Goal: Task Accomplishment & Management: Manage account settings

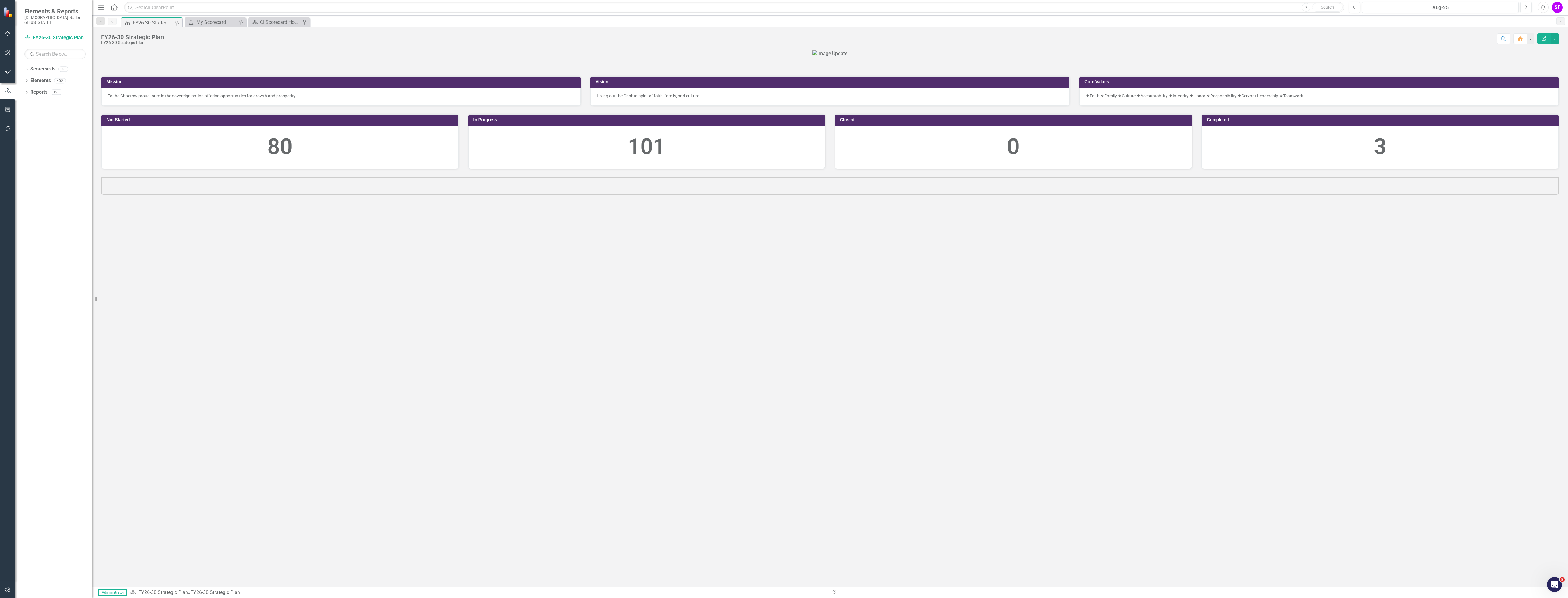
click at [101, 6] on icon "Menu" at bounding box center [100, 7] width 8 height 7
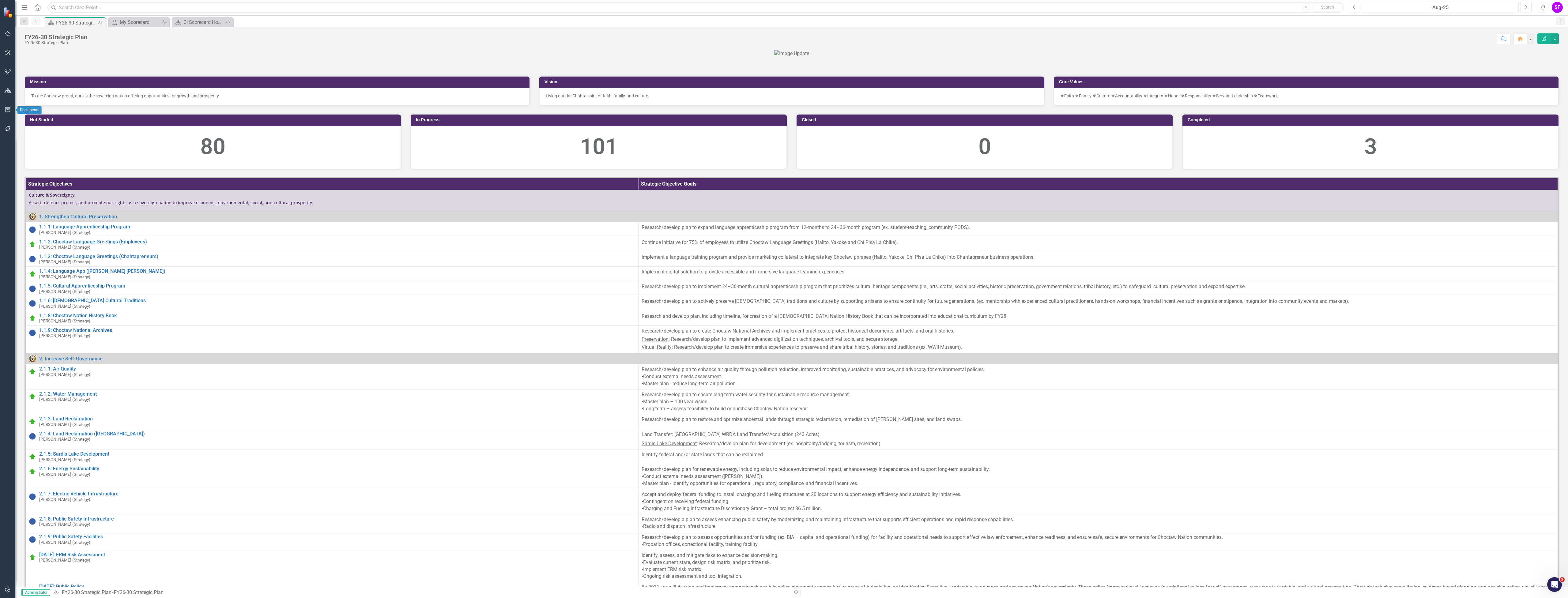
click at [5, 108] on icon "button" at bounding box center [7, 110] width 5 height 5
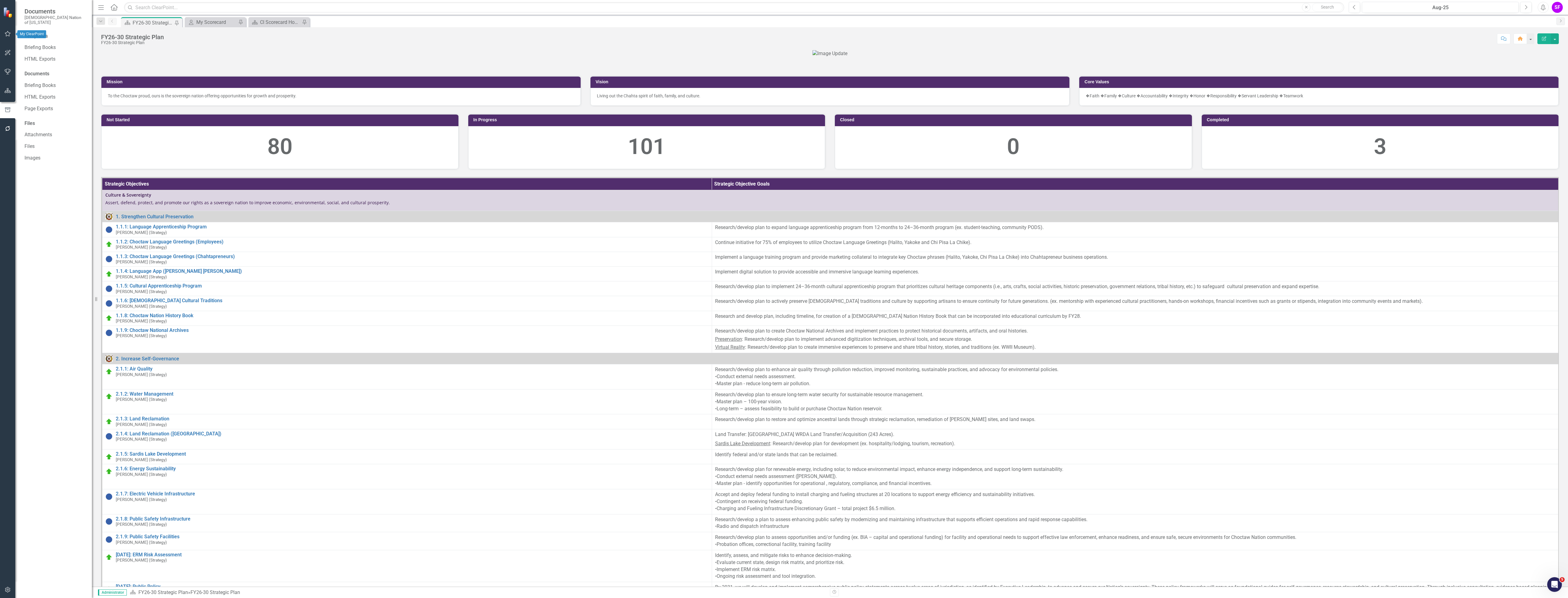
click at [11, 34] on button "button" at bounding box center [8, 33] width 14 height 13
click at [102, 7] on icon "Menu" at bounding box center [100, 7] width 8 height 7
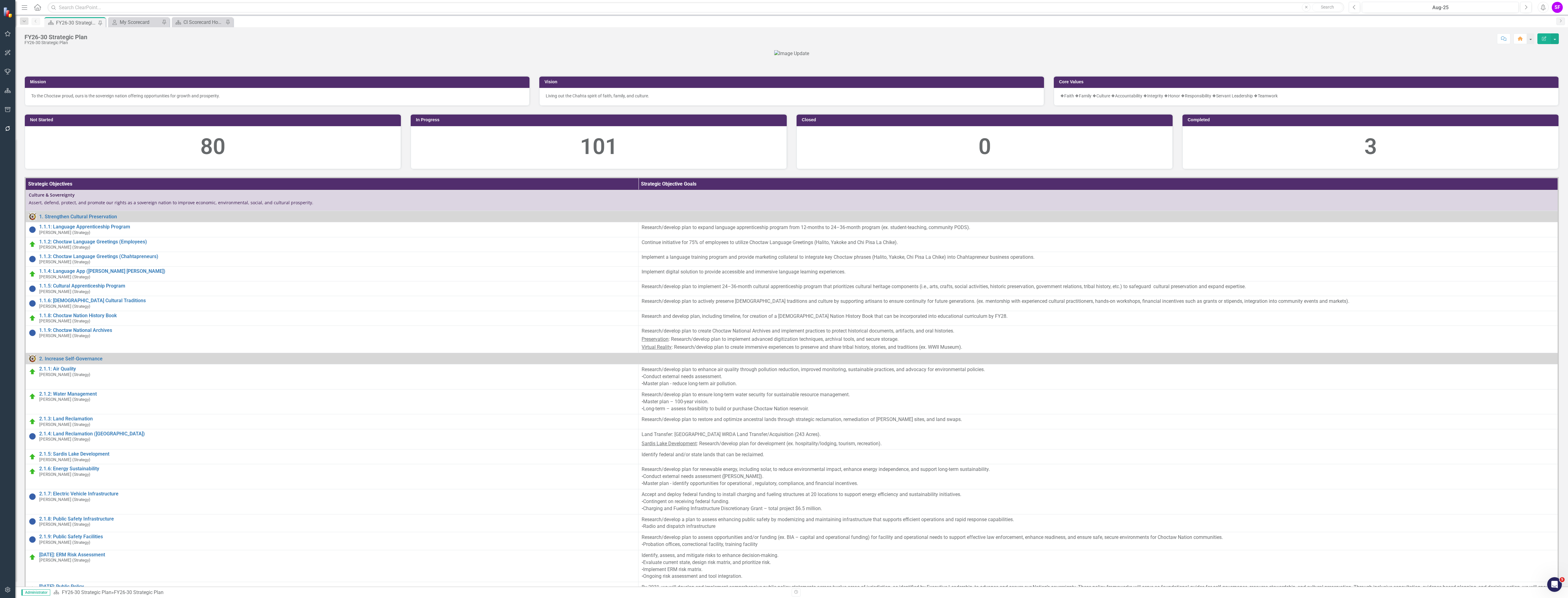
click at [24, 3] on button "Menu" at bounding box center [24, 7] width 8 height 10
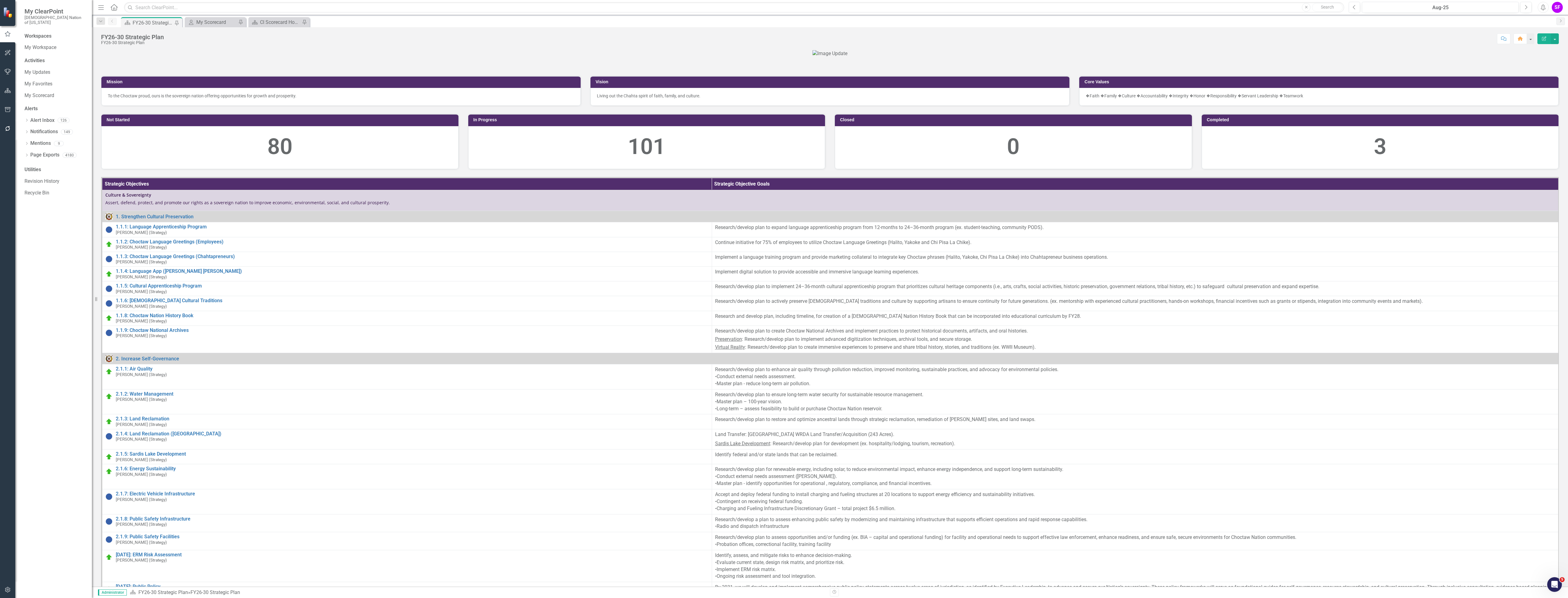
click at [103, 17] on form "Dropdown Search Scorecard FY26-30 Strategic Plan Pin My Scorecard My Scorecard …" at bounding box center [100, 22] width 15 height 10
click at [100, 20] on icon "Dropdown" at bounding box center [100, 21] width 5 height 4
click at [133, 64] on div "My Scorecard" at bounding box center [145, 62] width 71 height 8
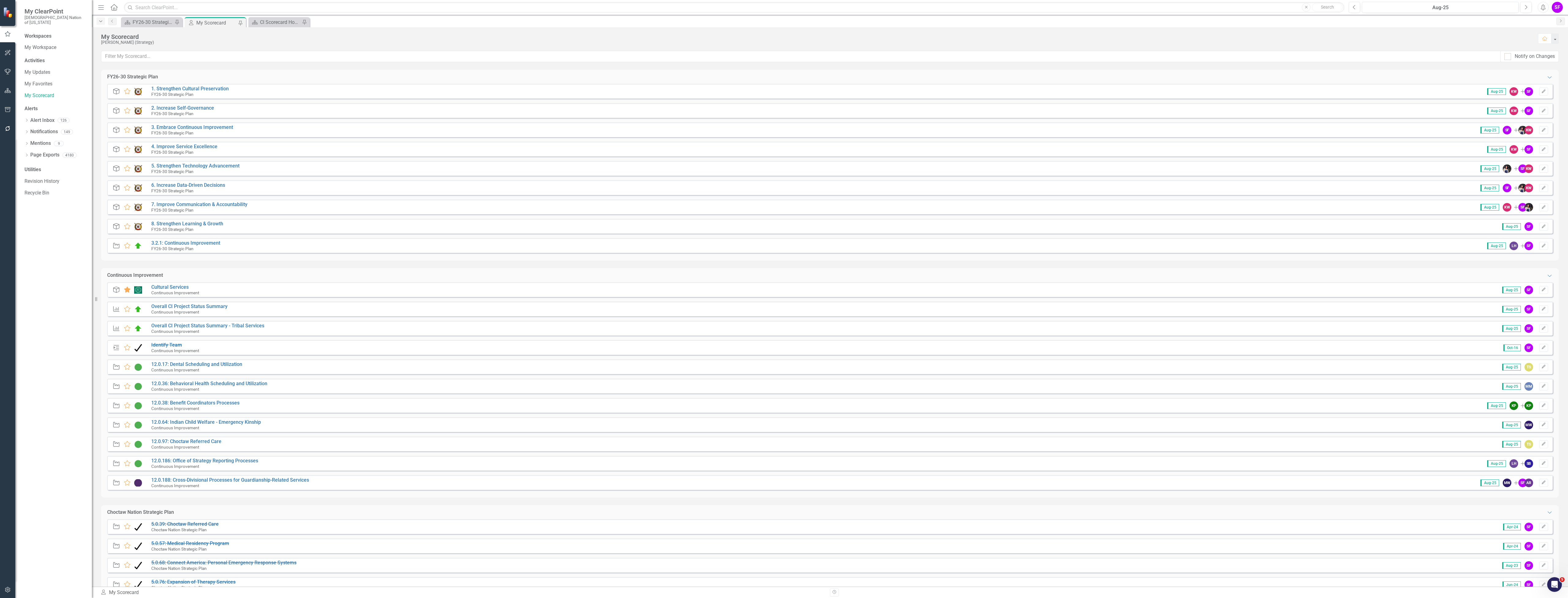
click at [103, 18] on div "Dropdown" at bounding box center [100, 21] width 9 height 7
click at [112, 19] on icon "Previous" at bounding box center [113, 21] width 5 height 4
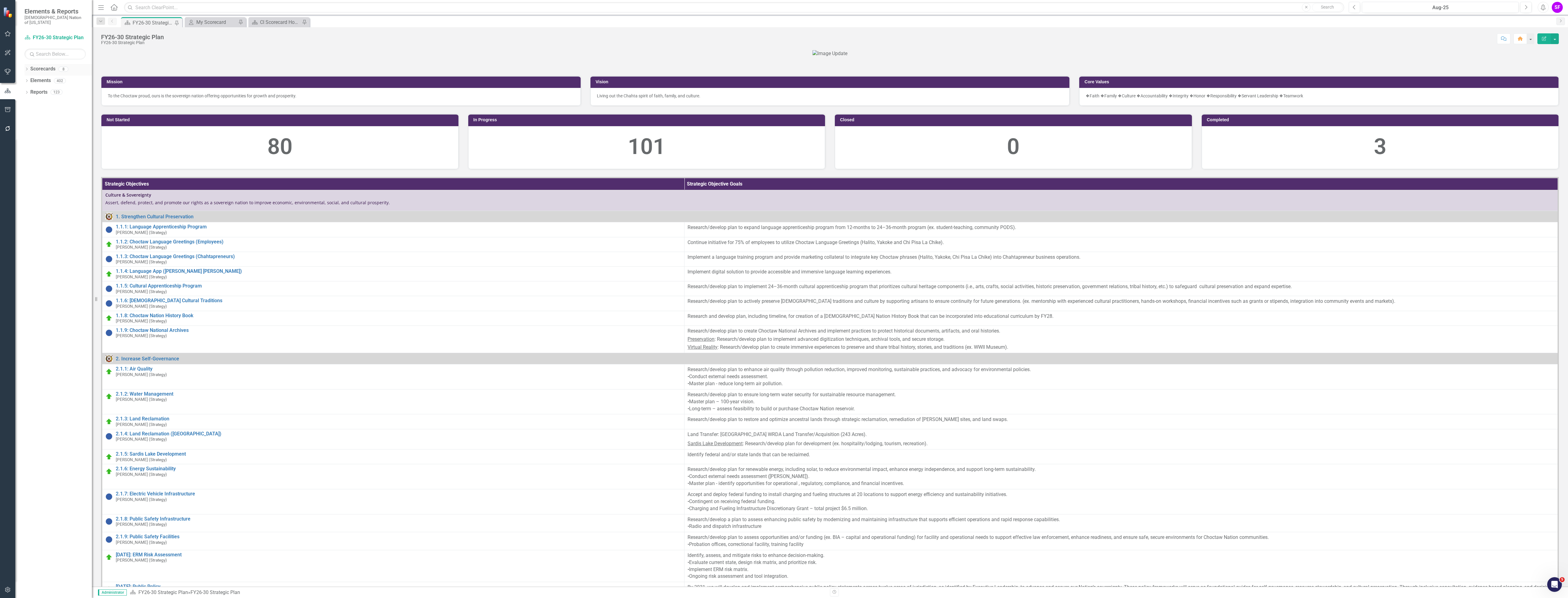
click at [27, 68] on icon "Dropdown" at bounding box center [26, 70] width 4 height 4
click at [57, 100] on link "FY26-30 Operational Objectives" at bounding box center [63, 104] width 58 height 7
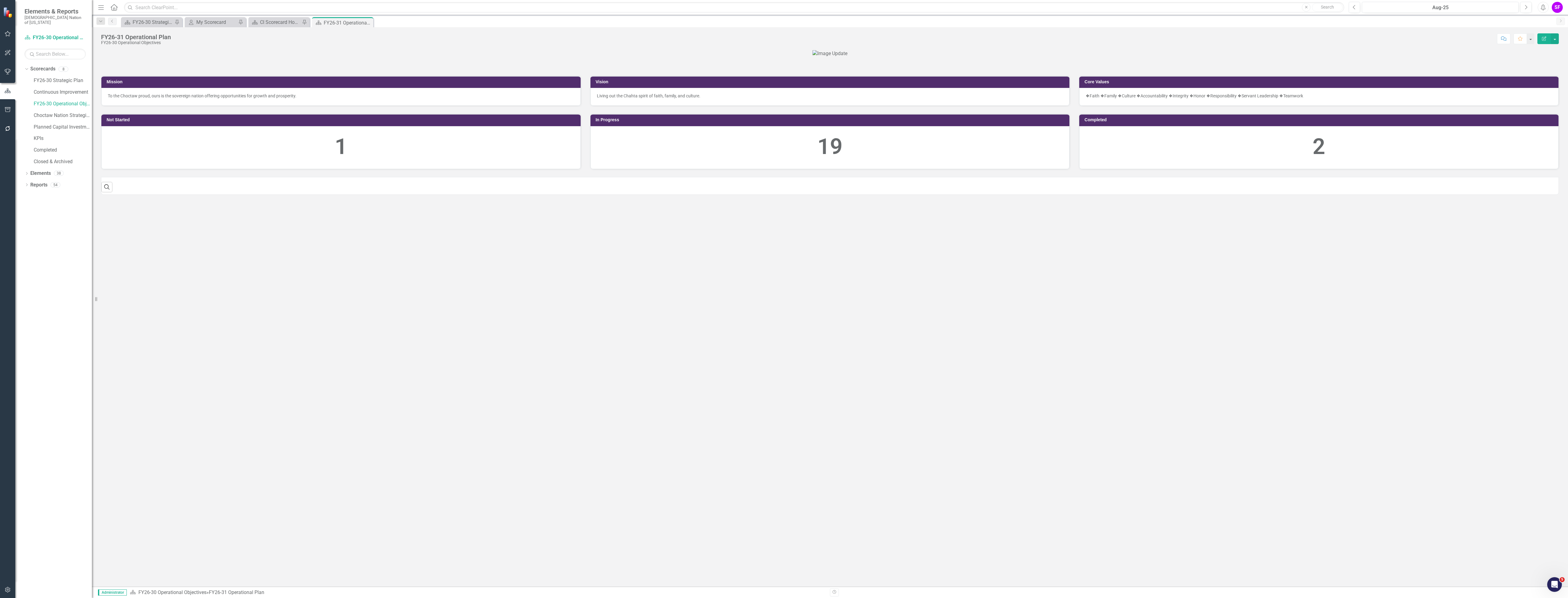
click at [227, 57] on div at bounding box center [830, 54] width 1458 height 7
click at [109, 189] on icon "button" at bounding box center [107, 187] width 5 height 5
click at [362, 57] on div at bounding box center [830, 54] width 1458 height 7
drag, startPoint x: 107, startPoint y: 333, endPoint x: 104, endPoint y: 324, distance: 9.5
click at [107, 185] on icon "Close" at bounding box center [107, 182] width 7 height 5
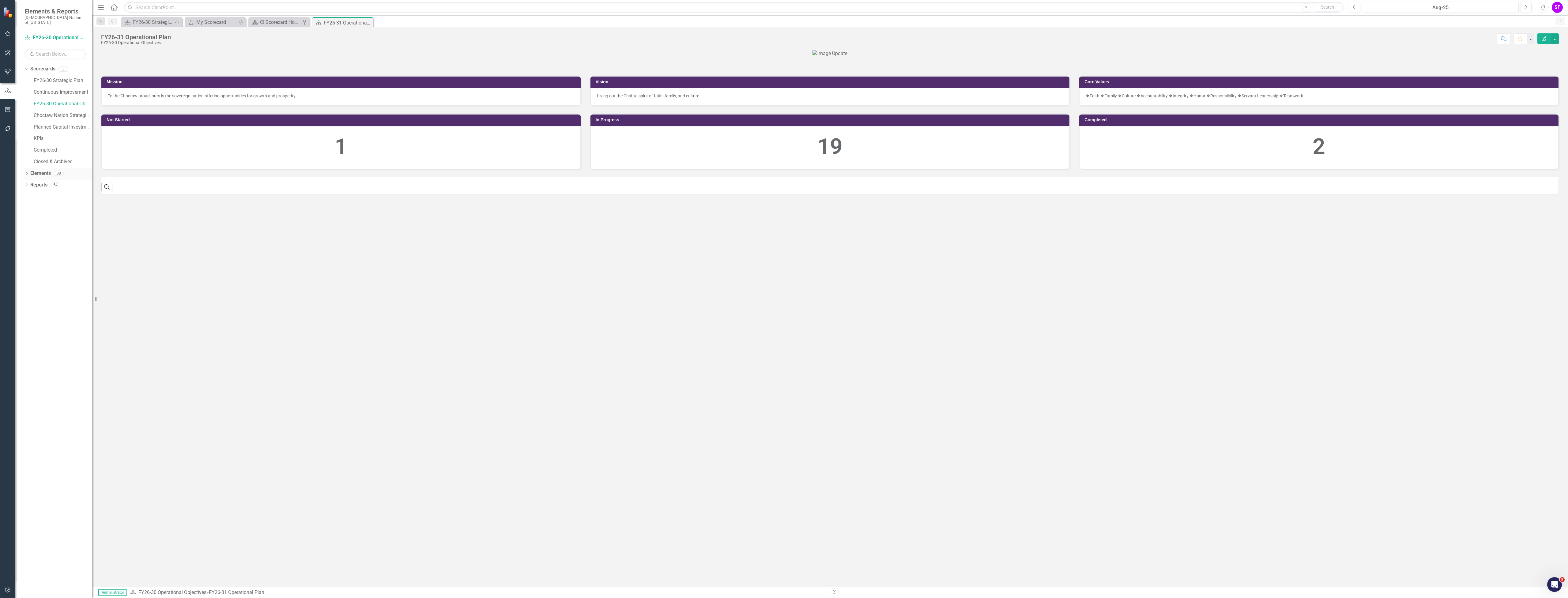
click at [38, 170] on link "Elements" at bounding box center [41, 173] width 21 height 7
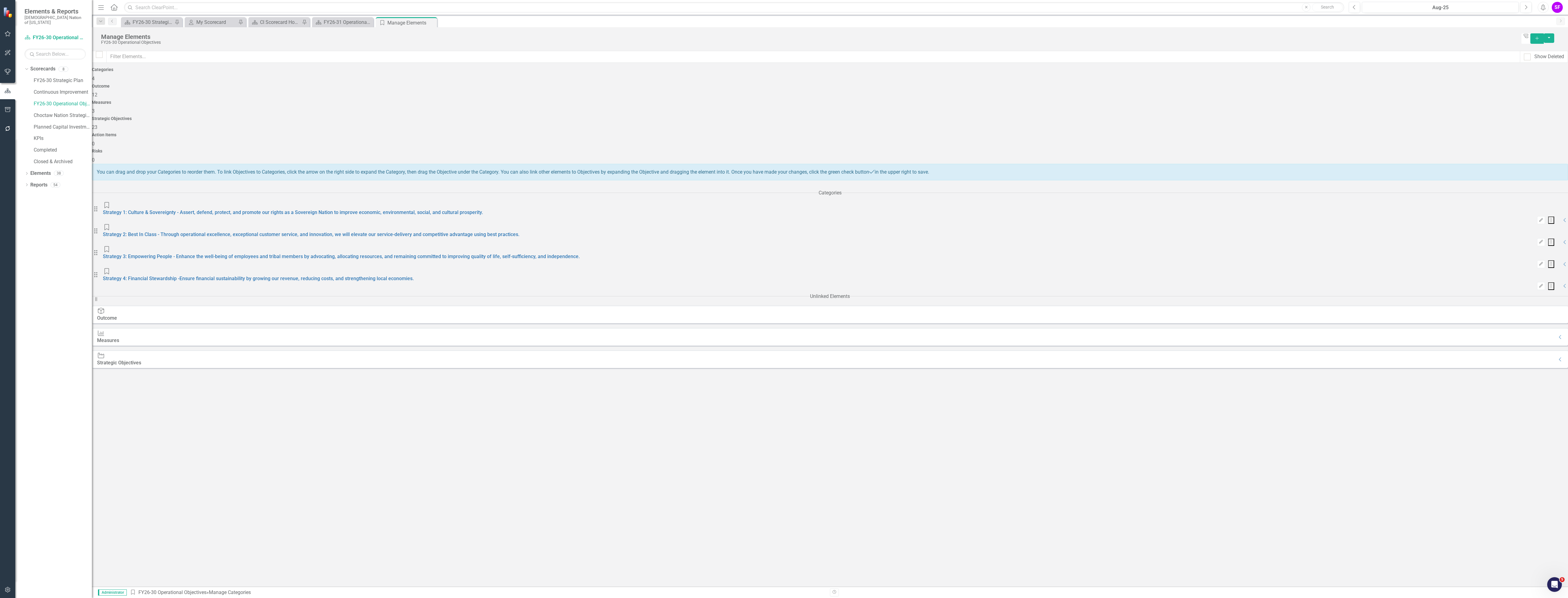
click at [1008, 116] on div "Strategic Objectives 23" at bounding box center [830, 123] width 1476 height 15
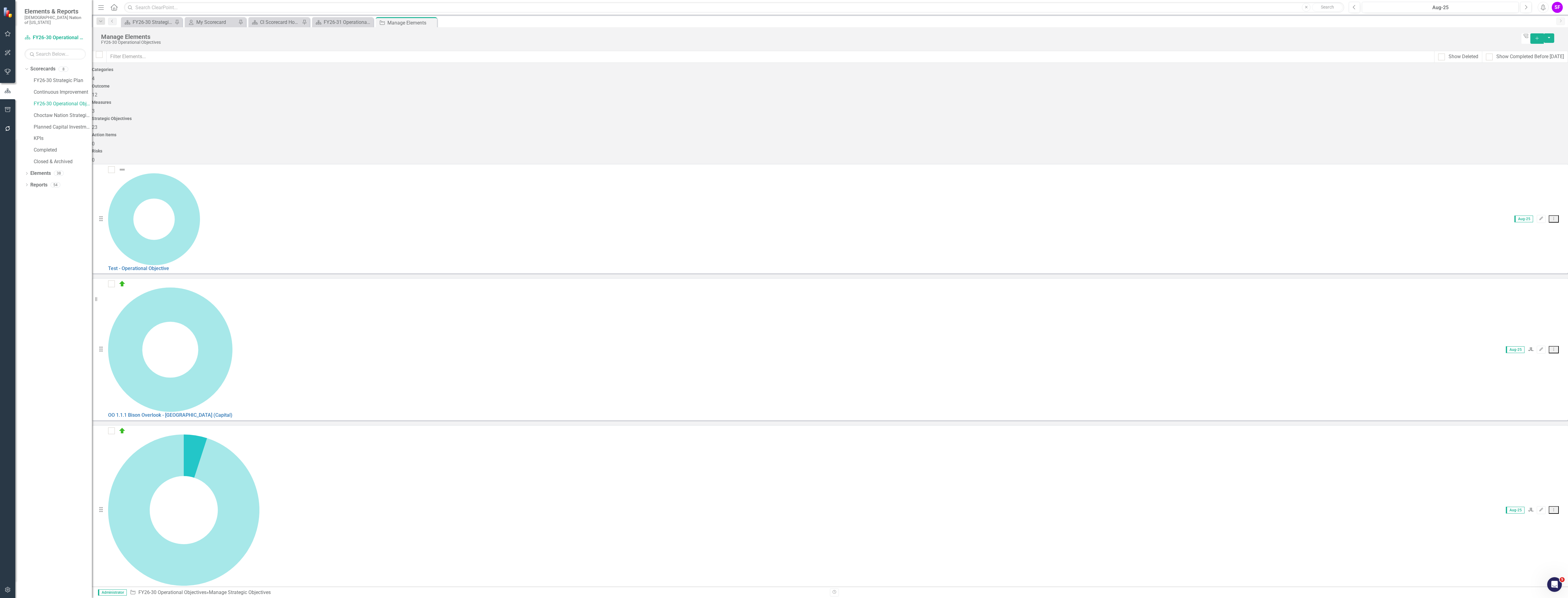
click at [478, 84] on div "Outcome 12" at bounding box center [830, 91] width 1476 height 15
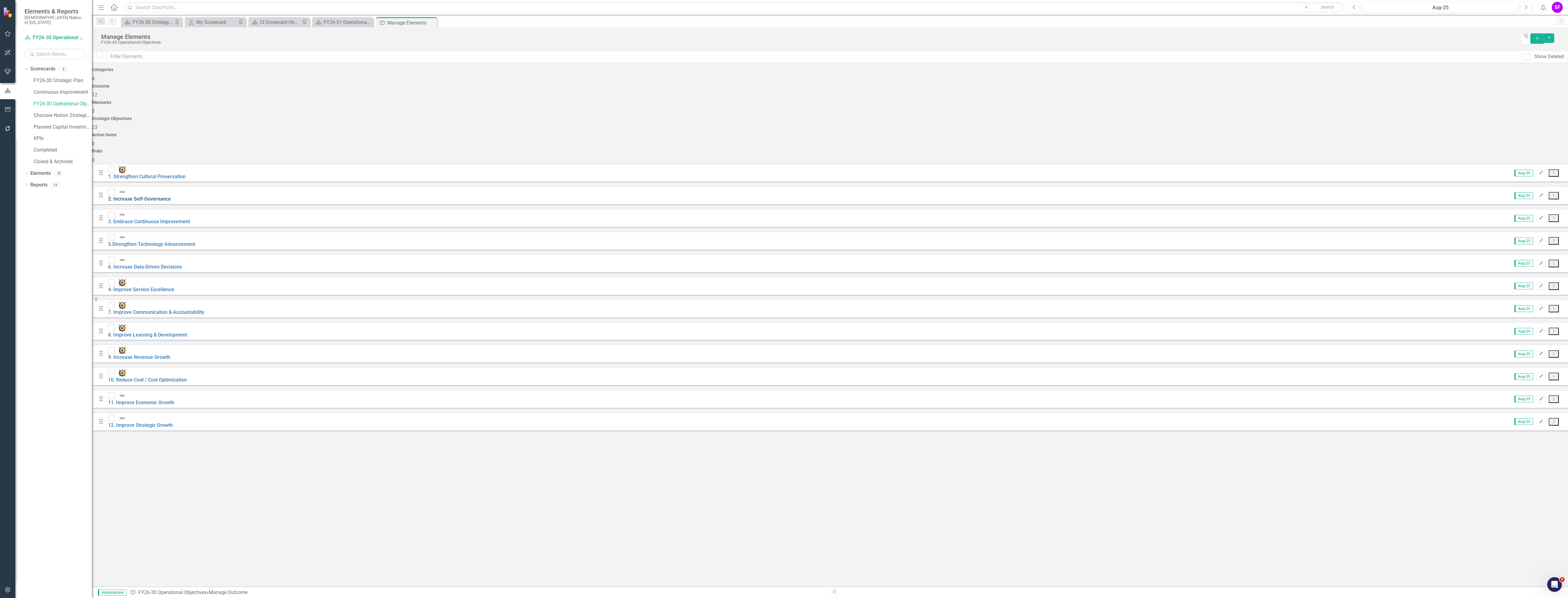
click at [161, 196] on link "2. Increase Self-Governance" at bounding box center [139, 199] width 63 height 6
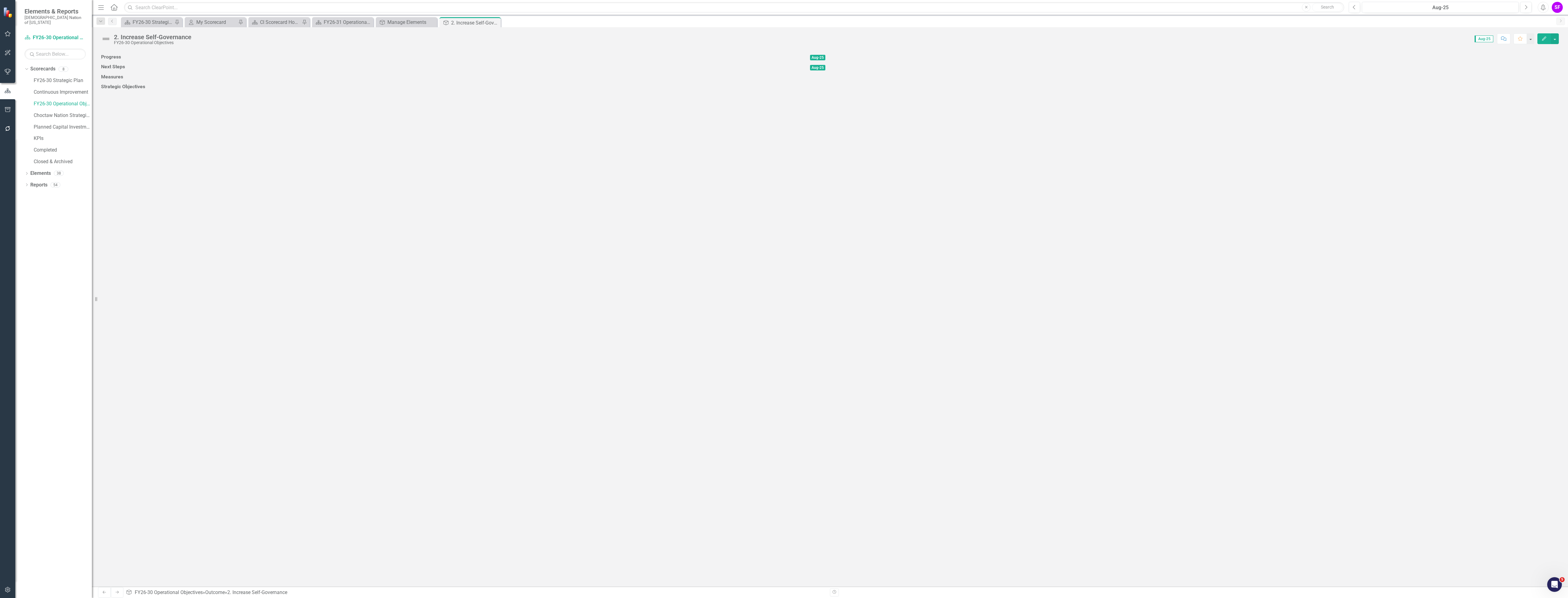
click at [104, 42] on img at bounding box center [106, 39] width 10 height 10
click at [105, 40] on img at bounding box center [106, 39] width 10 height 10
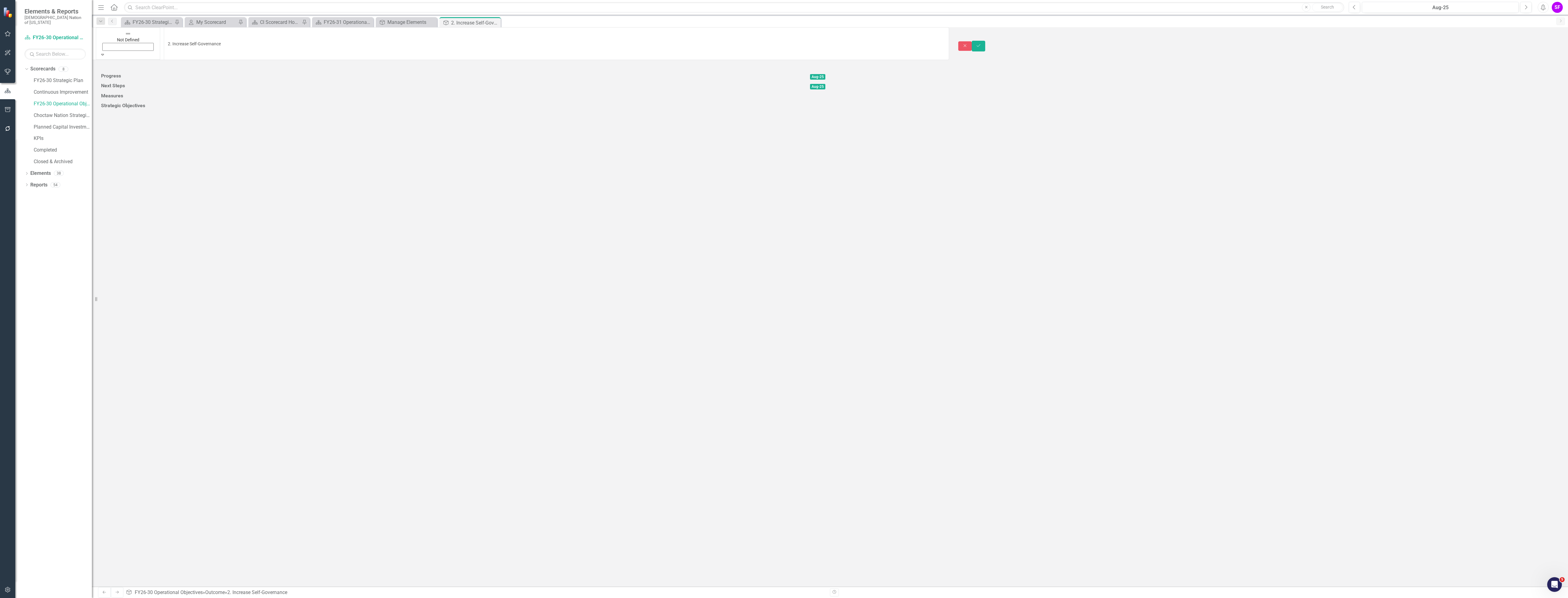
click at [125, 35] on img at bounding box center [128, 33] width 6 height 6
click at [985, 41] on button "Save" at bounding box center [978, 46] width 13 height 11
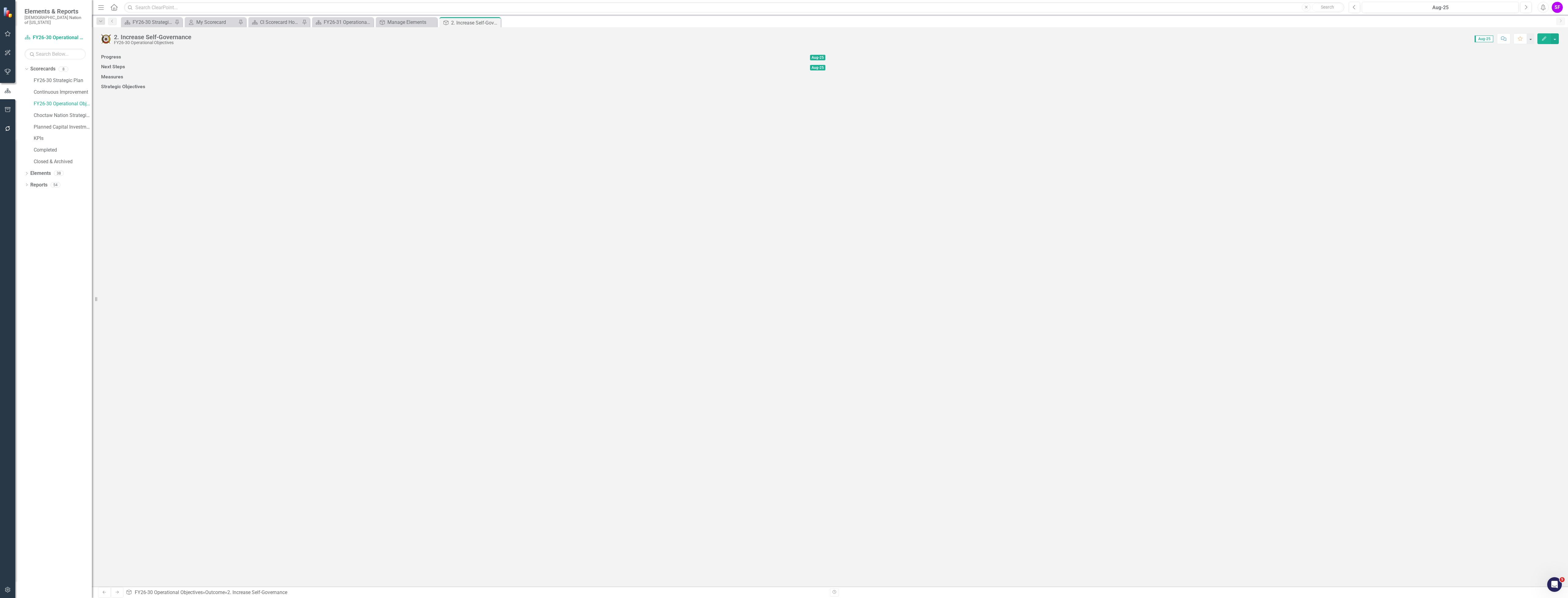
click at [0, 0] on icon "Close" at bounding box center [0, 0] width 0 height 0
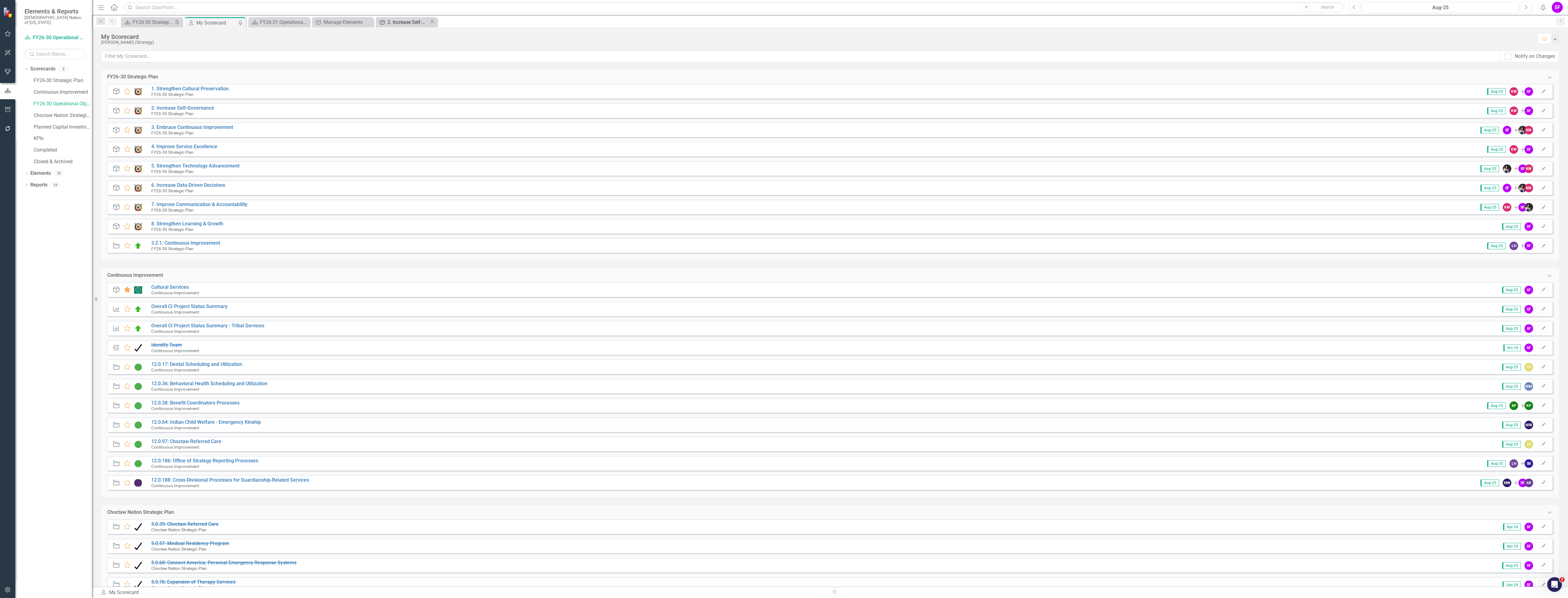
click at [403, 21] on div "2. Increase Self-Governance" at bounding box center [408, 22] width 42 height 8
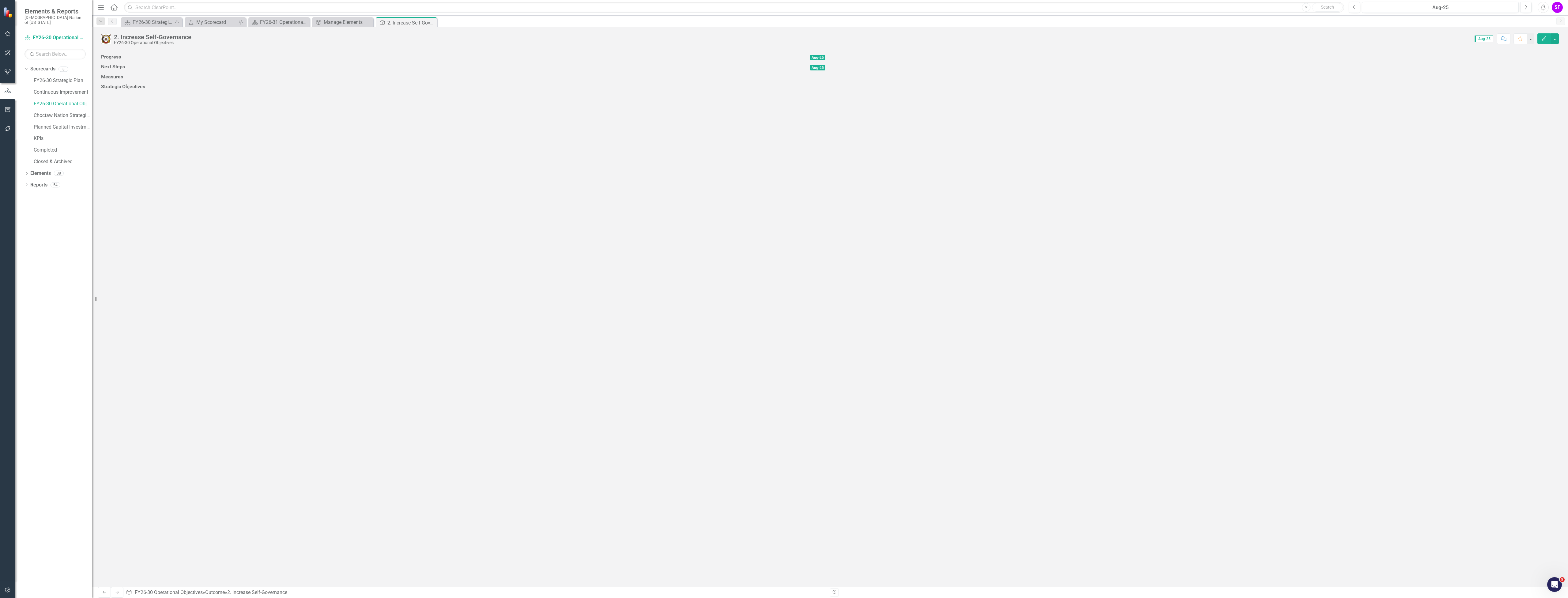
click at [0, 0] on icon "Close" at bounding box center [0, 0] width 0 height 0
click at [257, 21] on icon "Outcome" at bounding box center [255, 23] width 6 height 5
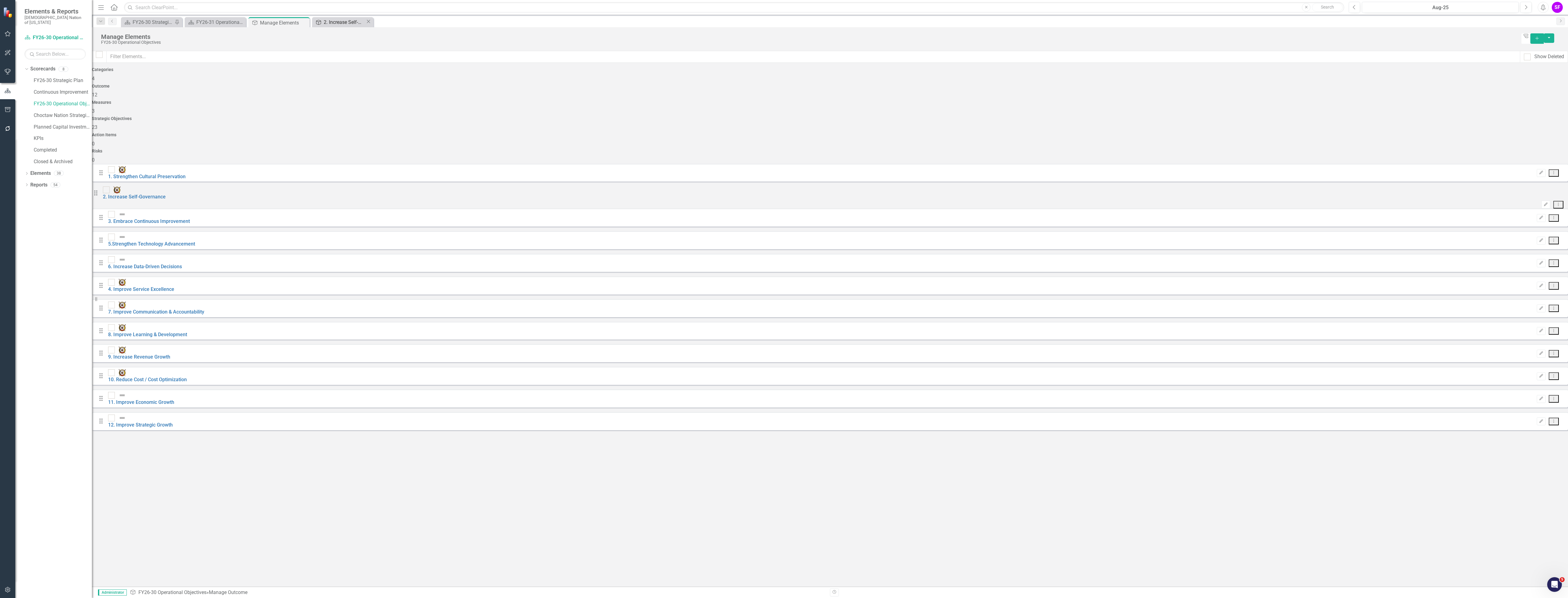
checkbox input "false"
click at [172, 218] on link "3. Embrace Continuous Improvement" at bounding box center [149, 221] width 82 height 6
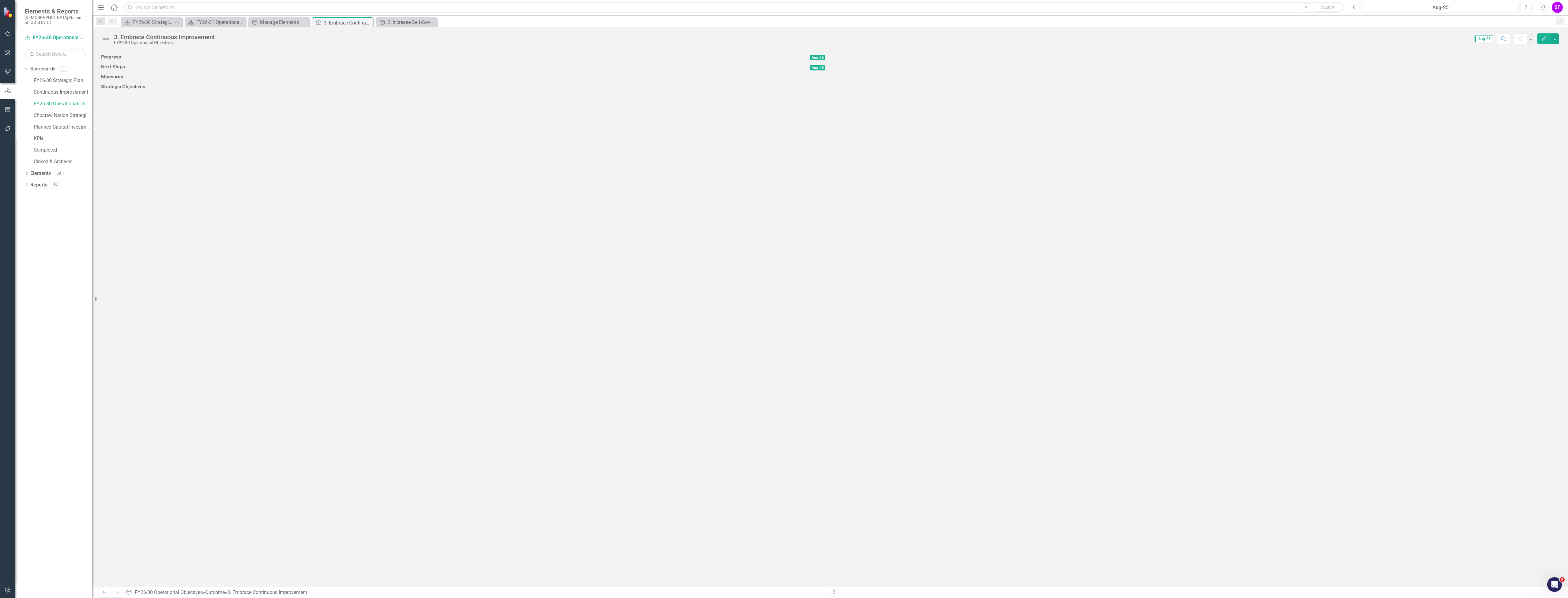
click at [107, 40] on img at bounding box center [106, 39] width 10 height 10
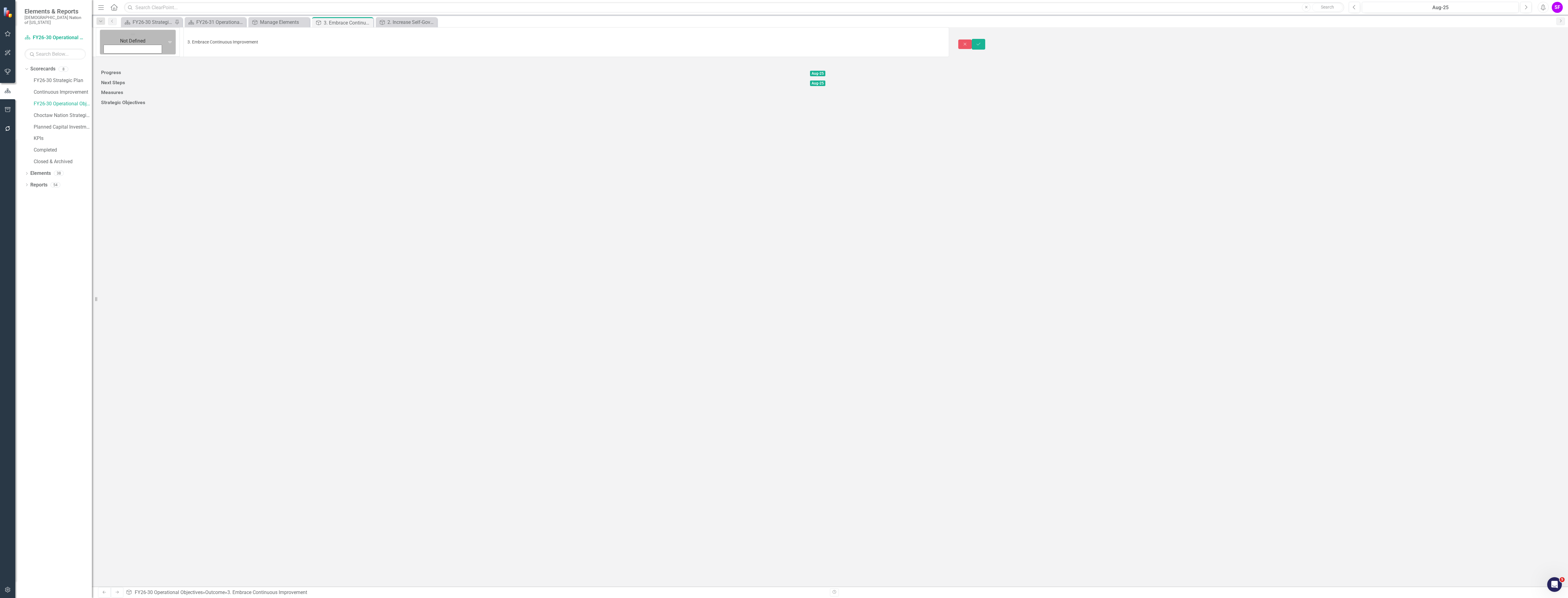
click at [108, 40] on div "Not Defined" at bounding box center [133, 42] width 63 height 24
click at [981, 43] on icon "Save" at bounding box center [978, 45] width 5 height 4
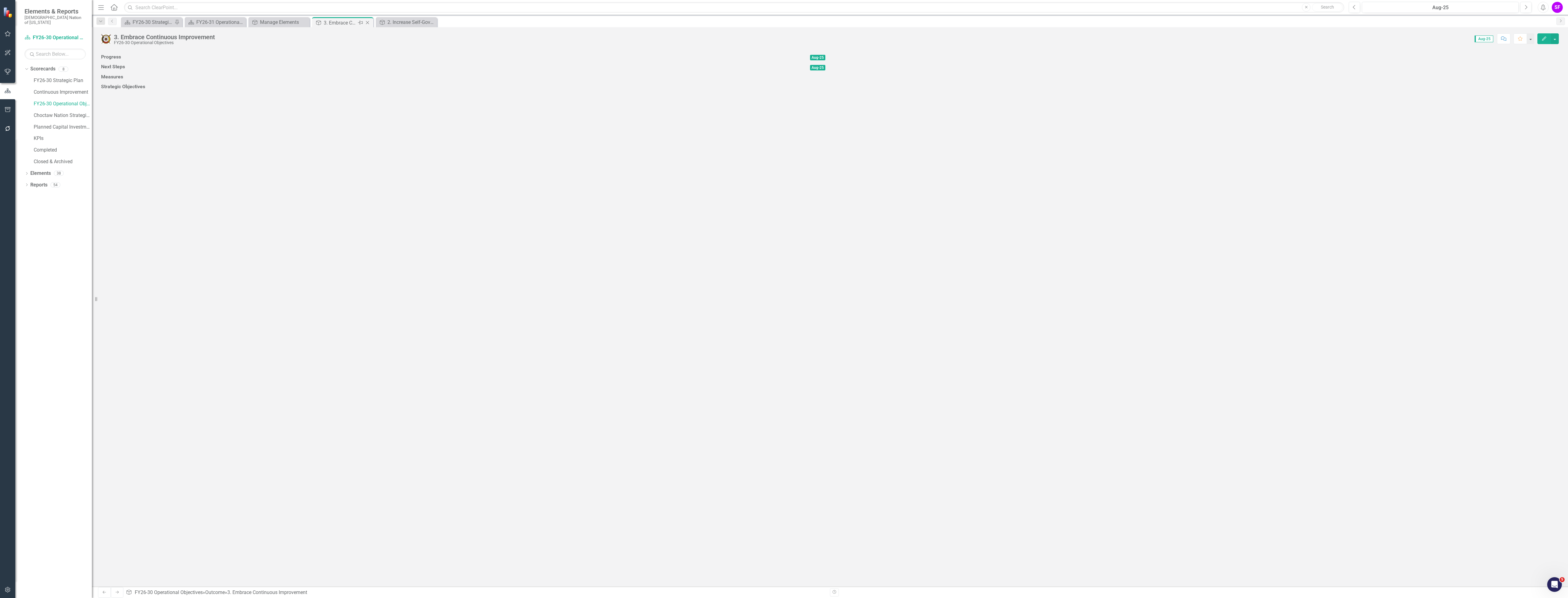
click at [366, 20] on icon "Close" at bounding box center [368, 23] width 6 height 5
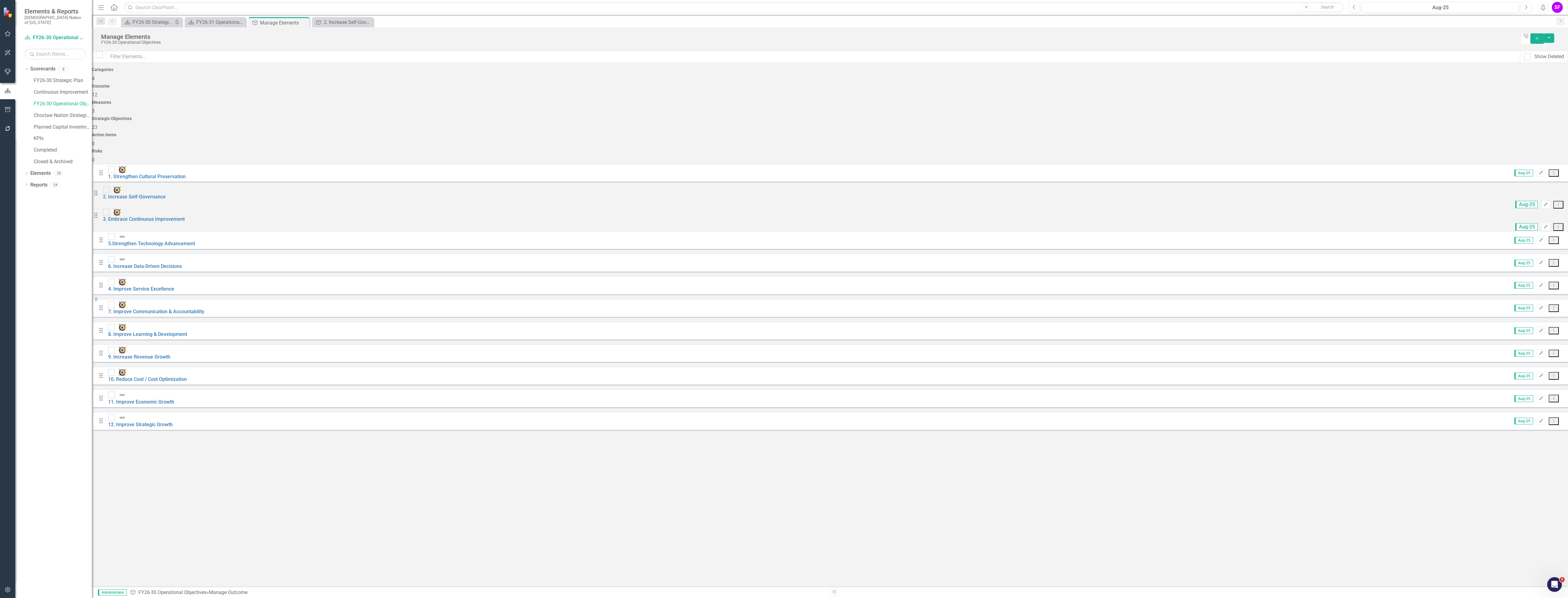
click at [153, 233] on div "5.Strengthen Technology Advancement" at bounding box center [152, 240] width 87 height 15
click at [153, 240] on link "5.Strengthen Technology Advancement" at bounding box center [152, 243] width 87 height 6
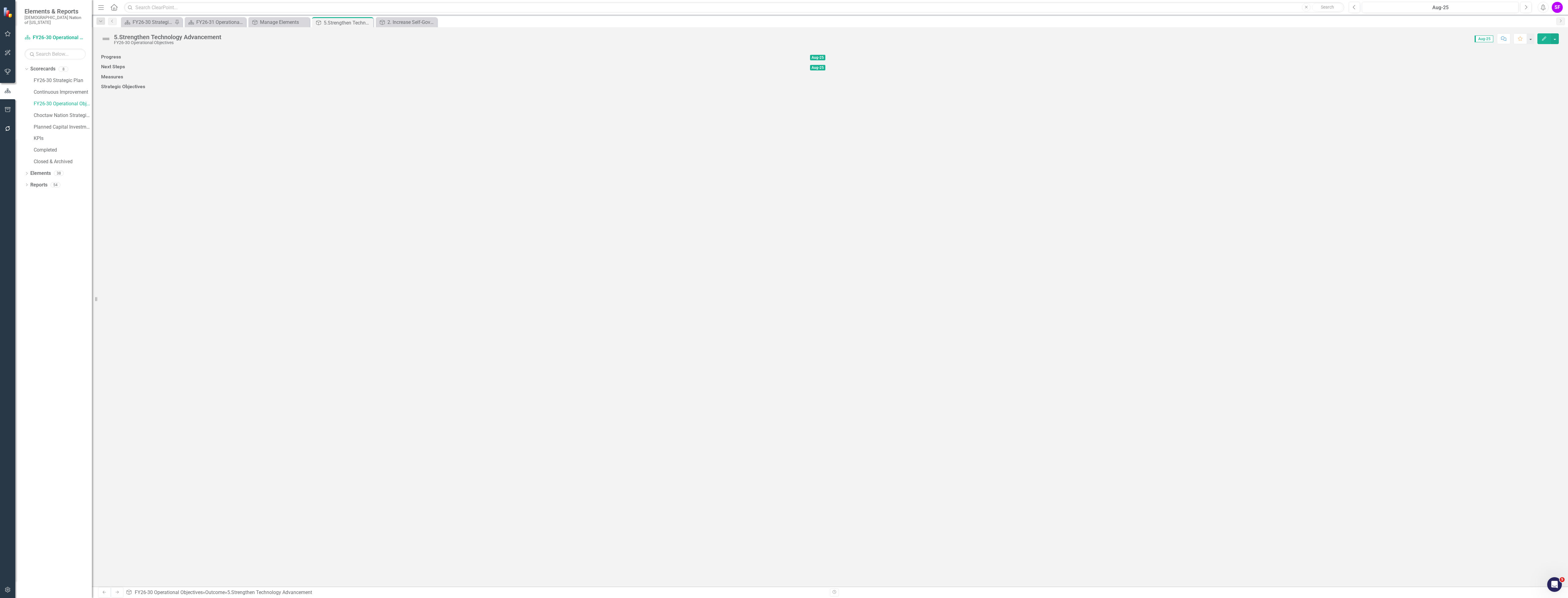
click at [107, 41] on img at bounding box center [106, 39] width 10 height 10
click at [107, 41] on img at bounding box center [106, 39] width 10 height 10
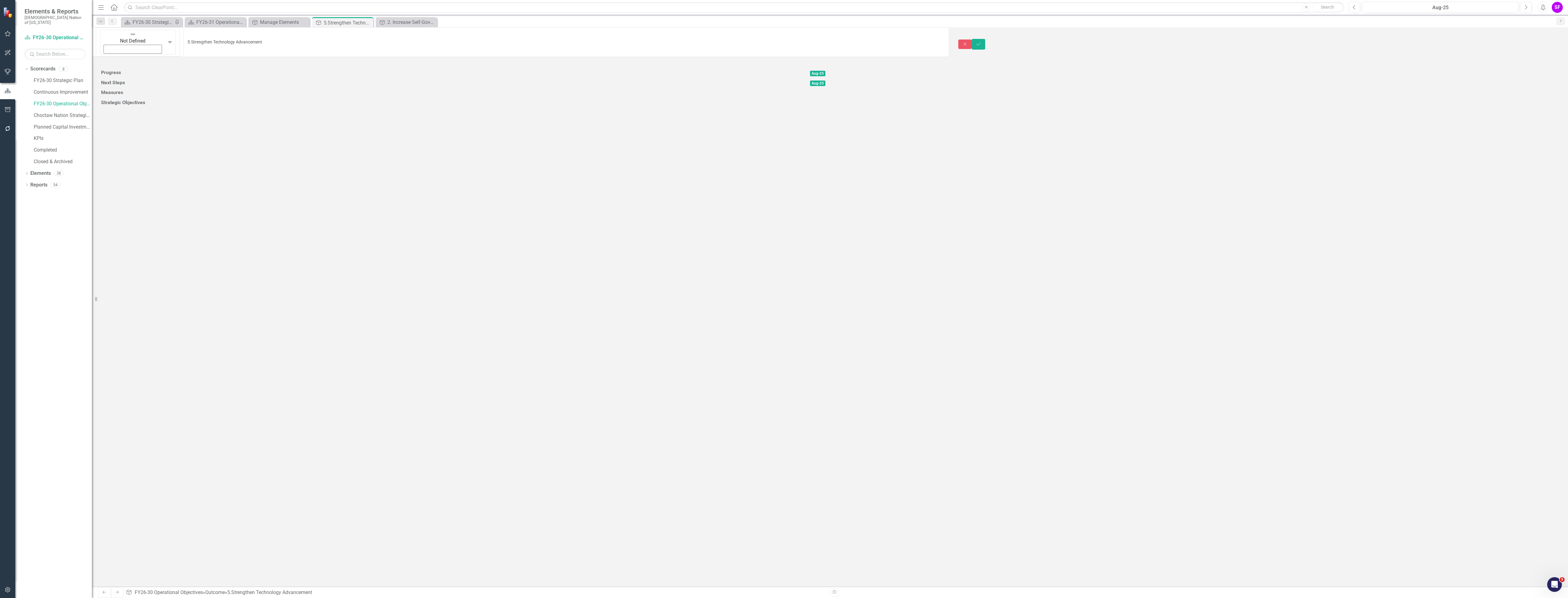
click at [107, 41] on div "Elements & Reports Choctaw Nation of [US_STATE] Scorecard FY26-30 Operational O…" at bounding box center [784, 299] width 1568 height 598
click at [985, 41] on button "Save" at bounding box center [978, 46] width 13 height 11
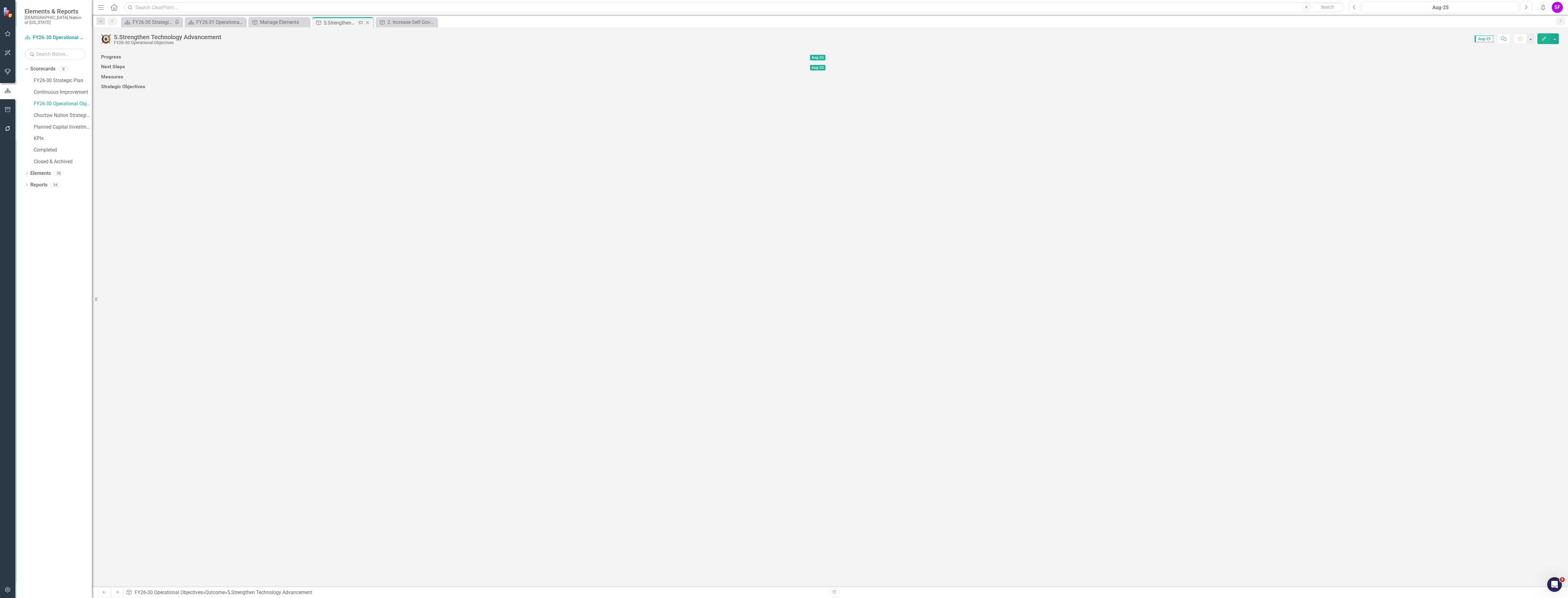
click at [369, 23] on icon "Close" at bounding box center [368, 23] width 6 height 5
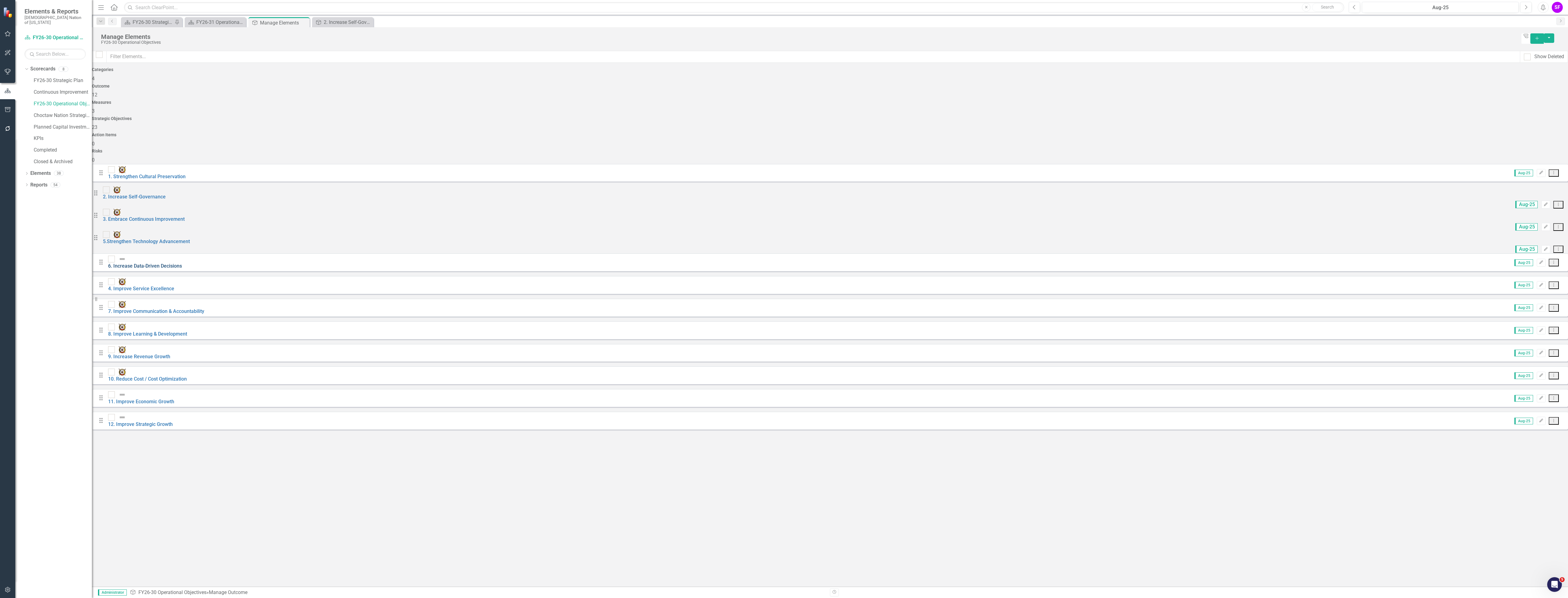
click at [180, 263] on link "6. Increase Data-Driven Decisions" at bounding box center [145, 266] width 74 height 6
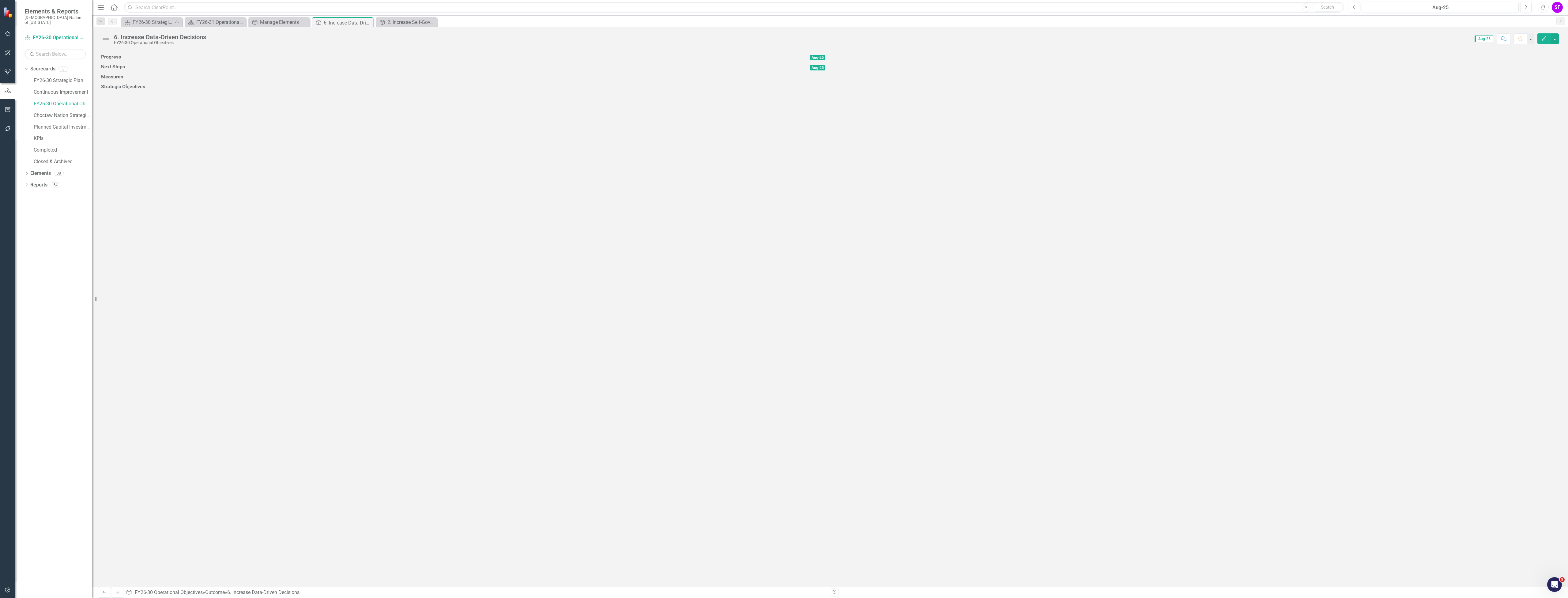
click at [103, 37] on img at bounding box center [106, 39] width 10 height 10
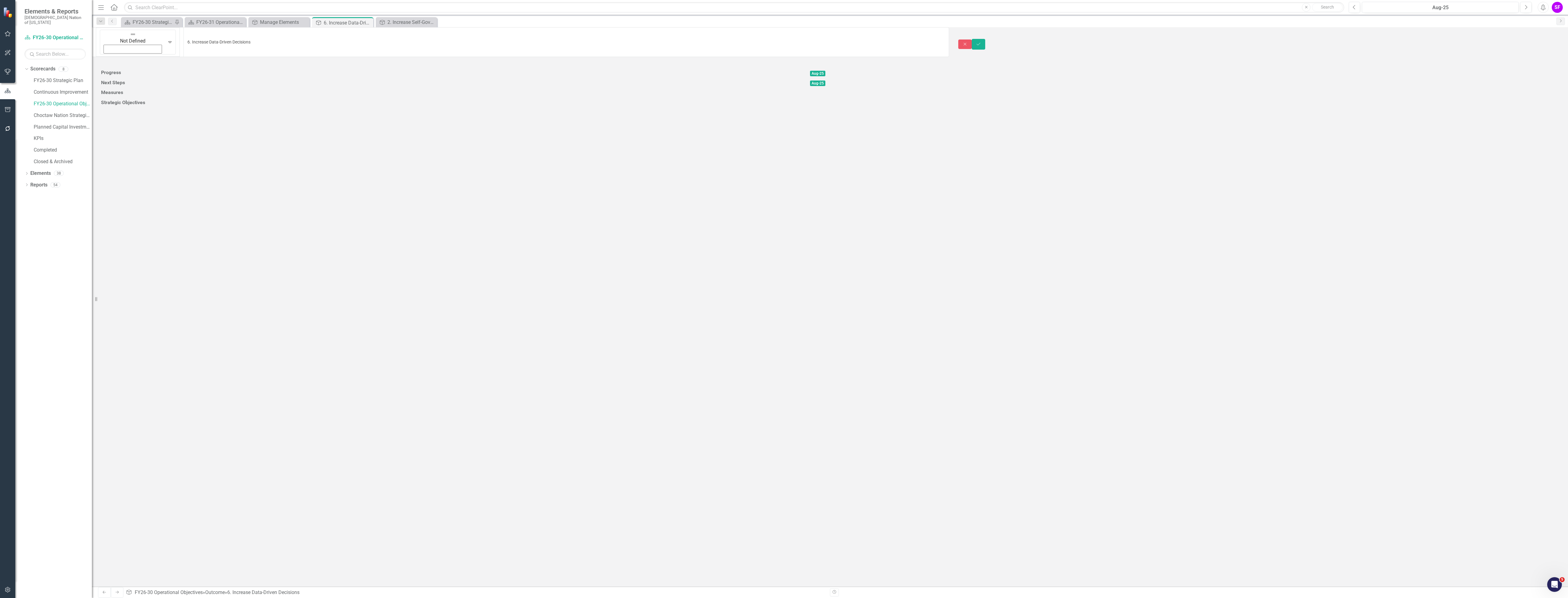
click at [130, 37] on img at bounding box center [133, 34] width 6 height 6
click at [985, 41] on button "Save" at bounding box center [978, 44] width 13 height 11
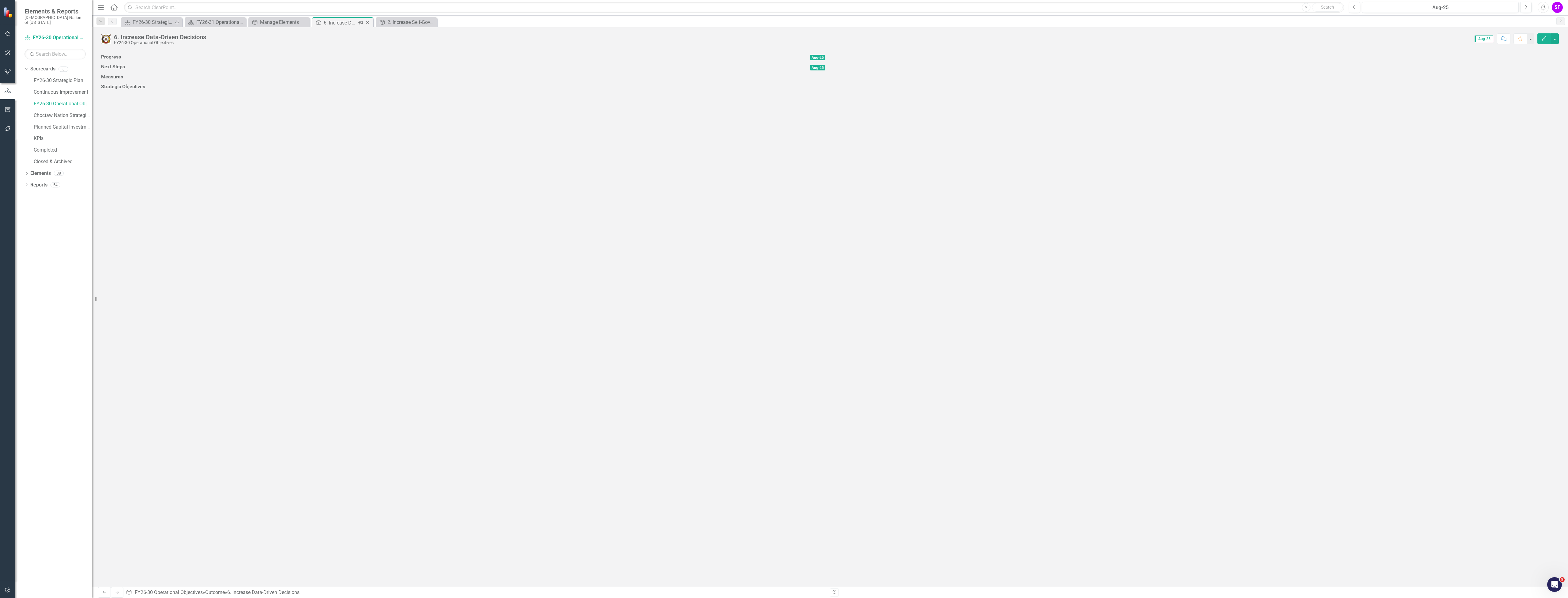
click at [366, 21] on icon at bounding box center [368, 23] width 4 height 4
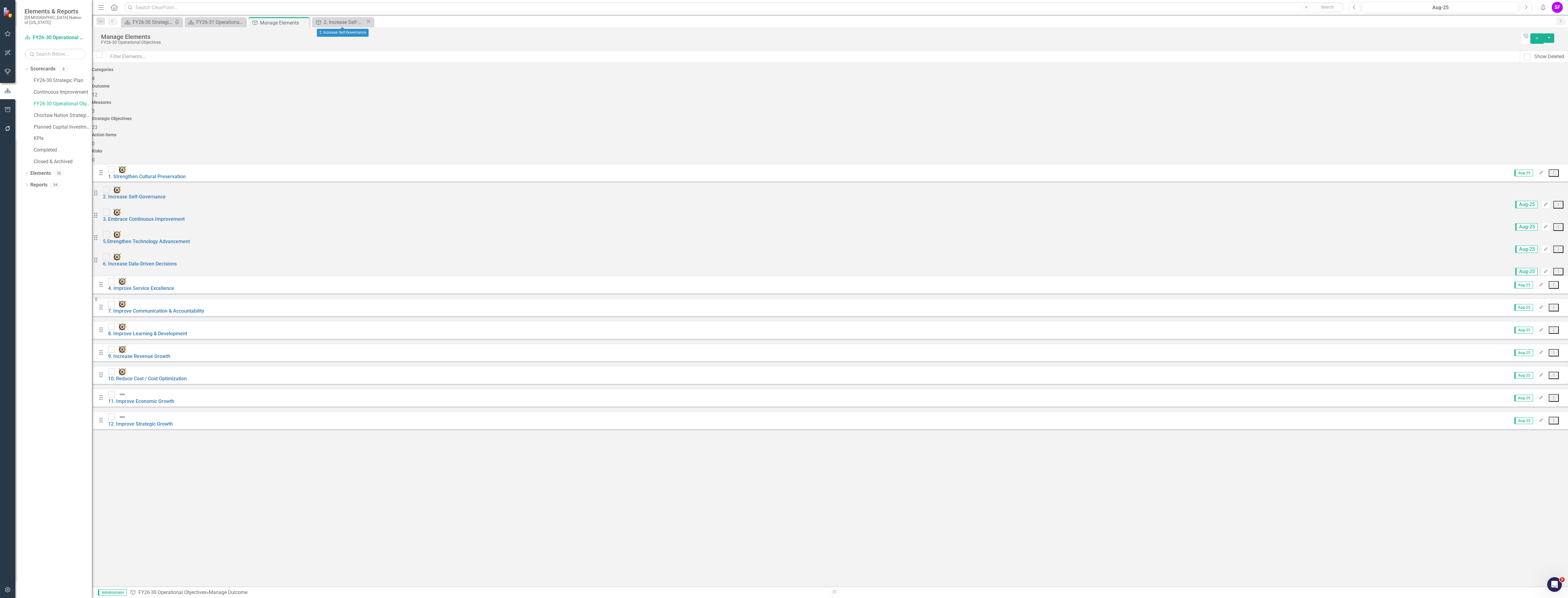
click at [366, 21] on icon "Close" at bounding box center [368, 21] width 6 height 5
click at [675, 101] on div "Measures 3" at bounding box center [830, 108] width 1476 height 15
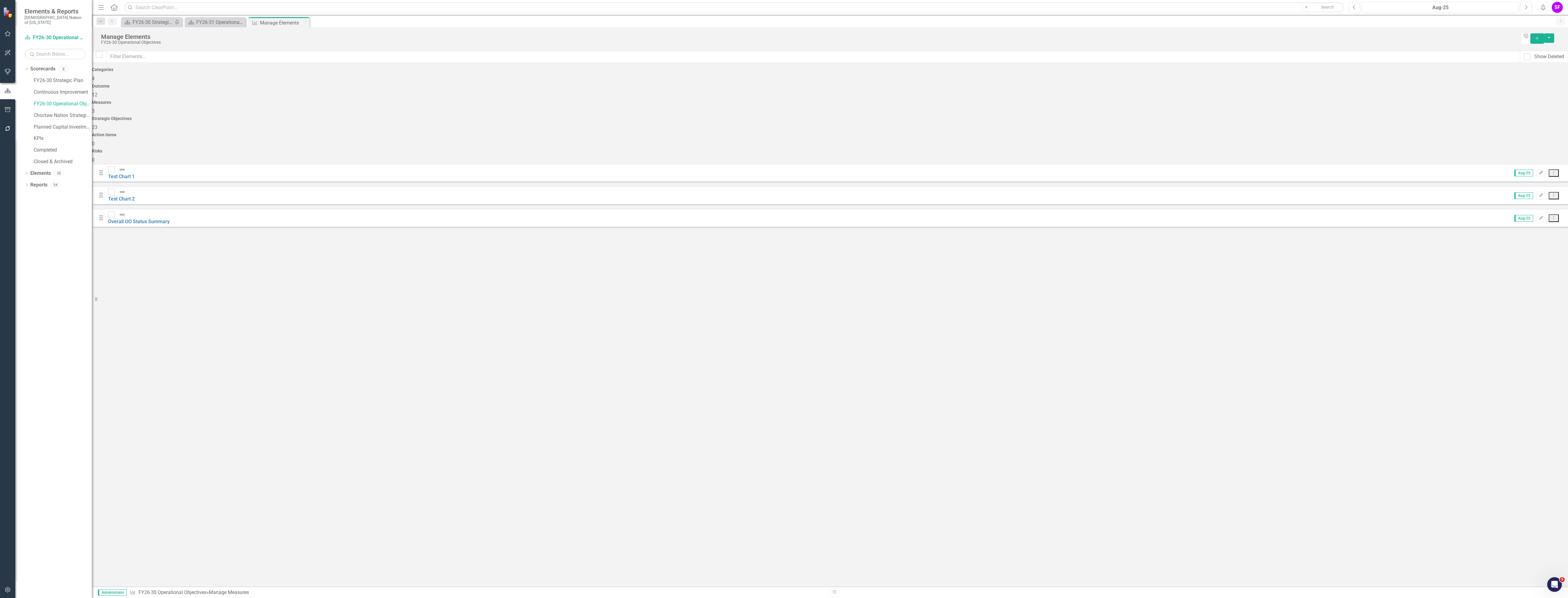
click at [1021, 116] on div "Strategic Objectives 23" at bounding box center [830, 123] width 1476 height 15
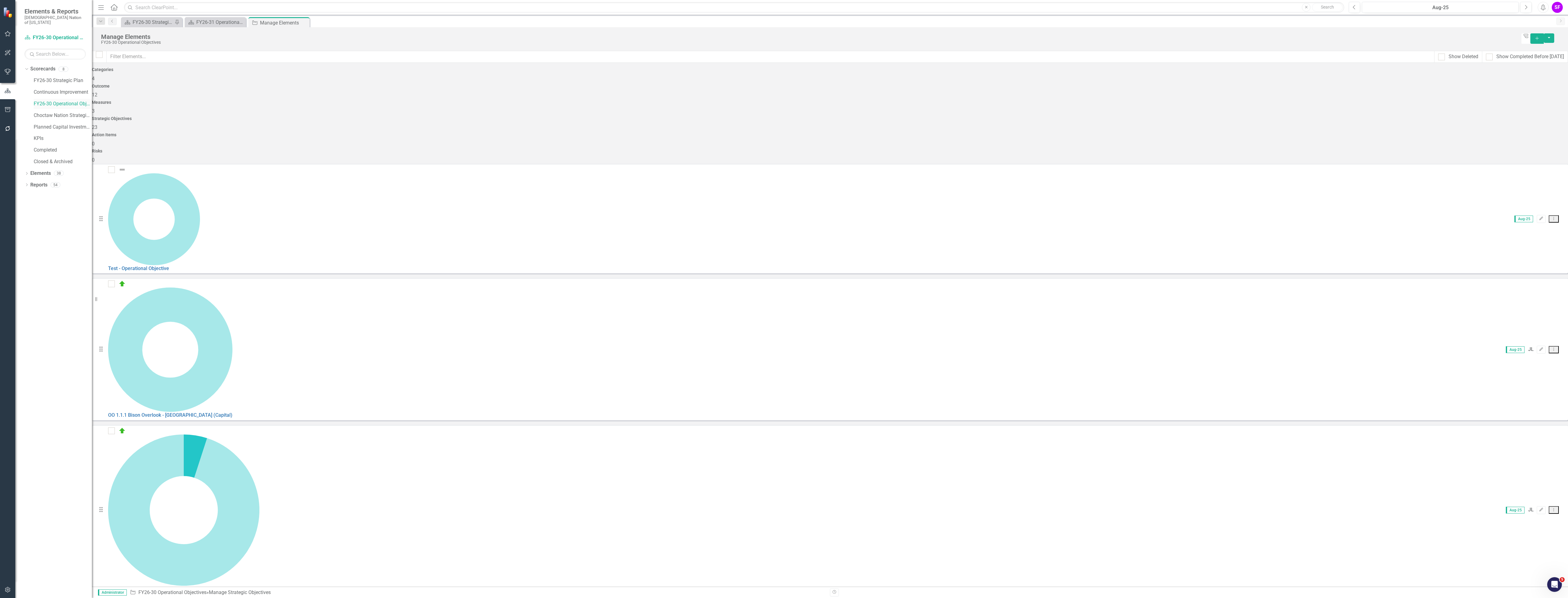
click at [58, 99] on div "FY26-30 Operational Objectives" at bounding box center [63, 104] width 58 height 10
click at [223, 26] on div "Scorecard FY26-31 Operational Plan Close" at bounding box center [215, 22] width 61 height 10
click at [223, 21] on div "FY26-31 Operational Plan" at bounding box center [217, 22] width 42 height 8
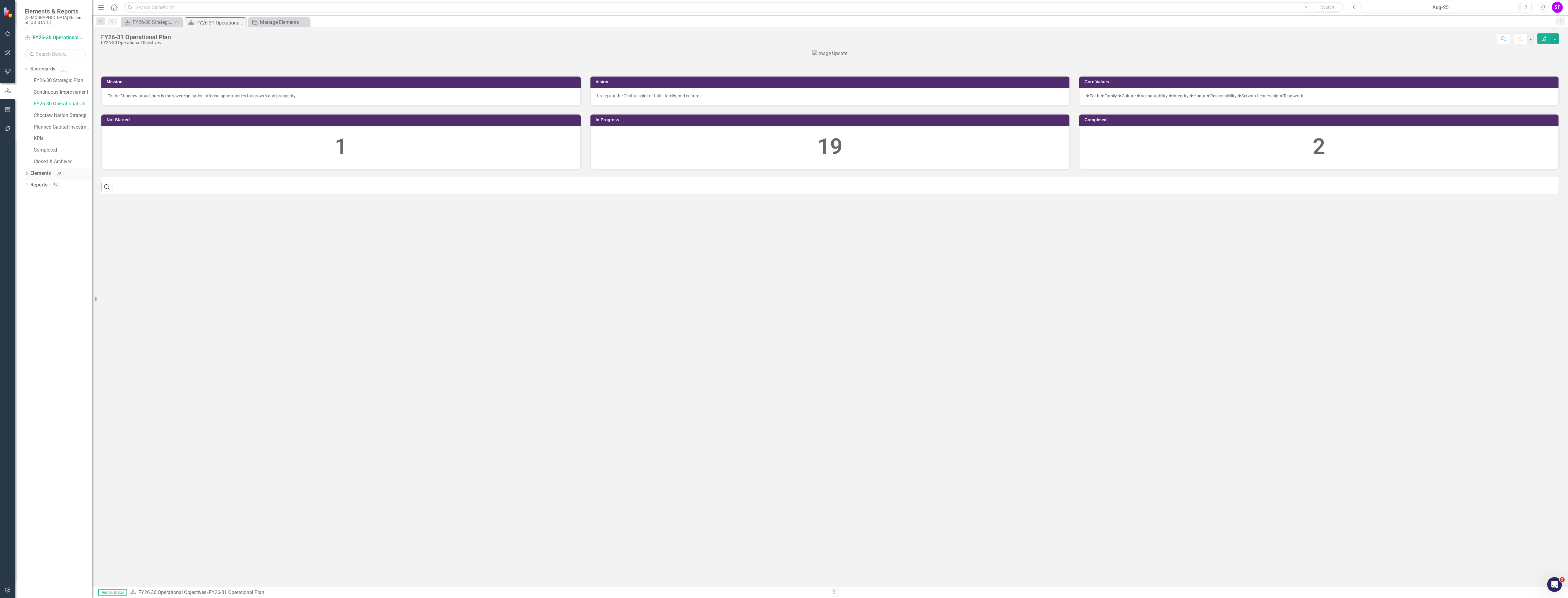
click at [40, 170] on link "Elements" at bounding box center [41, 173] width 21 height 7
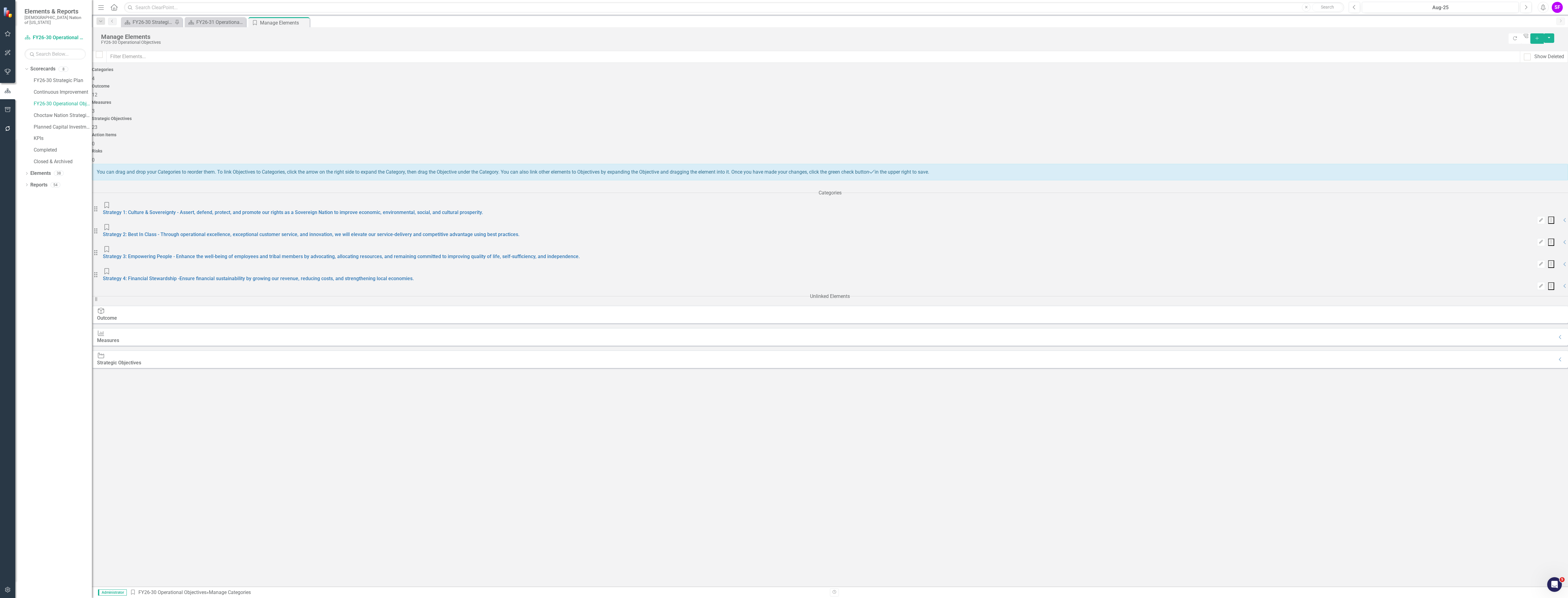
click at [468, 85] on h4 "Outcome" at bounding box center [830, 86] width 1476 height 5
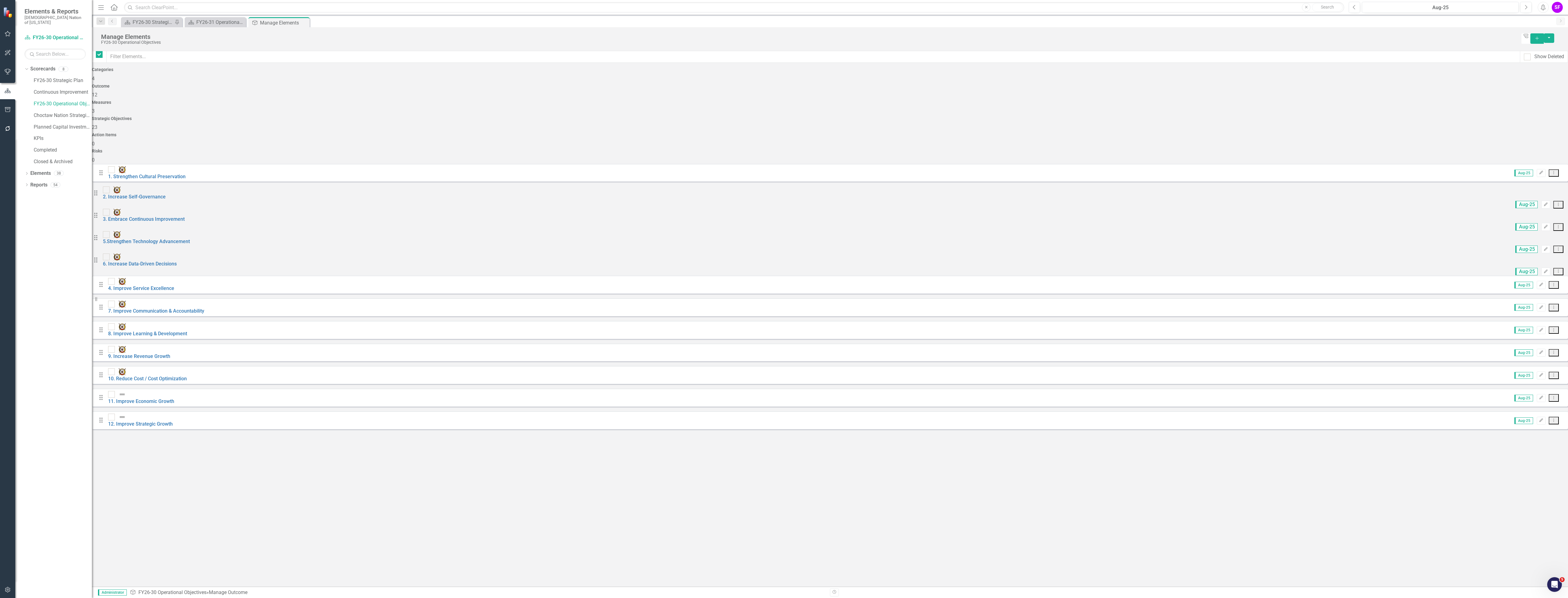
checkbox input "false"
click at [288, 82] on div "Categories 4" at bounding box center [830, 75] width 1476 height 15
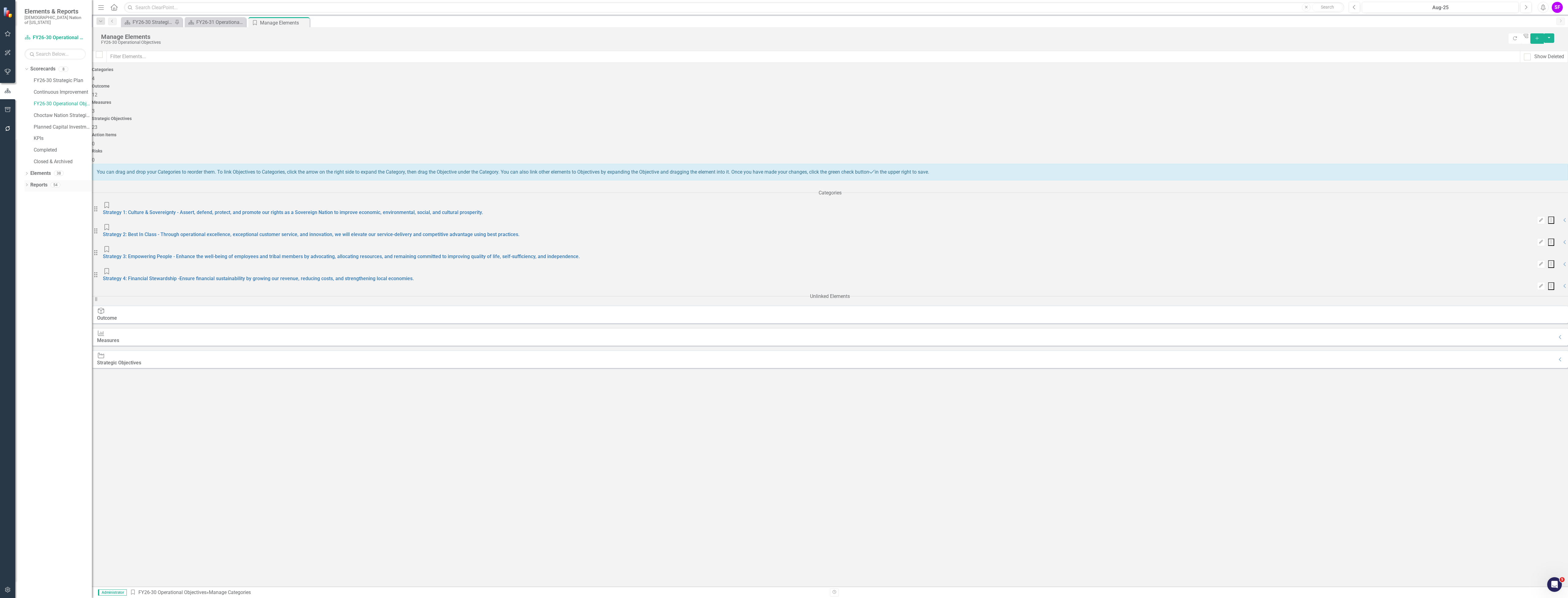
click at [39, 181] on link "Reports" at bounding box center [39, 185] width 17 height 7
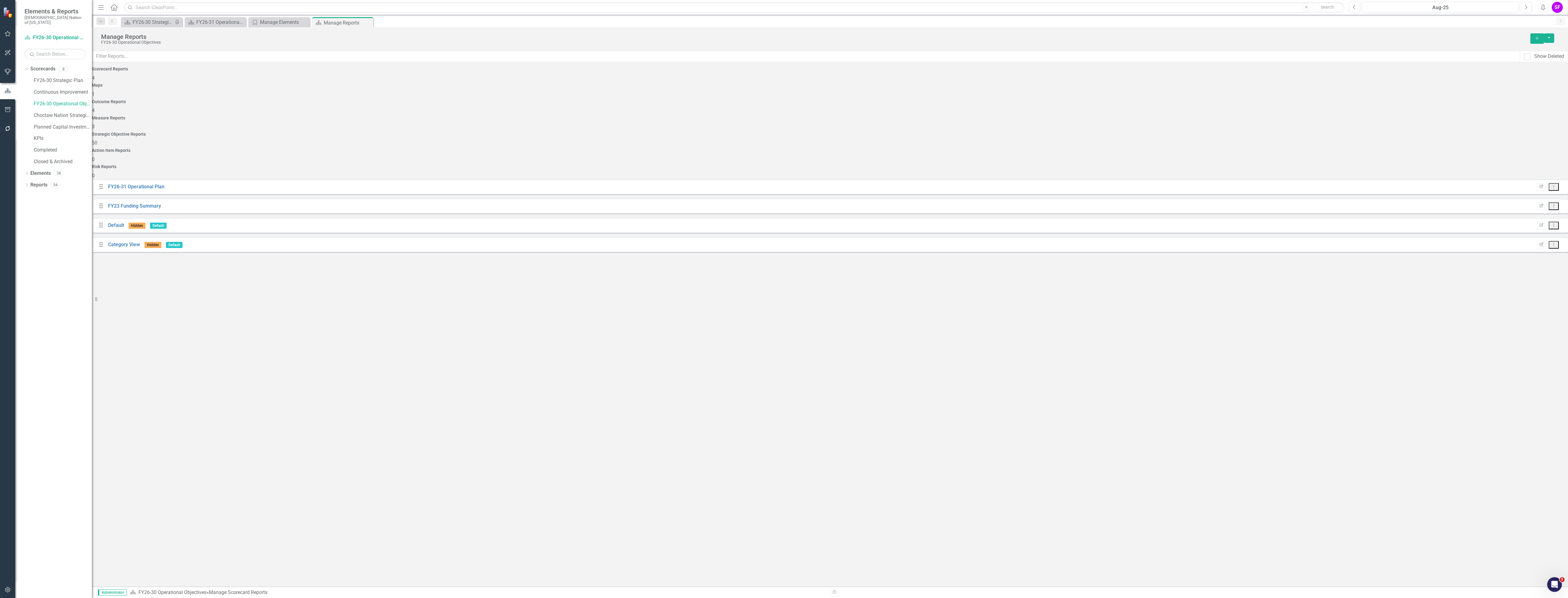
click at [1551, 184] on icon "Dropdown Menu" at bounding box center [1553, 186] width 5 height 4
click at [1540, 128] on link "Edit Report Edit Report" at bounding box center [1528, 128] width 51 height 12
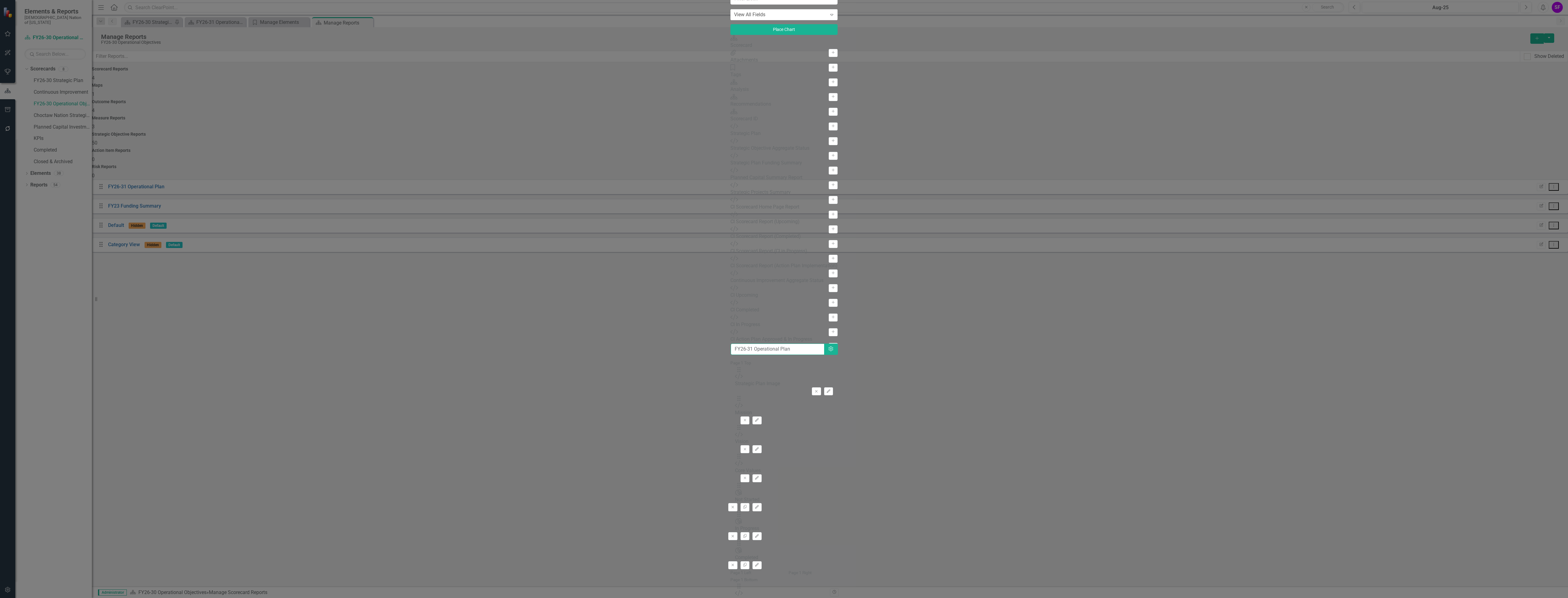
click at [730, 344] on input "FY26-31 Operational Plan" at bounding box center [777, 349] width 94 height 12
type input "FY26-30 Operational Plan"
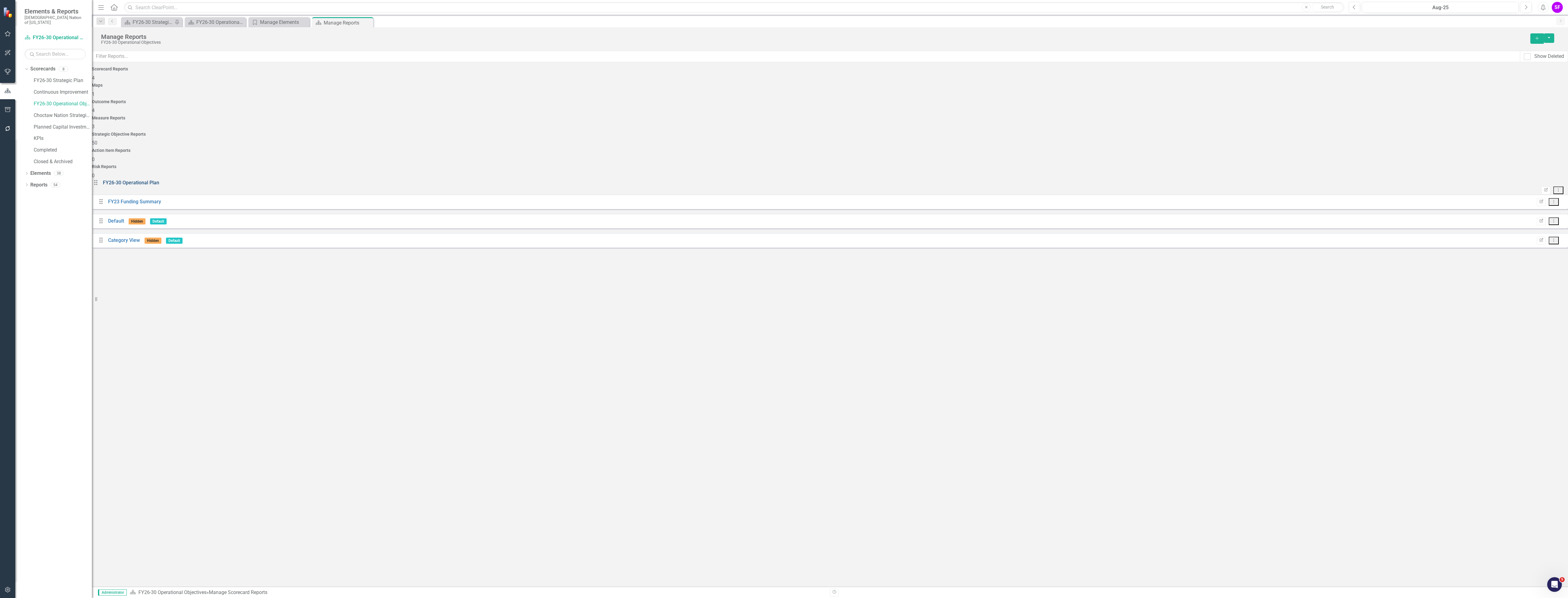
click at [130, 179] on link "FY26-30 Operational Plan" at bounding box center [131, 183] width 57 height 6
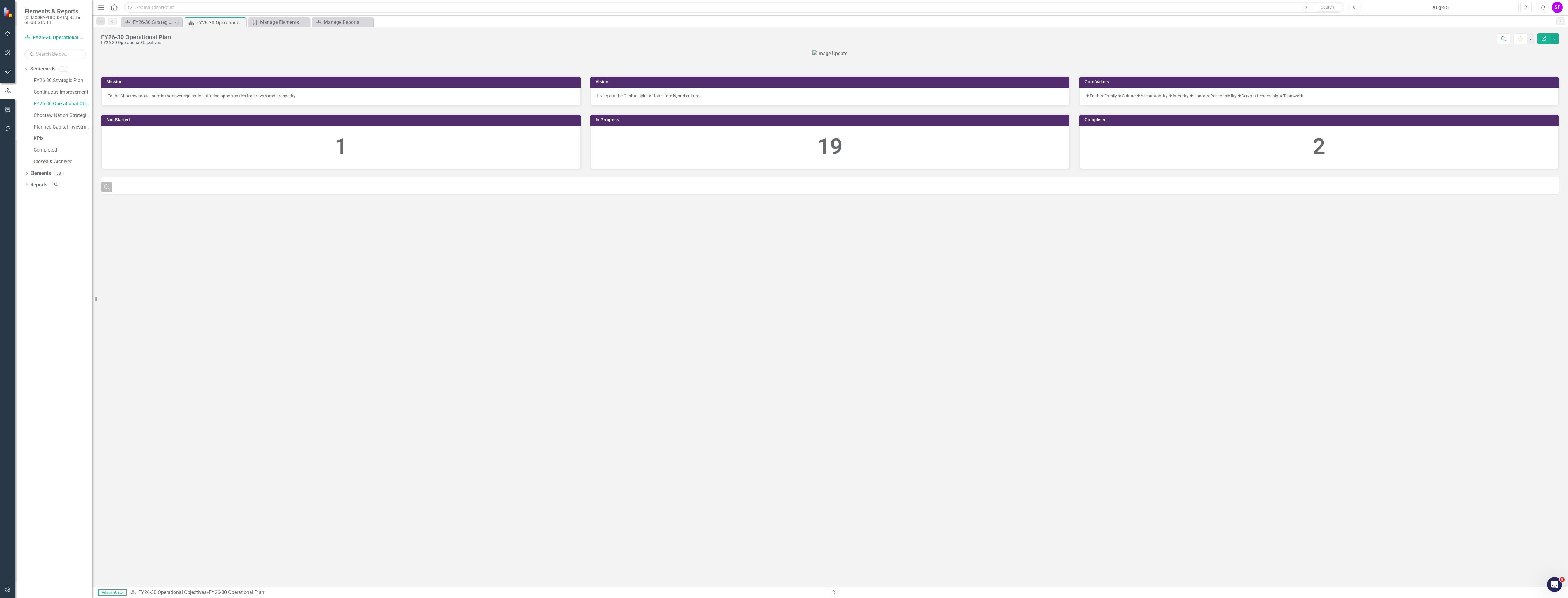
click at [102, 192] on button "Search" at bounding box center [107, 187] width 11 height 10
click at [271, 352] on div "Mission To the Choctaw proud, ours is the sovereign nation offering opportuniti…" at bounding box center [830, 318] width 1476 height 536
click at [110, 187] on button "Close" at bounding box center [107, 182] width 11 height 10
click at [1553, 37] on button "button" at bounding box center [1555, 39] width 8 height 11
click at [1545, 48] on link "Edit Edit Scorecard" at bounding box center [1534, 50] width 50 height 12
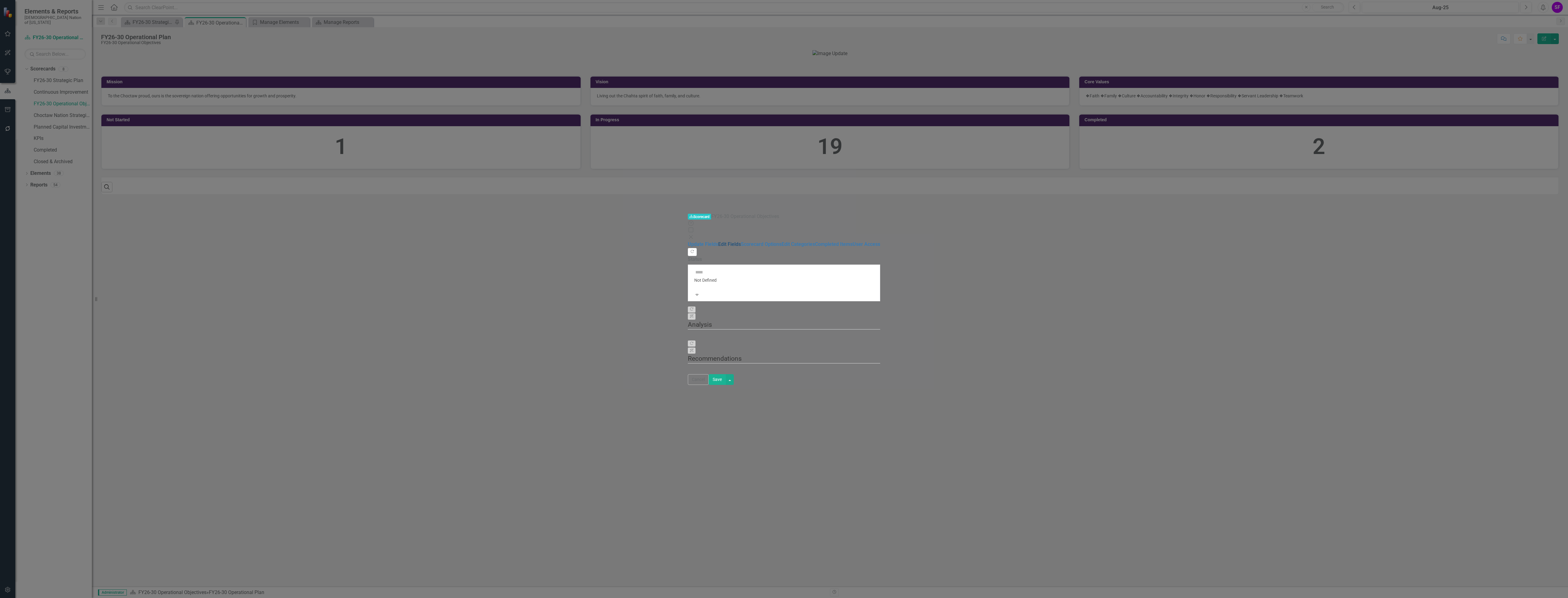
click at [718, 241] on link "Edit Fields" at bounding box center [729, 244] width 23 height 6
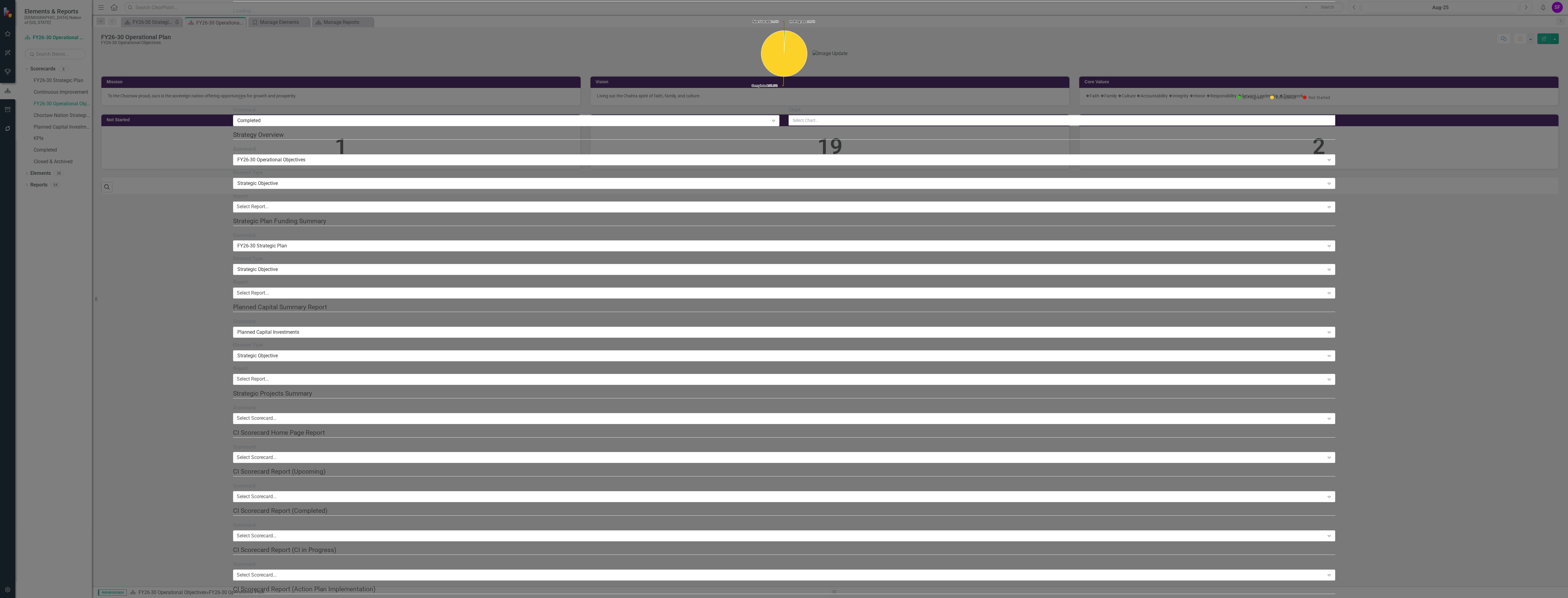
scroll to position [285, 0]
click at [269, 210] on div "Select Report..." at bounding box center [253, 207] width 32 height 7
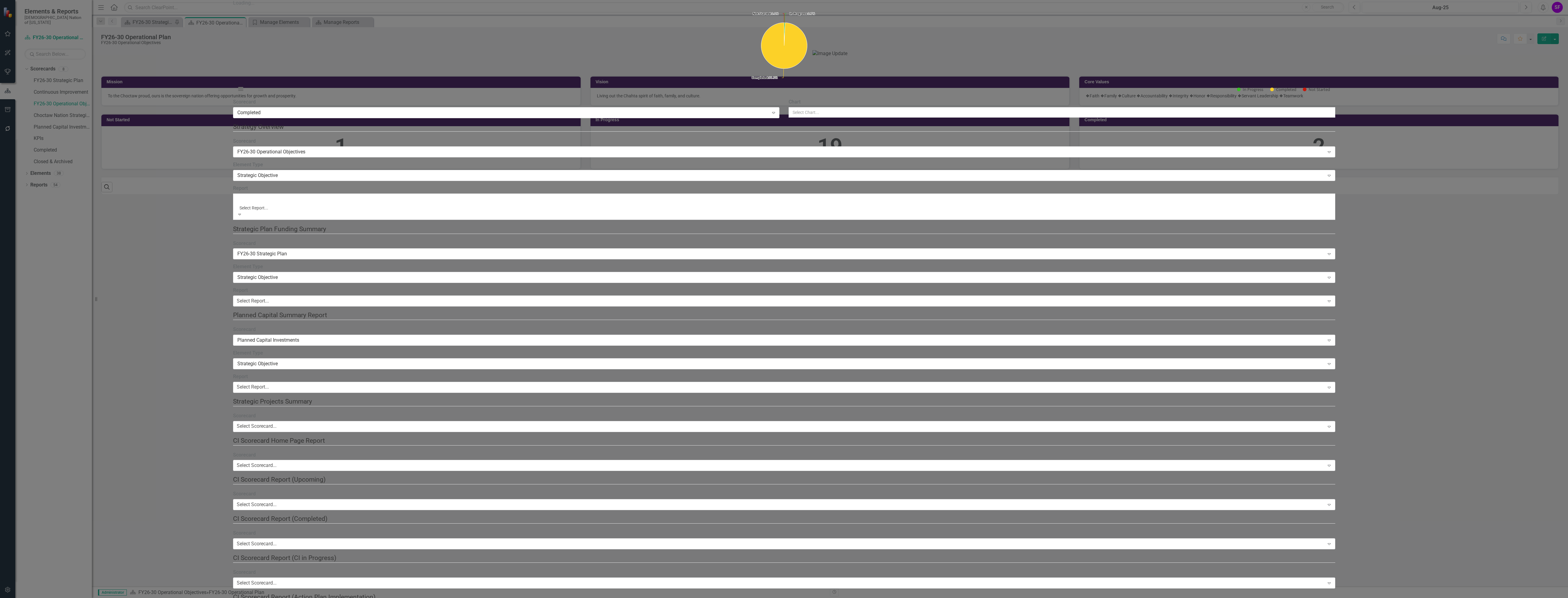
scroll to position [411, 0]
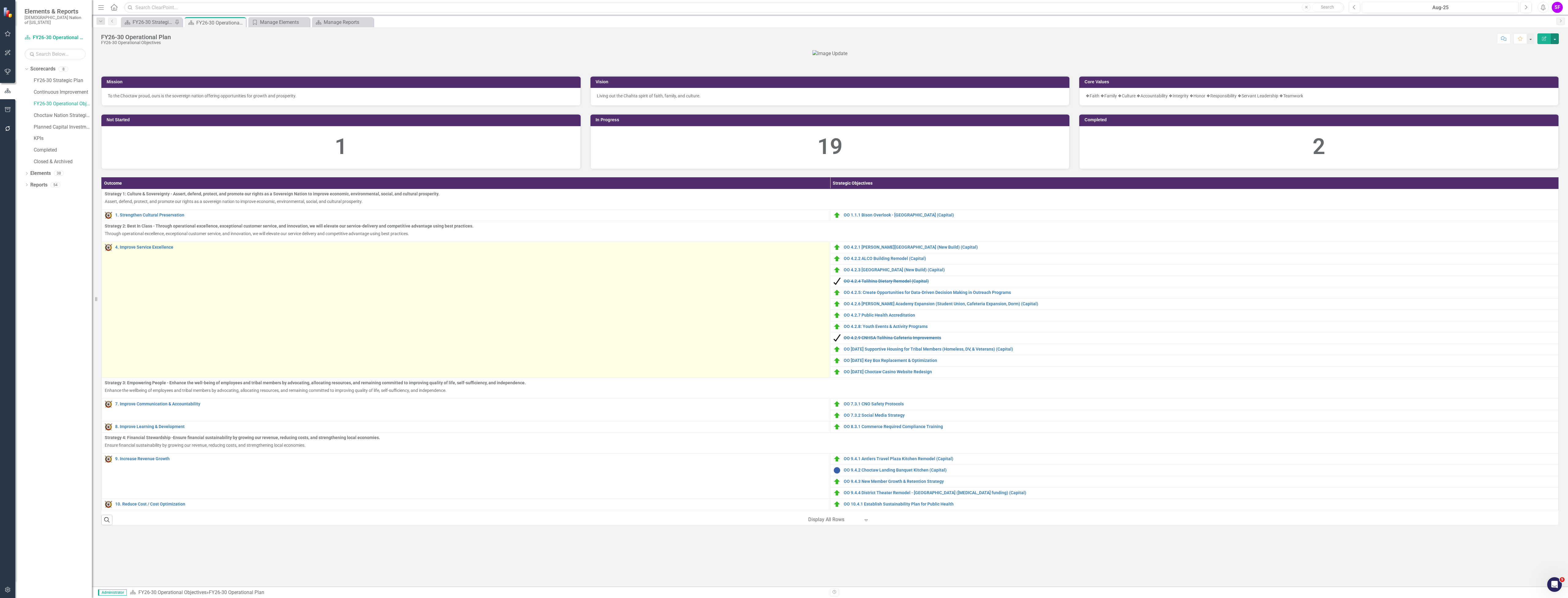
scroll to position [100, 0]
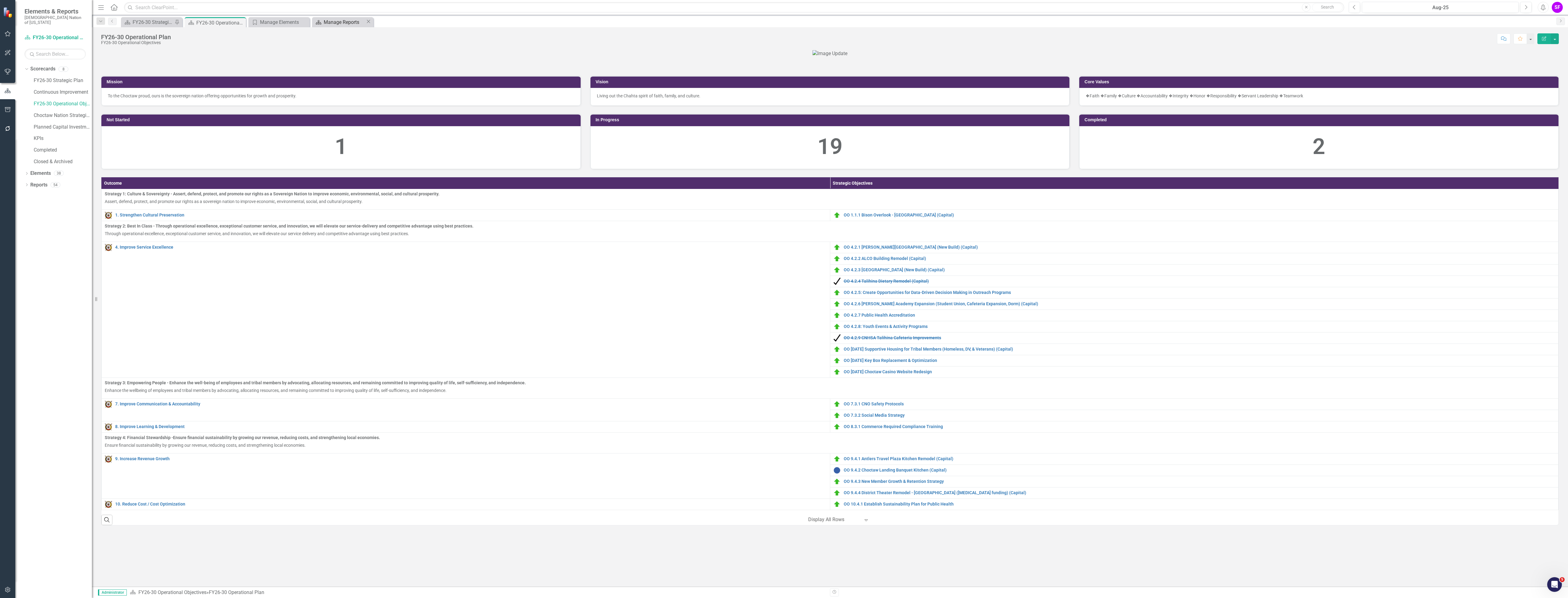
click at [340, 19] on div "Manage Reports" at bounding box center [345, 22] width 42 height 8
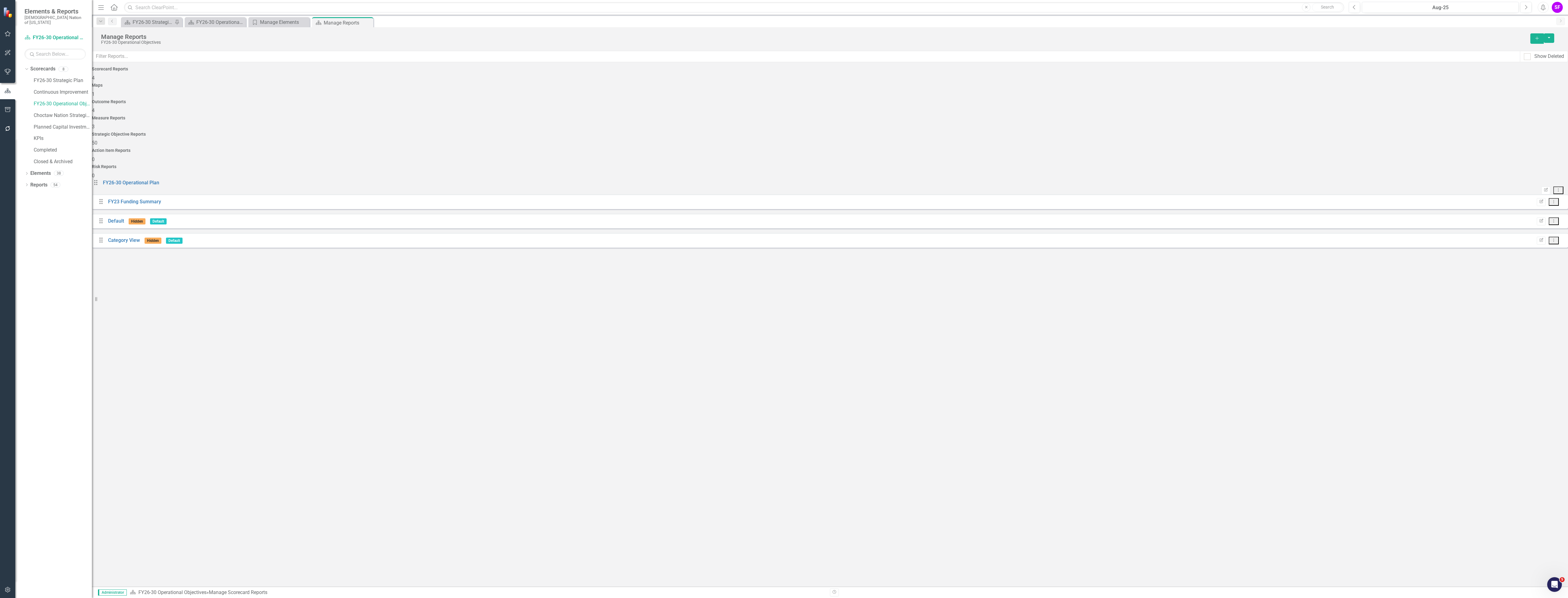
click at [1003, 132] on div "Strategic Objective Reports 50" at bounding box center [830, 139] width 1476 height 15
click at [355, 54] on input "text" at bounding box center [806, 57] width 1428 height 12
type input "so"
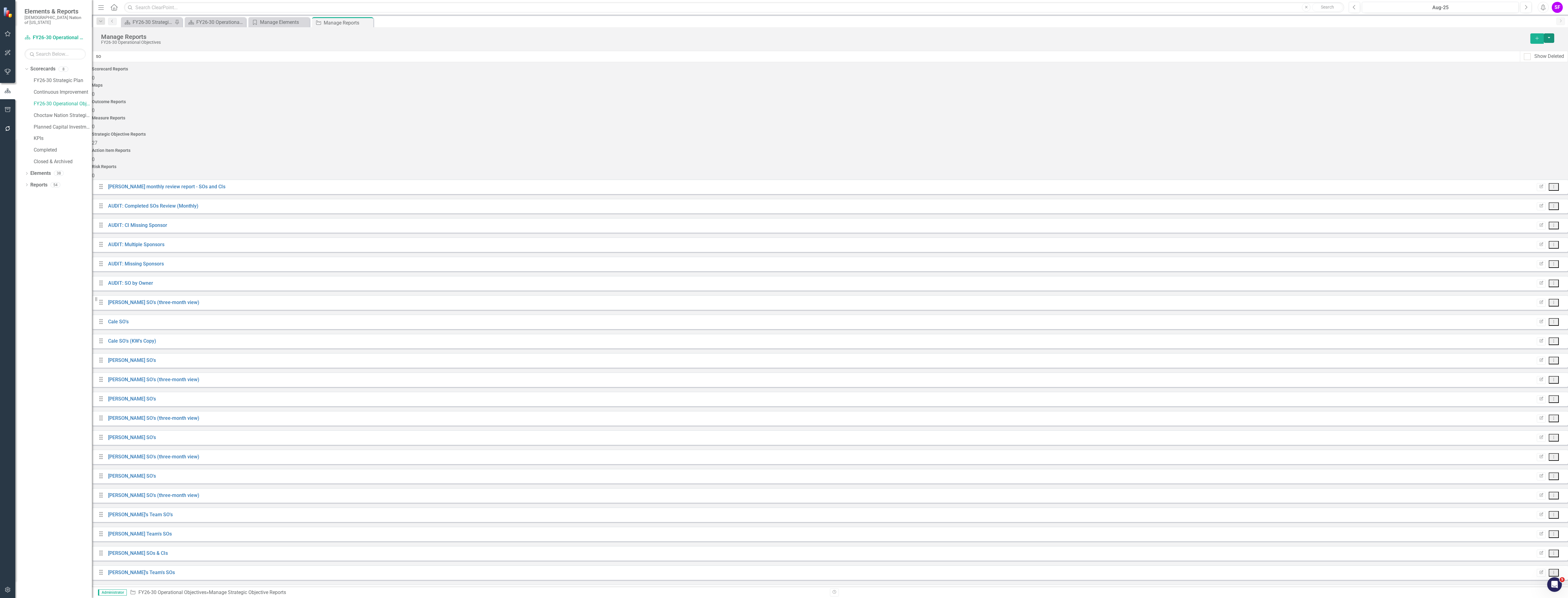
click at [1551, 37] on button "button" at bounding box center [1549, 38] width 10 height 10
click at [1471, 26] on div "Scorecard FY26-30 Strategic Plan Pin Scorecard FY26-30 Operational Plan Close C…" at bounding box center [836, 22] width 1433 height 10
click at [1554, 37] on button "button" at bounding box center [1549, 38] width 10 height 10
click at [38, 170] on link "Elements" at bounding box center [41, 173] width 21 height 7
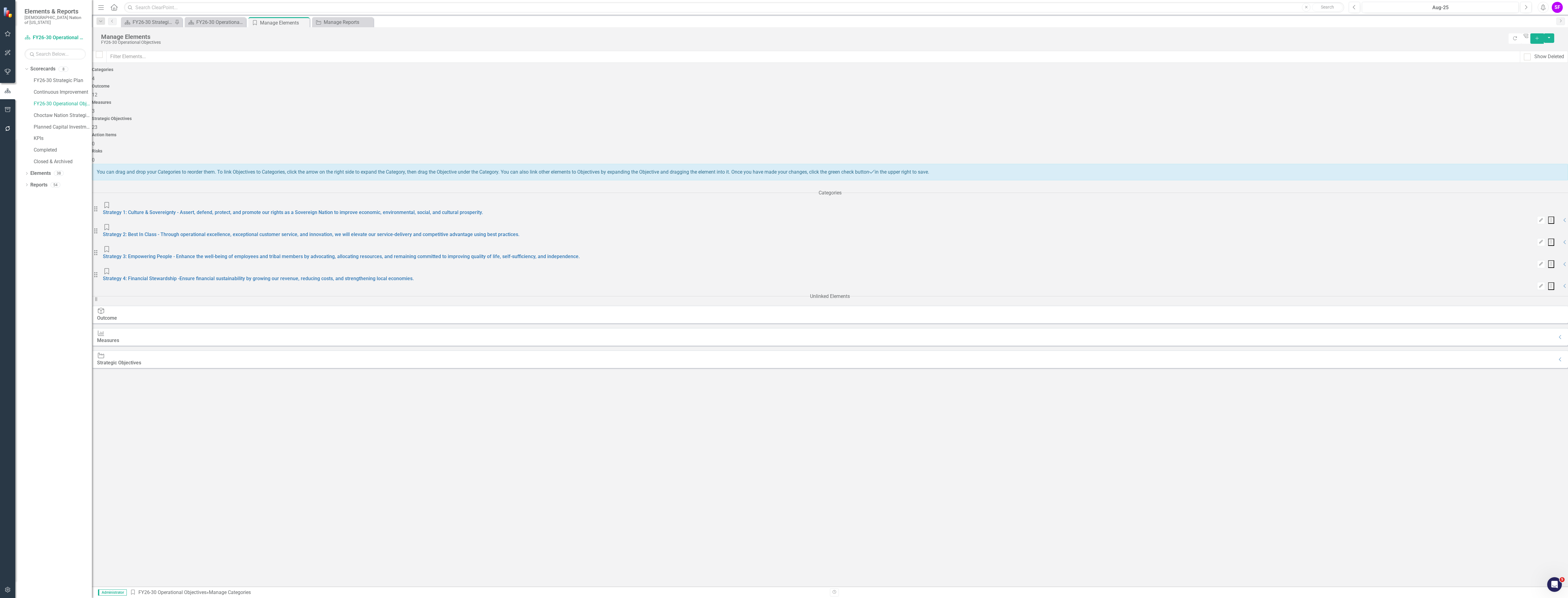
click at [1024, 116] on div "Strategic Objectives 23" at bounding box center [830, 123] width 1476 height 15
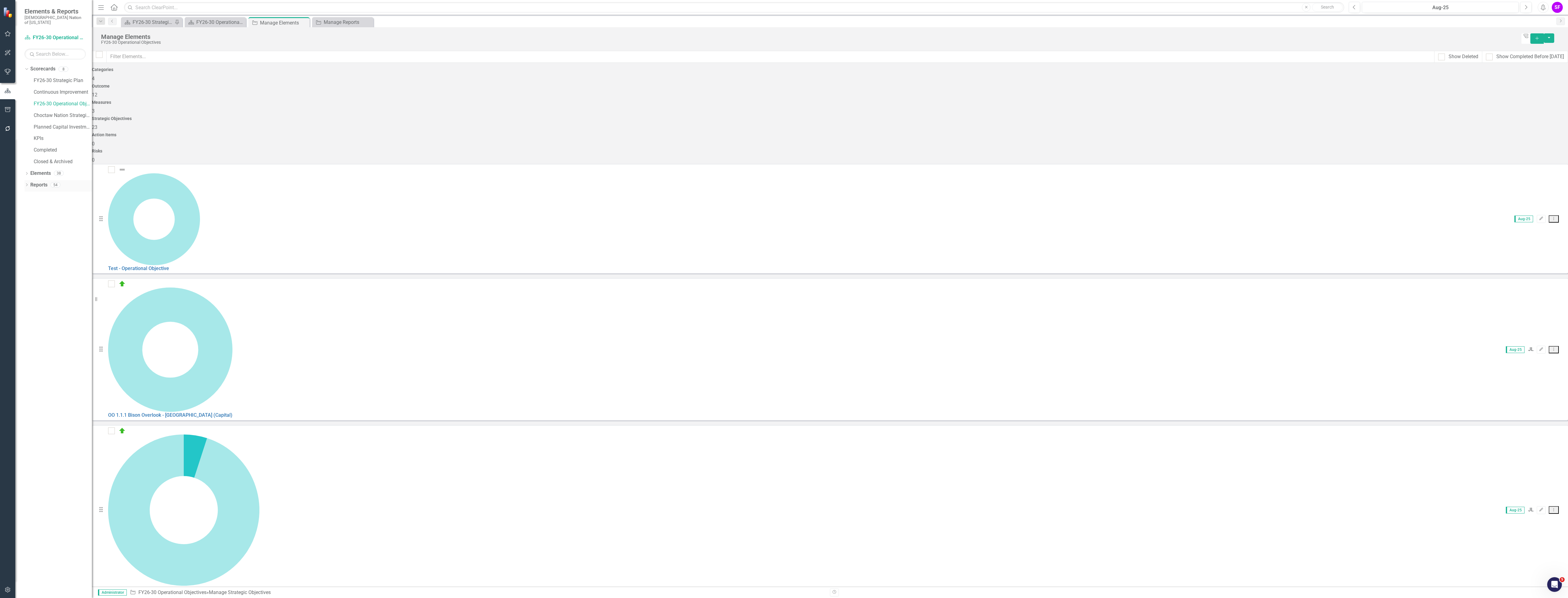
click at [41, 181] on link "Reports" at bounding box center [39, 185] width 17 height 7
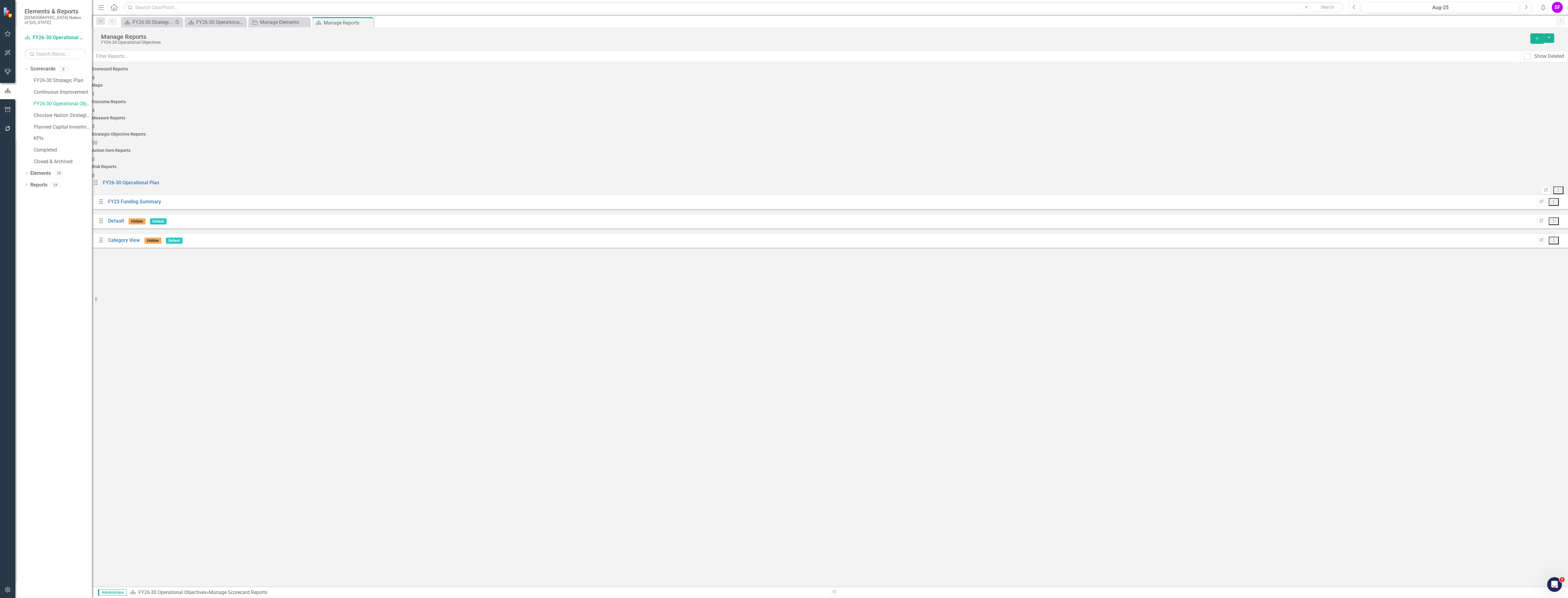
click at [1087, 132] on div "Strategic Objective Reports 50" at bounding box center [830, 139] width 1476 height 15
click at [271, 57] on input "text" at bounding box center [806, 57] width 1428 height 12
type input "sos"
click at [1551, 223] on icon "Dropdown Menu" at bounding box center [1553, 225] width 5 height 4
click at [1528, 201] on link "Trash Delete Report" at bounding box center [1528, 201] width 51 height 12
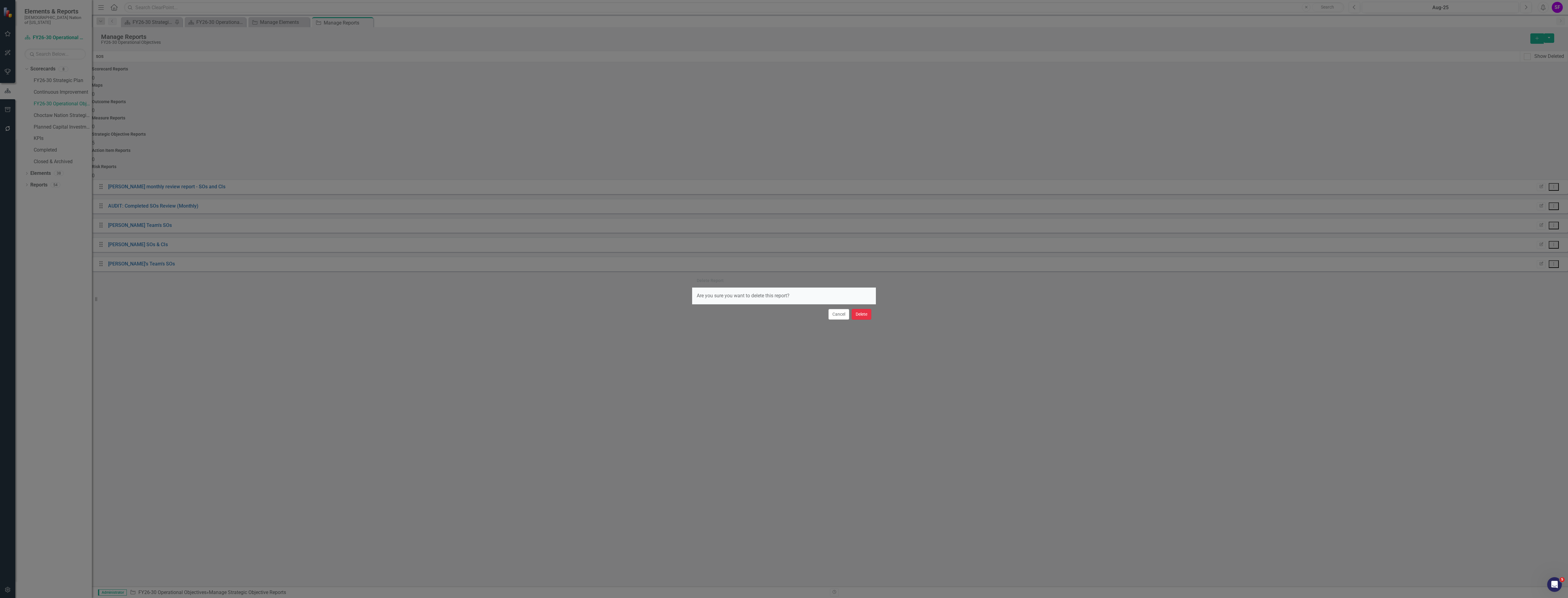
click at [865, 315] on button "Delete" at bounding box center [861, 315] width 19 height 11
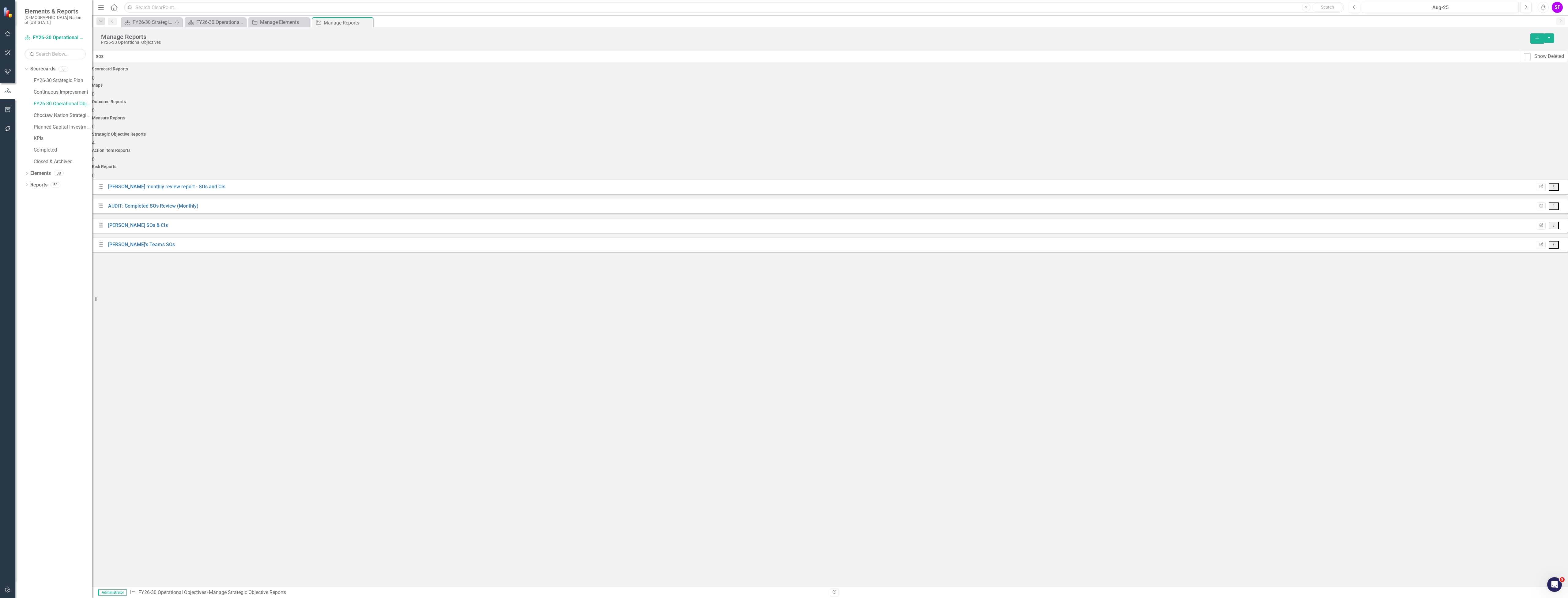
click at [1551, 223] on icon "Dropdown Menu" at bounding box center [1553, 225] width 5 height 4
click at [1530, 201] on link "Trash Delete Report" at bounding box center [1528, 201] width 51 height 12
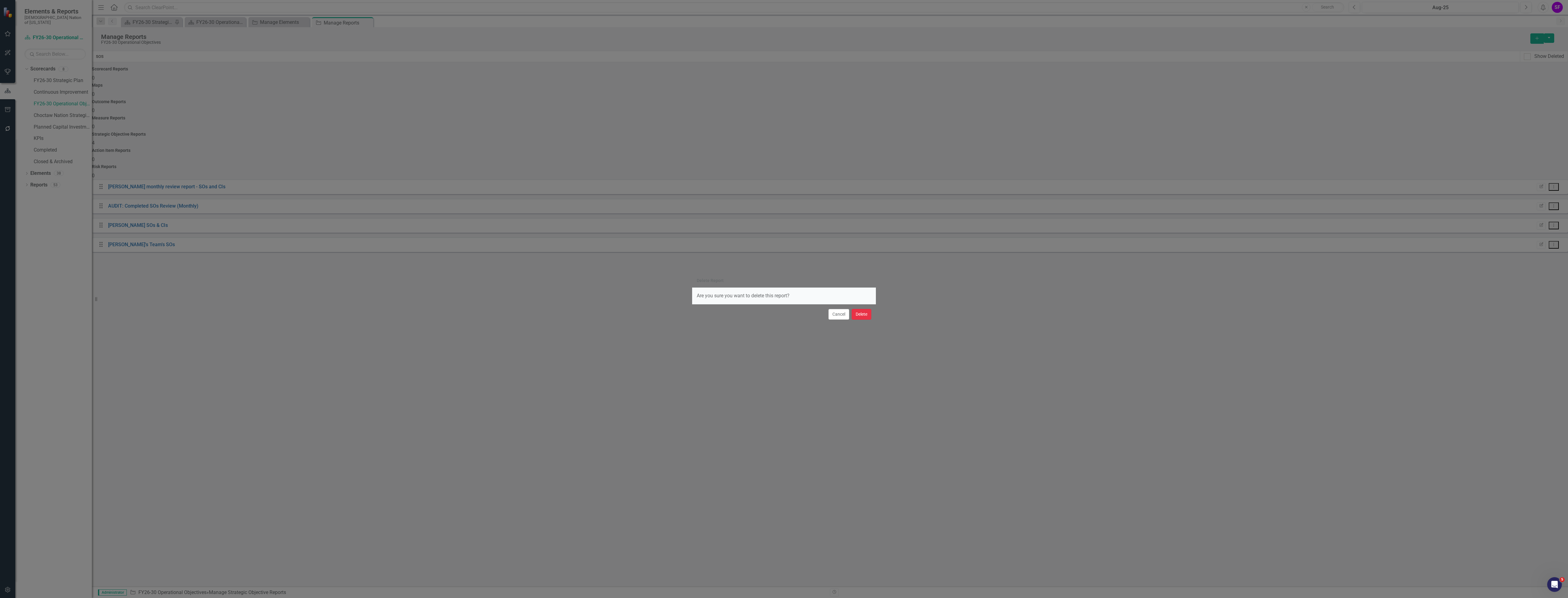
click at [863, 314] on button "Delete" at bounding box center [861, 315] width 19 height 11
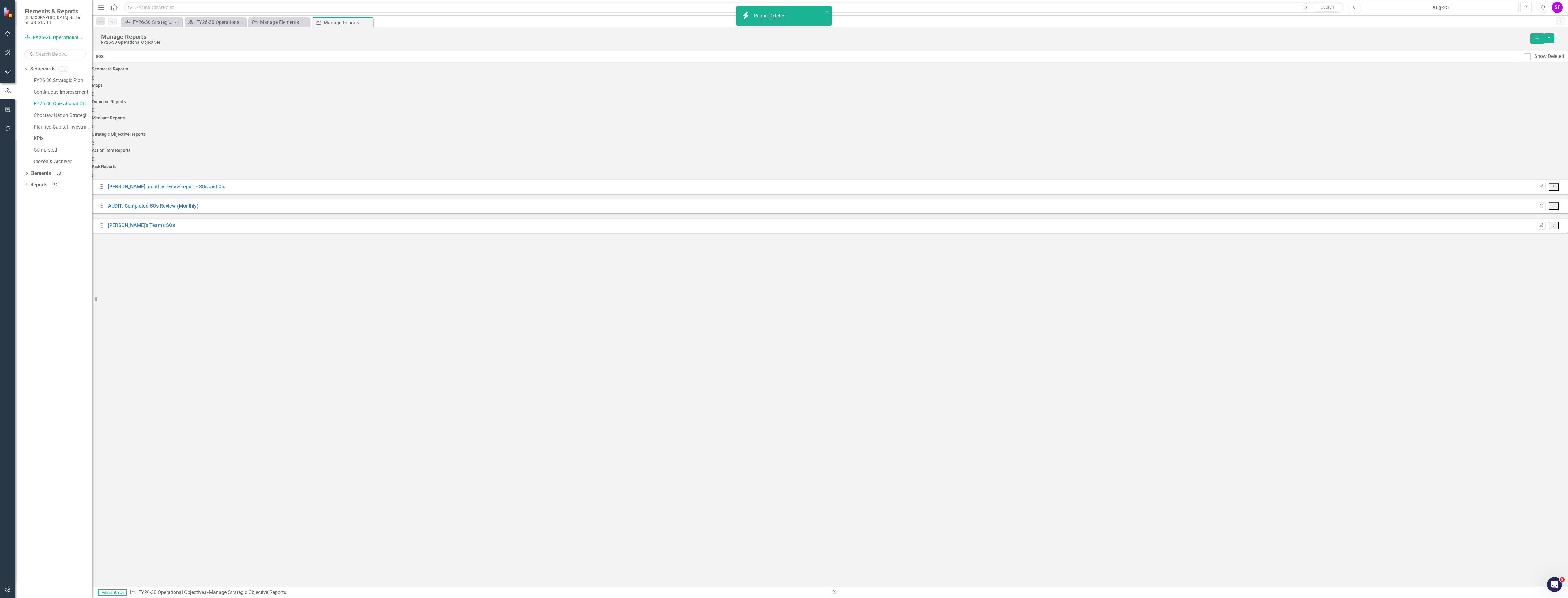
click at [1551, 223] on icon "Dropdown Menu" at bounding box center [1553, 225] width 5 height 4
click at [1528, 200] on link "Trash Delete Report" at bounding box center [1528, 201] width 51 height 12
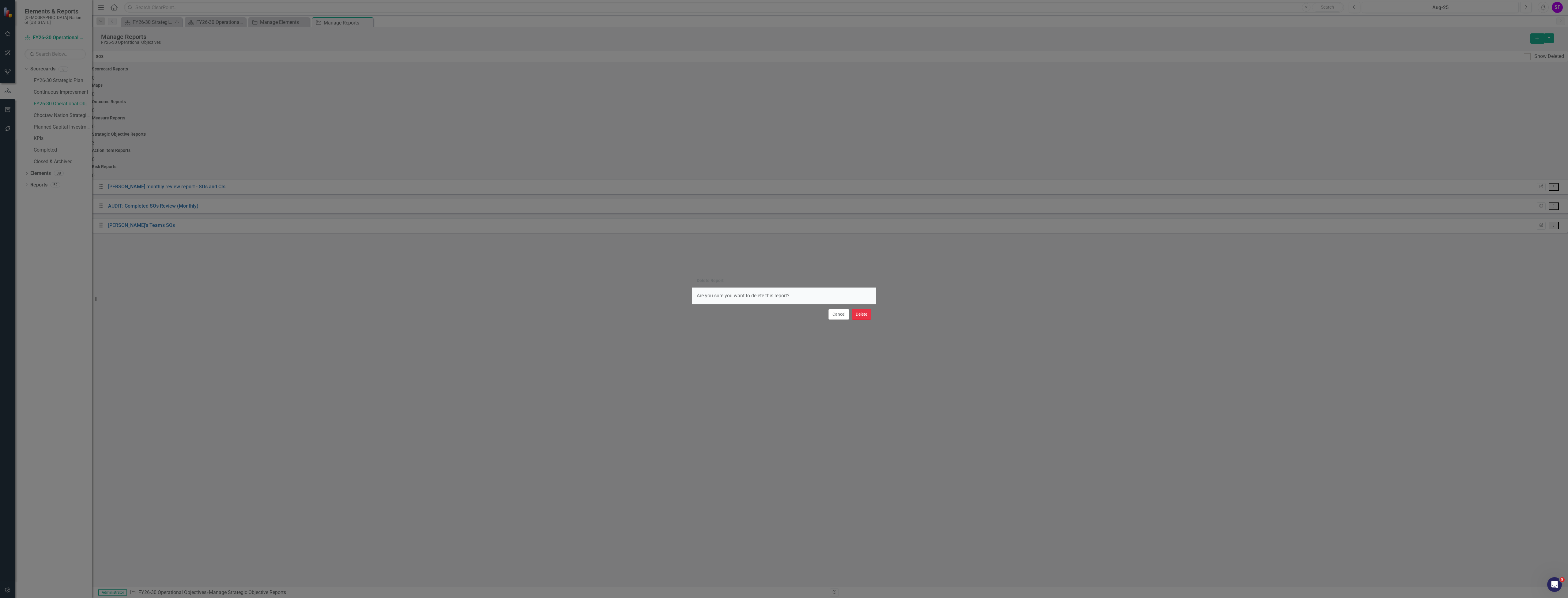
click at [864, 309] on button "Delete" at bounding box center [861, 315] width 19 height 11
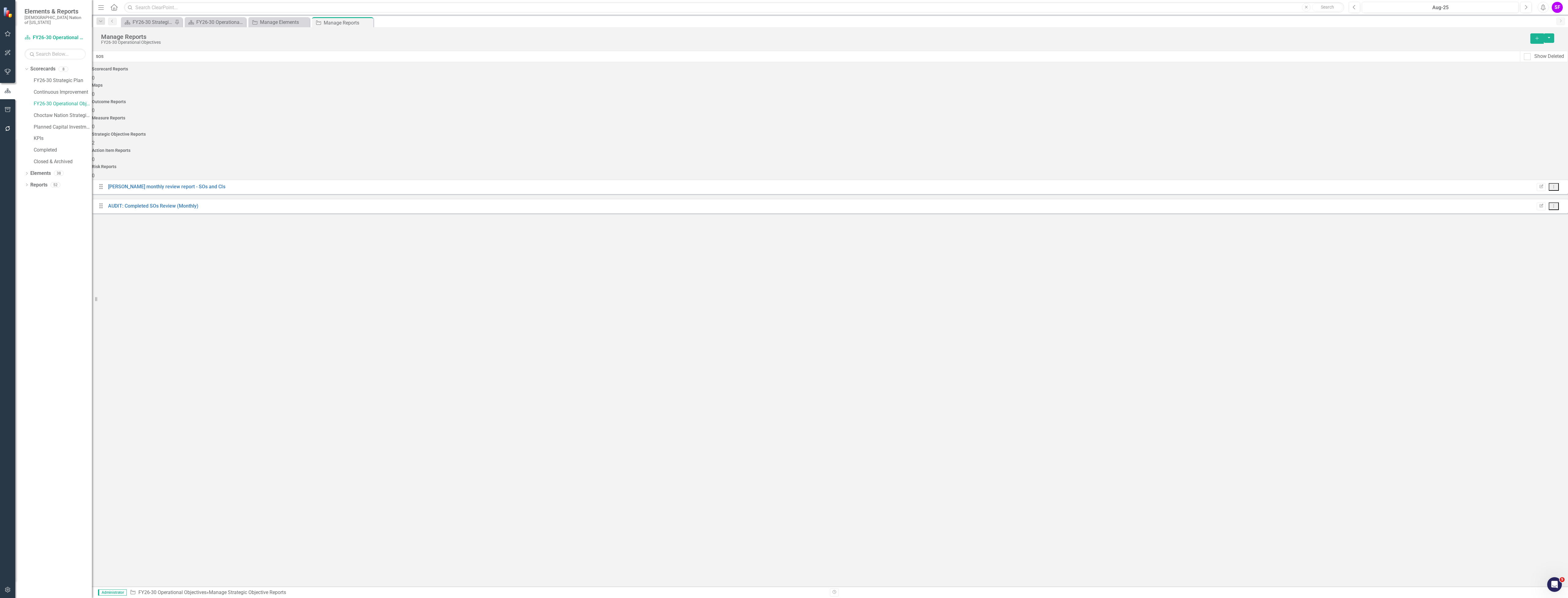
click at [1553, 185] on icon at bounding box center [1553, 186] width 1 height 3
click at [718, 218] on div "Drag [PERSON_NAME] monthly review report - SOs and CIs Edit Report Dropdown Men…" at bounding box center [830, 198] width 1476 height 38
click at [216, 21] on div "FY26-30 Operational Plan" at bounding box center [217, 22] width 42 height 8
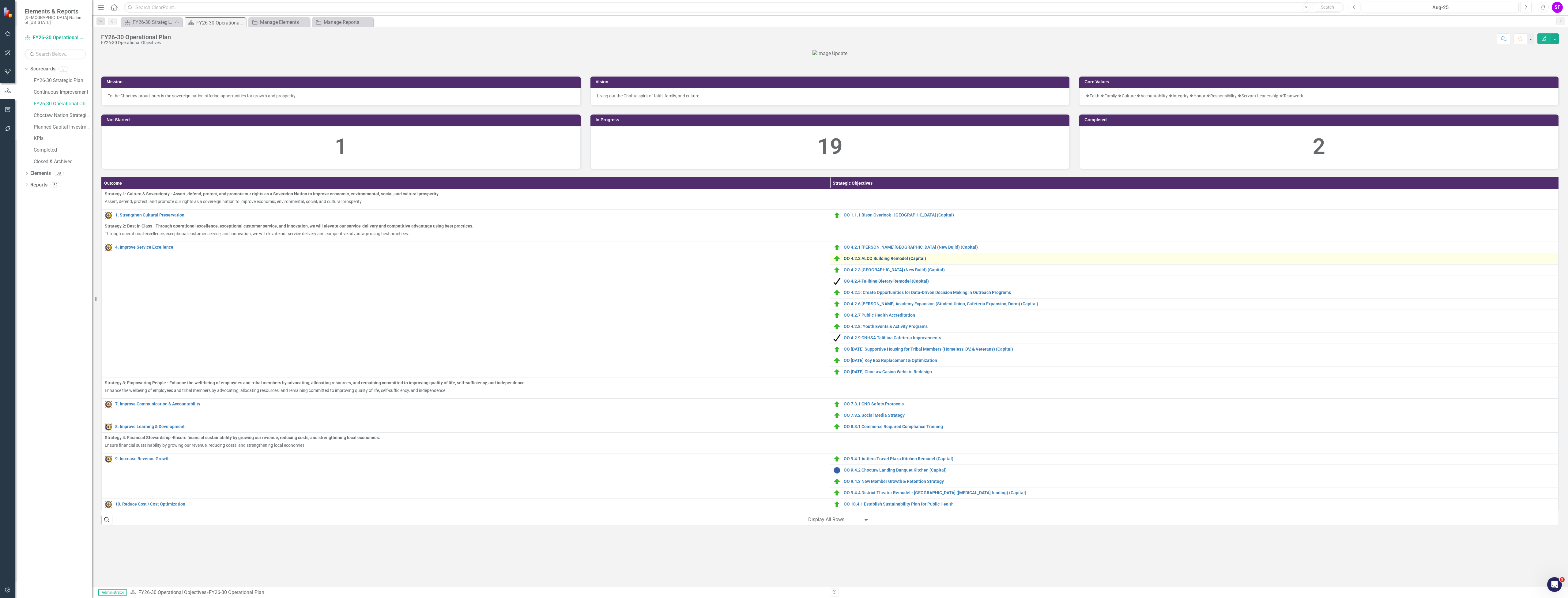
scroll to position [100, 0]
click at [54, 77] on link "FY26-30 Strategic Plan" at bounding box center [63, 81] width 58 height 7
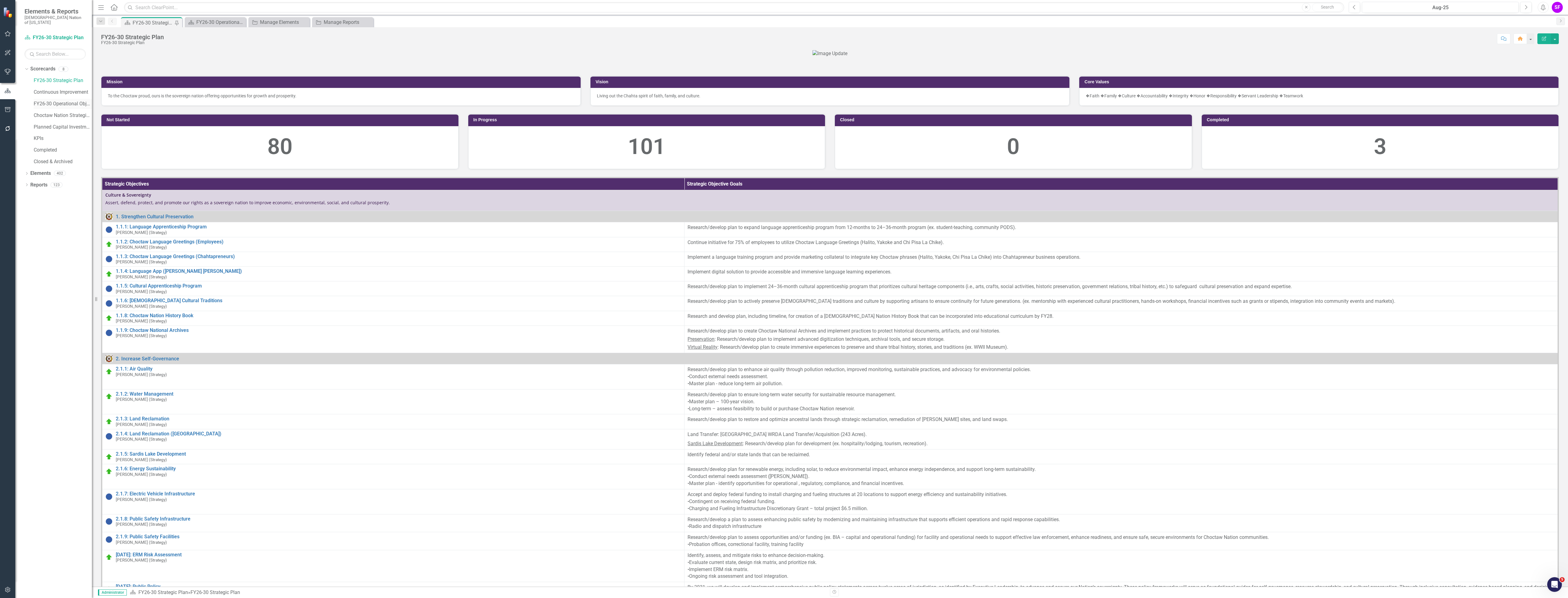
click at [61, 100] on link "FY26-30 Operational Objectives" at bounding box center [63, 104] width 58 height 7
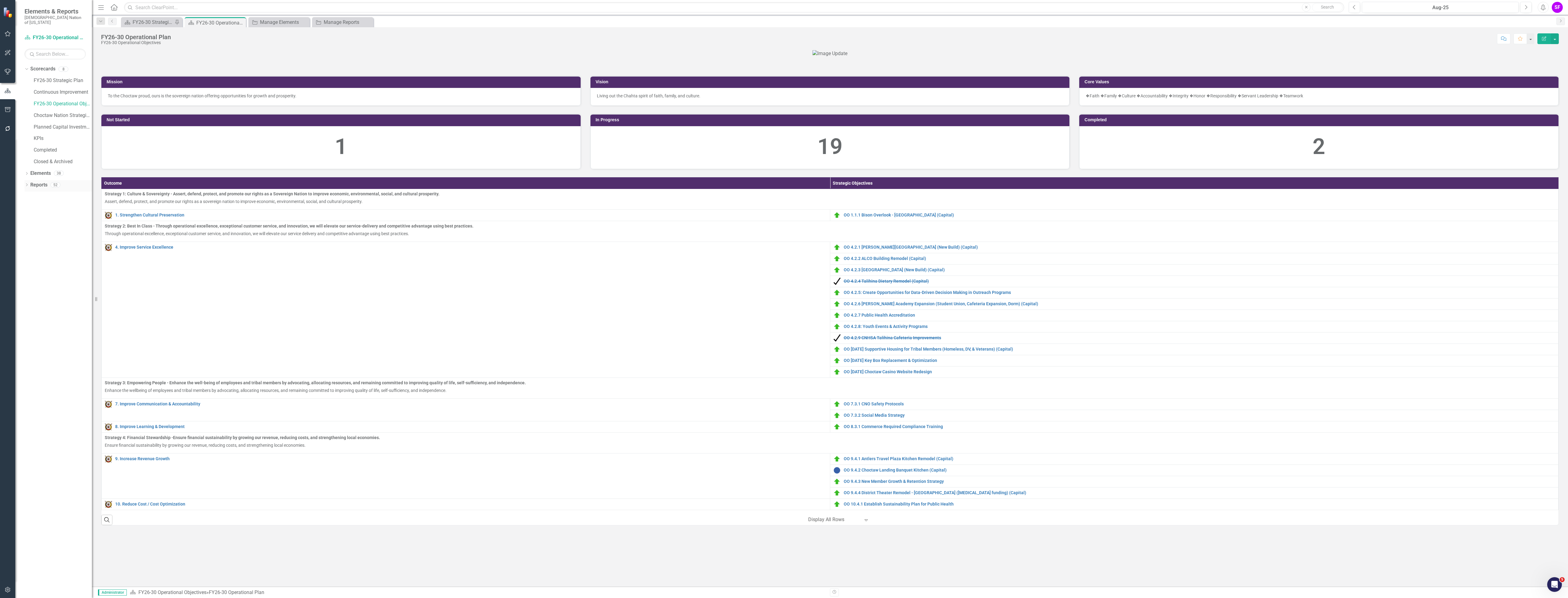
click at [33, 181] on link "Reports" at bounding box center [39, 185] width 17 height 7
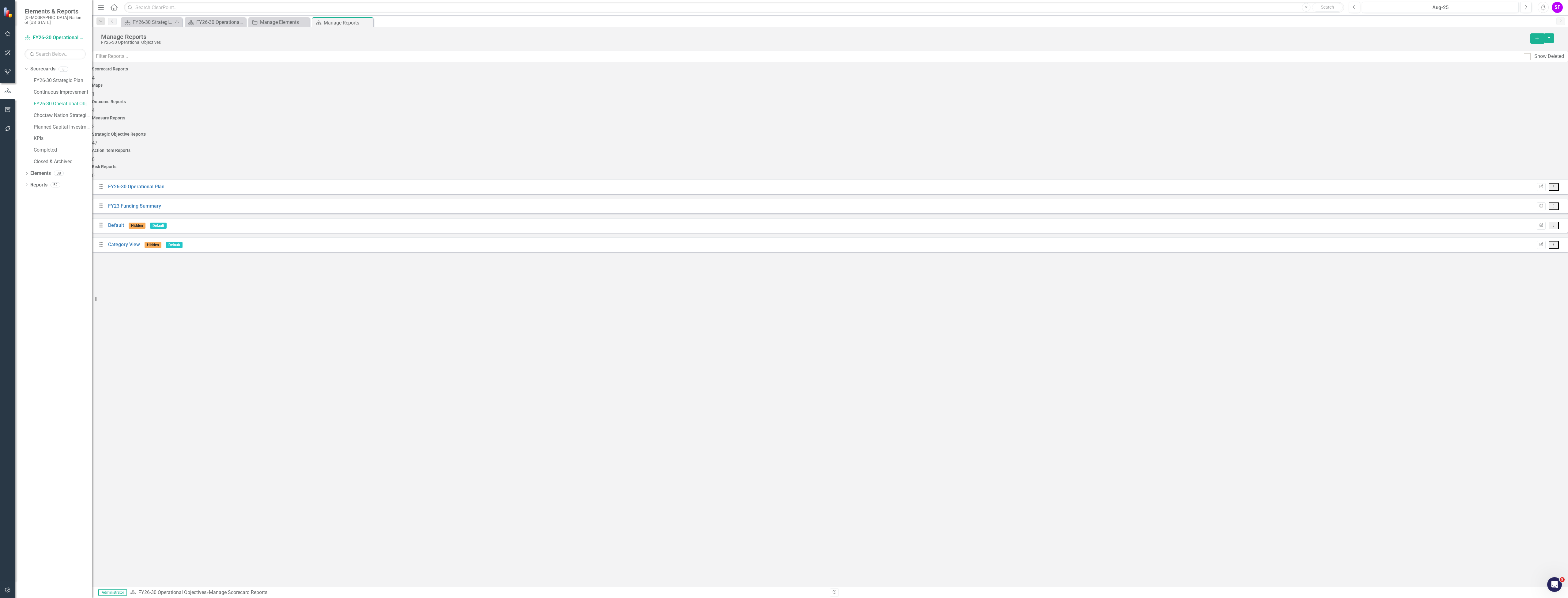
click at [1031, 132] on div "Strategic Objective Reports 47" at bounding box center [830, 139] width 1476 height 15
click at [426, 49] on div "Manage Reports FY26-30 Operational Objectives Add" at bounding box center [830, 39] width 1476 height 24
click at [420, 55] on input "text" at bounding box center [806, 57] width 1428 height 12
type input "[PERSON_NAME]"
click at [136, 203] on link "Summary (OOs)" at bounding box center [126, 206] width 35 height 6
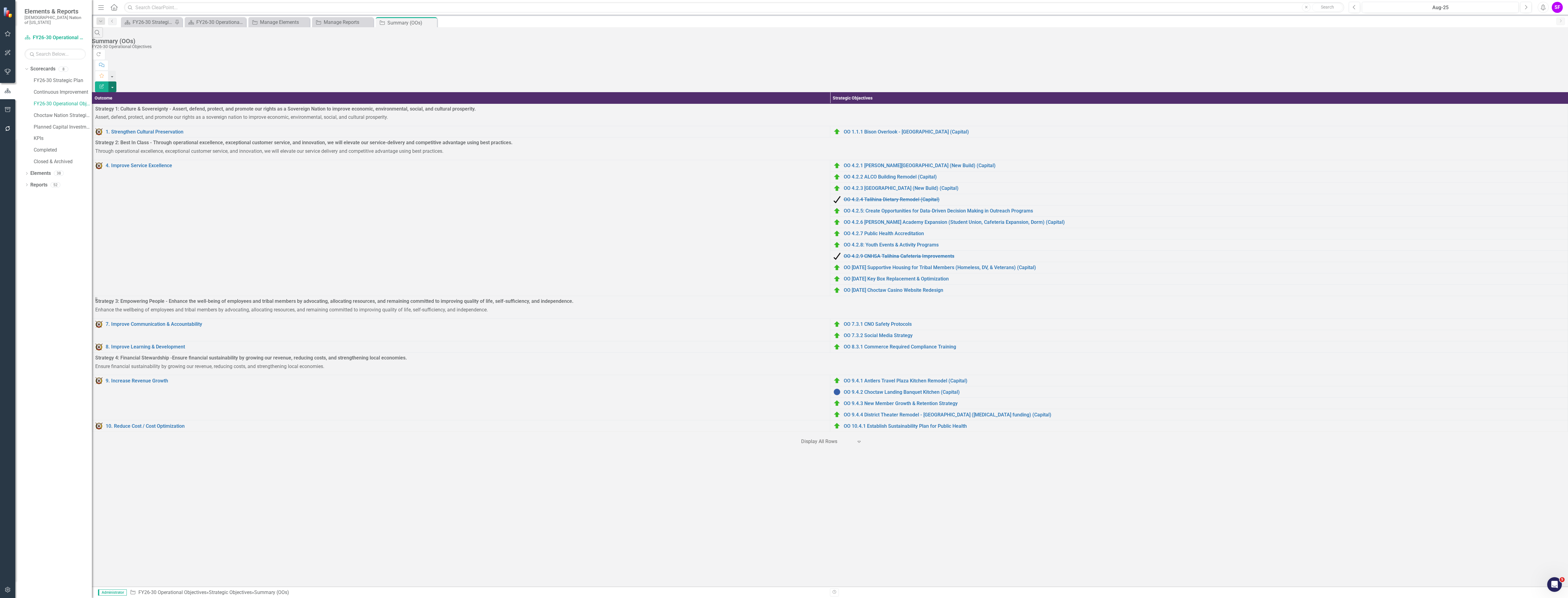
click at [116, 82] on button "button" at bounding box center [112, 87] width 8 height 11
click at [1553, 47] on link "Edit Report Edit Report" at bounding box center [1534, 50] width 48 height 12
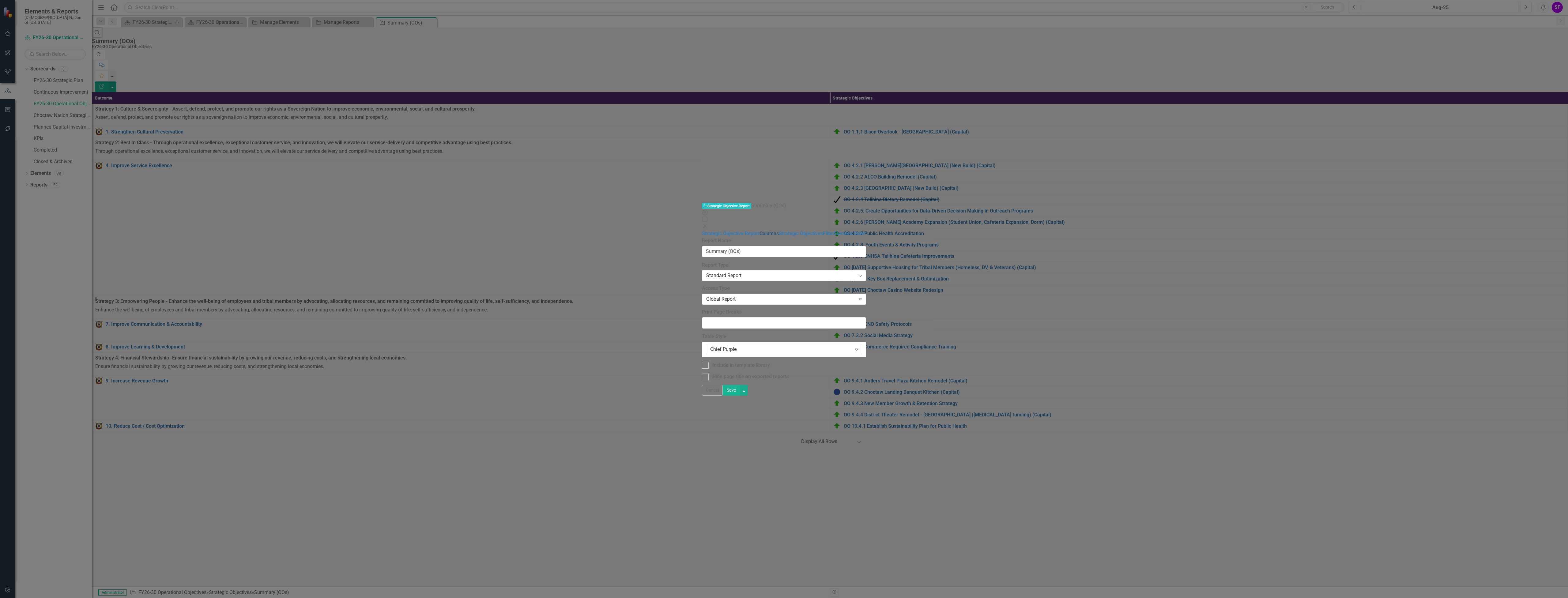
click at [760, 231] on link "Columns" at bounding box center [769, 234] width 19 height 6
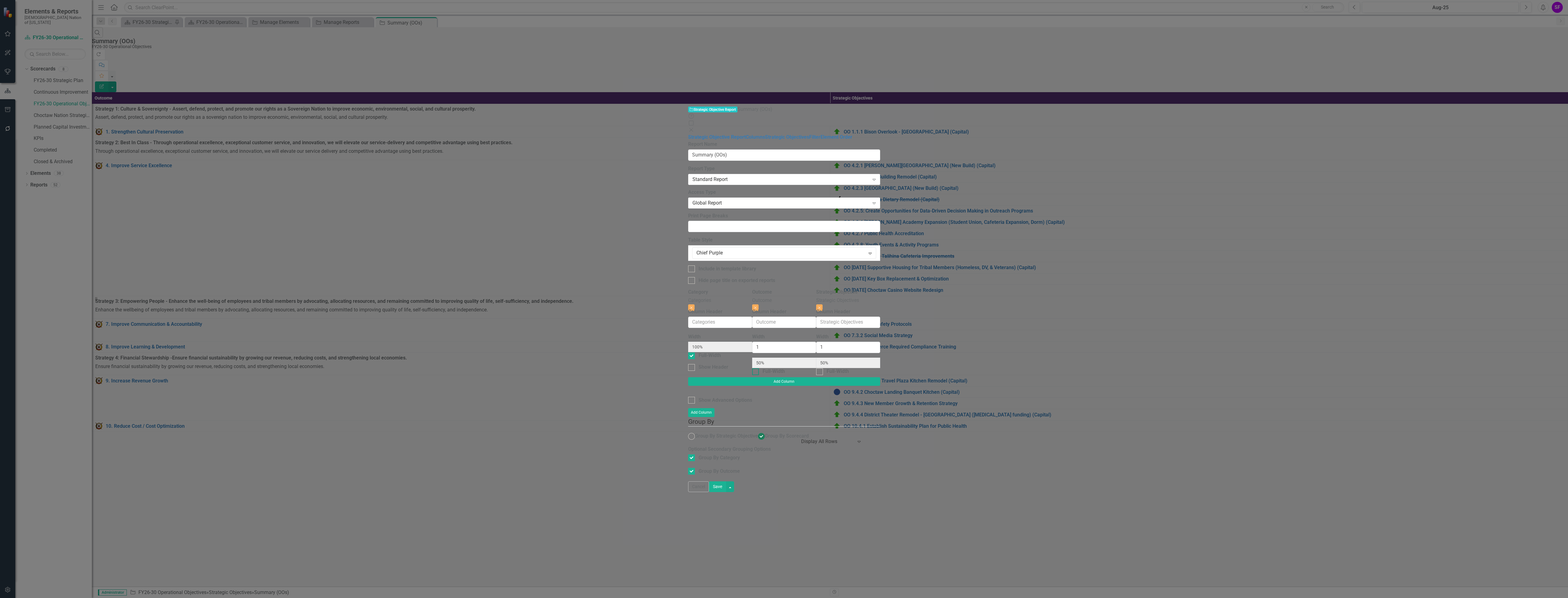
click at [759, 368] on div at bounding box center [755, 371] width 7 height 7
click at [756, 368] on input "Full-Width" at bounding box center [754, 370] width 4 height 4
checkbox input "true"
type input "100%"
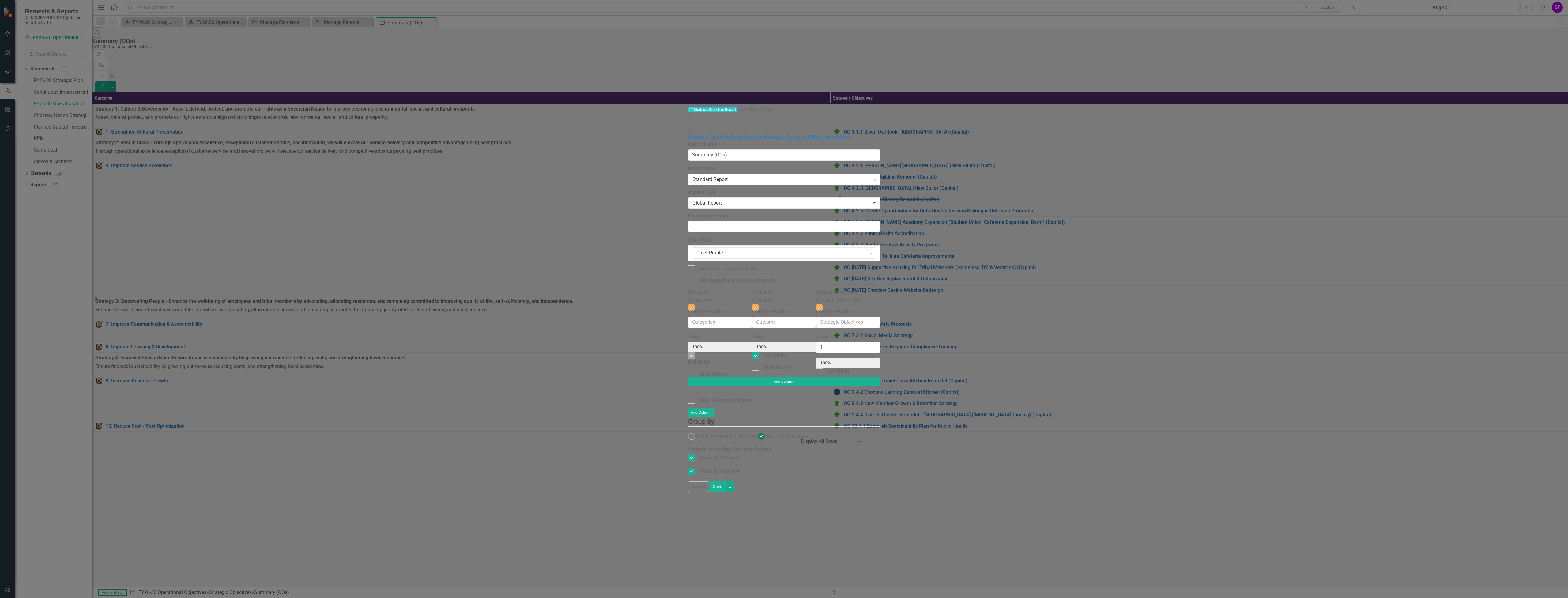
click at [726, 492] on button "Save" at bounding box center [718, 487] width 17 height 11
radio input "false"
checkbox input "false"
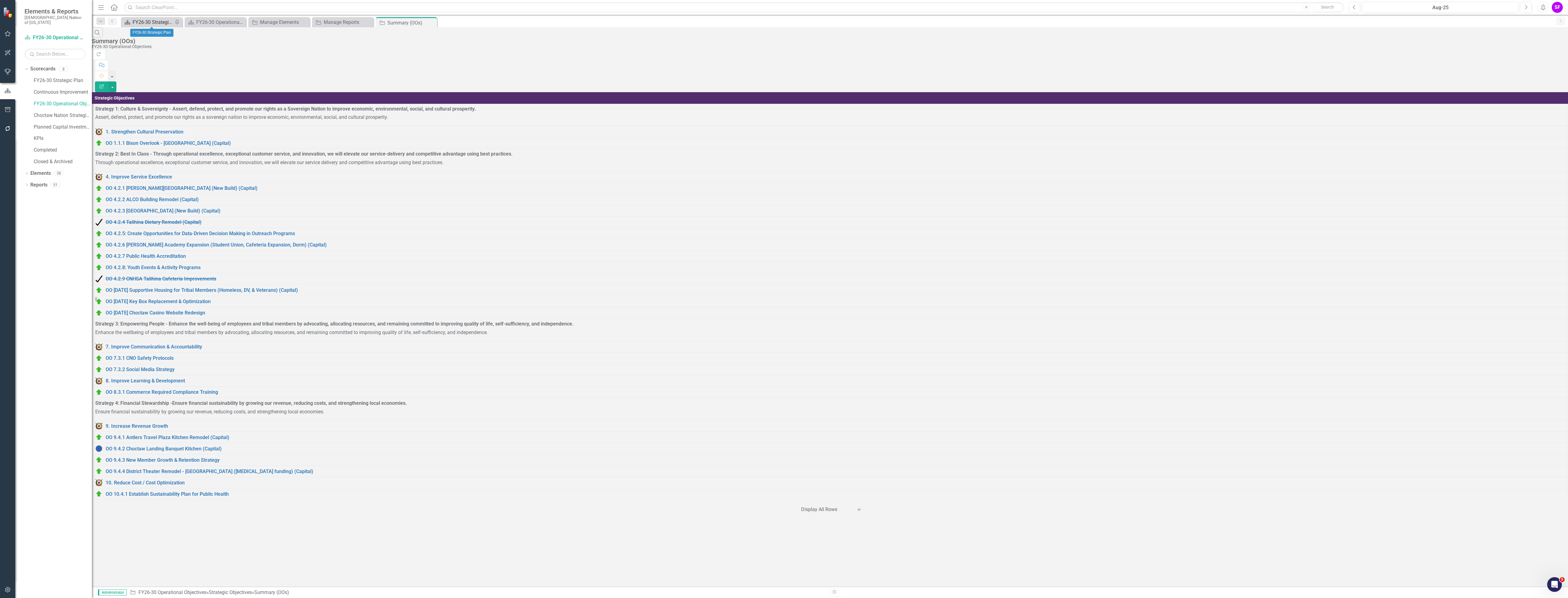
click at [155, 21] on div "FY26-30 Strategic Plan" at bounding box center [153, 22] width 40 height 8
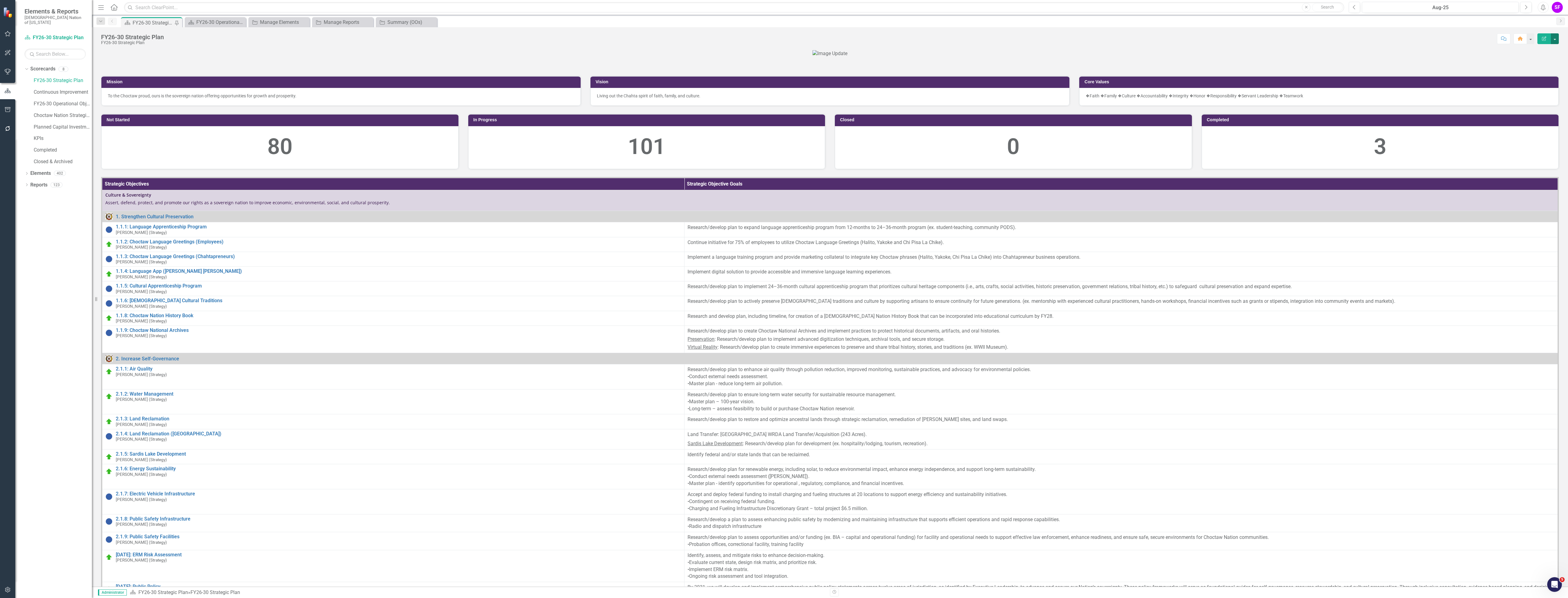
click at [1555, 42] on button "button" at bounding box center [1555, 39] width 8 height 11
click at [1544, 52] on link "Edit Edit Scorecard" at bounding box center [1534, 50] width 50 height 12
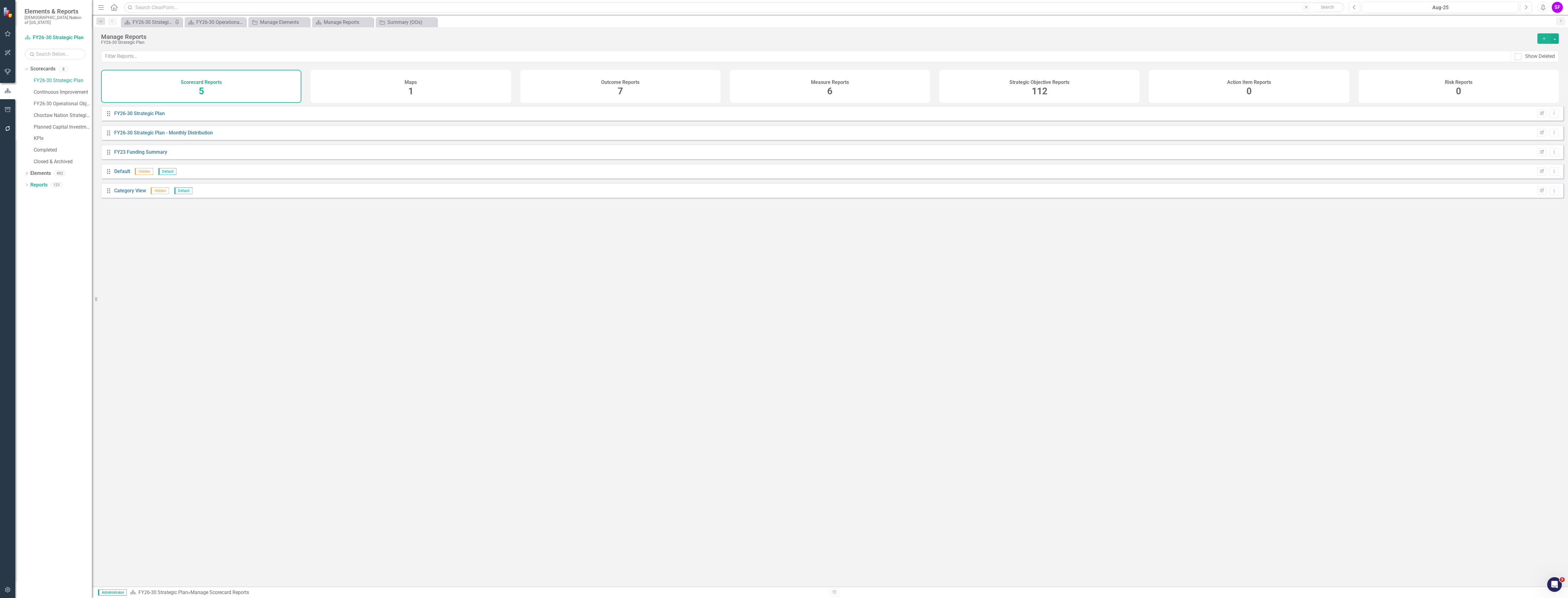
click at [1045, 96] on span "112" at bounding box center [1040, 91] width 16 height 11
click at [345, 54] on input "text" at bounding box center [807, 57] width 1410 height 12
type input "welcome"
click at [1552, 116] on icon "Dropdown Menu" at bounding box center [1554, 113] width 5 height 4
click at [1545, 127] on link "Edit Report Edit Report" at bounding box center [1528, 128] width 51 height 12
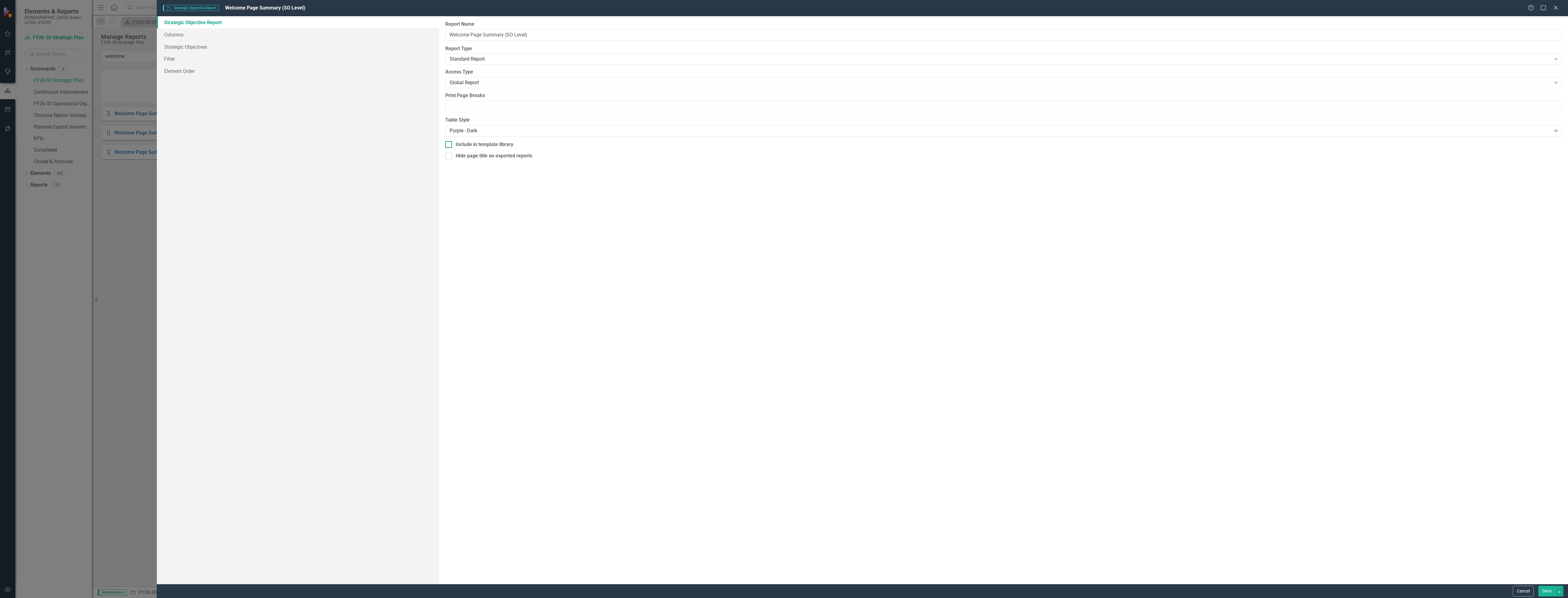
click at [480, 143] on div "Include in template library" at bounding box center [485, 145] width 58 height 7
click at [449, 143] on input "Include in template library" at bounding box center [447, 143] width 4 height 4
checkbox input "true"
click at [1544, 592] on button "Save" at bounding box center [1547, 591] width 17 height 11
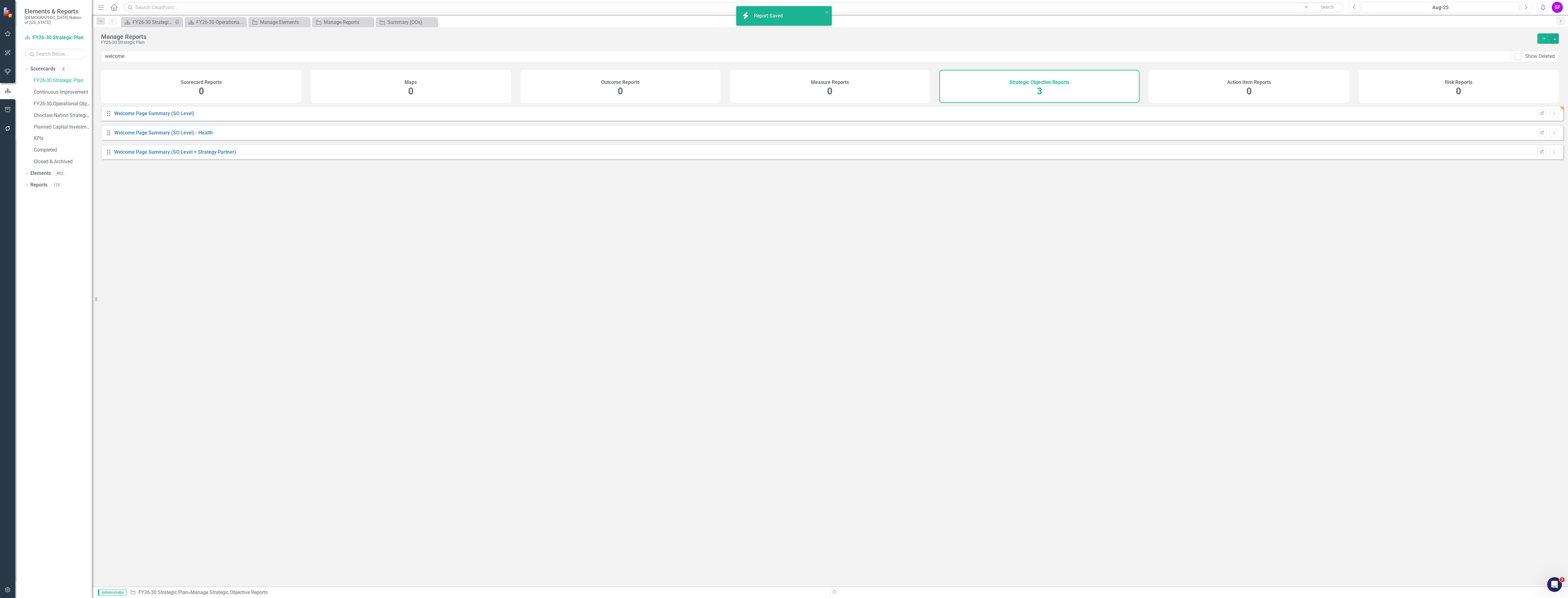
click at [44, 100] on link "FY26-30 Operational Objectives" at bounding box center [63, 104] width 58 height 7
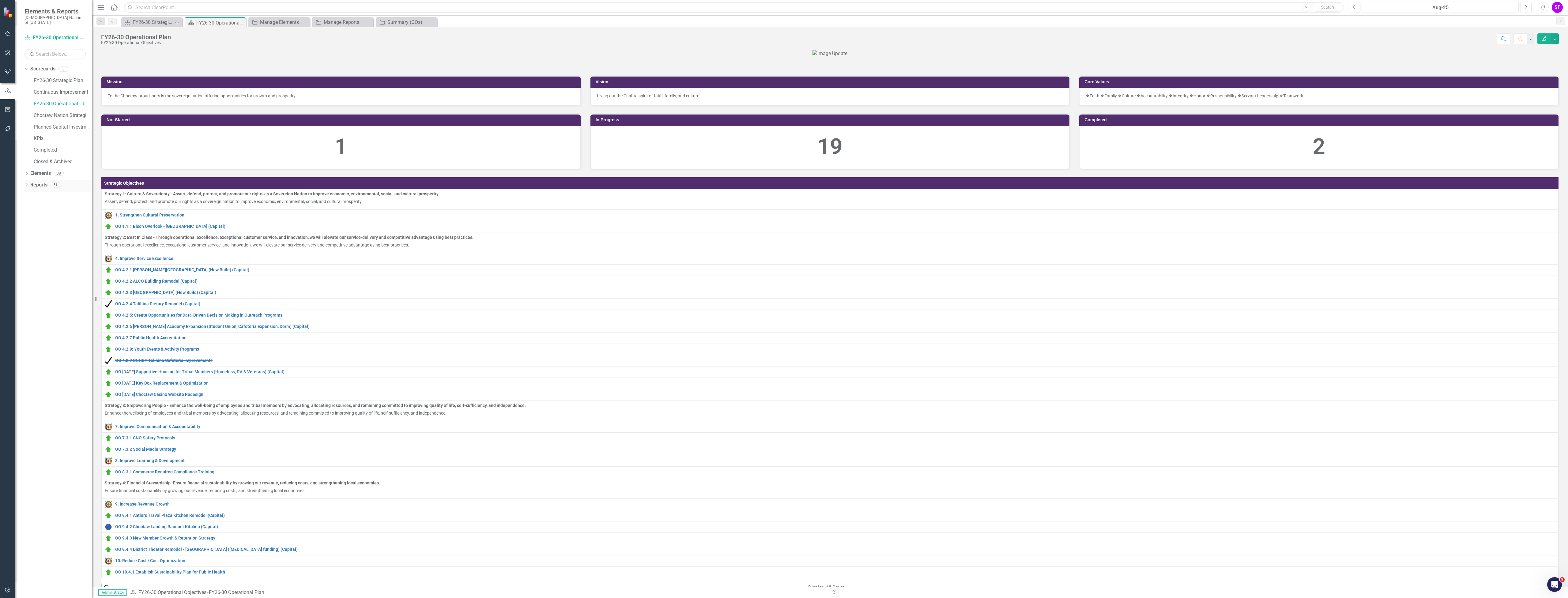
click at [38, 182] on link "Reports" at bounding box center [39, 185] width 17 height 7
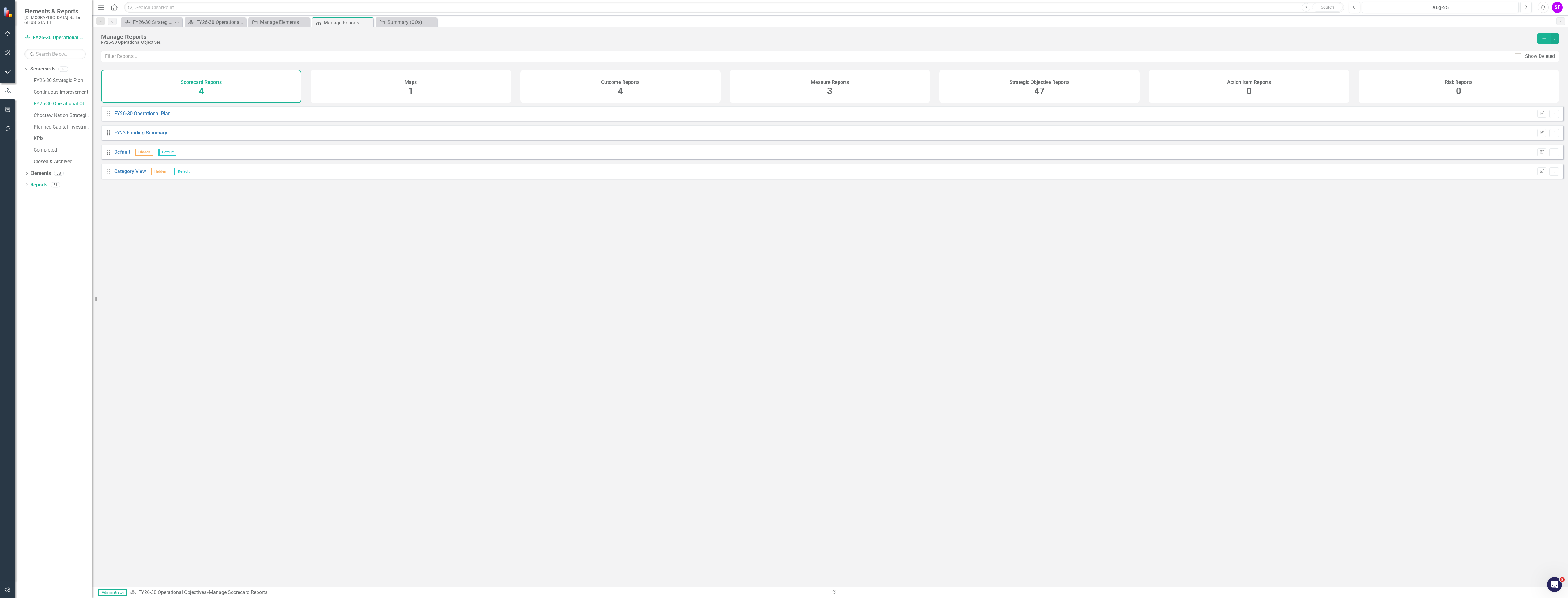
click at [1111, 77] on div "Strategic Objective Reports 47" at bounding box center [1039, 86] width 200 height 33
click at [1556, 41] on button "button" at bounding box center [1555, 38] width 8 height 10
click at [1541, 61] on link "Copy Add From Template" at bounding box center [1530, 61] width 57 height 12
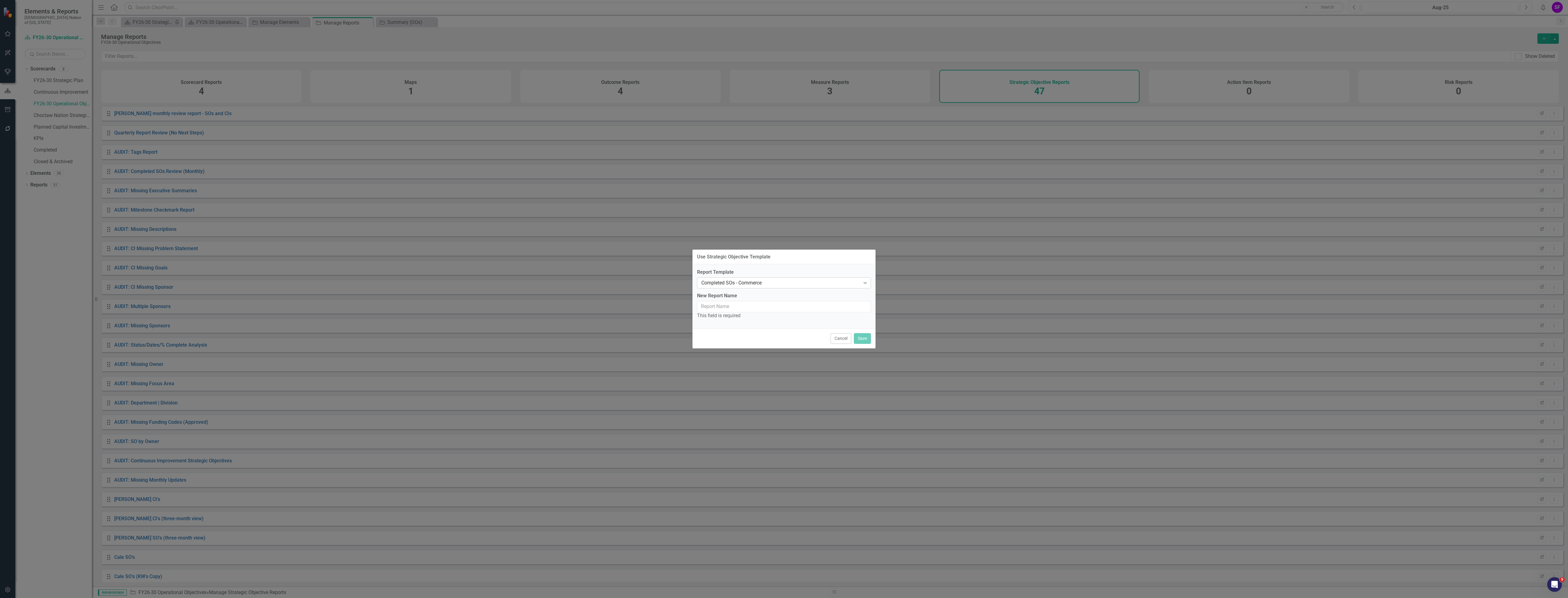
click at [808, 280] on div "Completed SOs - Commerce" at bounding box center [780, 283] width 159 height 7
click at [835, 308] on input "New Report Name" at bounding box center [784, 307] width 174 height 12
type input "?"
type input "Welcome Page Summary (OO Level)"
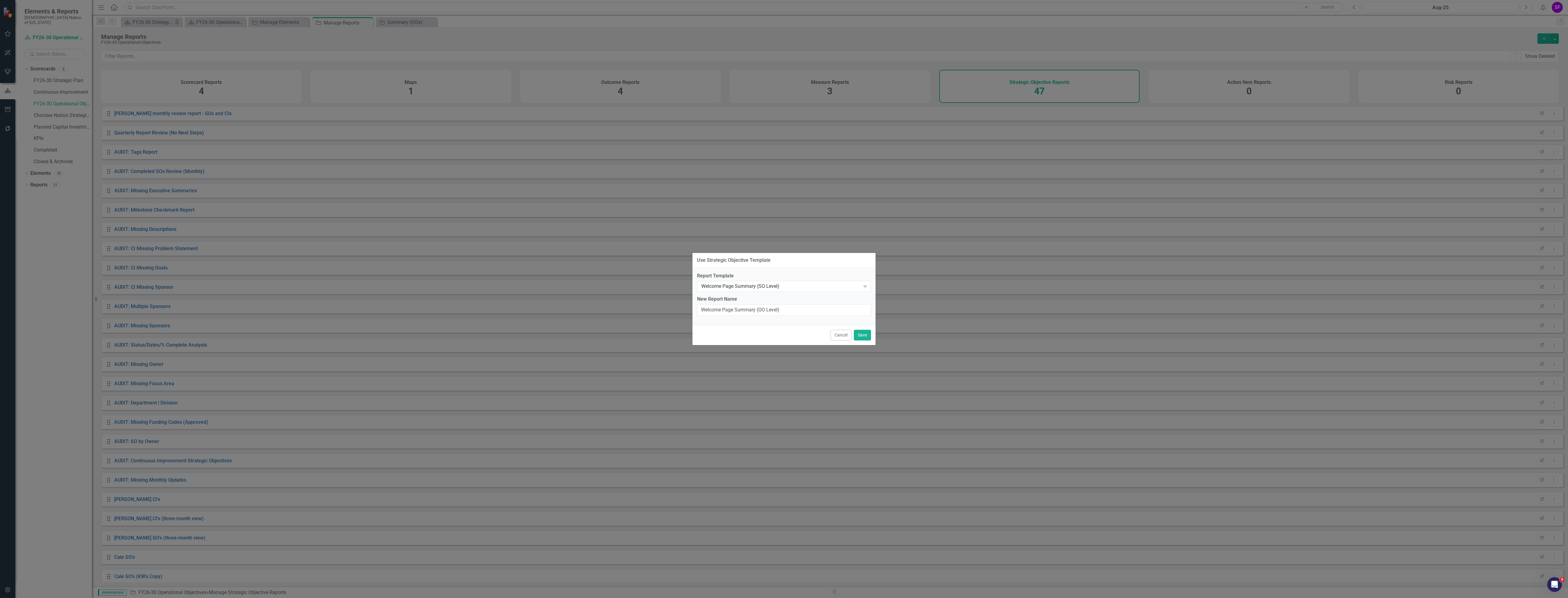
click at [863, 343] on div "Cancel Save" at bounding box center [784, 335] width 183 height 20
click at [865, 339] on button "Save" at bounding box center [863, 335] width 17 height 11
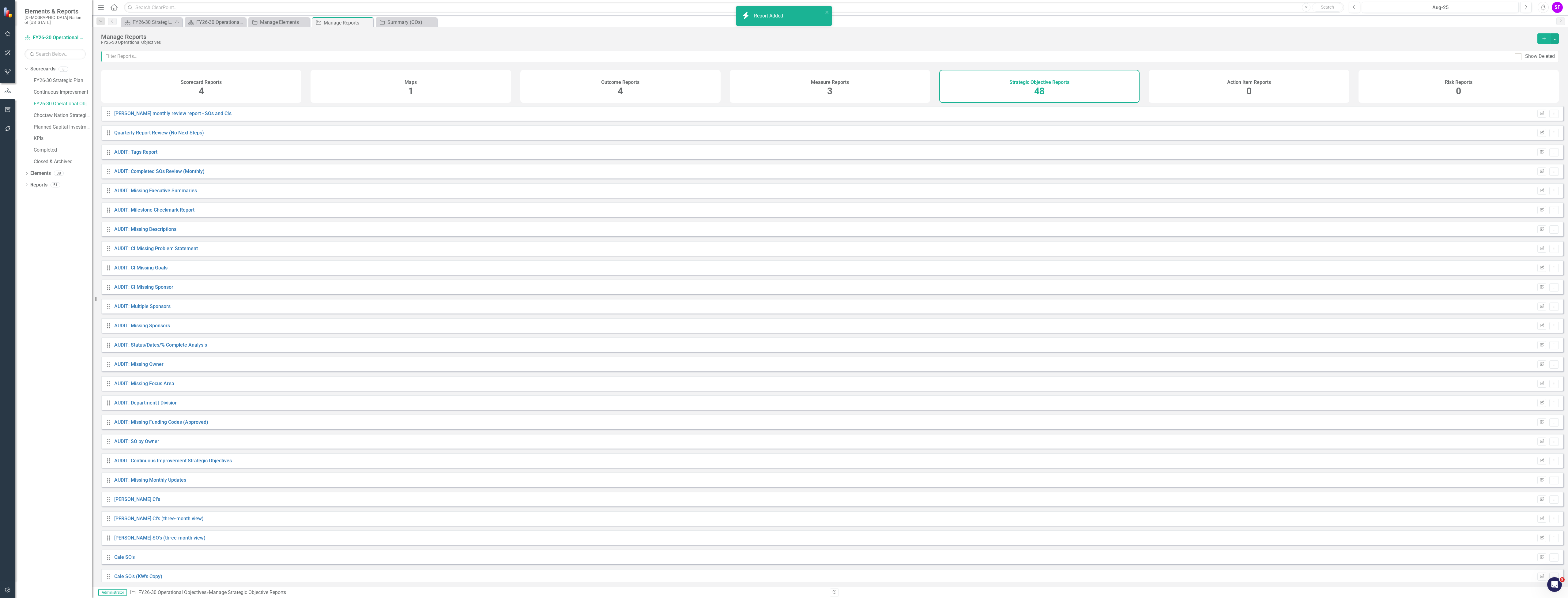
click at [278, 60] on input "text" at bounding box center [807, 57] width 1410 height 12
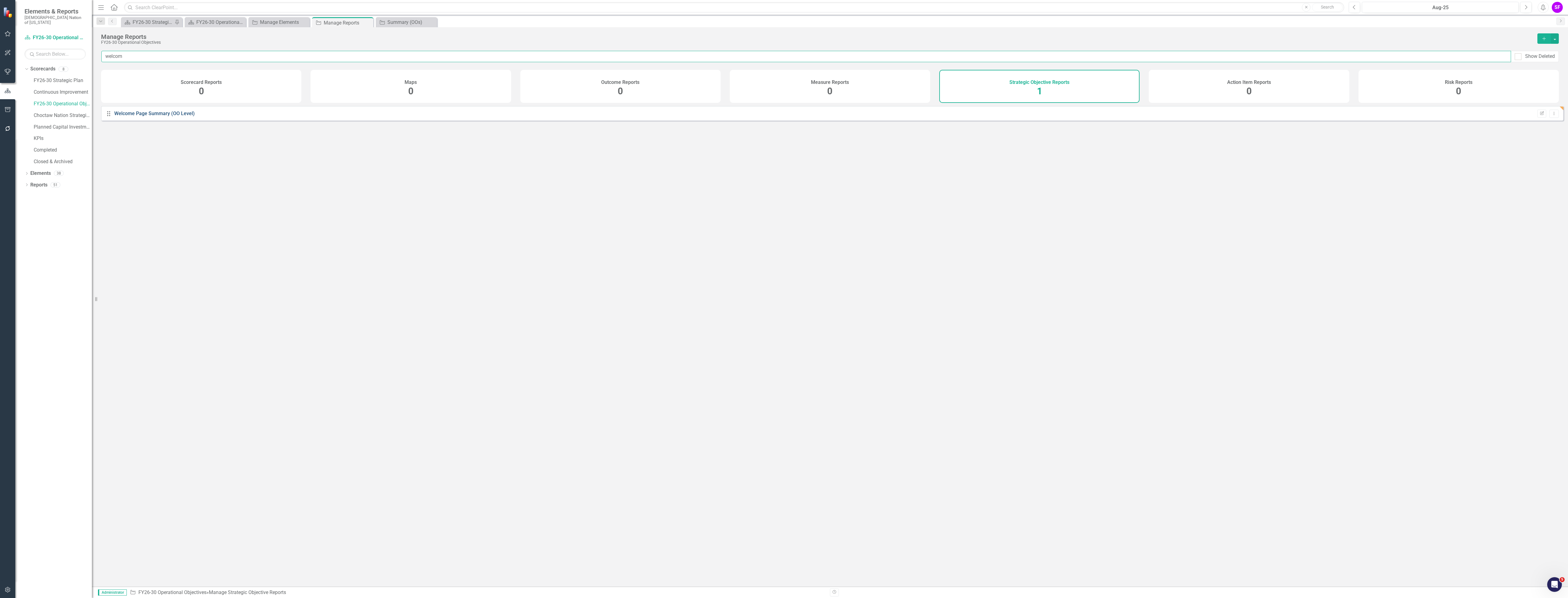
type input "welcom"
click at [149, 116] on link "Welcome Page Summary (OO Level)" at bounding box center [155, 114] width 80 height 6
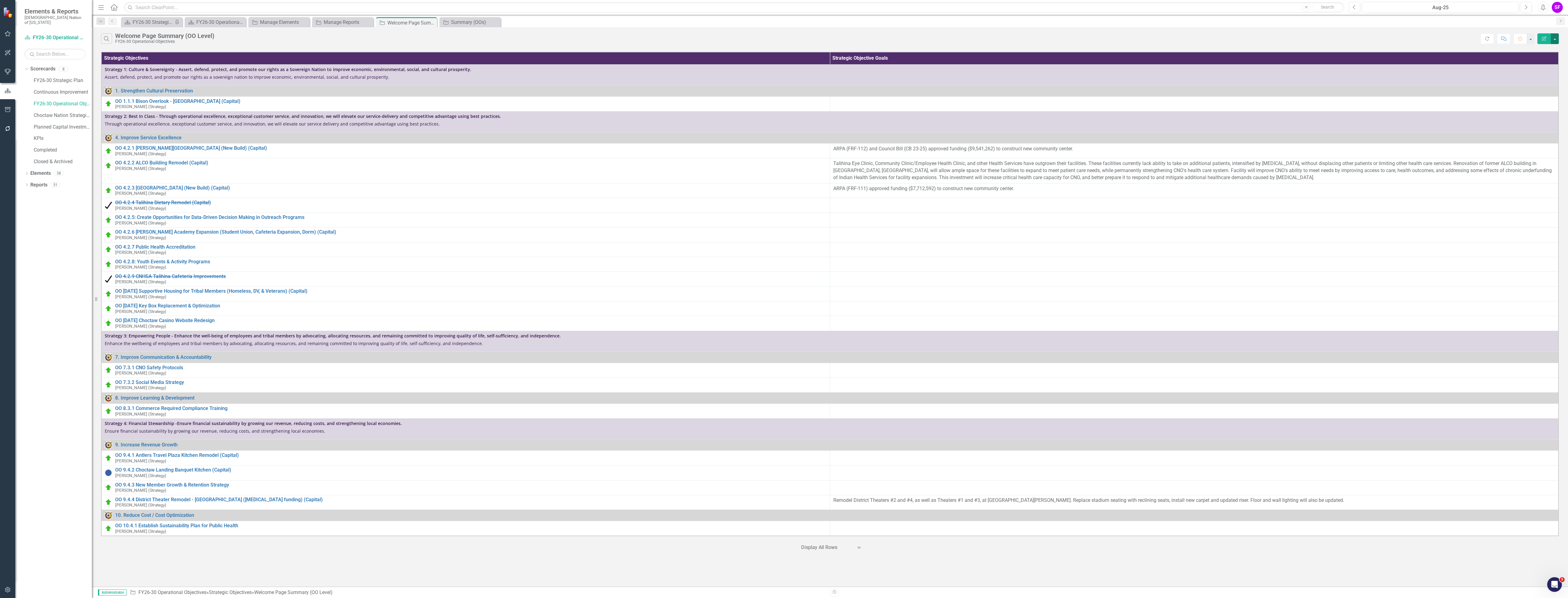
click at [1555, 38] on button "button" at bounding box center [1555, 39] width 8 height 11
click at [295, 38] on div "Search Welcome Page Summary (OO Level) FY26-30 Operational Objectives" at bounding box center [791, 38] width 1379 height 10
click at [61, 89] on link "Continuous Improvement" at bounding box center [63, 92] width 58 height 7
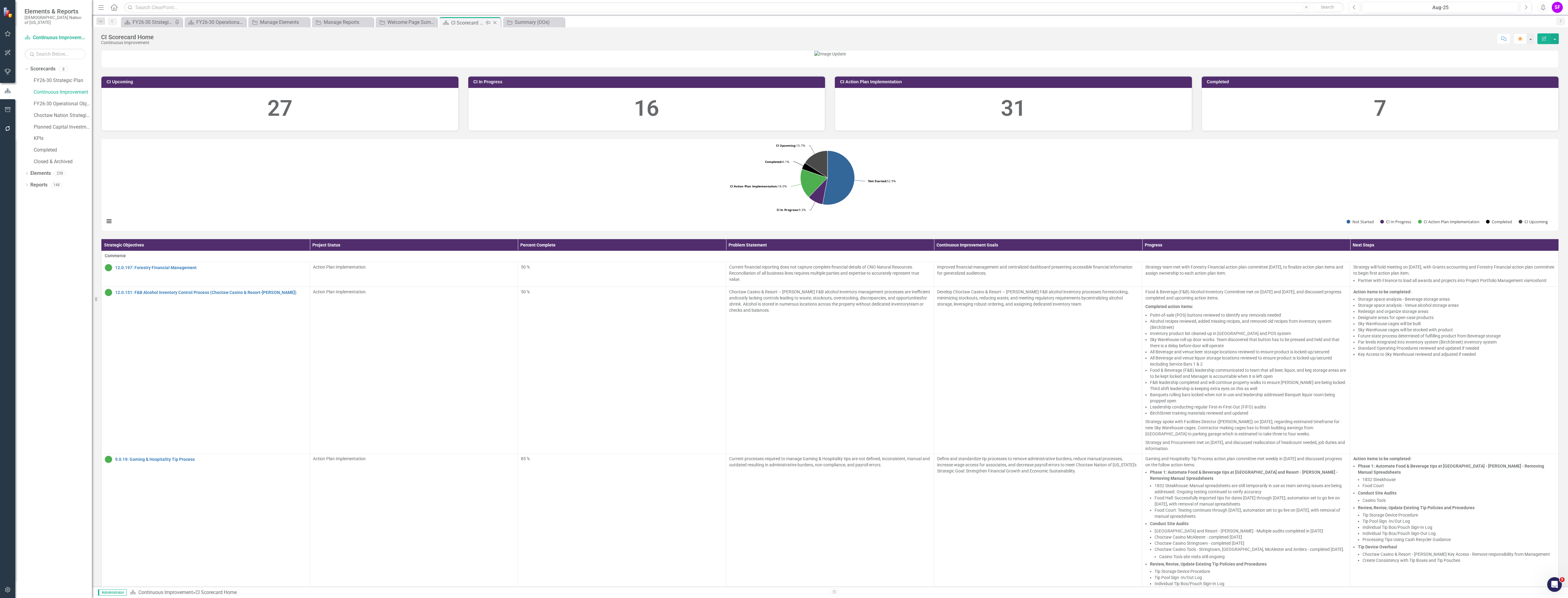
click at [494, 23] on icon "Close" at bounding box center [495, 23] width 6 height 5
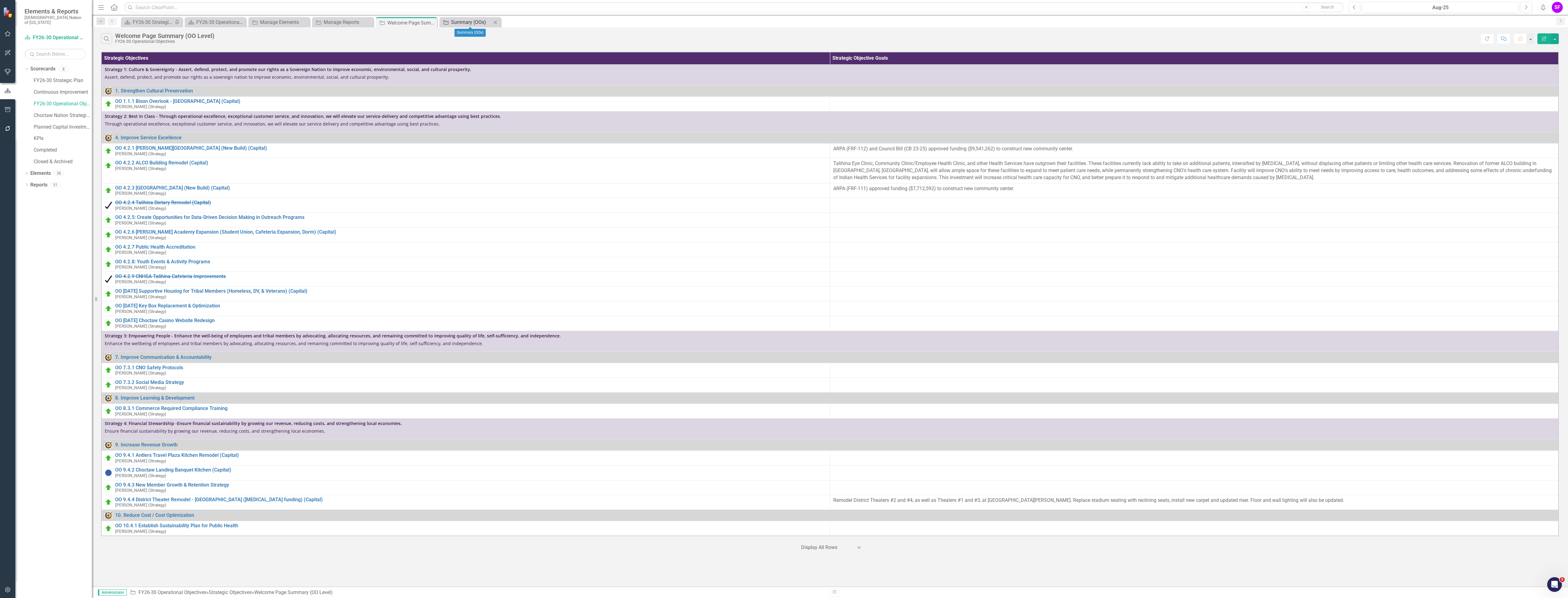
click at [464, 21] on div "Summary (OOs)" at bounding box center [471, 22] width 40 height 8
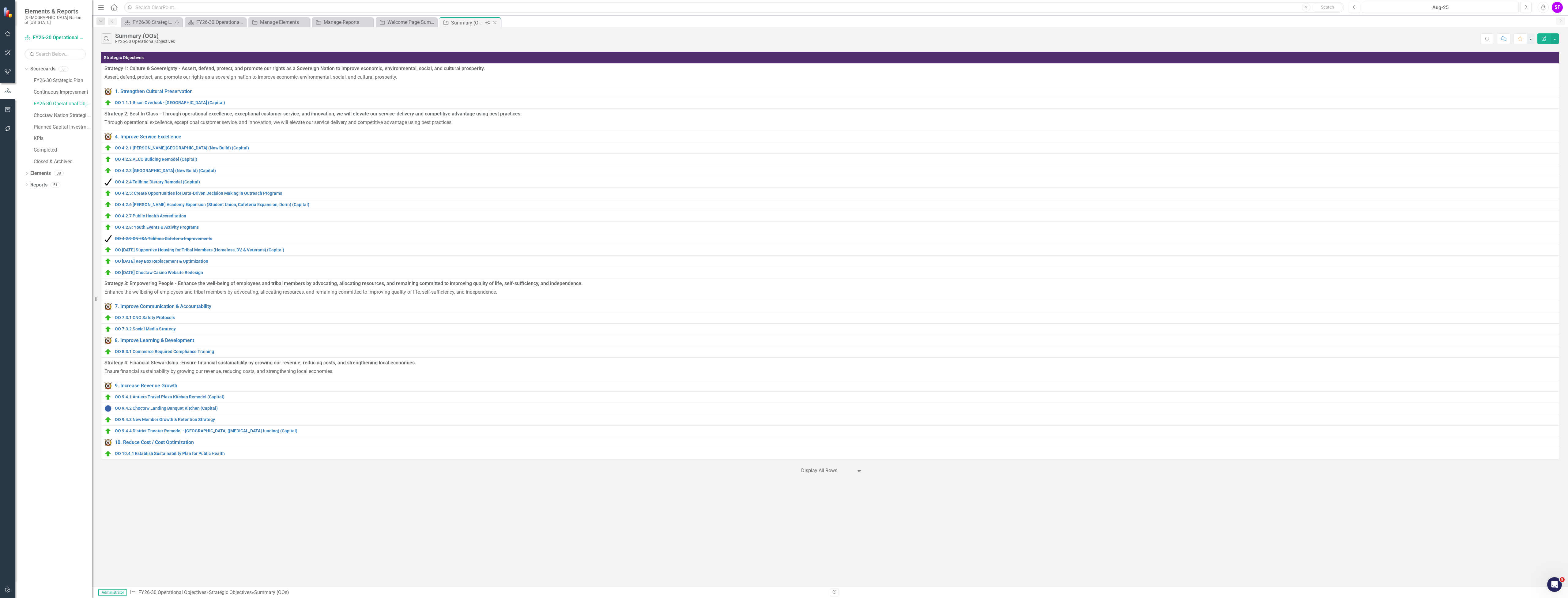
click at [496, 23] on icon "Close" at bounding box center [495, 23] width 6 height 5
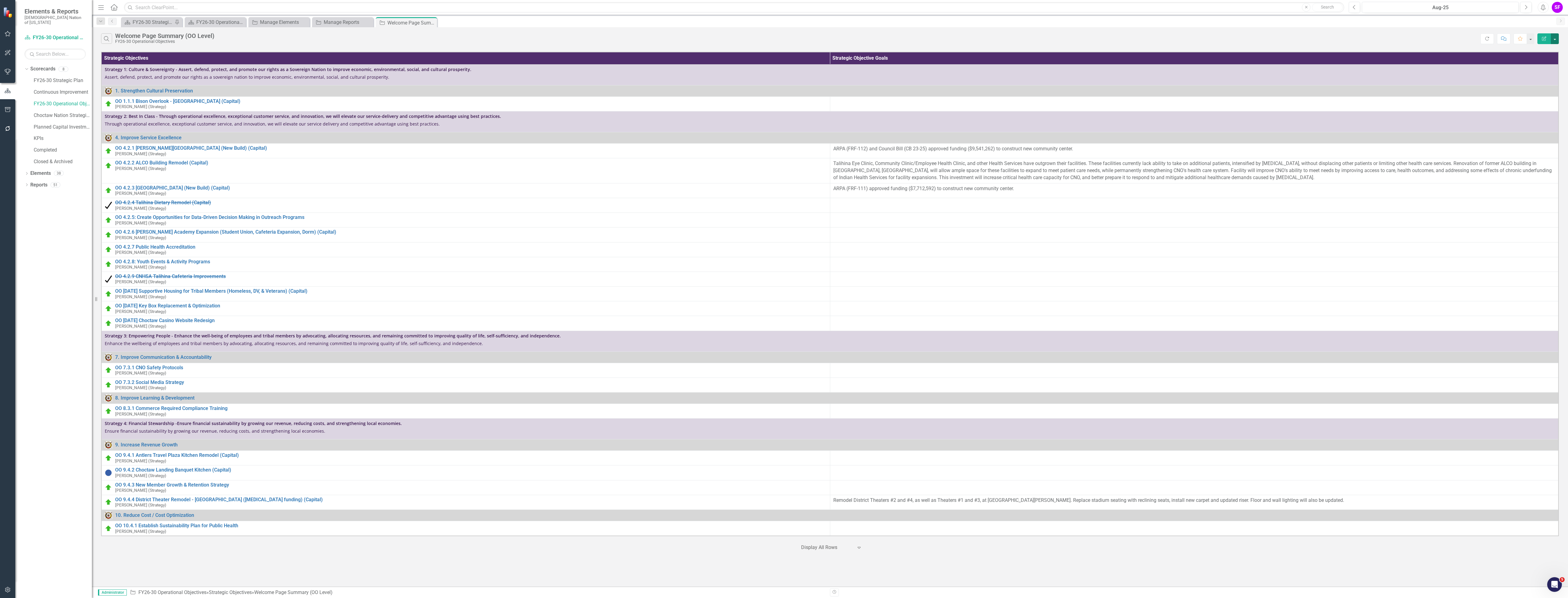
click at [1557, 37] on button "button" at bounding box center [1555, 39] width 8 height 11
click at [1551, 52] on link "Edit Report Edit Report" at bounding box center [1534, 50] width 48 height 12
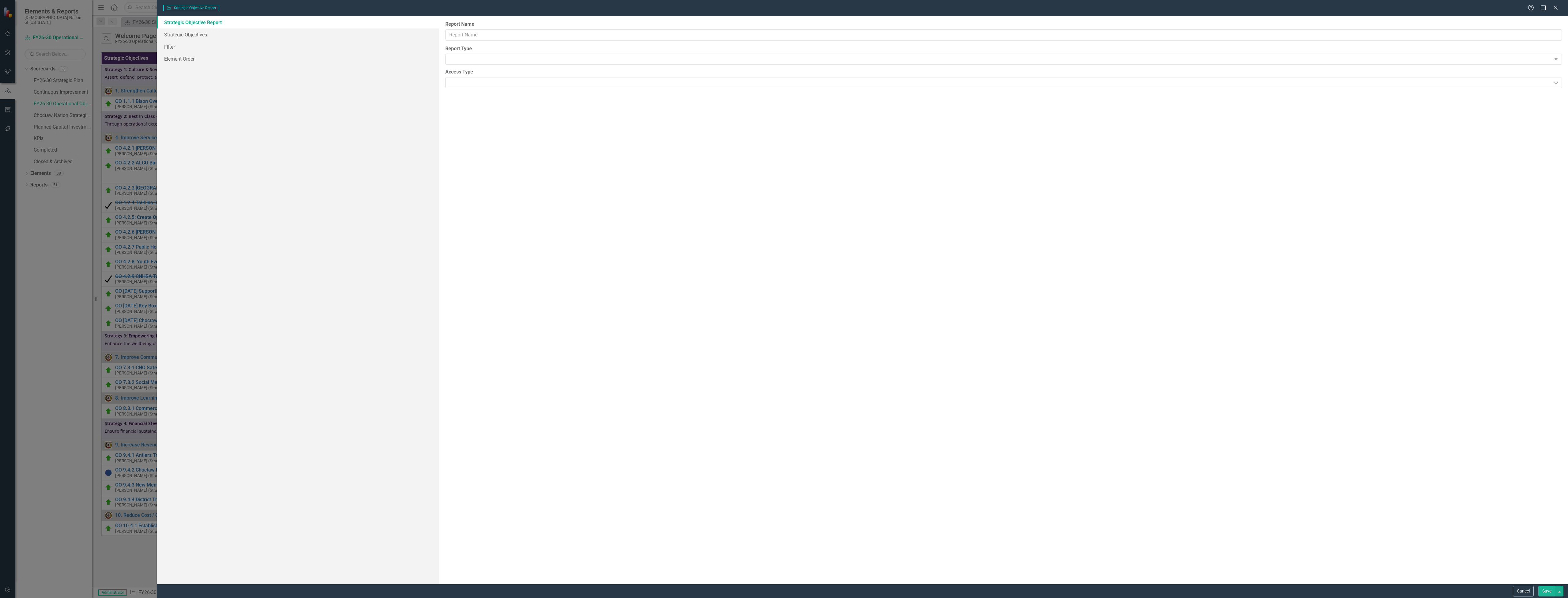
type input "Welcome Page Summary (OO Level)"
click at [189, 32] on link "Columns" at bounding box center [298, 35] width 282 height 12
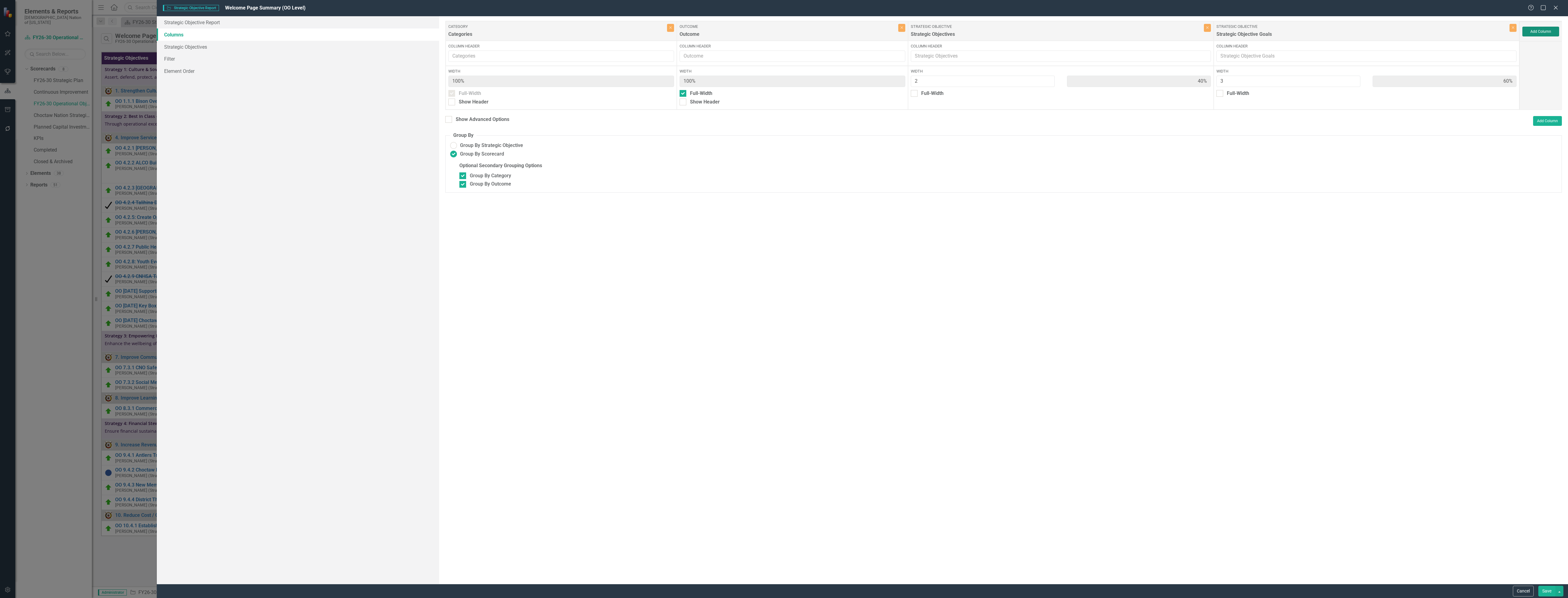
click at [1551, 31] on button "Add Column" at bounding box center [1541, 32] width 37 height 10
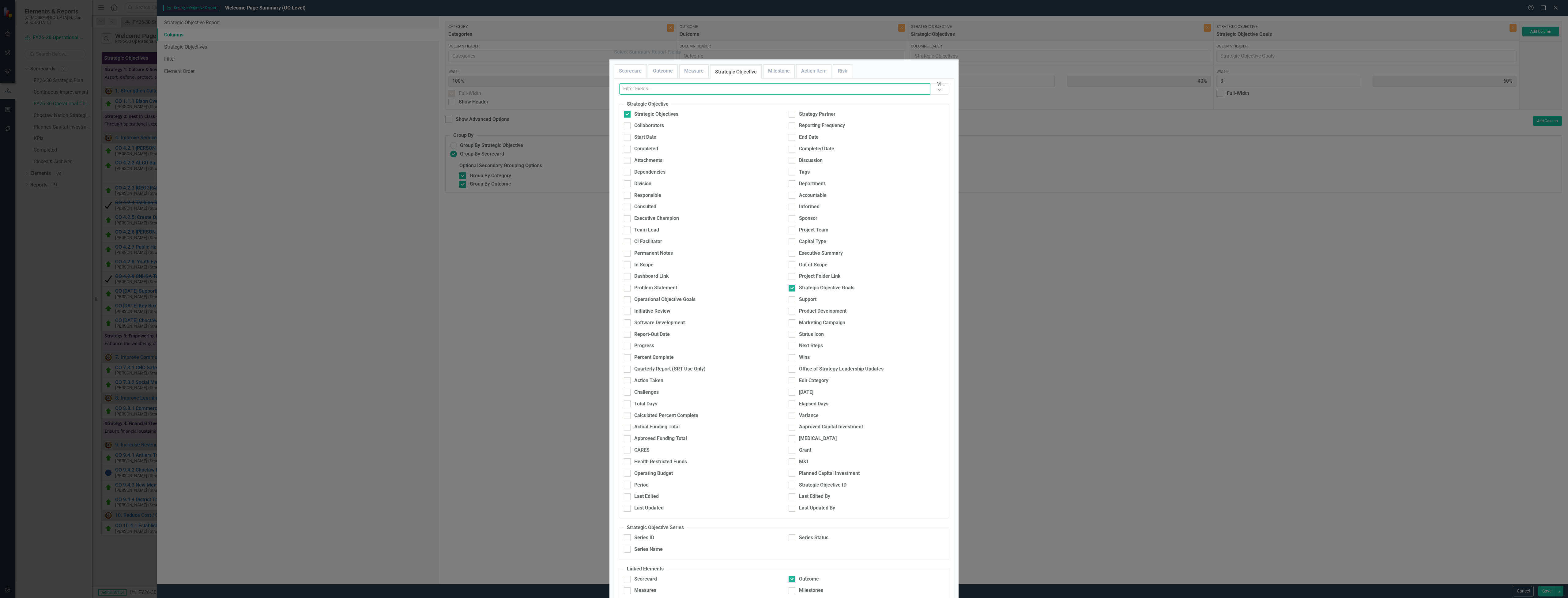
click at [724, 94] on input "text" at bounding box center [774, 89] width 311 height 12
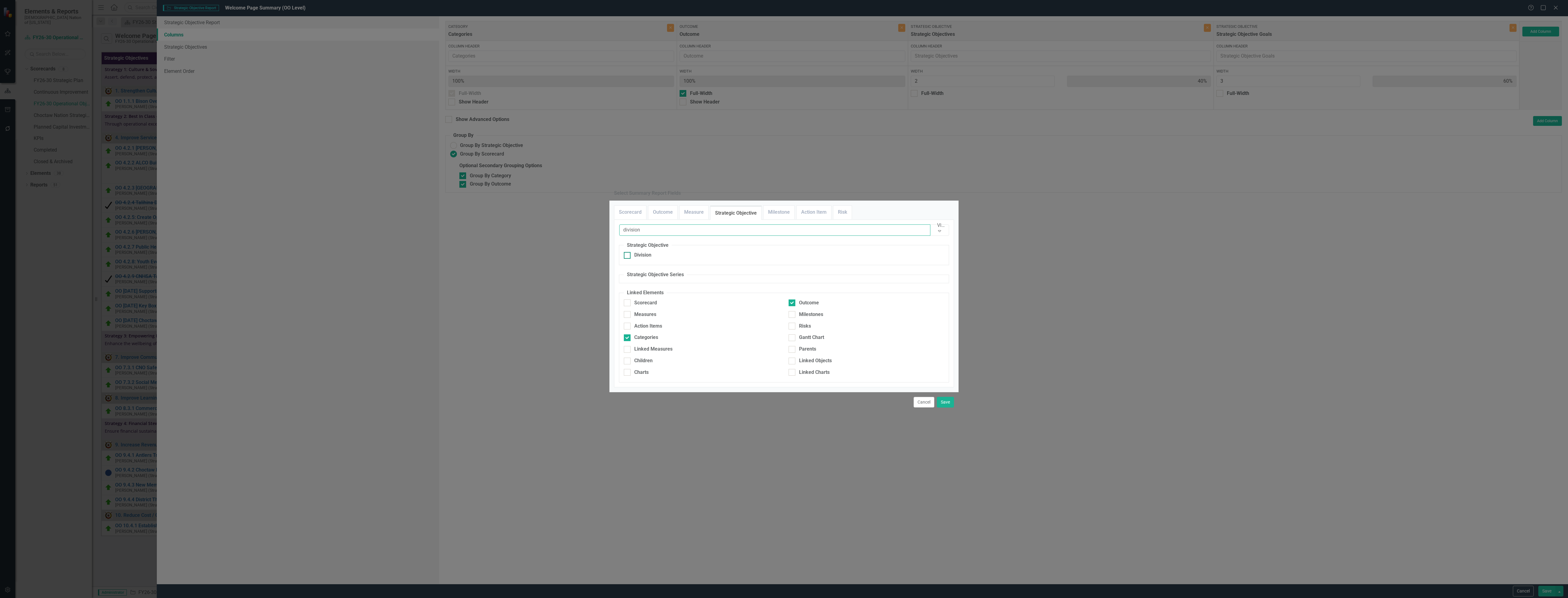
type input "division"
click at [639, 252] on div "Division" at bounding box center [643, 256] width 17 height 7
click at [628, 252] on input "Division" at bounding box center [626, 254] width 4 height 4
checkbox input "true"
click at [946, 412] on div "Cancel Save" at bounding box center [784, 402] width 349 height 20
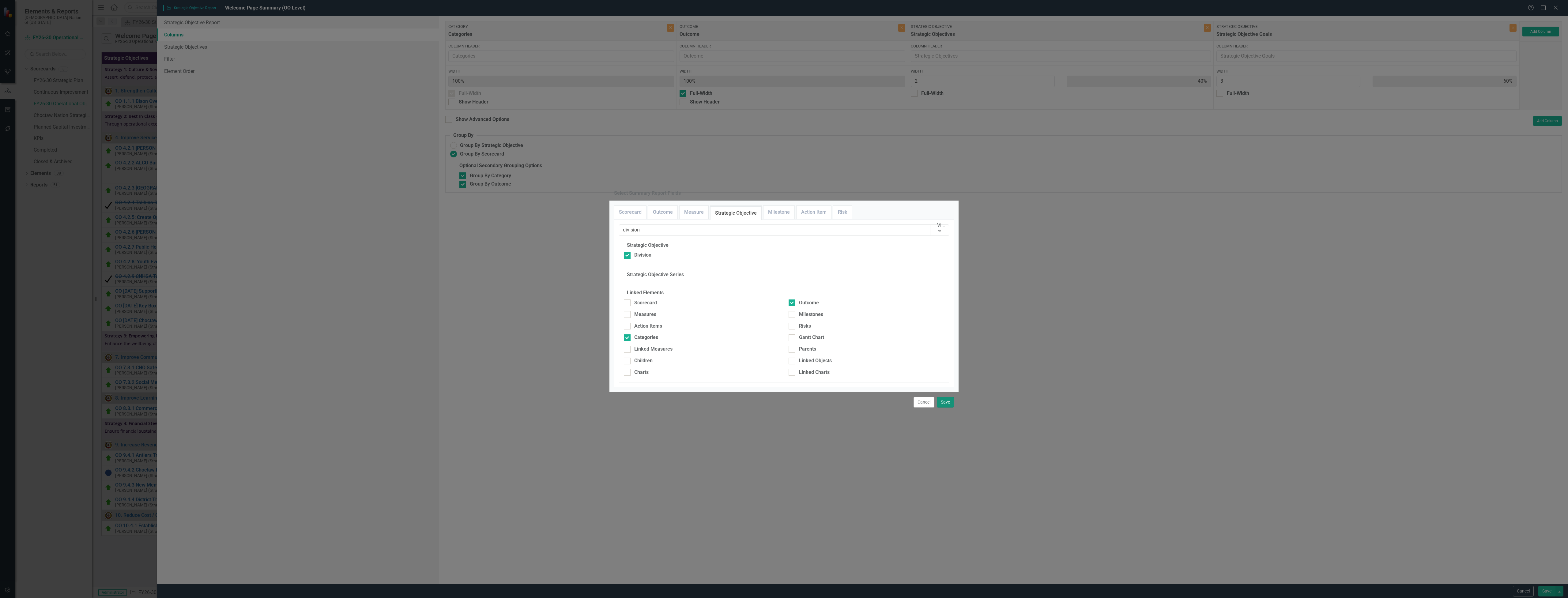
click at [946, 408] on button "Save" at bounding box center [945, 402] width 17 height 11
type input "33%"
type input "50%"
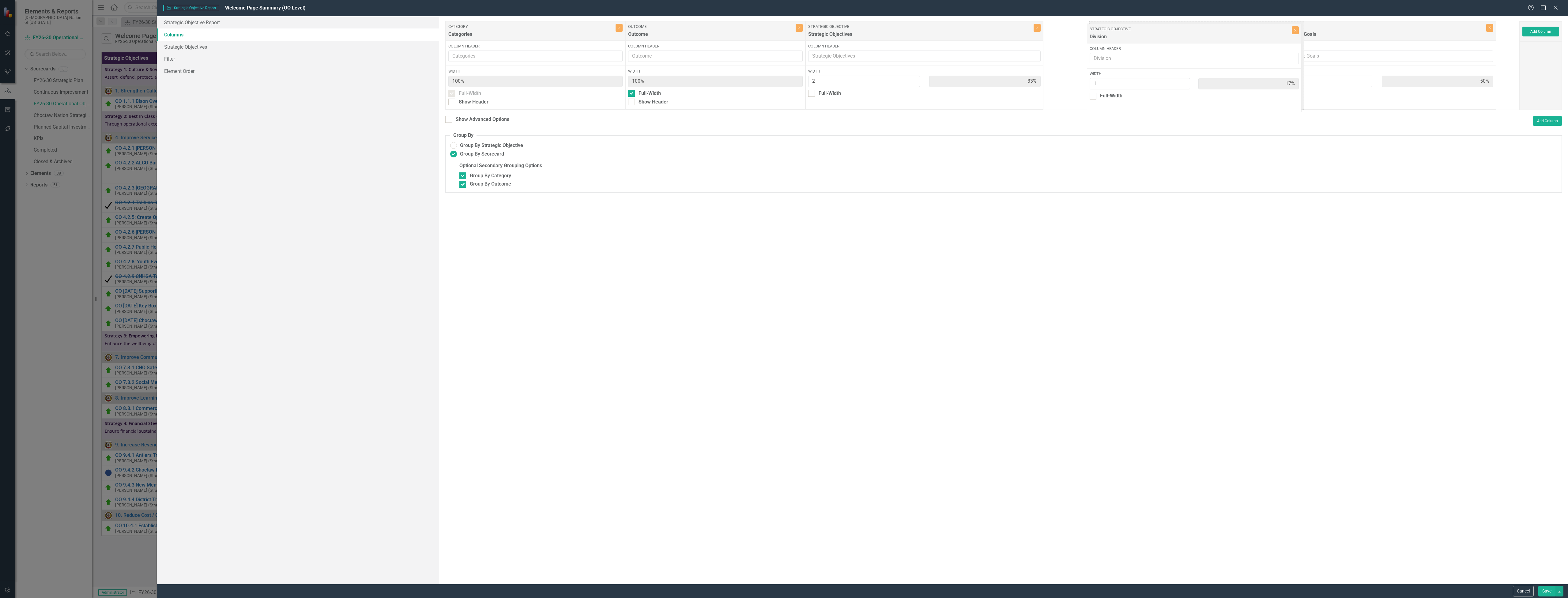
drag, startPoint x: 1366, startPoint y: 32, endPoint x: 1149, endPoint y: 34, distance: 217.0
click at [1149, 34] on div "Category Categories Close Column Header Width 100% Full-Width Show Header Outco…" at bounding box center [982, 65] width 1074 height 89
click at [1546, 593] on button "Save" at bounding box center [1547, 591] width 17 height 11
radio input "false"
checkbox input "false"
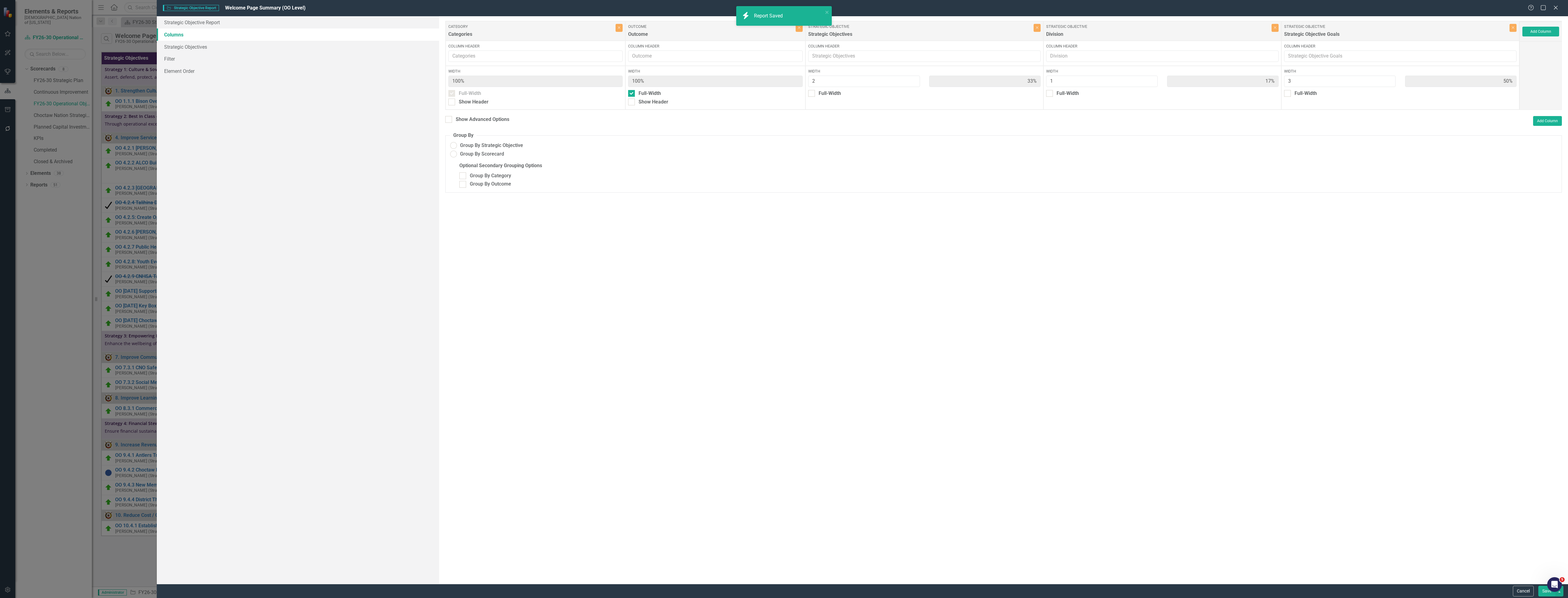
checkbox input "false"
radio input "true"
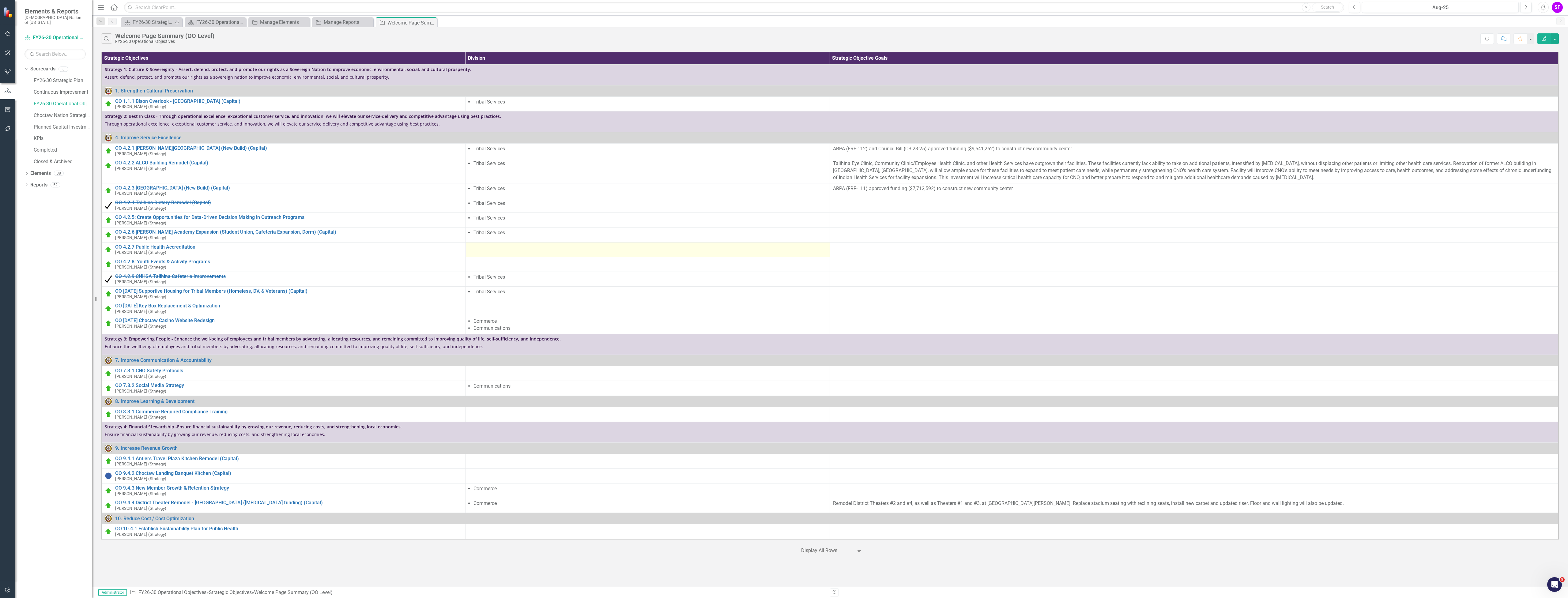
click at [637, 250] on div at bounding box center [648, 248] width 358 height 7
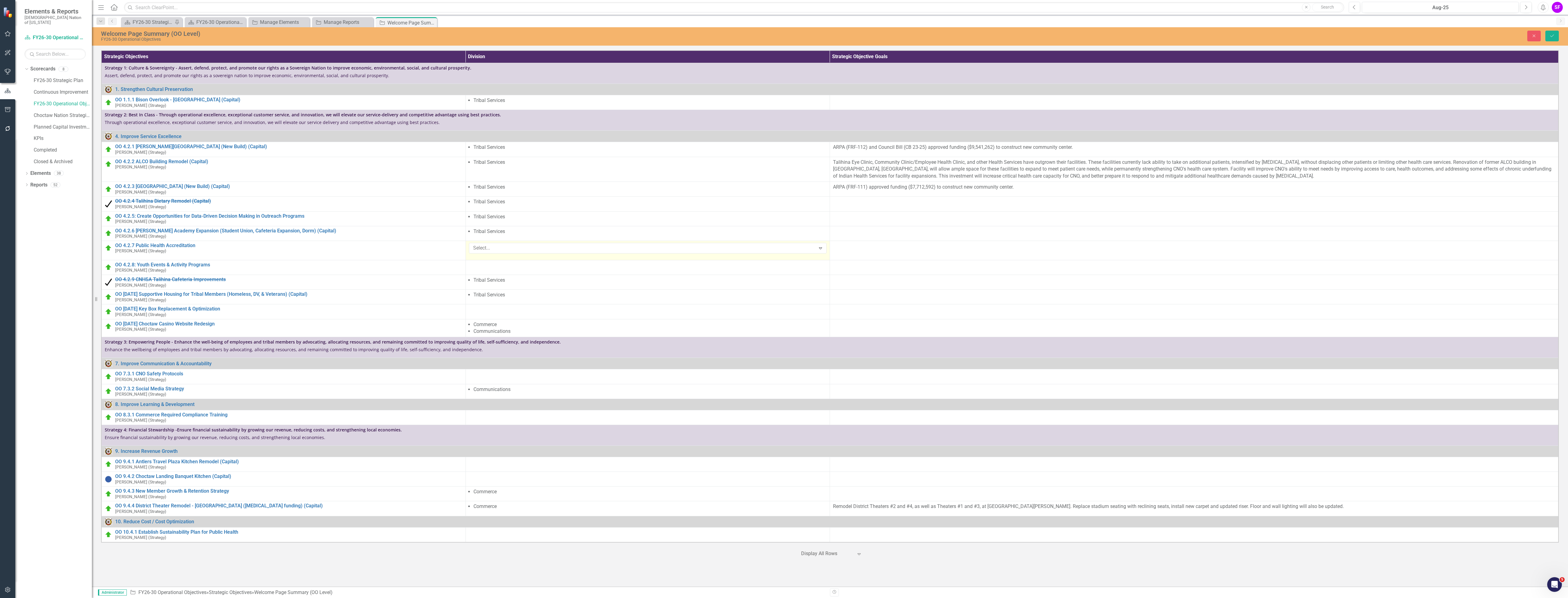
click at [637, 250] on div at bounding box center [643, 248] width 345 height 9
type input "trib"
click at [629, 597] on div "Trib al Services" at bounding box center [785, 603] width 1558 height 7
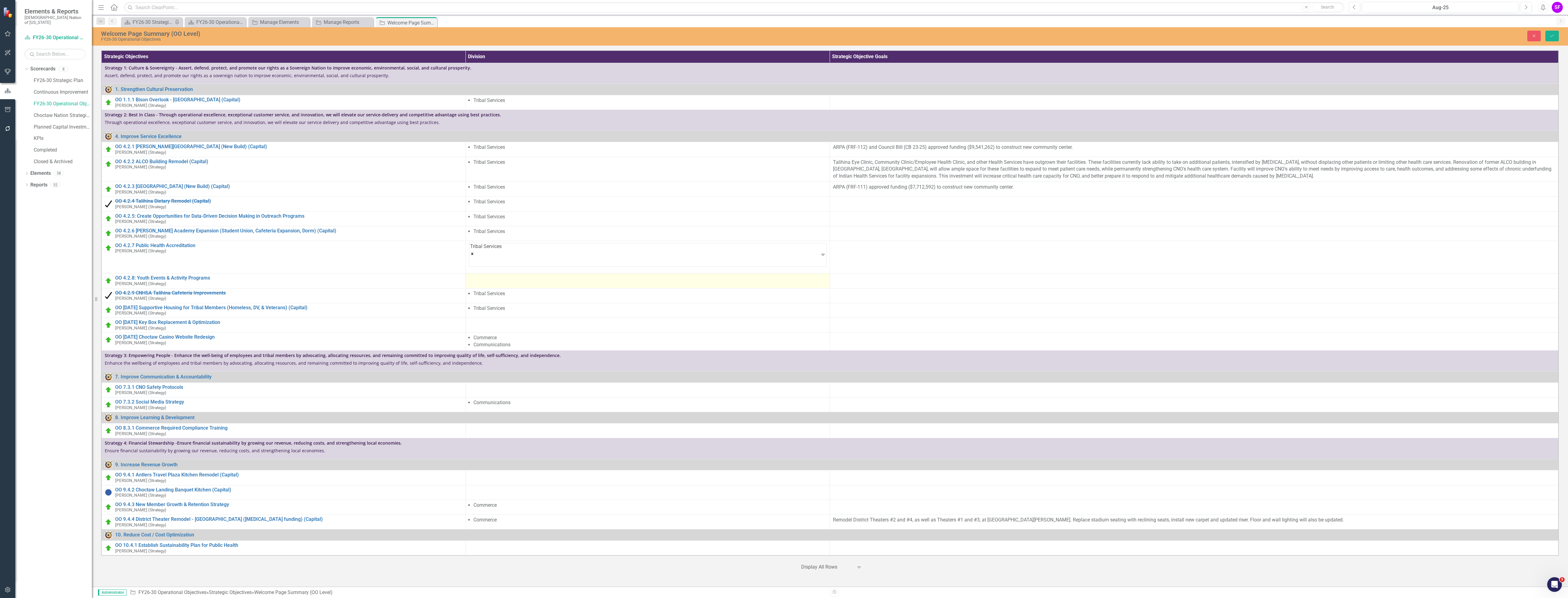
click at [621, 275] on div at bounding box center [648, 279] width 358 height 7
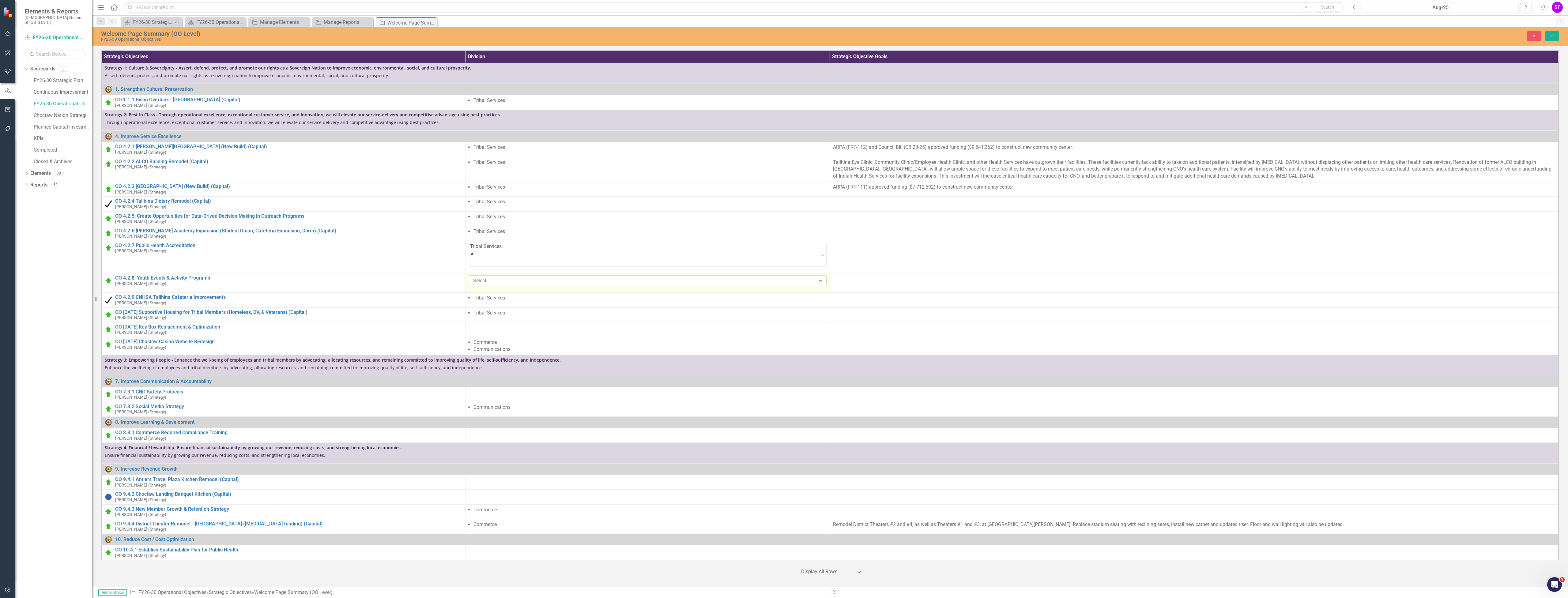
click at [621, 277] on div at bounding box center [643, 281] width 345 height 9
type input "trib"
click at [38, 597] on span "Trib al Services" at bounding box center [22, 603] width 32 height 6
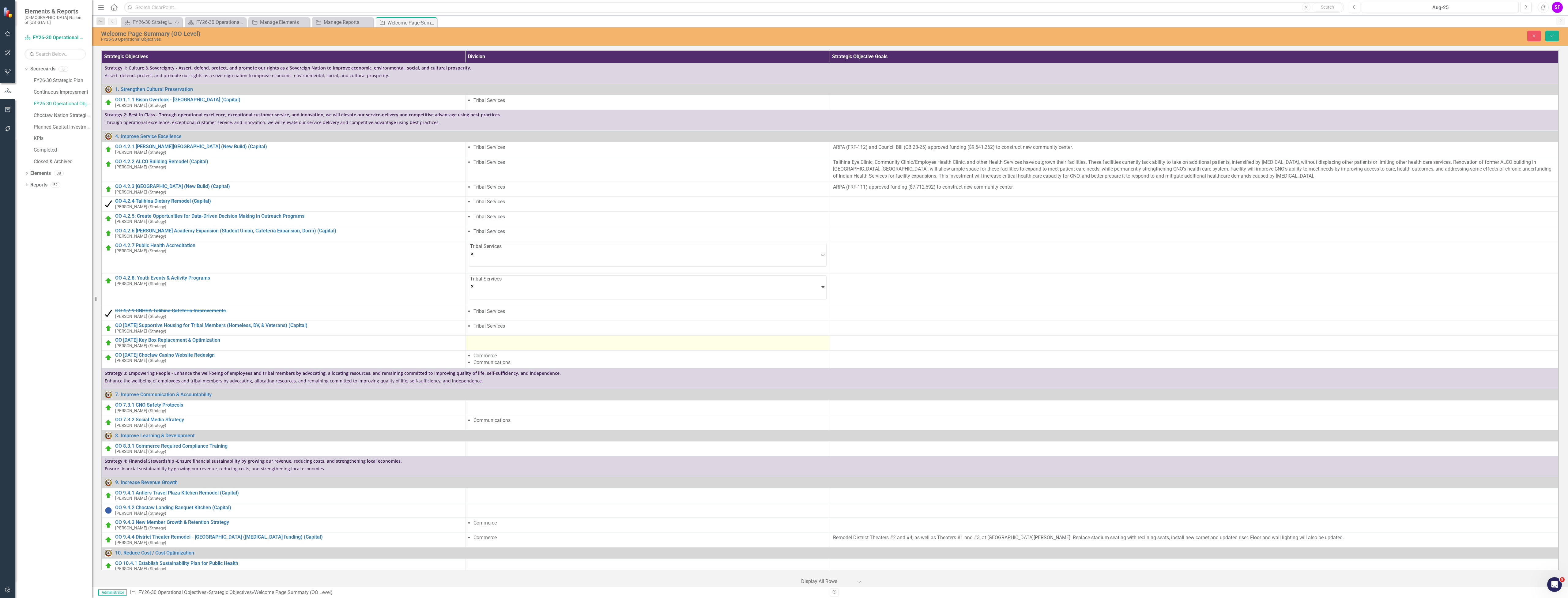
click at [621, 337] on div at bounding box center [648, 341] width 358 height 7
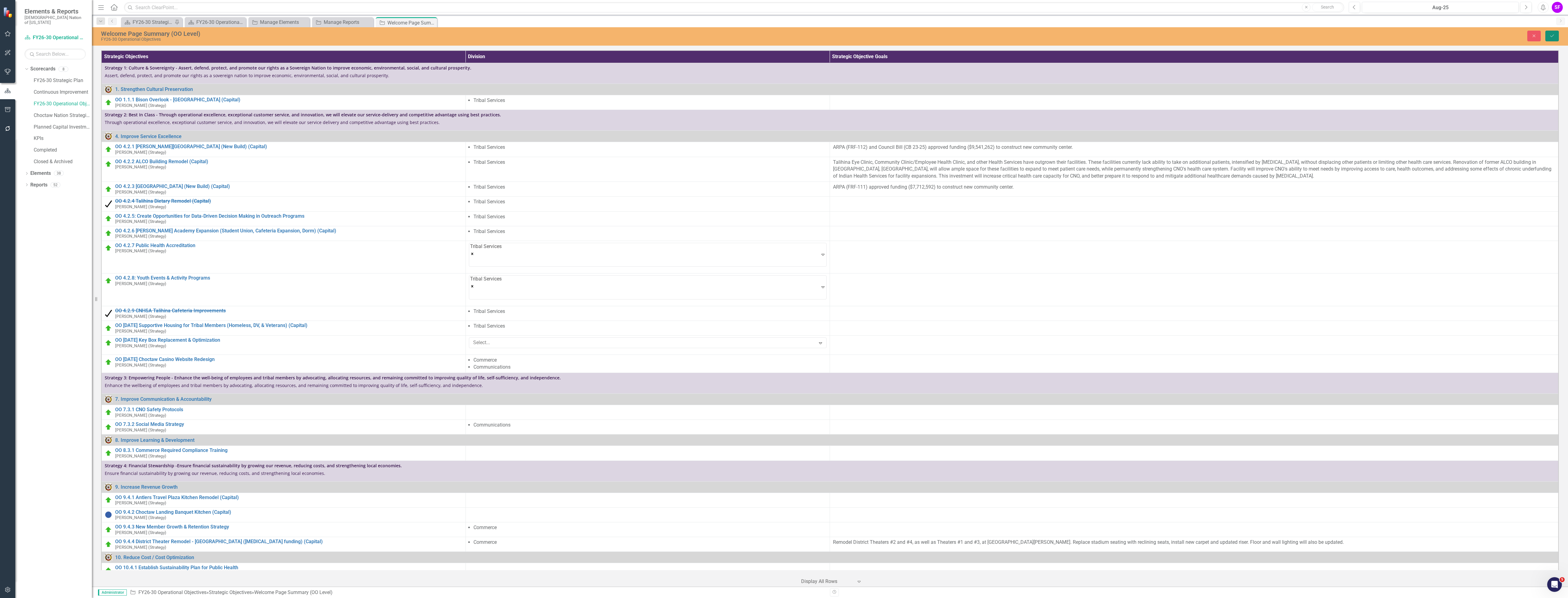
click at [1556, 38] on button "Save" at bounding box center [1552, 36] width 13 height 11
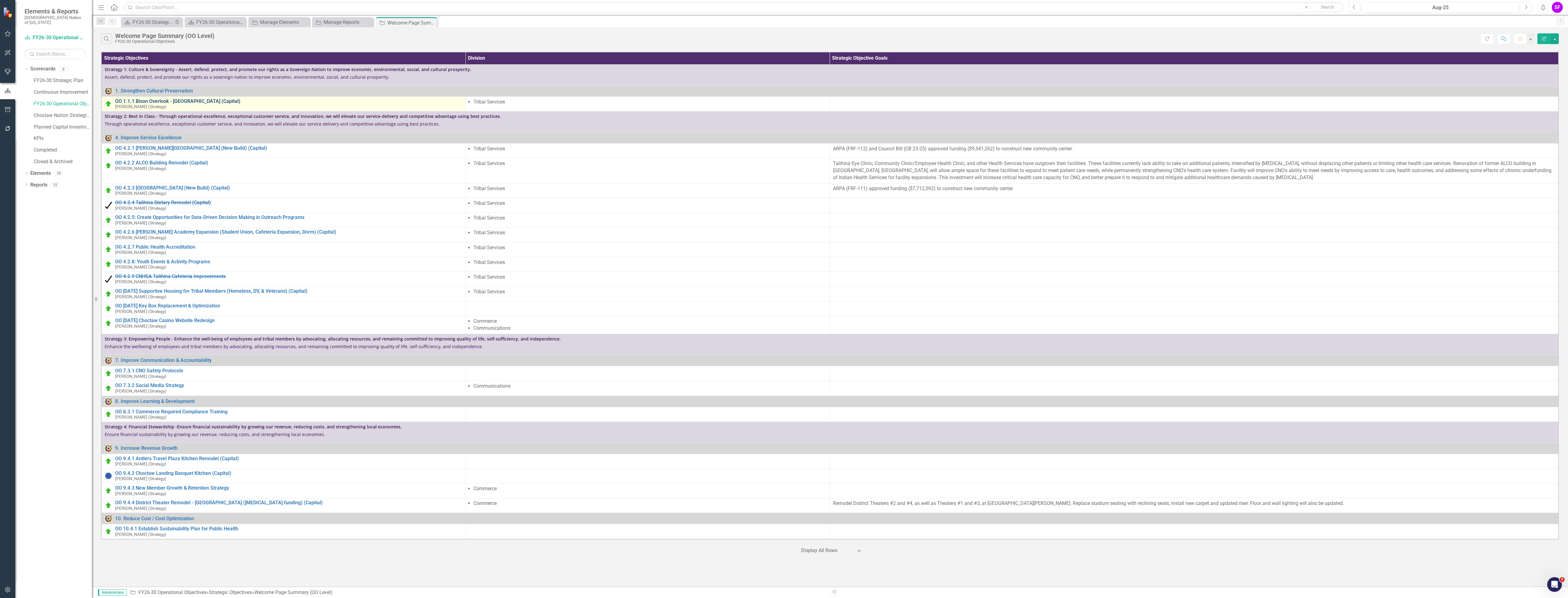
click at [216, 101] on link "OO 1.1.1 Bison Overlook - [GEOGRAPHIC_DATA] (Capital)" at bounding box center [289, 101] width 348 height 5
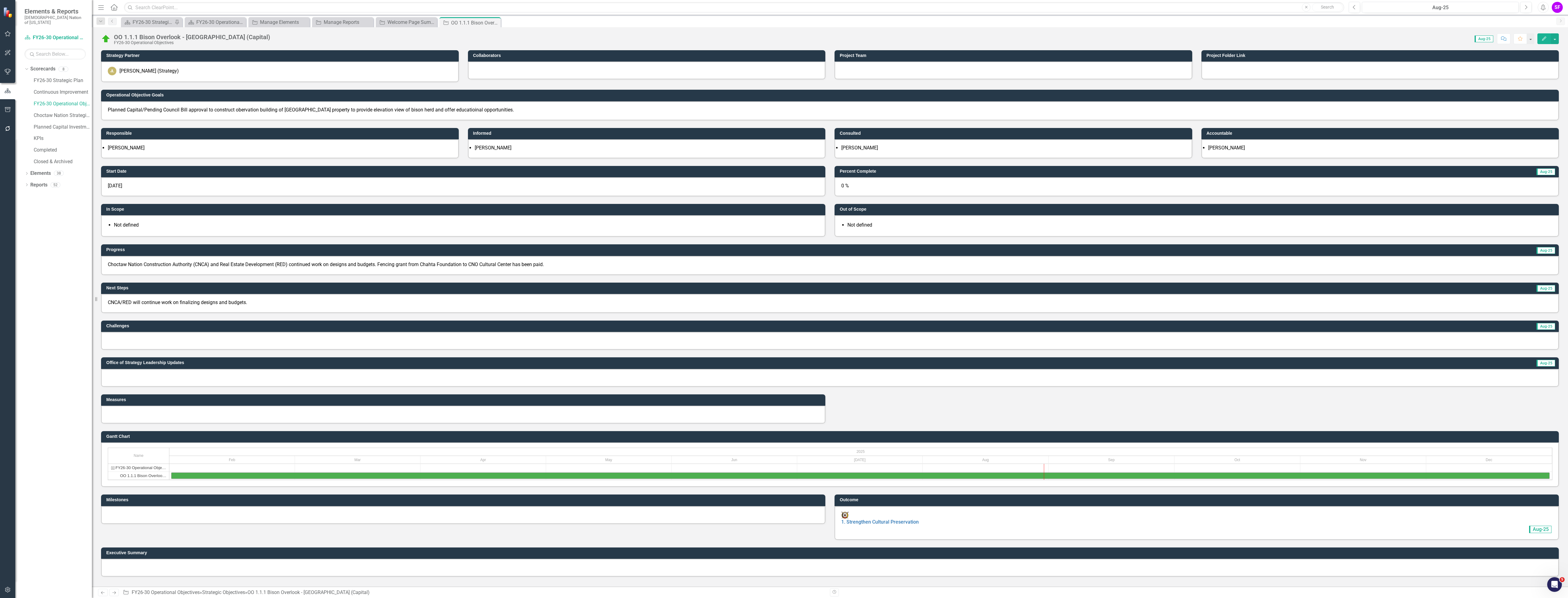
click at [0, 0] on icon at bounding box center [0, 0] width 0 height 0
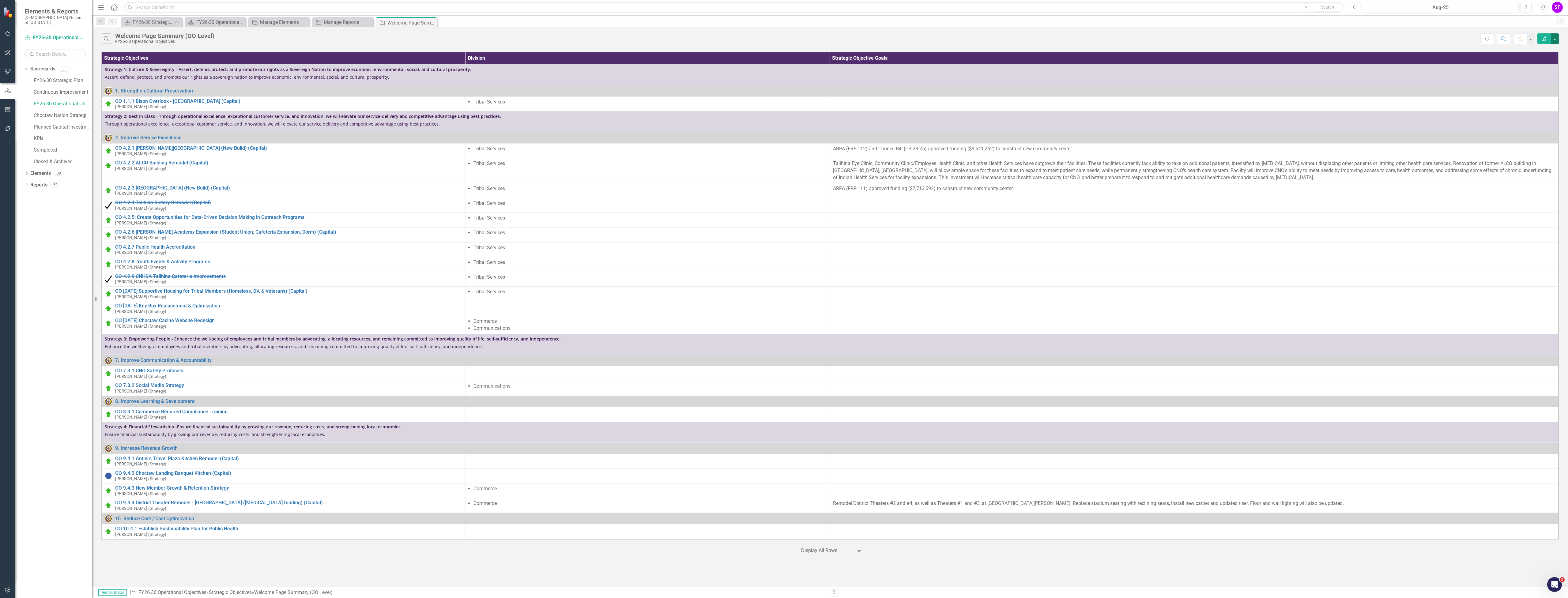
click at [1554, 38] on button "button" at bounding box center [1555, 39] width 8 height 11
click at [1545, 49] on link "Edit Report Edit Report" at bounding box center [1534, 50] width 48 height 12
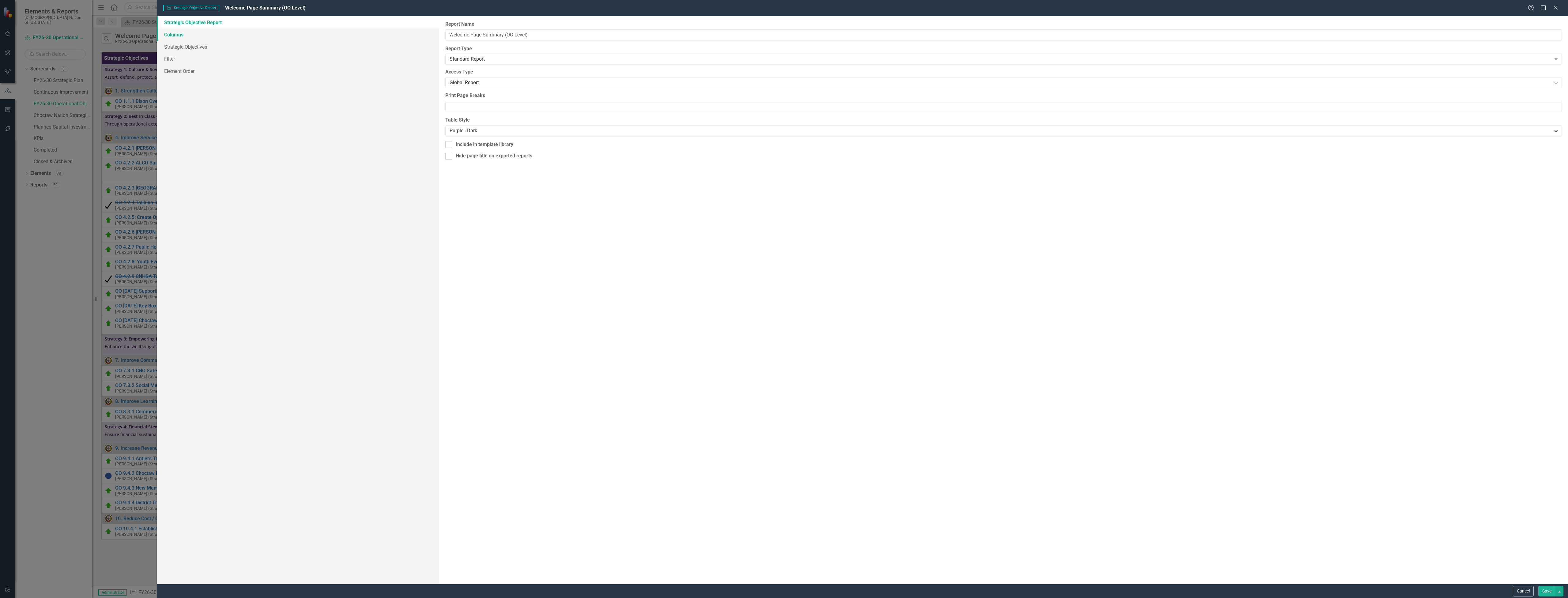
click at [180, 33] on link "Columns" at bounding box center [298, 35] width 282 height 12
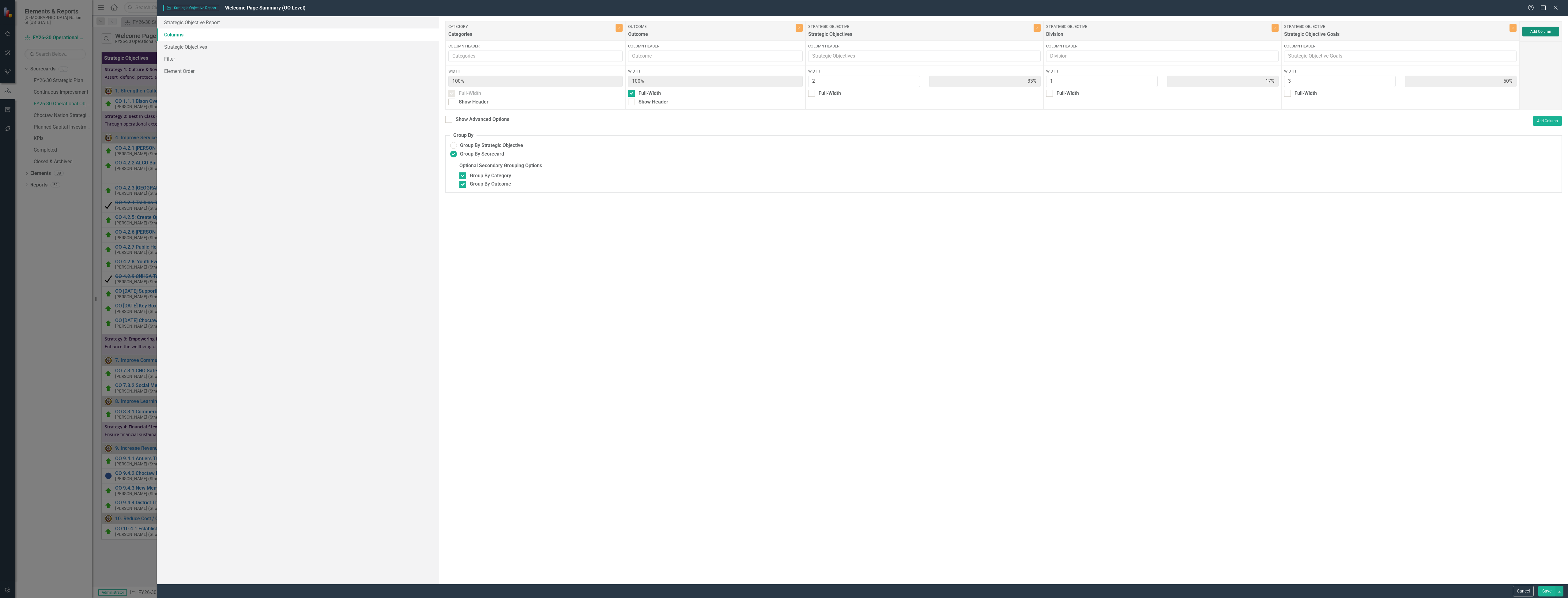
click at [1545, 31] on button "Add Column" at bounding box center [1541, 32] width 37 height 10
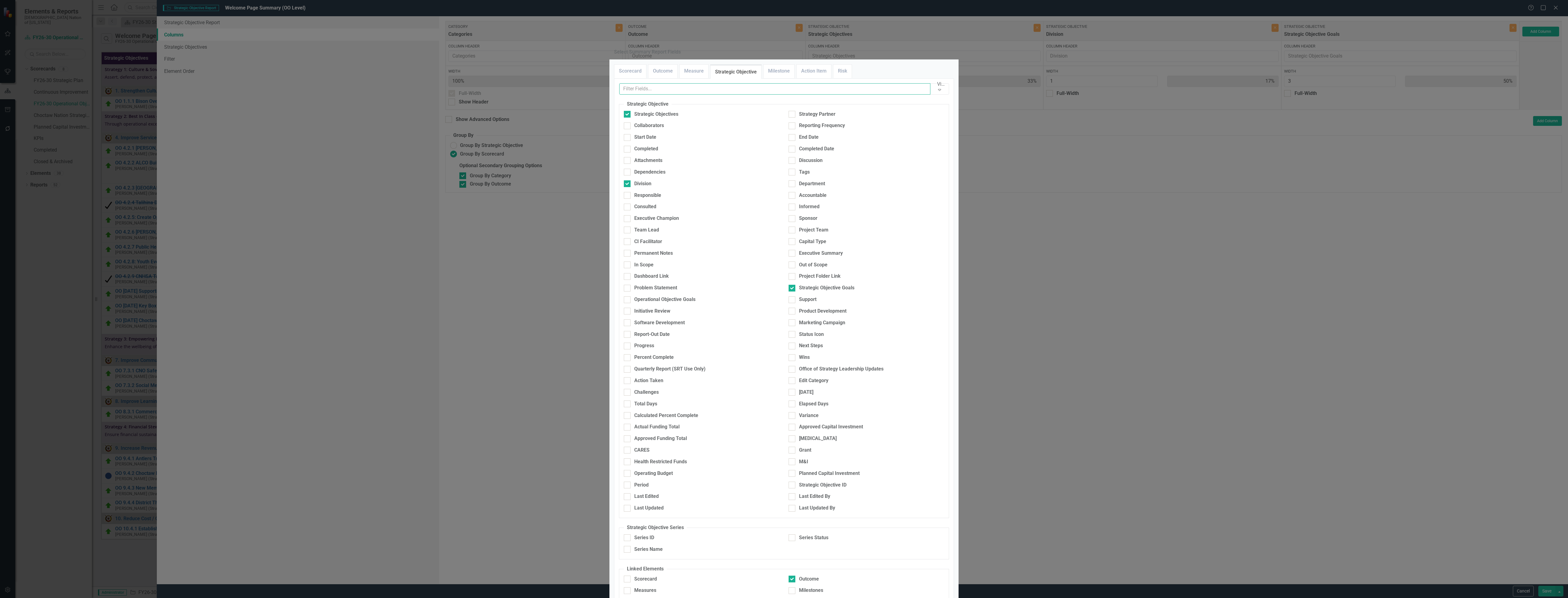
click at [793, 94] on input "text" at bounding box center [774, 89] width 311 height 12
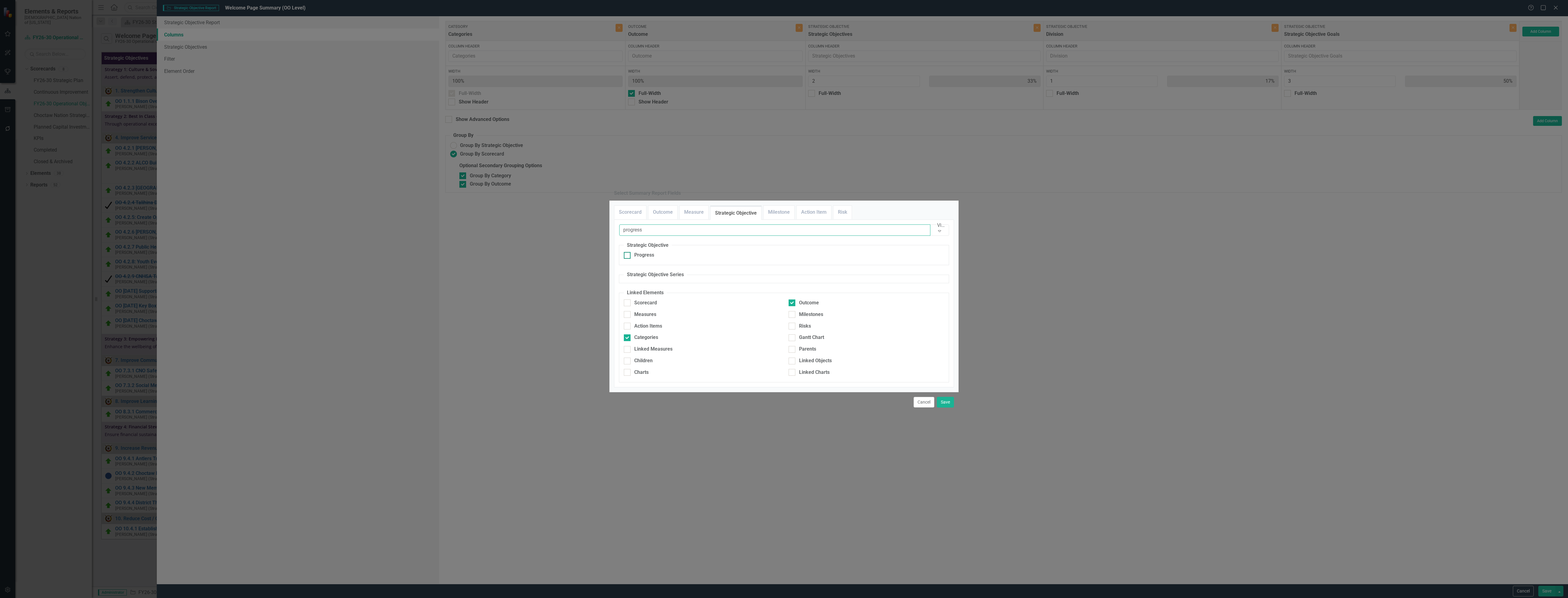
type input "progress"
click at [639, 252] on div "Progress" at bounding box center [644, 256] width 20 height 7
click at [628, 252] on input "Progress" at bounding box center [626, 254] width 4 height 4
checkbox input "true"
click at [943, 408] on button "Save" at bounding box center [945, 402] width 17 height 11
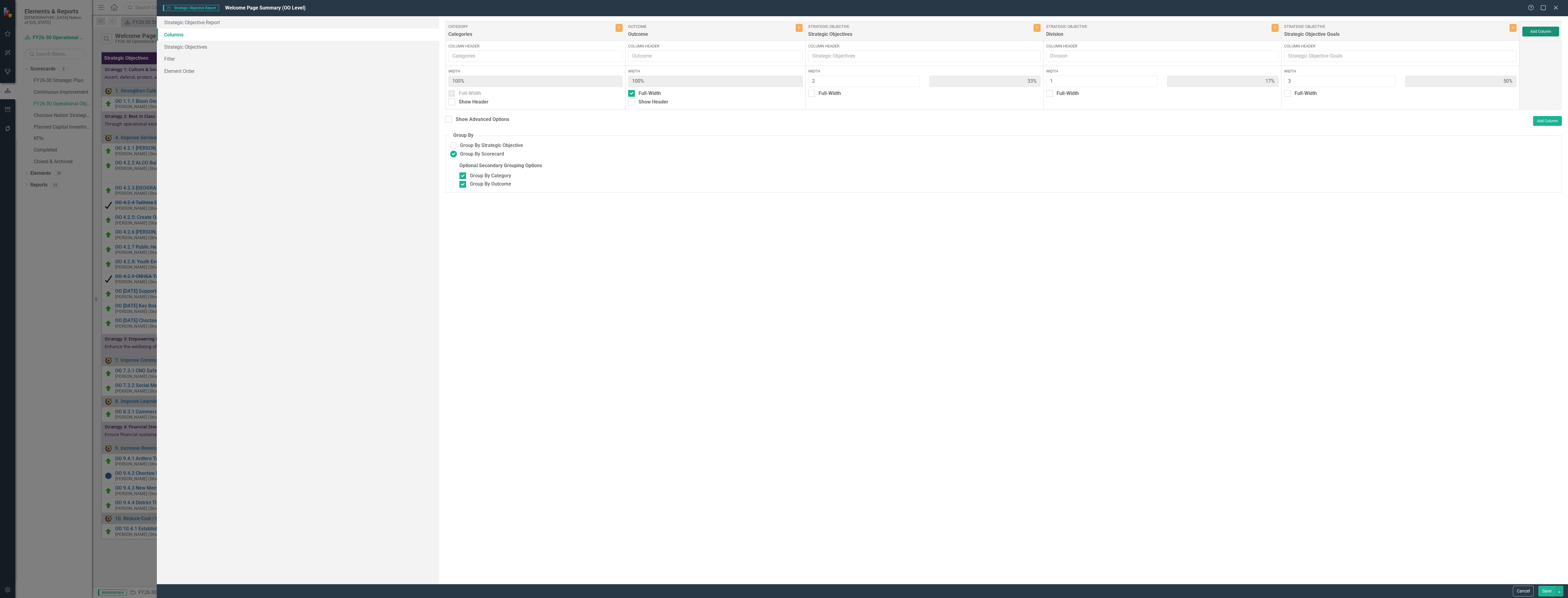
type input "29%"
type input "14%"
type input "43%"
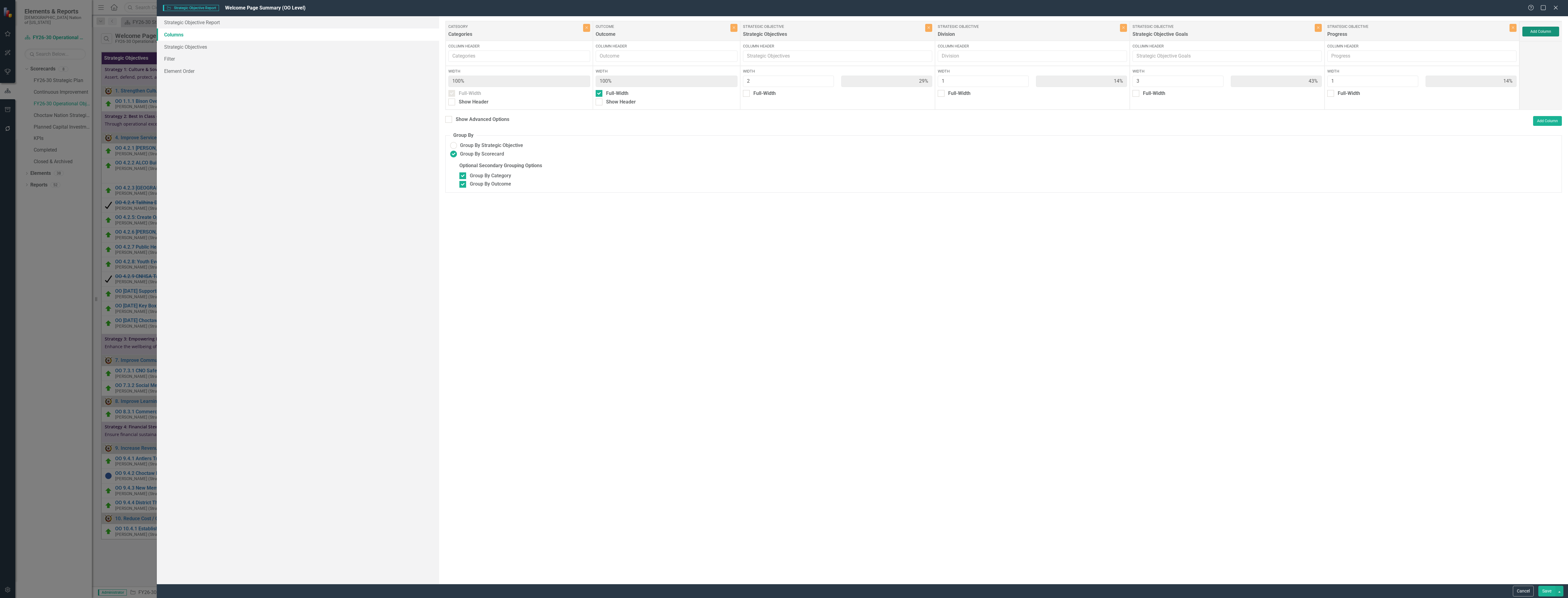
click at [1542, 29] on button "Add Column" at bounding box center [1541, 32] width 37 height 10
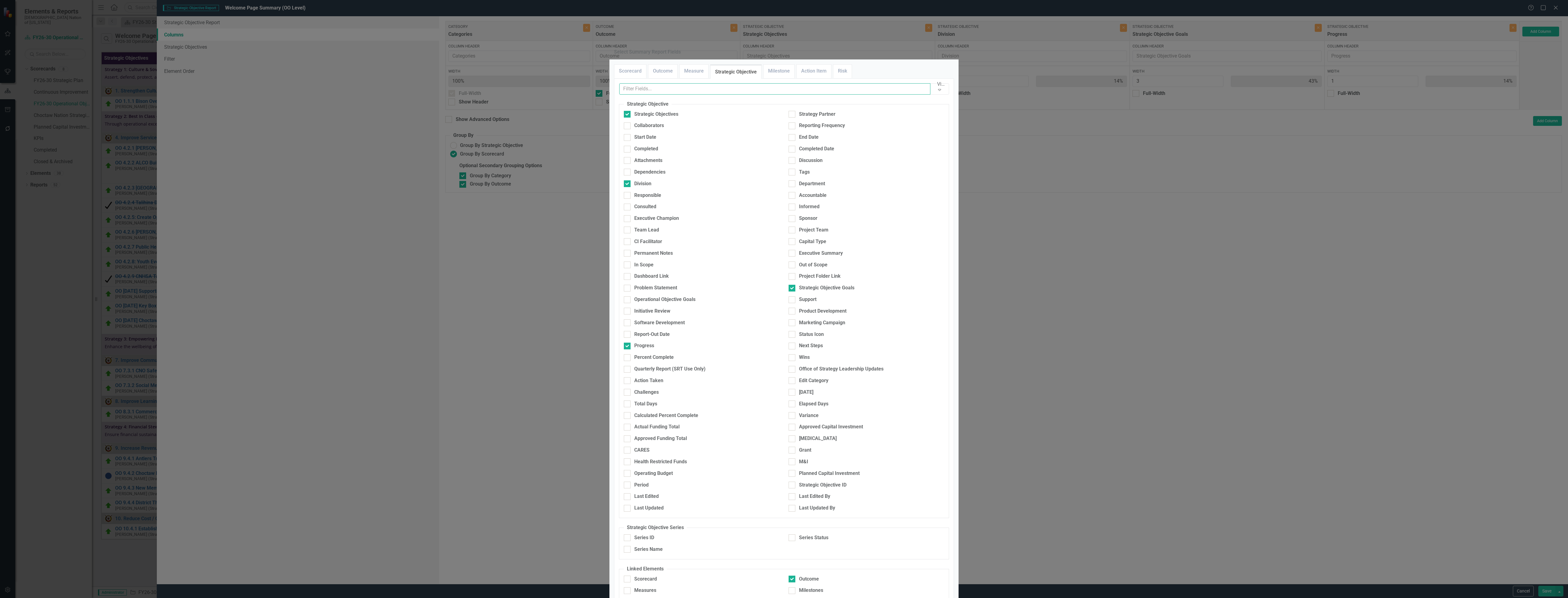
click at [695, 94] on input "text" at bounding box center [774, 89] width 311 height 12
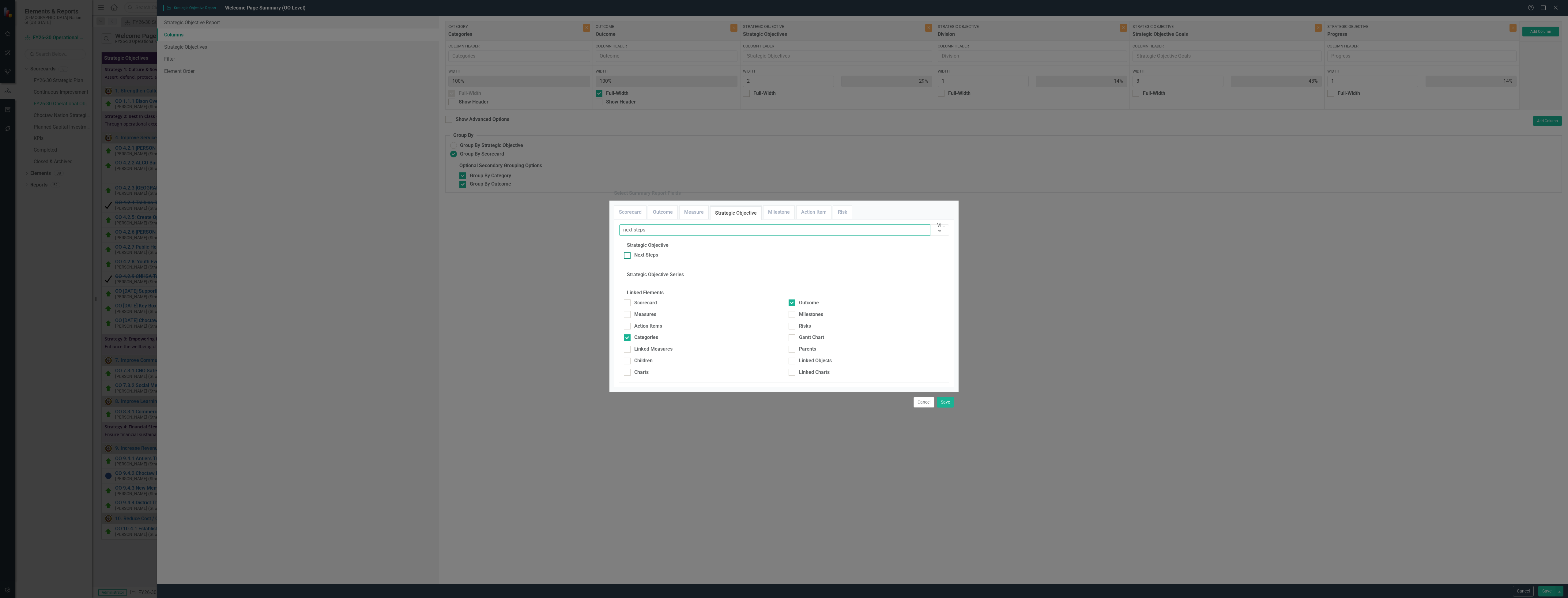
type input "next steps"
click at [647, 252] on div "Next Steps" at bounding box center [646, 256] width 24 height 7
click at [628, 252] on input "Next Steps" at bounding box center [626, 254] width 4 height 4
checkbox input "true"
click at [948, 408] on button "Save" at bounding box center [945, 402] width 17 height 11
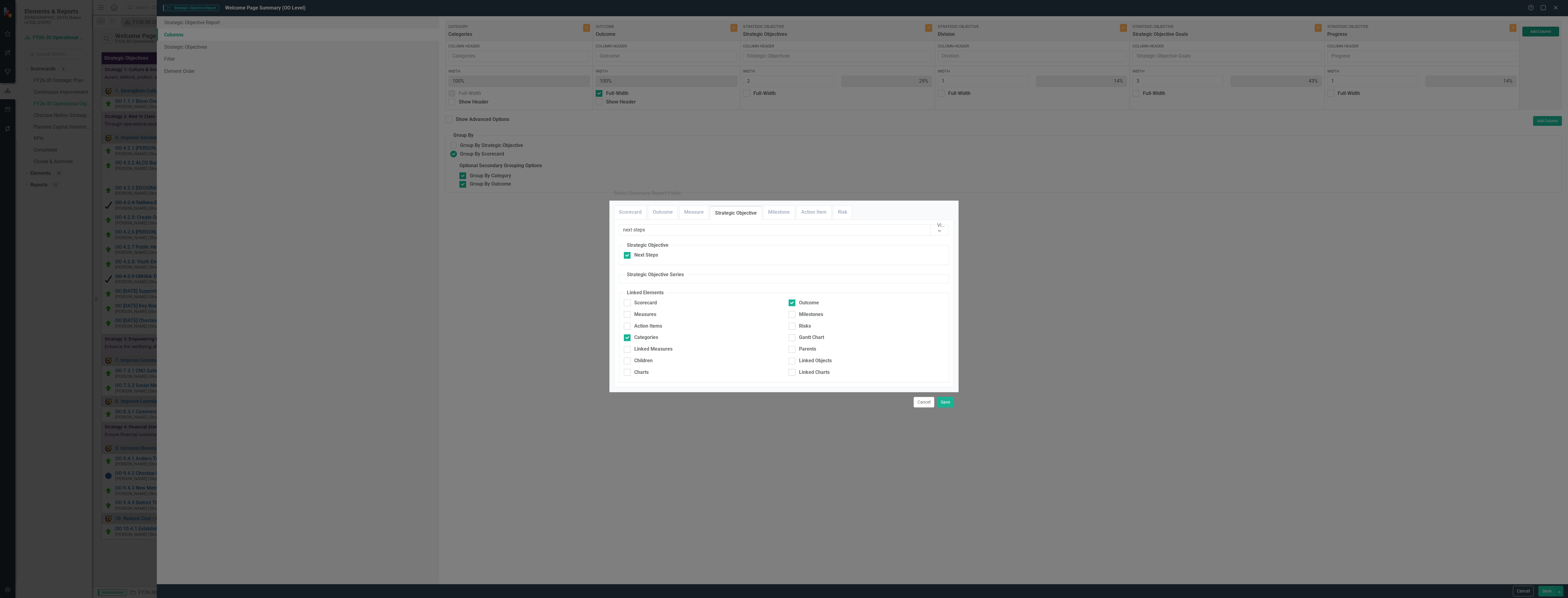
type input "25%"
type input "13%"
type input "38%"
type input "13%"
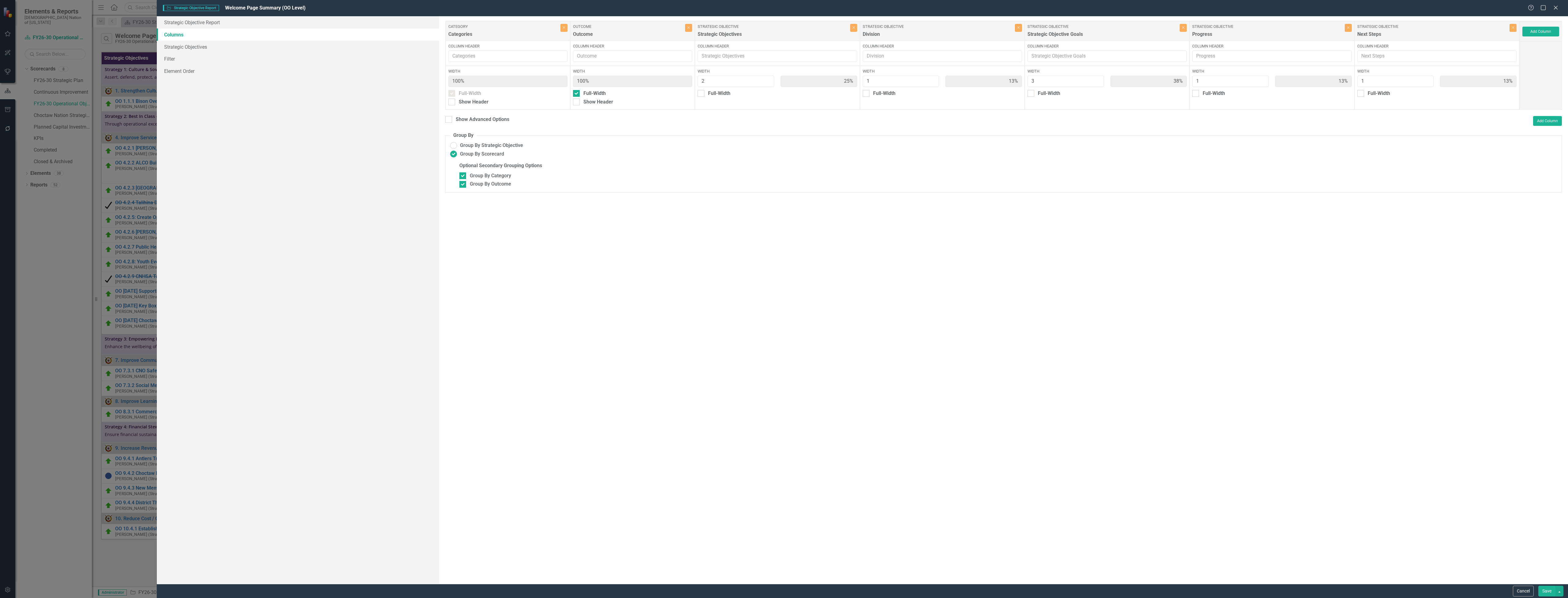
click at [1549, 589] on button "Save" at bounding box center [1547, 591] width 17 height 11
radio input "false"
checkbox input "false"
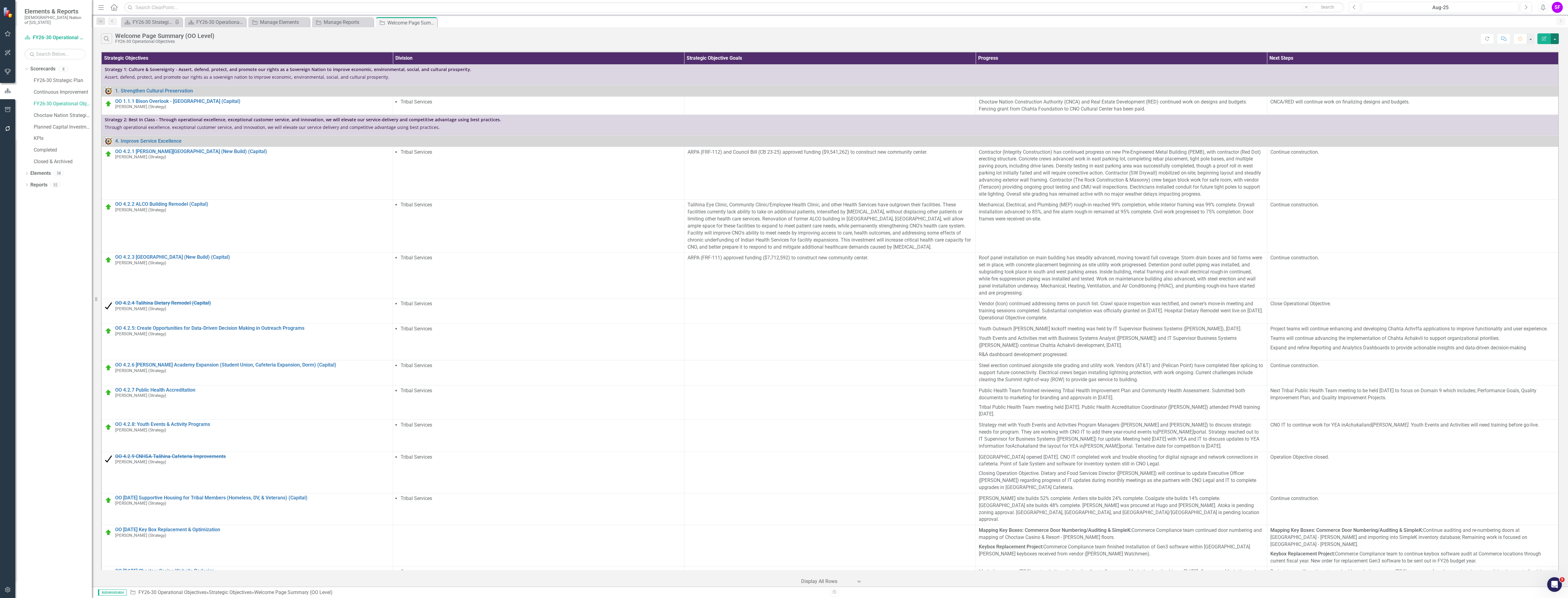
click at [1553, 38] on button "button" at bounding box center [1555, 39] width 8 height 11
click at [1545, 52] on link "Edit Report Edit Report" at bounding box center [1534, 50] width 48 height 12
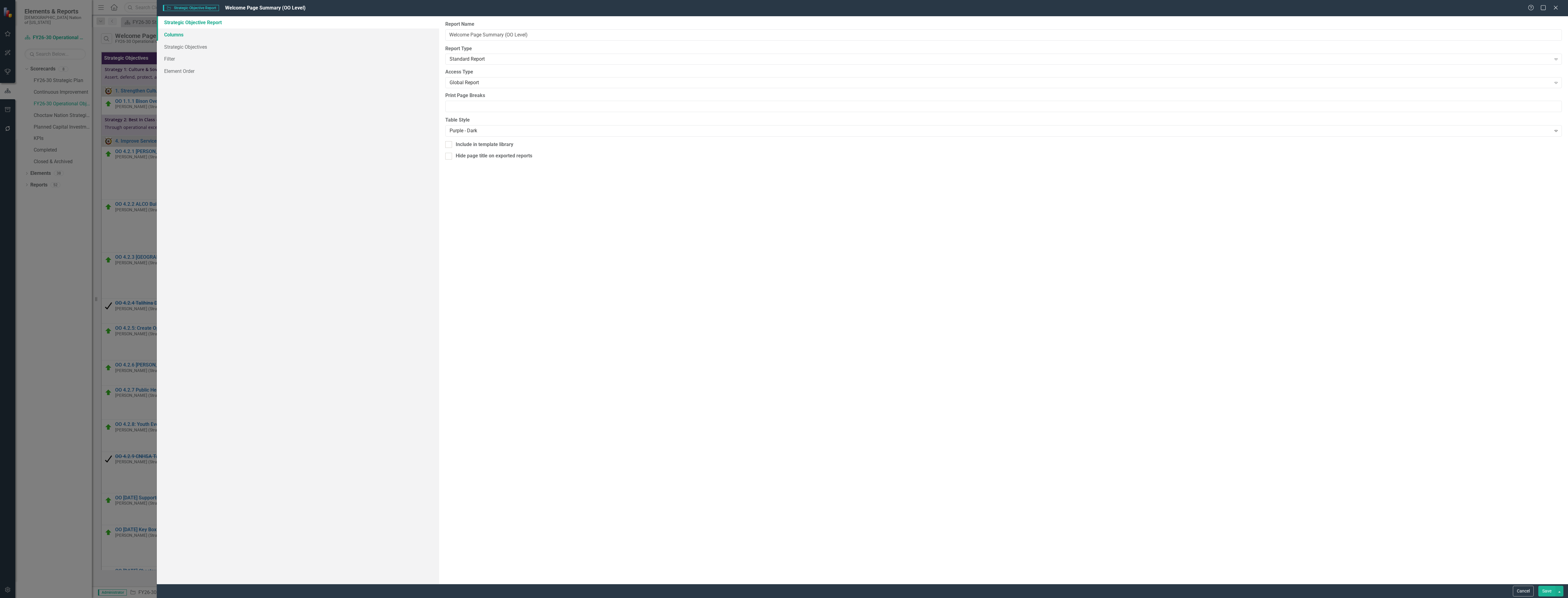
click at [166, 33] on link "Columns" at bounding box center [298, 35] width 282 height 12
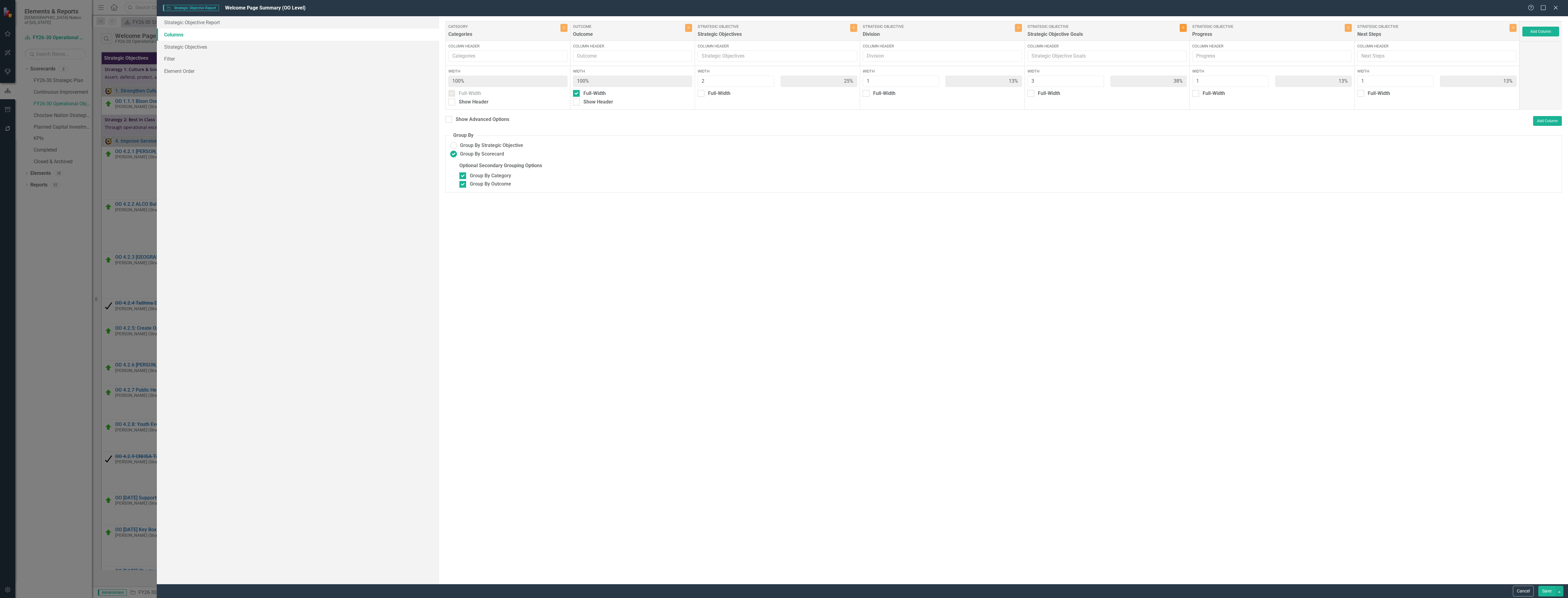
click at [1185, 29] on icon "Close" at bounding box center [1183, 27] width 3 height 4
type input "40%"
type input "20%"
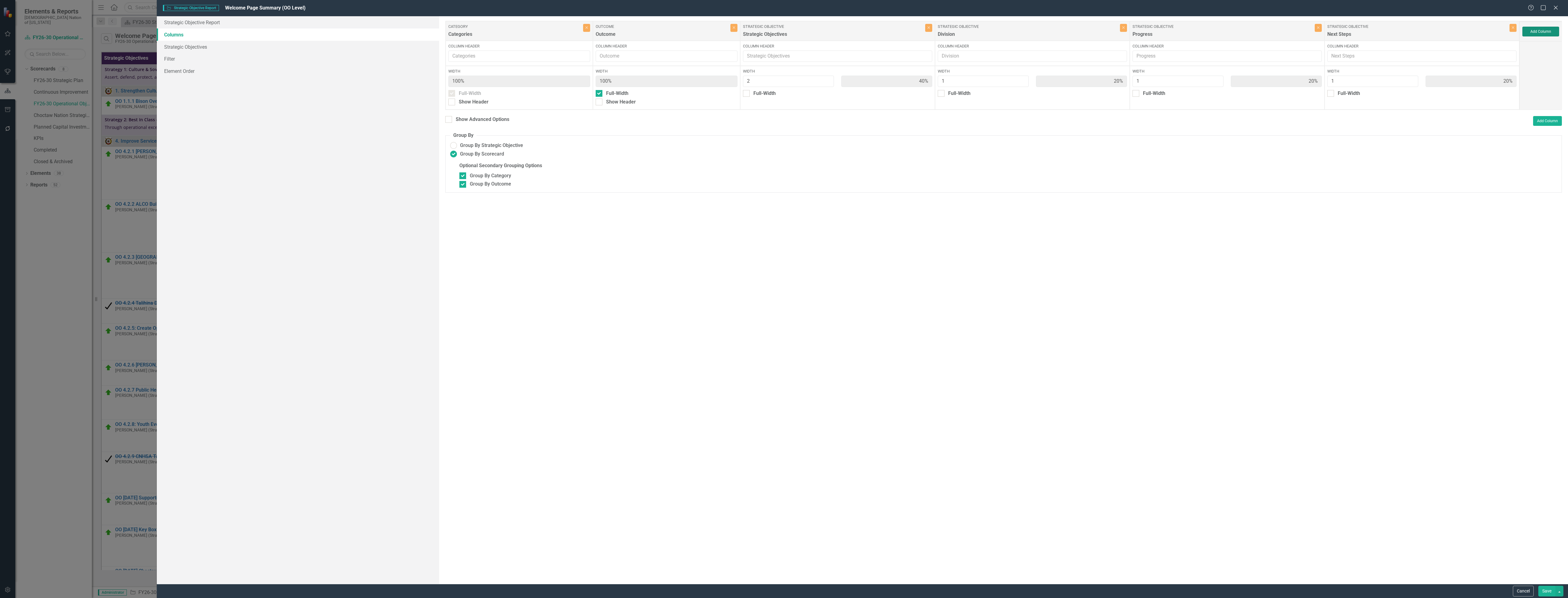
click at [1534, 31] on button "Add Column" at bounding box center [1541, 32] width 37 height 10
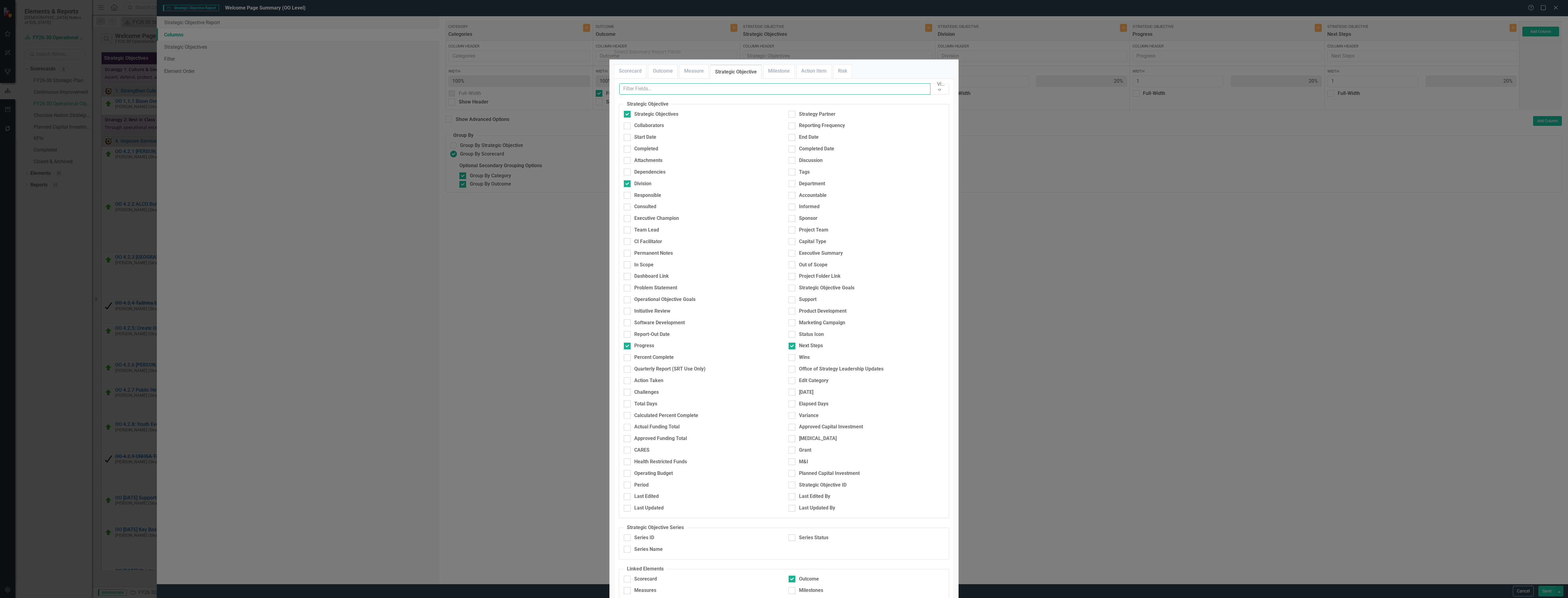
click at [689, 94] on input "text" at bounding box center [774, 89] width 311 height 12
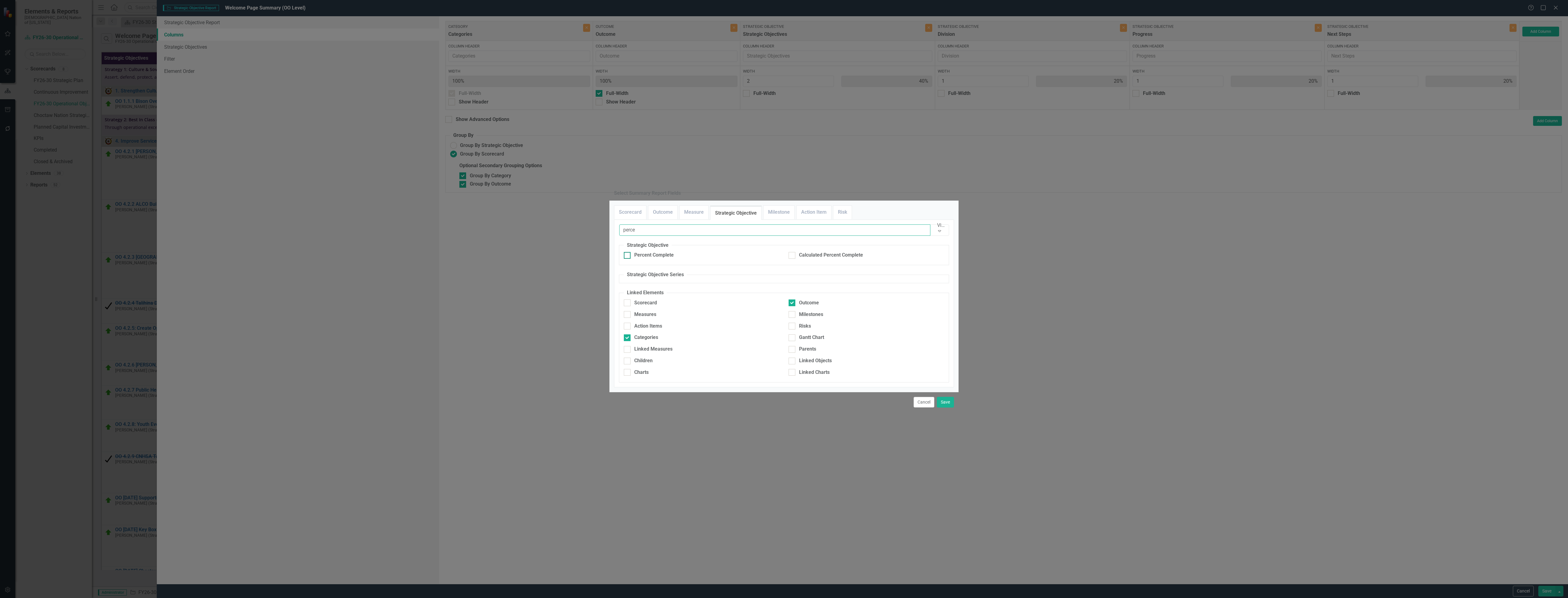
type input "perce"
click at [671, 252] on div "Percent Complete" at bounding box center [654, 256] width 40 height 7
click at [628, 252] on input "Percent Complete" at bounding box center [626, 254] width 4 height 4
checkbox input "true"
click at [943, 408] on button "Save" at bounding box center [945, 402] width 17 height 11
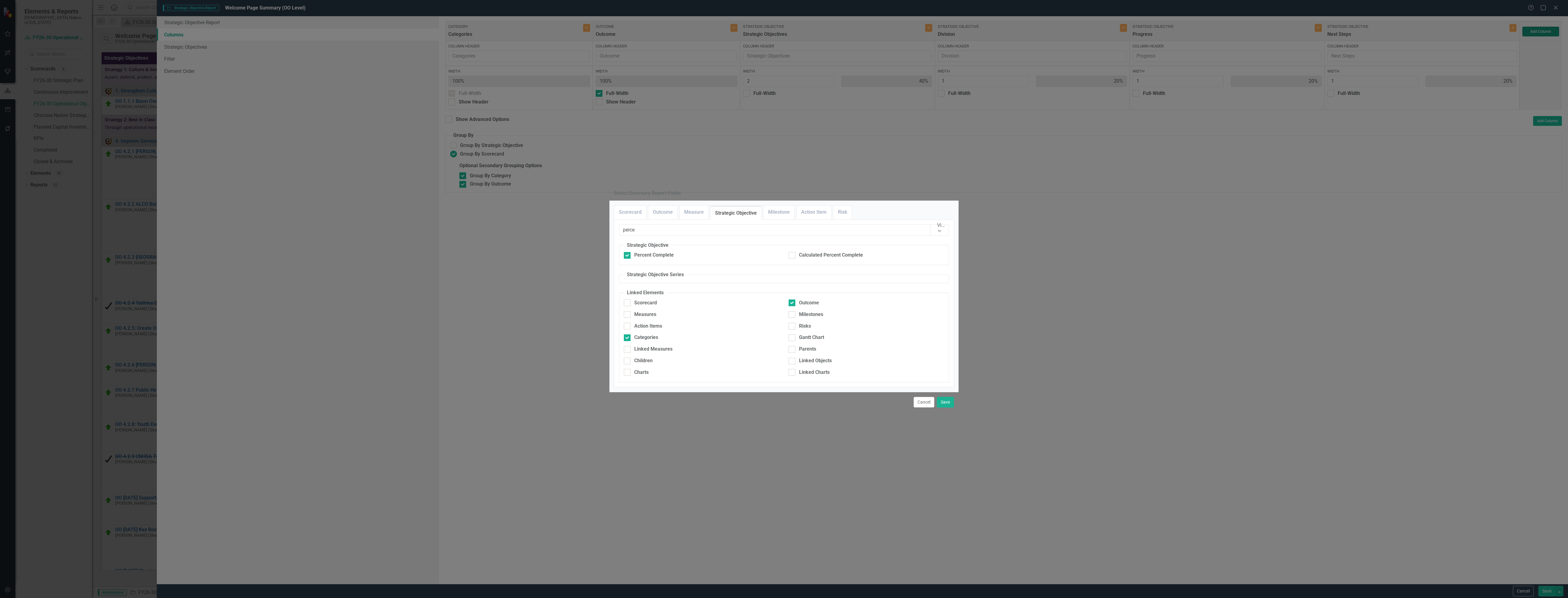
type input "33%"
type input "17%"
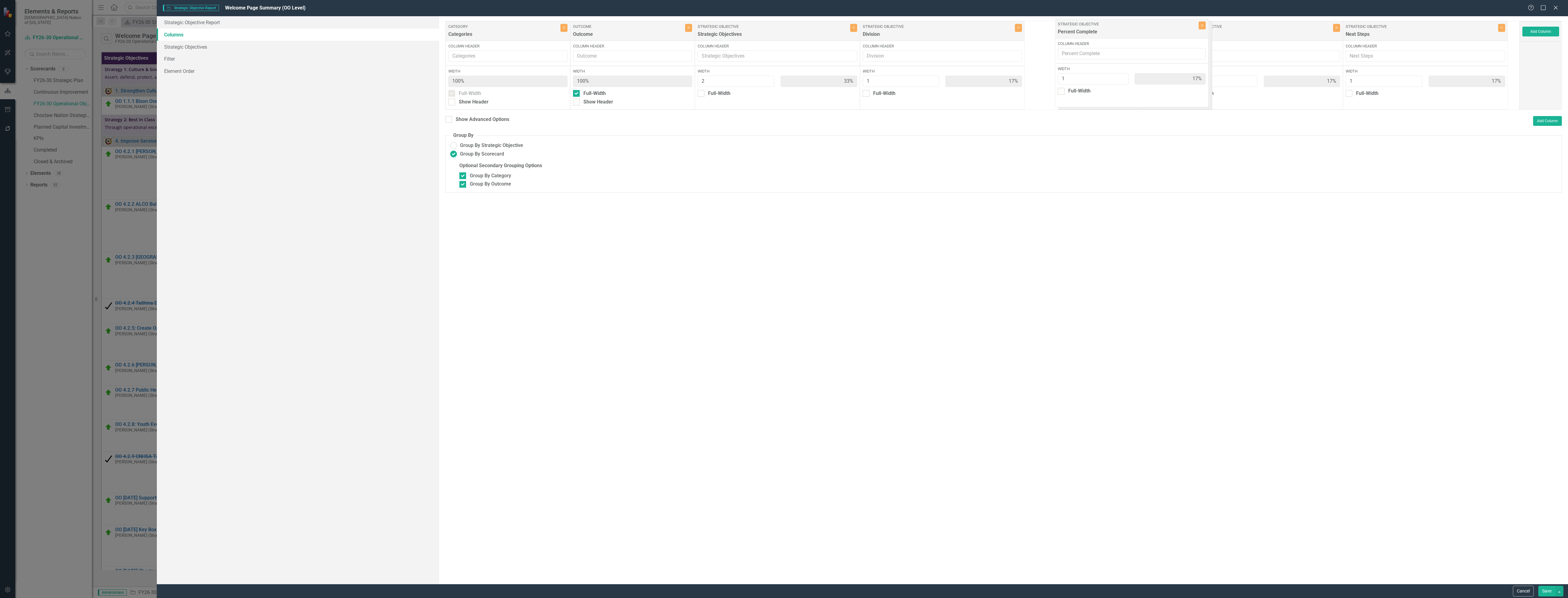
drag, startPoint x: 1402, startPoint y: 35, endPoint x: 1099, endPoint y: 42, distance: 303.1
click at [1092, 32] on div "Category Categories Close Column Header Width 100% Full-Width Show Header Outco…" at bounding box center [982, 65] width 1074 height 89
drag, startPoint x: 1144, startPoint y: 36, endPoint x: 1026, endPoint y: 38, distance: 118.0
click at [1026, 38] on div "Category Categories Close Column Header Width 100% Full-Width Show Header Outco…" at bounding box center [982, 65] width 1074 height 89
click at [1545, 591] on button "Save" at bounding box center [1547, 591] width 17 height 11
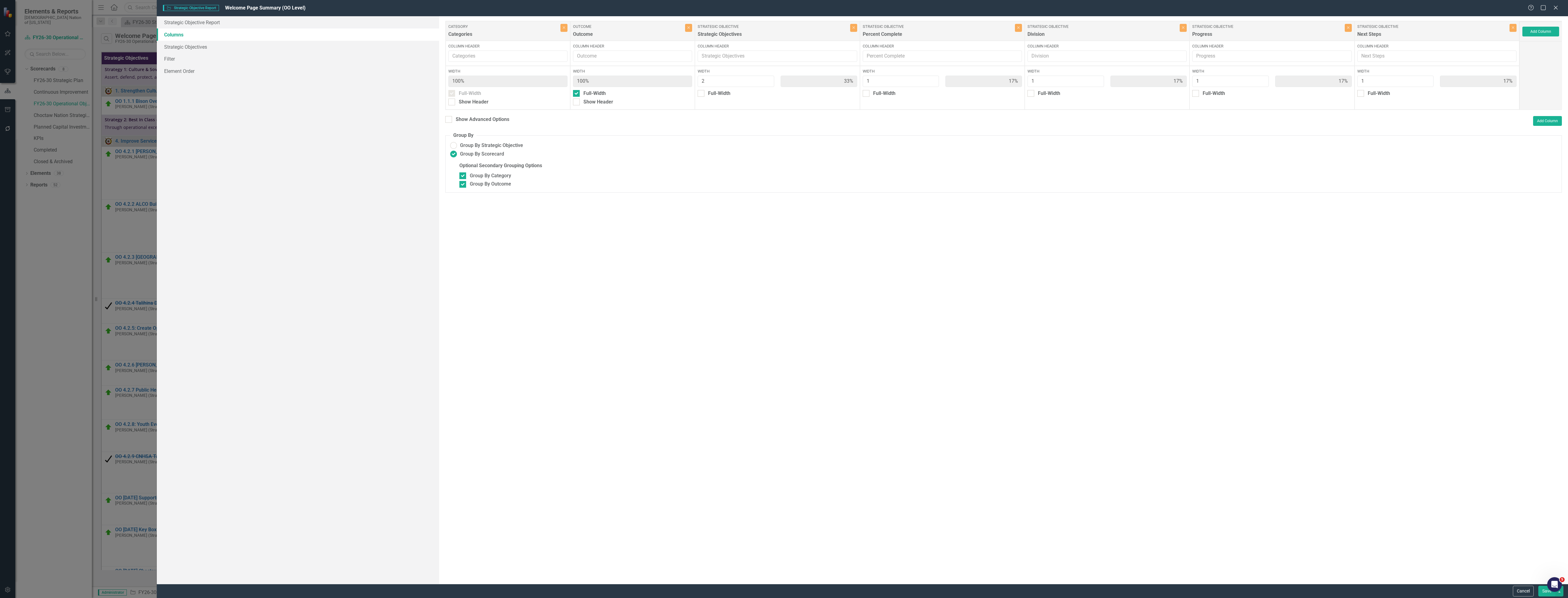
radio input "false"
checkbox input "false"
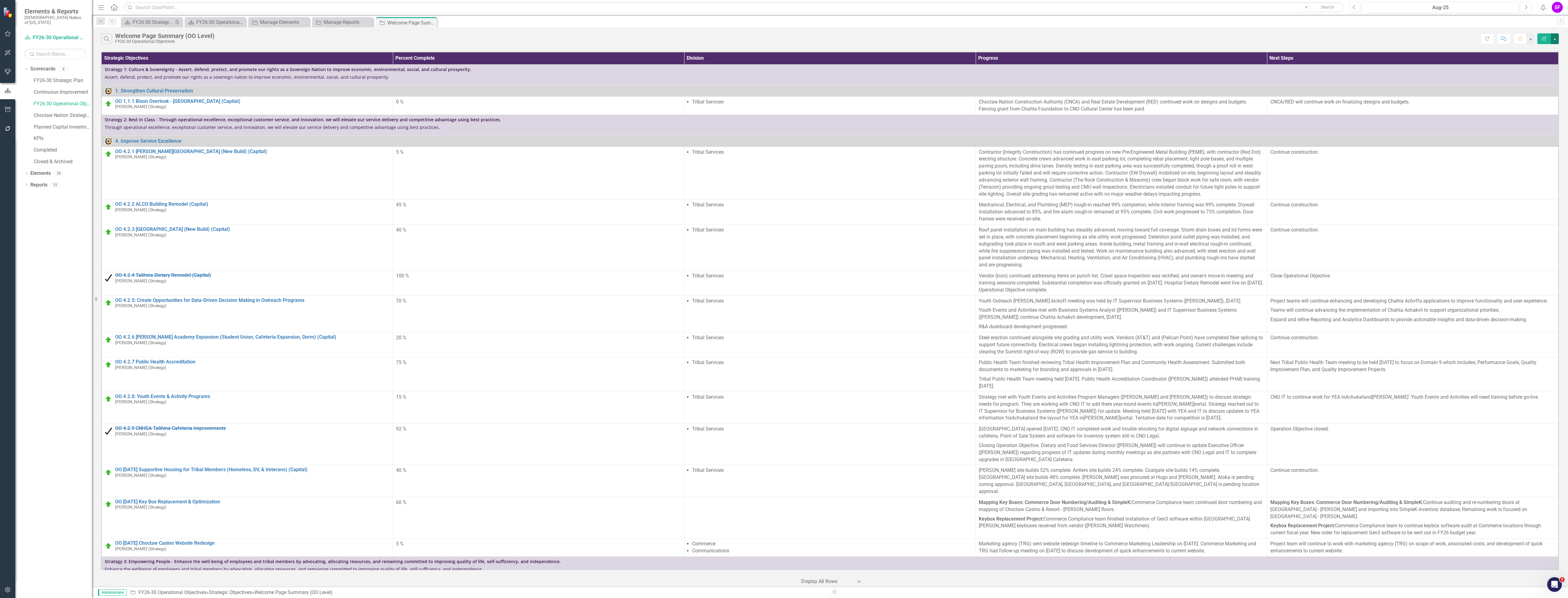
click at [1553, 37] on button "button" at bounding box center [1555, 39] width 8 height 11
click at [1551, 46] on link "Edit Report Edit Report" at bounding box center [1534, 50] width 48 height 12
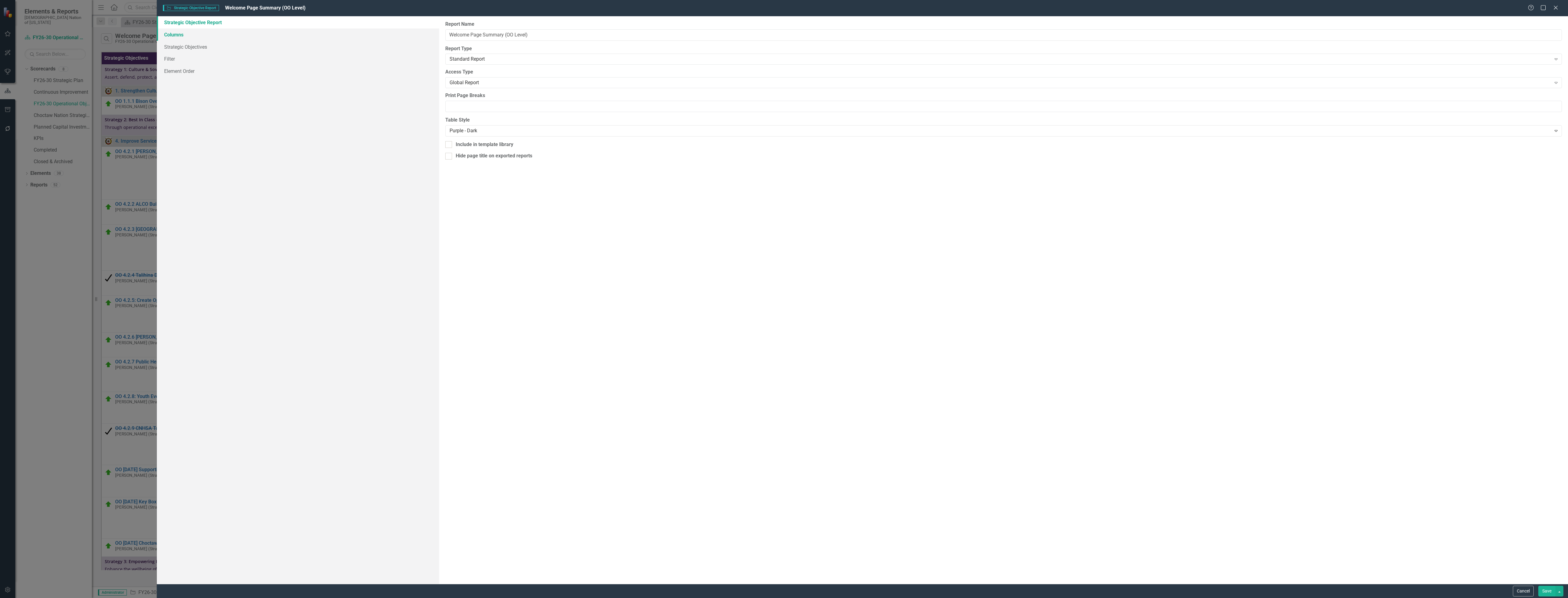
click at [172, 32] on link "Columns" at bounding box center [298, 35] width 282 height 12
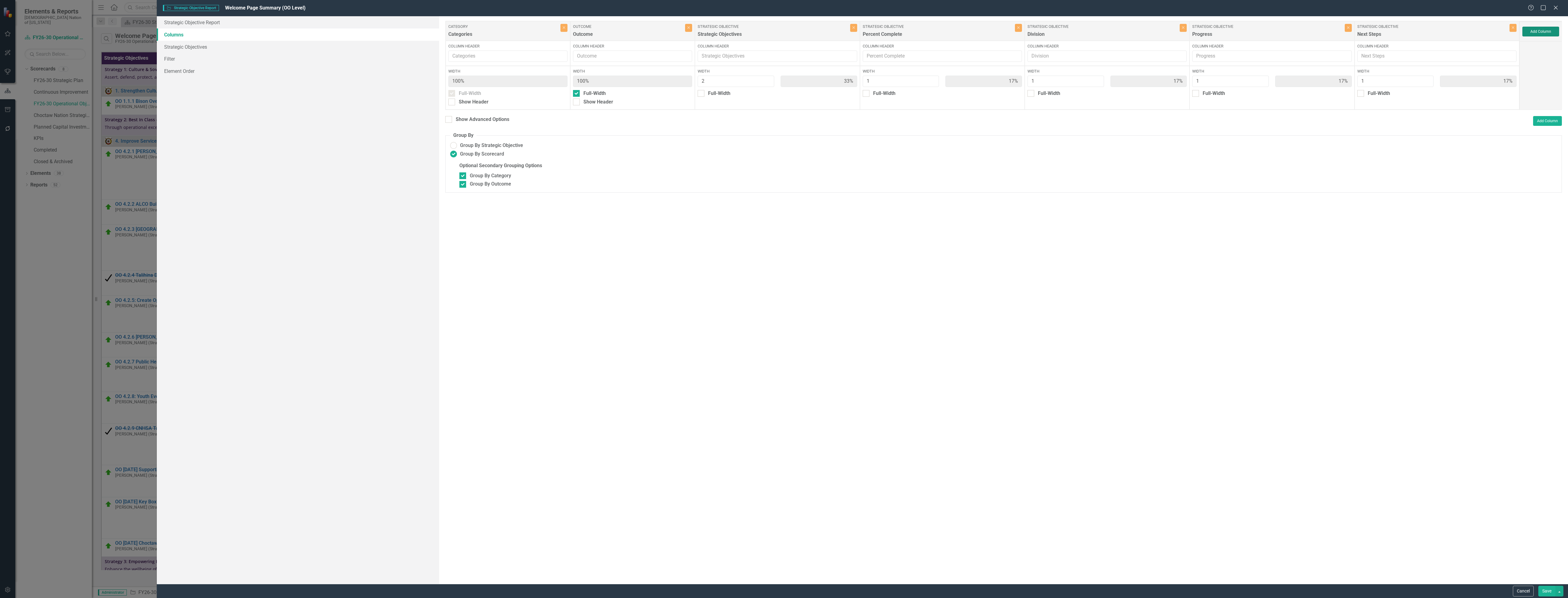
click at [1536, 31] on button "Add Column" at bounding box center [1541, 32] width 37 height 10
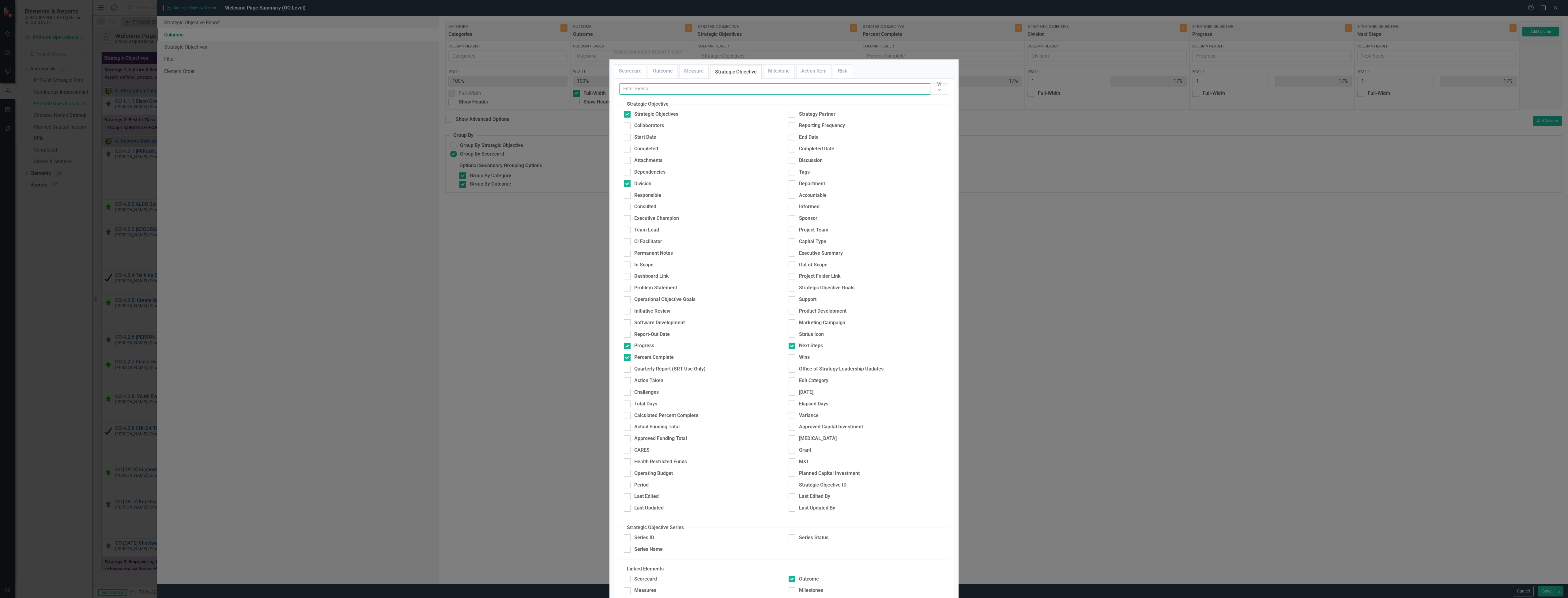
click at [671, 94] on input "text" at bounding box center [774, 89] width 311 height 12
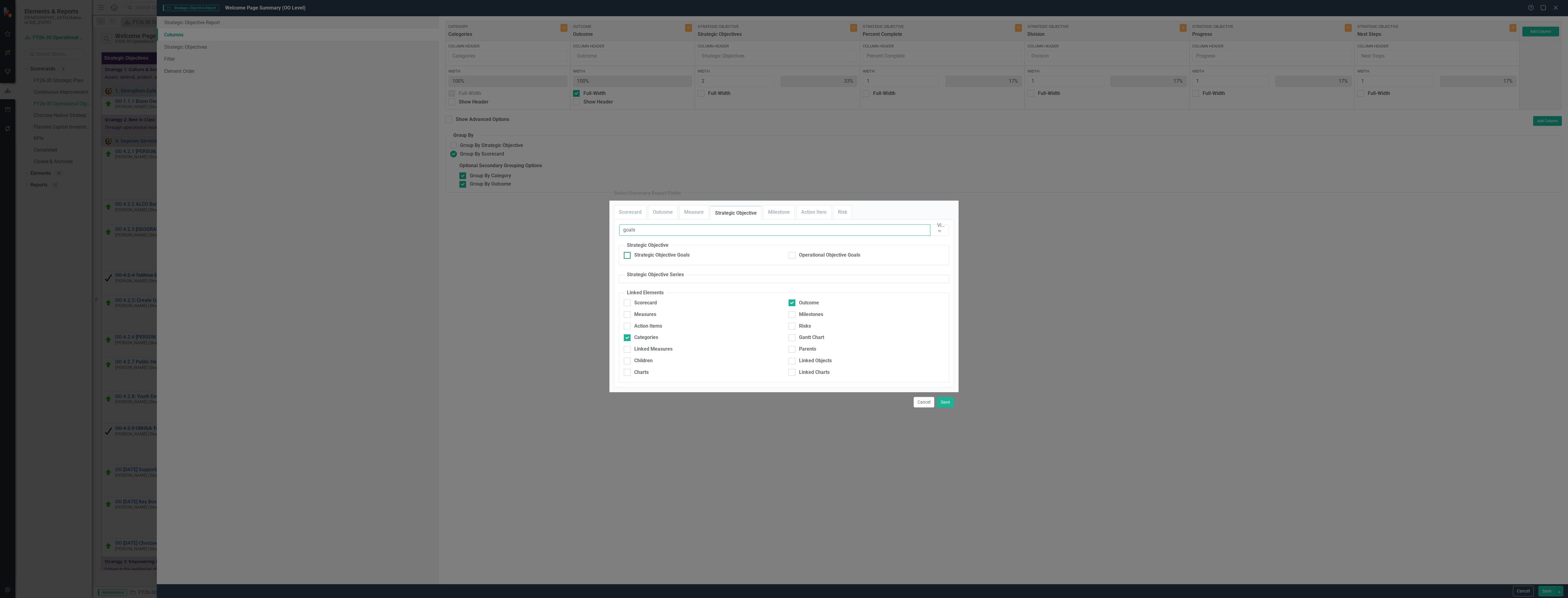
type input "goals"
click at [668, 252] on div "Strategic Objective Goals" at bounding box center [662, 256] width 55 height 7
click at [628, 252] on input "Strategic Objective Goals" at bounding box center [626, 254] width 4 height 4
checkbox input "true"
click at [944, 408] on button "Save" at bounding box center [945, 402] width 17 height 11
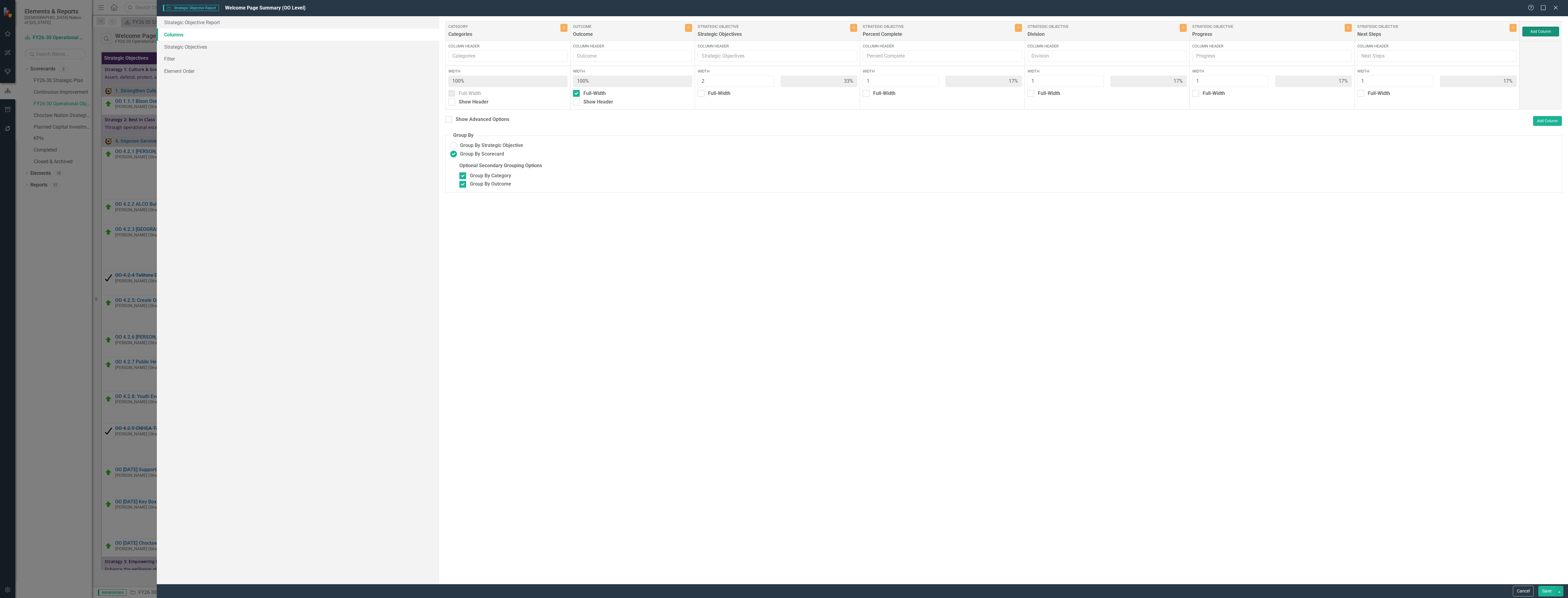
type input "29%"
type input "14%"
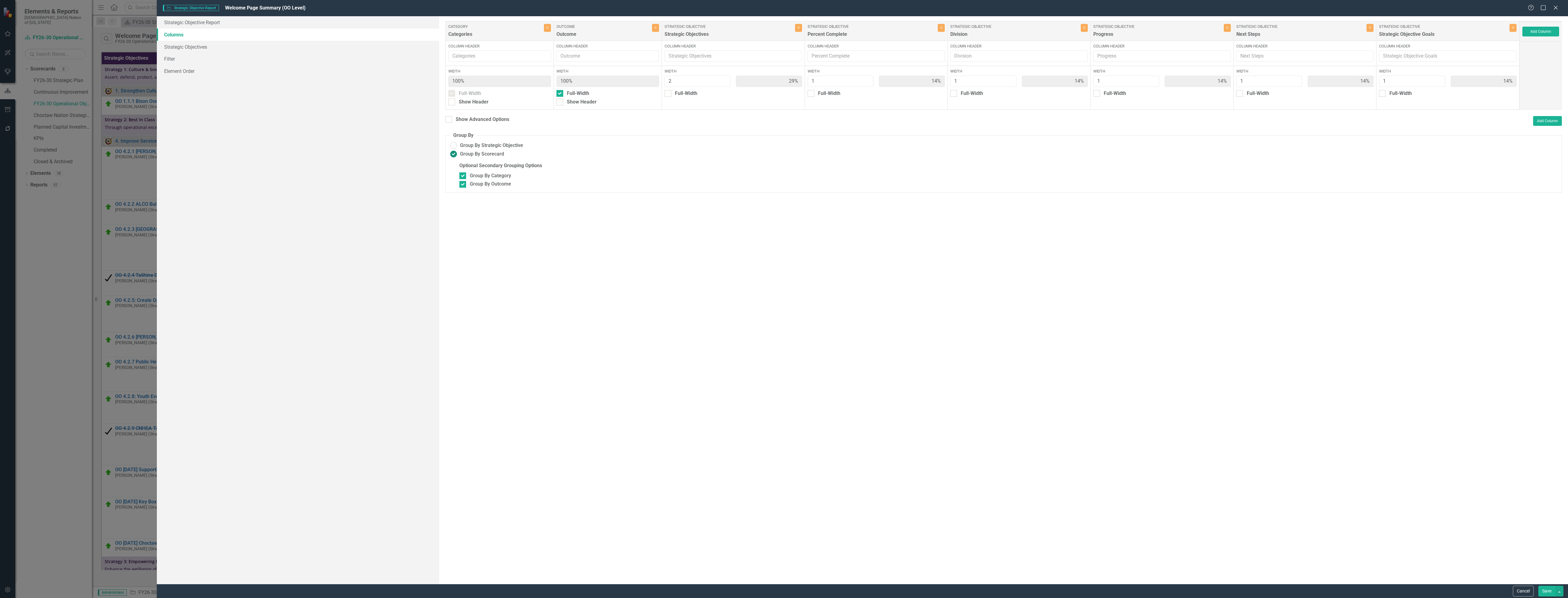
drag, startPoint x: 1547, startPoint y: 590, endPoint x: 1381, endPoint y: 75, distance: 541.1
click at [1362, 96] on form "Strategic Objective Strategic Objective Report Welcome Page Summary (OO Level) …" at bounding box center [863, 299] width 1411 height 598
drag, startPoint x: 1440, startPoint y: 33, endPoint x: 1235, endPoint y: 111, distance: 219.3
click at [1178, 37] on div "Category Categories Close Column Header Width 100% Full-Width Show Header Outco…" at bounding box center [982, 65] width 1074 height 89
click at [1550, 591] on button "Save" at bounding box center [1547, 591] width 17 height 11
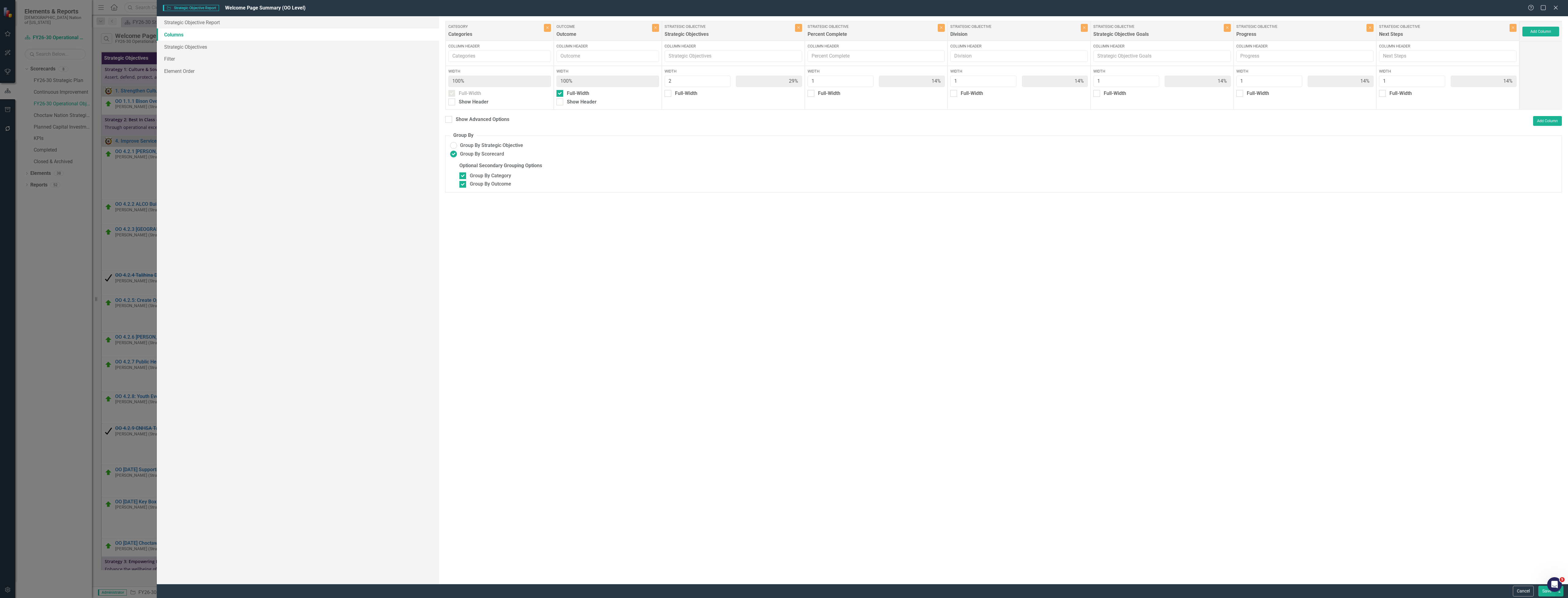
radio input "false"
checkbox input "false"
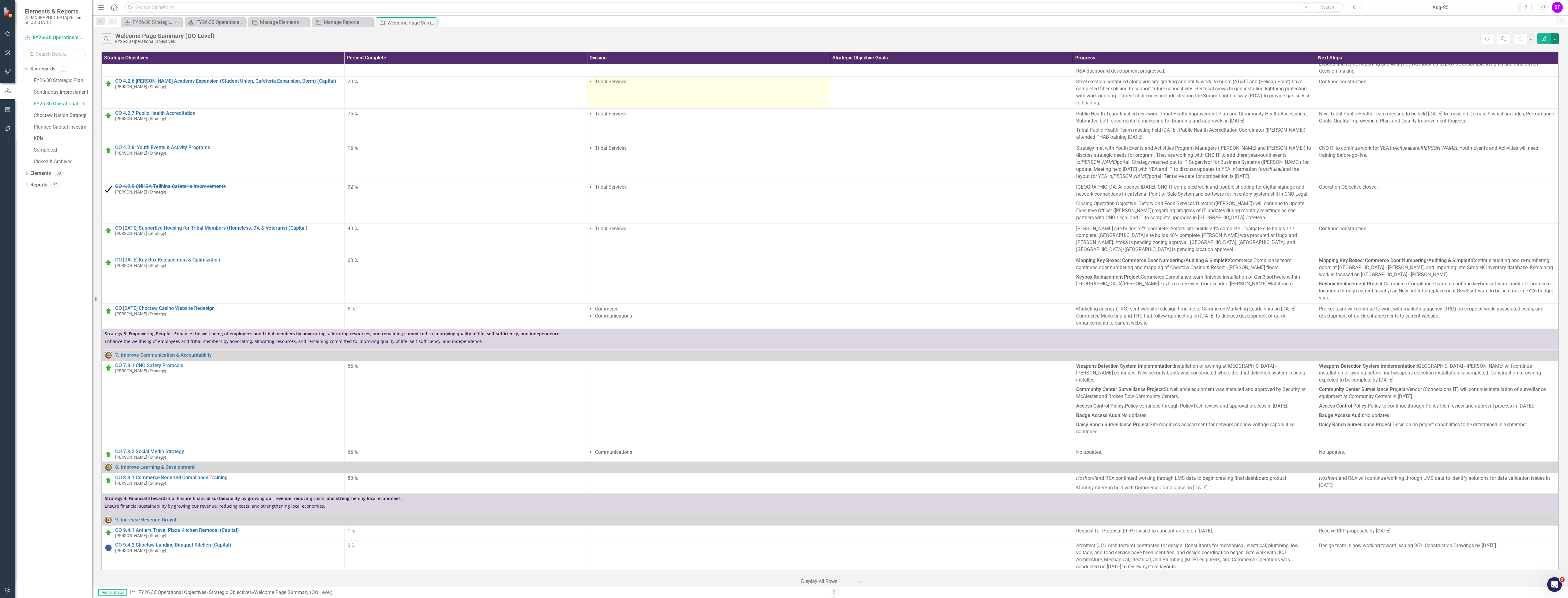
scroll to position [326, 0]
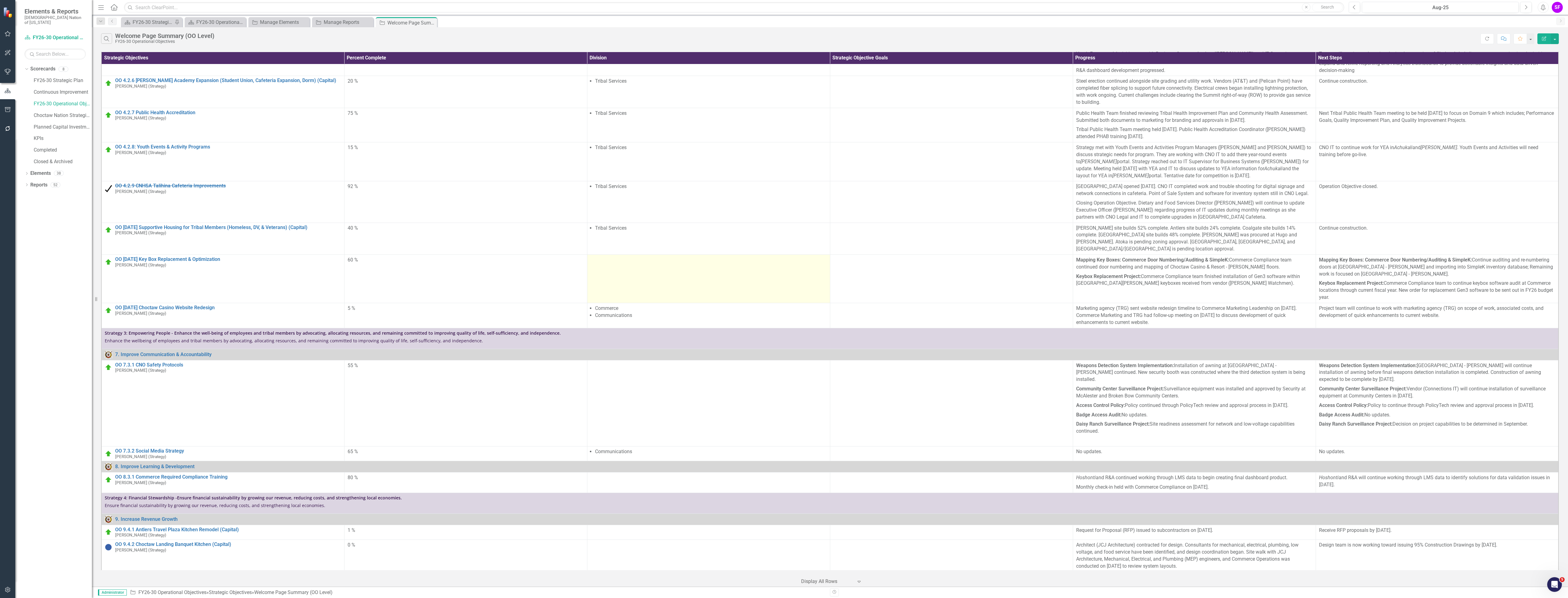
click at [810, 303] on td at bounding box center [708, 278] width 243 height 48
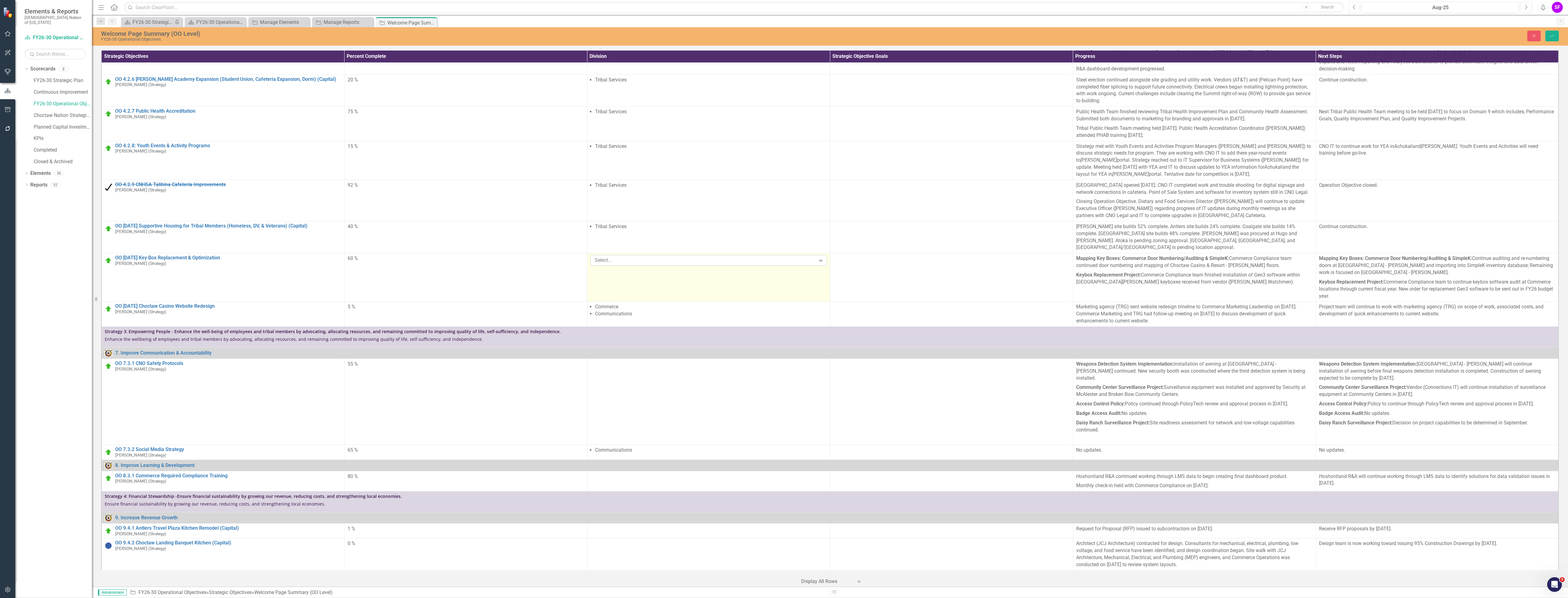
click at [816, 265] on div at bounding box center [704, 260] width 224 height 9
click at [635, 278] on div at bounding box center [614, 274] width 43 height 9
click at [831, 597] on div "Commerce" at bounding box center [785, 603] width 1558 height 7
click at [1553, 39] on button "Save" at bounding box center [1552, 36] width 13 height 11
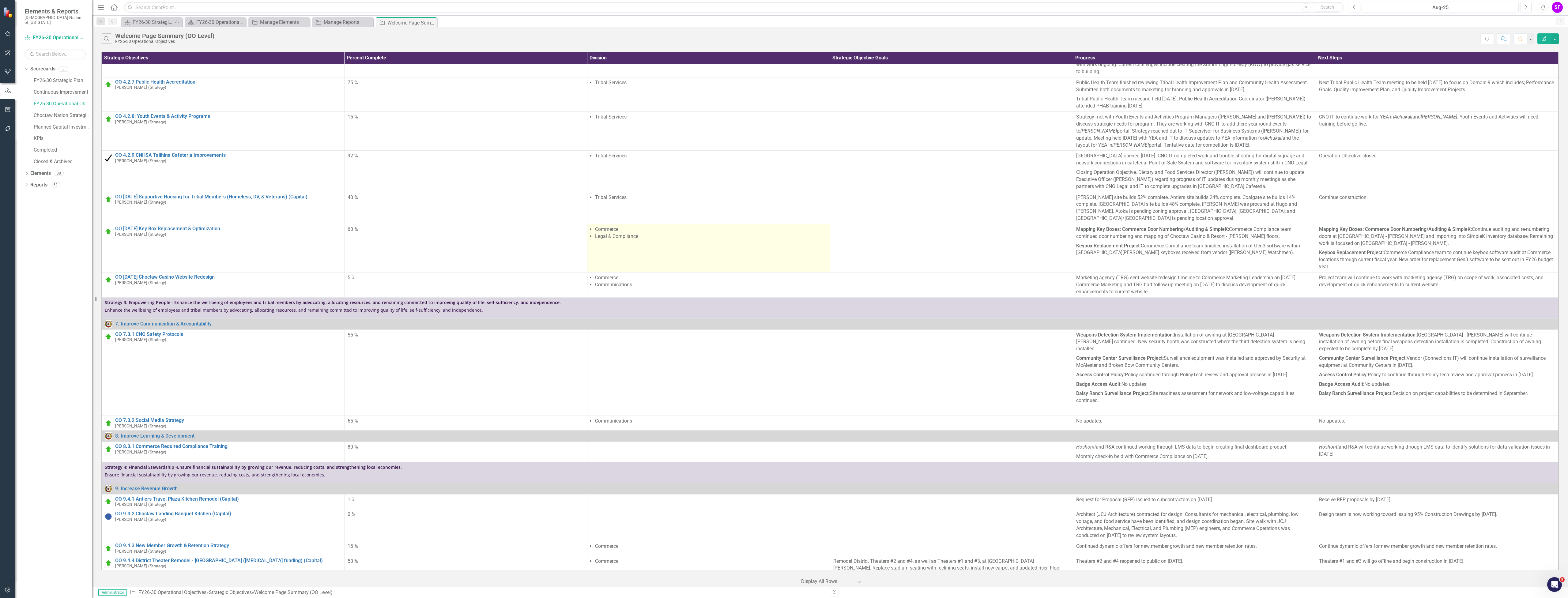
scroll to position [408, 0]
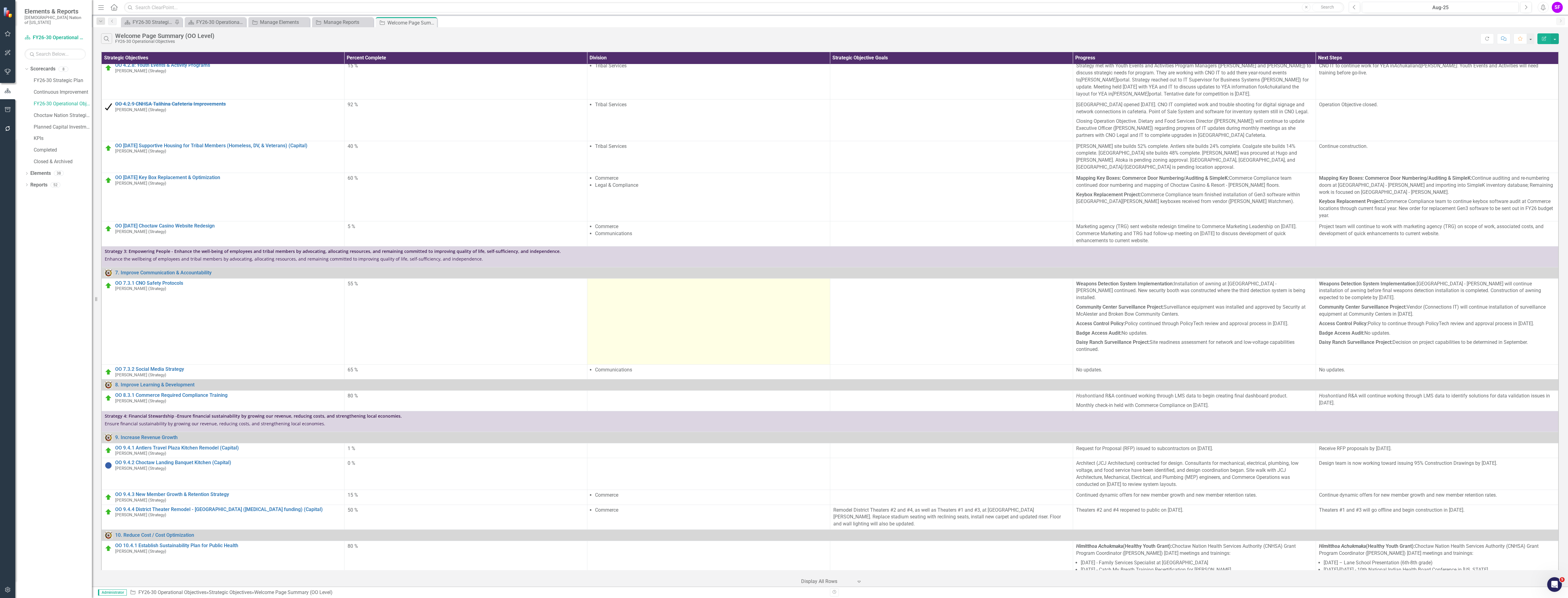
click at [830, 364] on td at bounding box center [708, 321] width 243 height 86
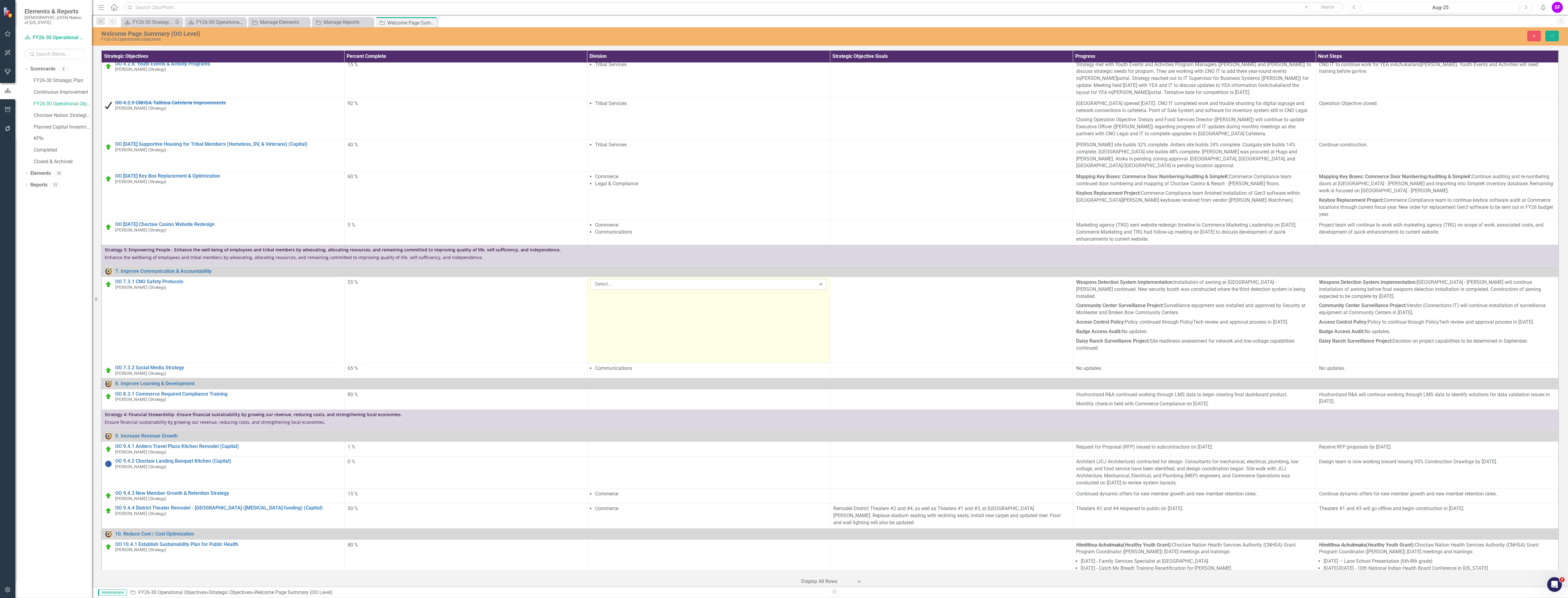
click at [816, 288] on div at bounding box center [704, 284] width 224 height 9
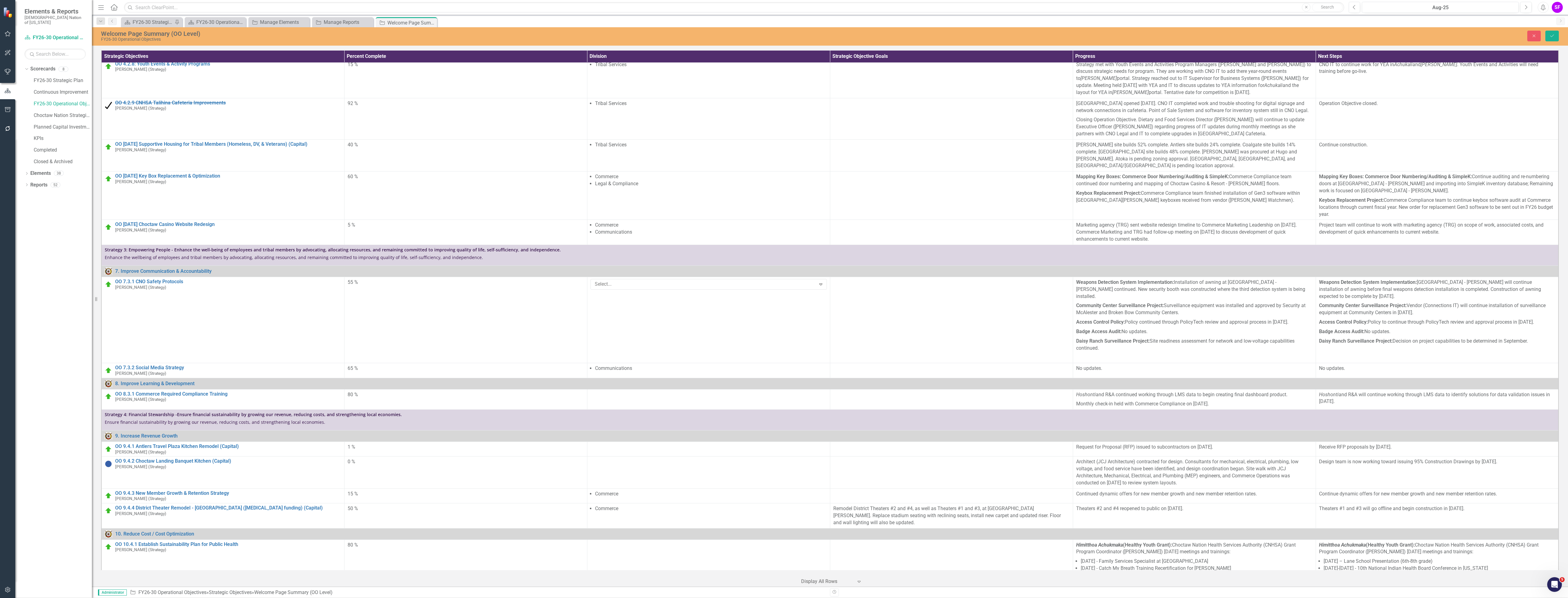
click at [1550, 33] on icon "Save" at bounding box center [1552, 35] width 5 height 4
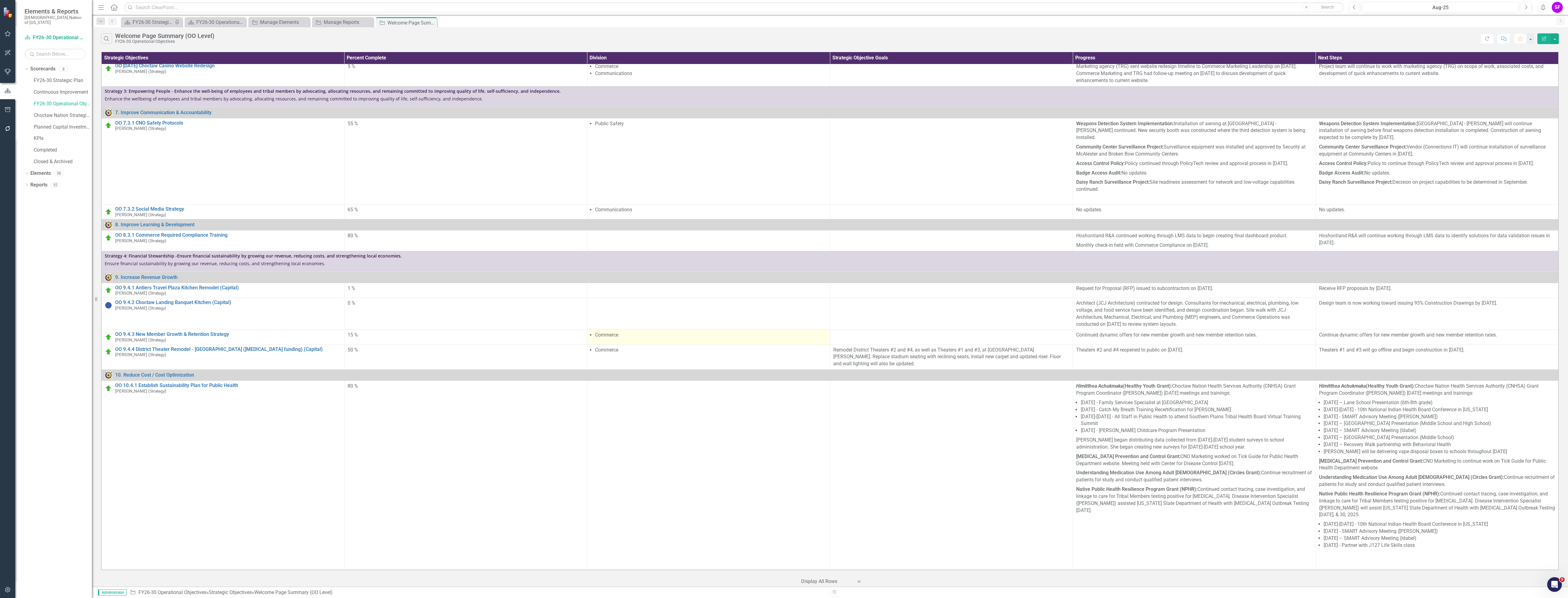
scroll to position [612, 0]
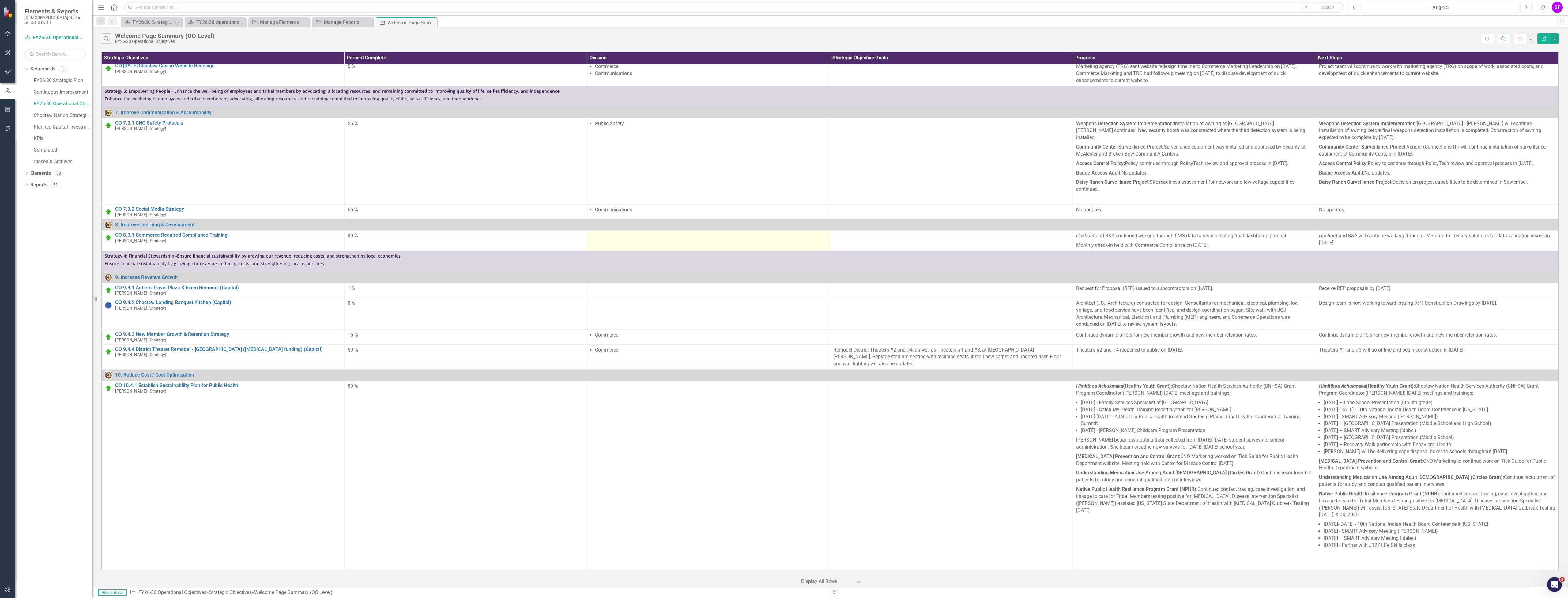
click at [829, 251] on td at bounding box center [708, 241] width 243 height 21
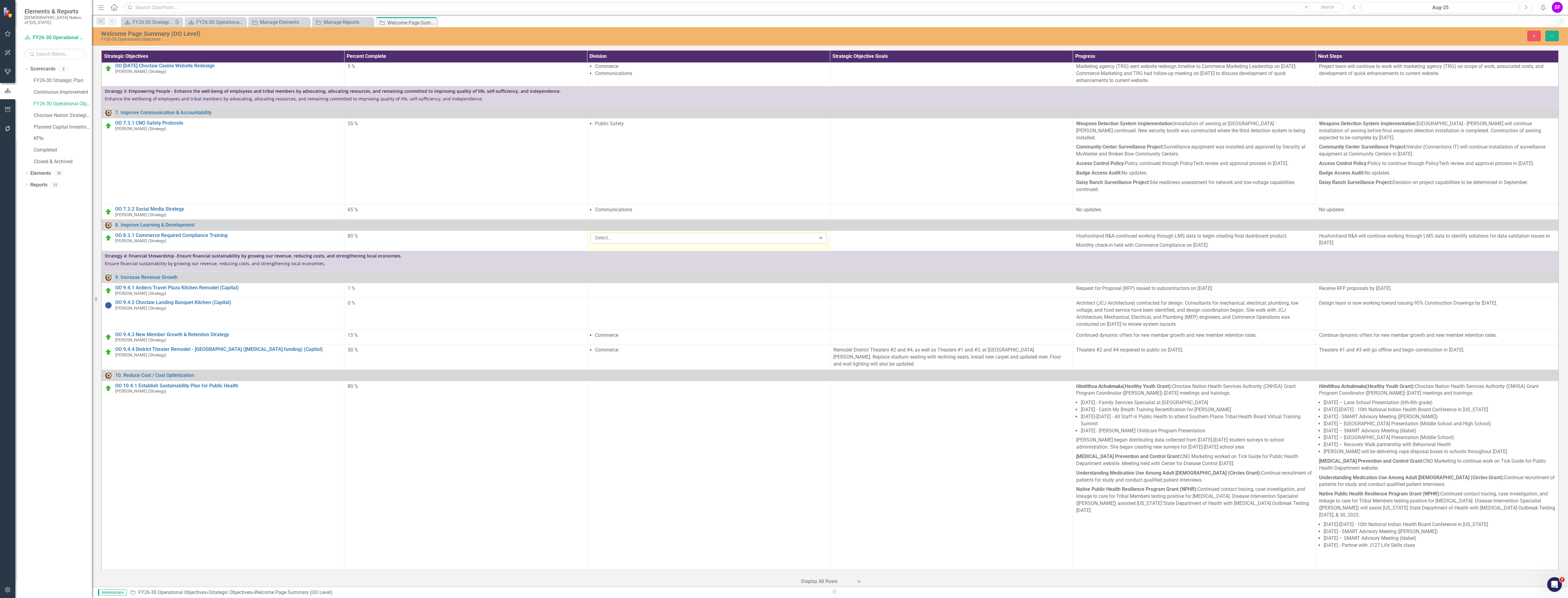
click at [816, 242] on div at bounding box center [704, 238] width 224 height 9
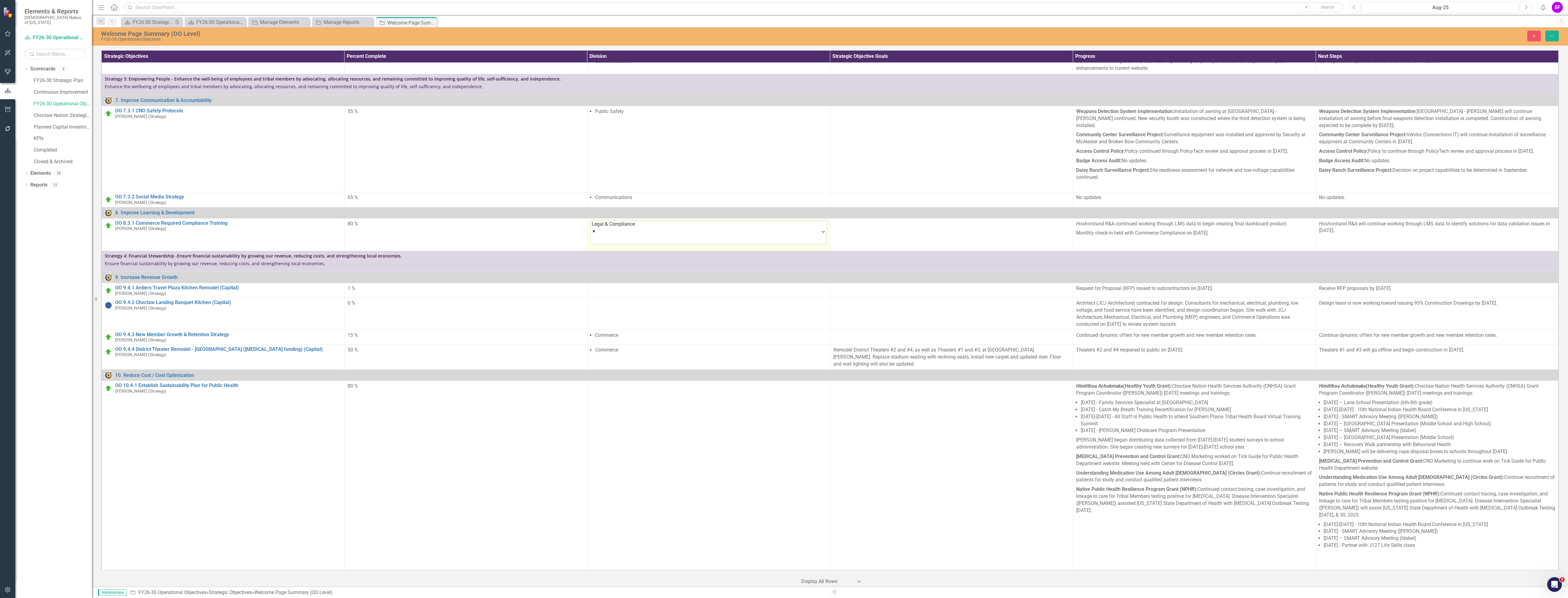
click at [635, 243] on div at bounding box center [614, 239] width 43 height 9
click at [813, 597] on div "Commerce" at bounding box center [785, 603] width 1558 height 7
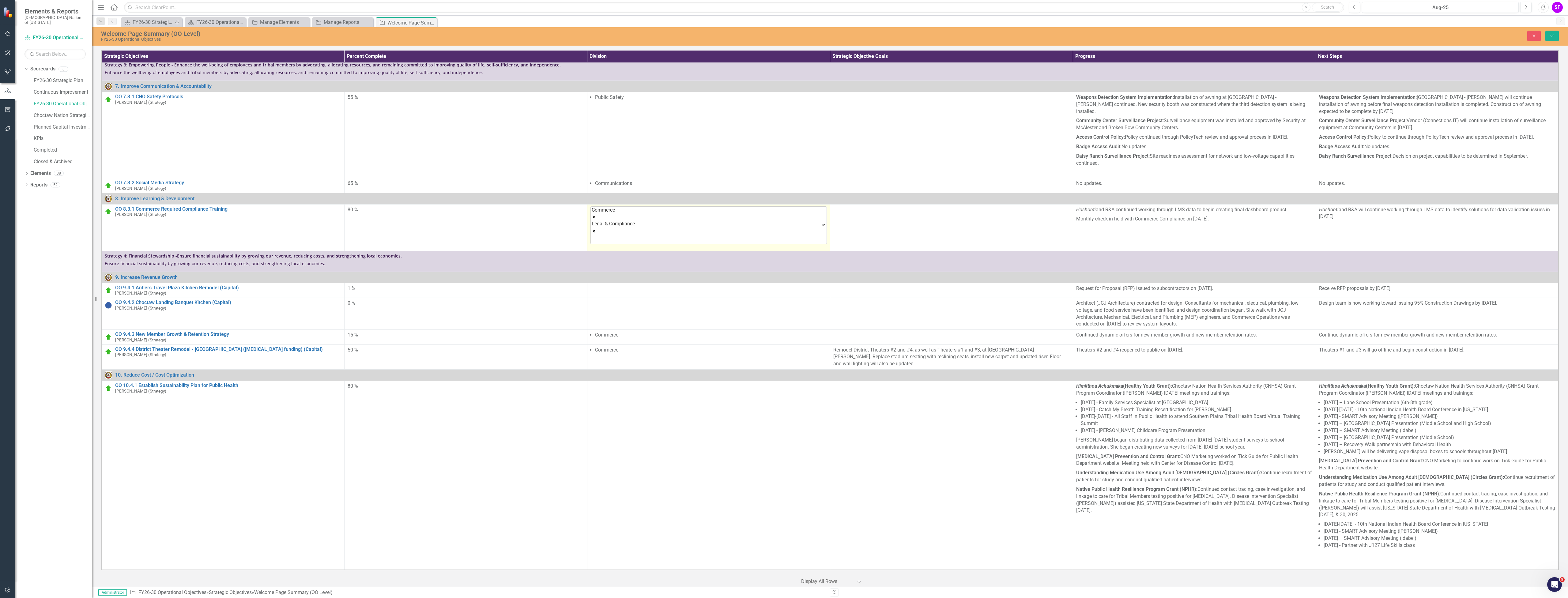
click at [635, 243] on div at bounding box center [614, 239] width 43 height 9
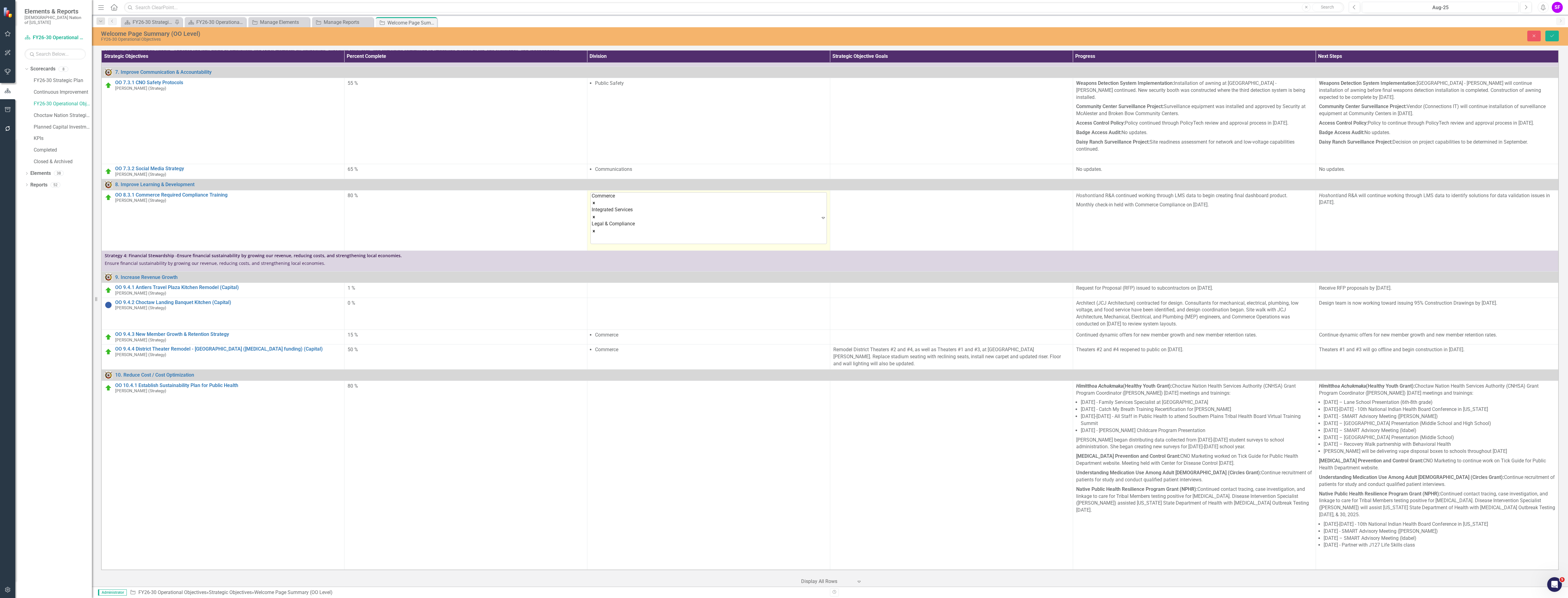
click at [596, 219] on icon "Remove Integrated Services" at bounding box center [593, 217] width 4 height 4
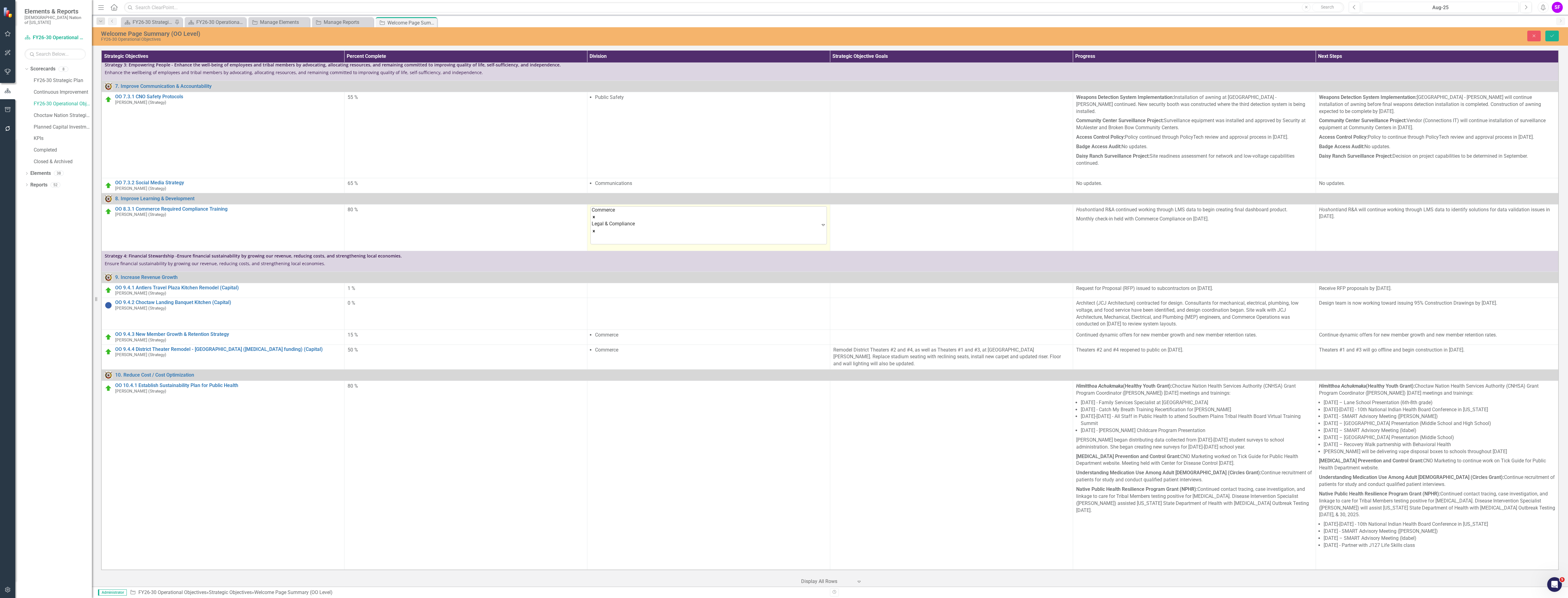
click at [1544, 41] on div "Close Save" at bounding box center [1260, 36] width 606 height 11
click at [1551, 40] on button "Save" at bounding box center [1552, 36] width 13 height 11
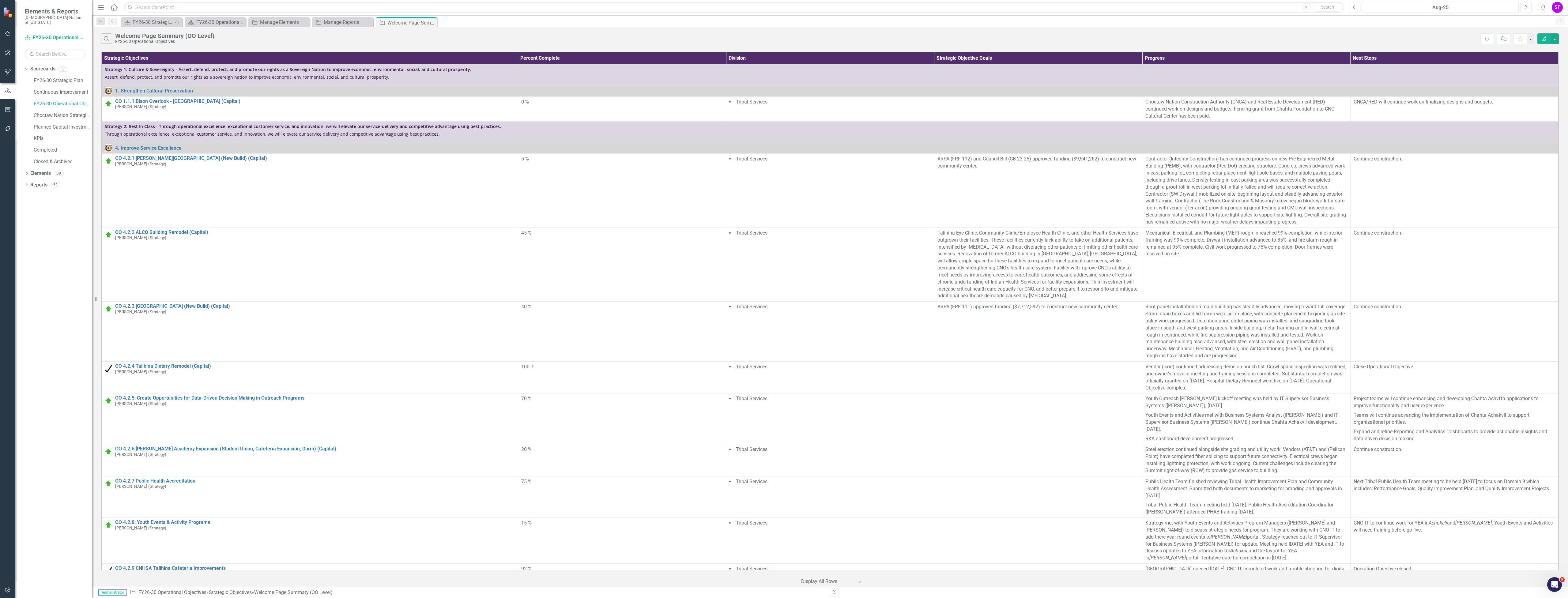
scroll to position [612, 0]
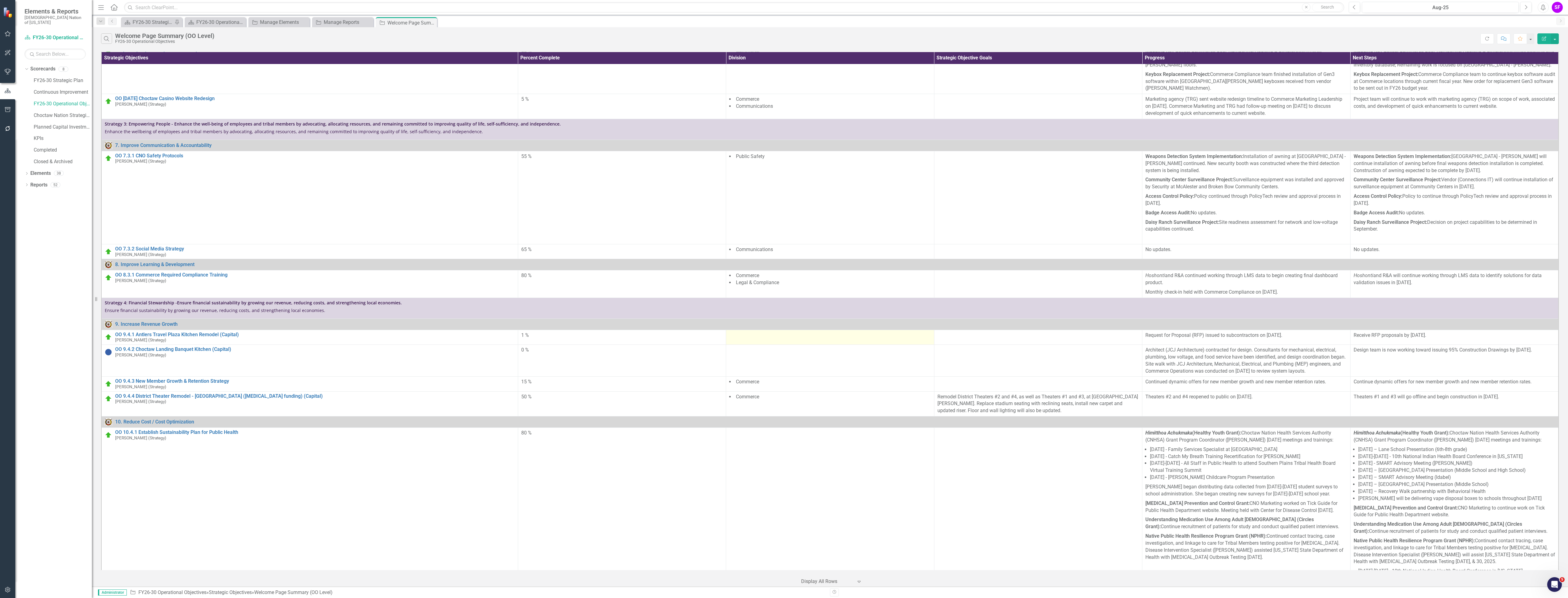
drag, startPoint x: 0, startPoint y: 0, endPoint x: 785, endPoint y: 335, distance: 853.5
click at [785, 335] on div at bounding box center [830, 335] width 202 height 7
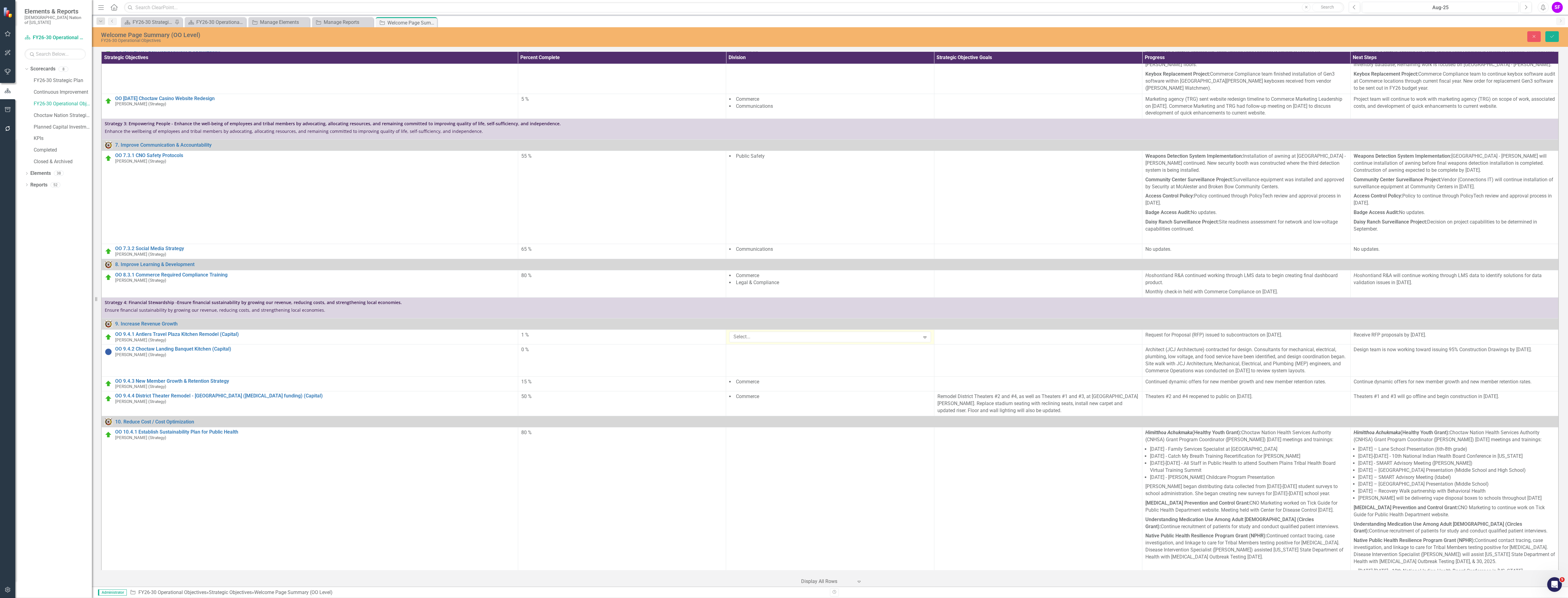
click at [785, 335] on div at bounding box center [825, 337] width 189 height 9
click at [783, 597] on div "Commerce" at bounding box center [785, 603] width 1558 height 7
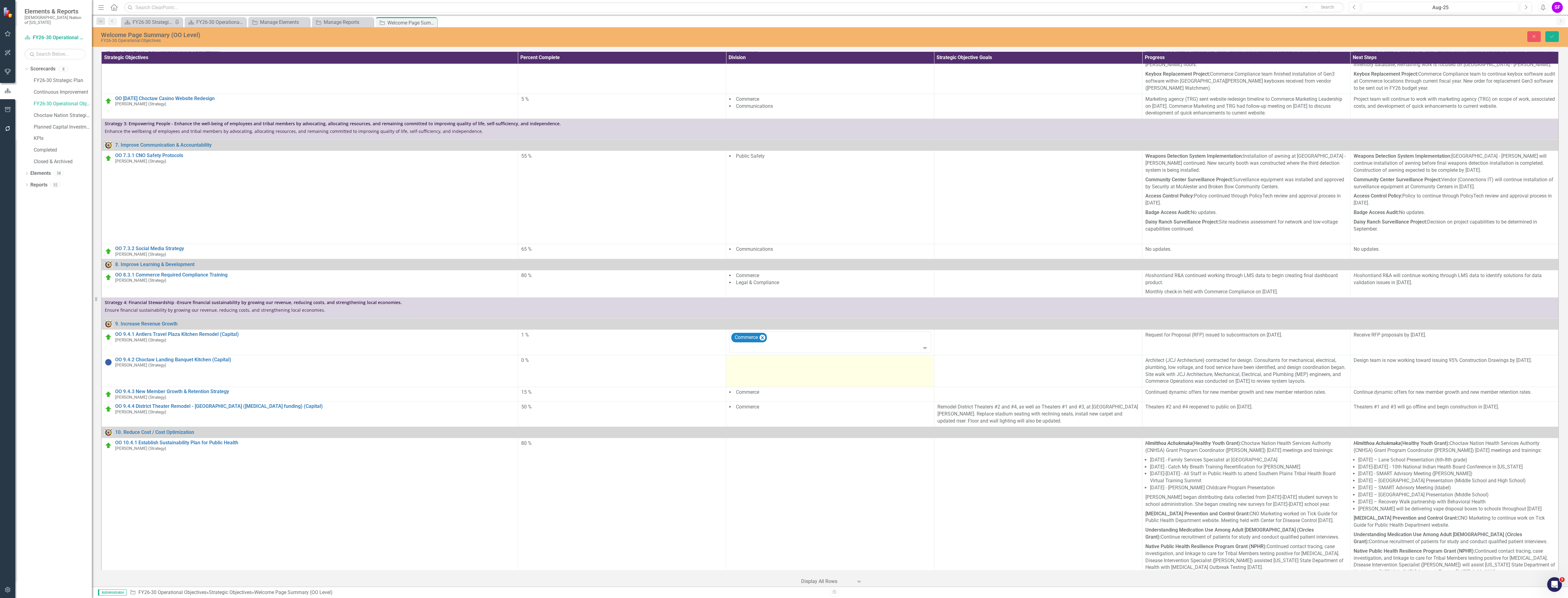
click at [774, 367] on td at bounding box center [830, 370] width 208 height 32
click at [785, 361] on div at bounding box center [825, 363] width 189 height 9
click at [780, 597] on div "Commerce" at bounding box center [785, 603] width 1558 height 7
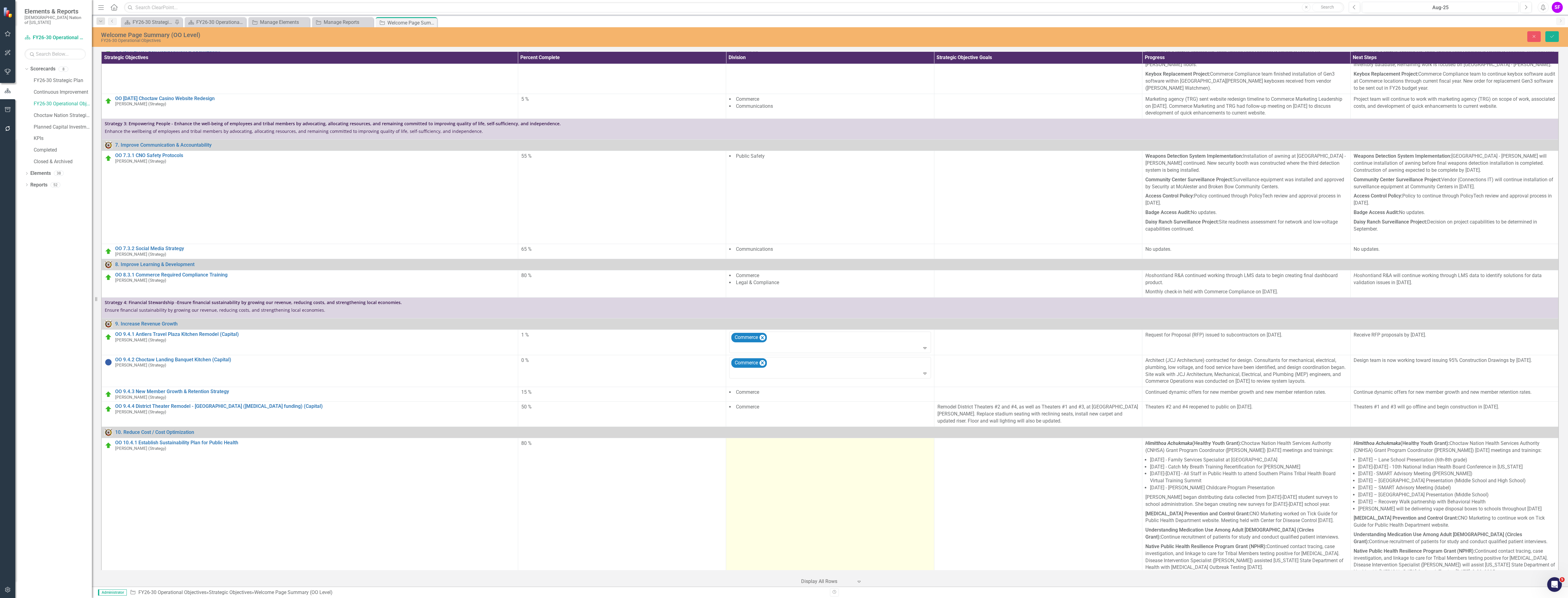
click at [772, 472] on td at bounding box center [830, 532] width 208 height 189
click at [786, 450] on div at bounding box center [825, 445] width 189 height 9
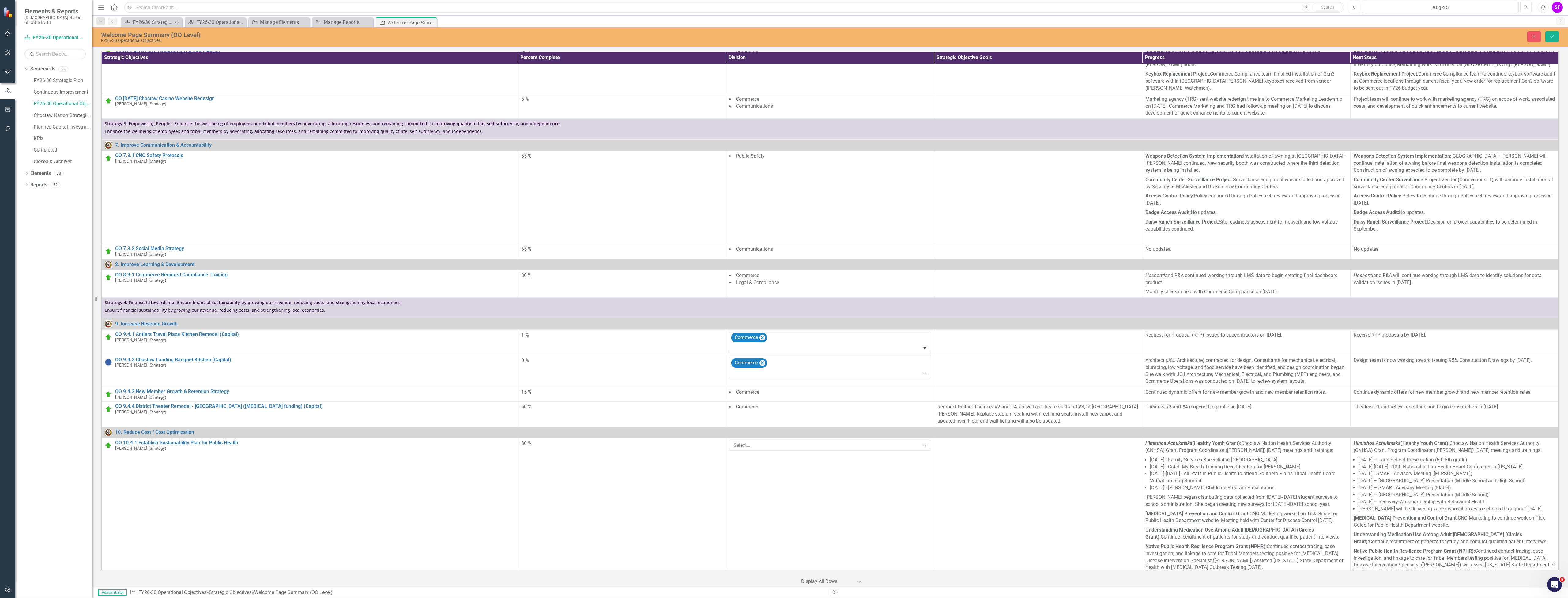
scroll to position [19, 0]
click at [1556, 40] on button "Save" at bounding box center [1552, 37] width 13 height 11
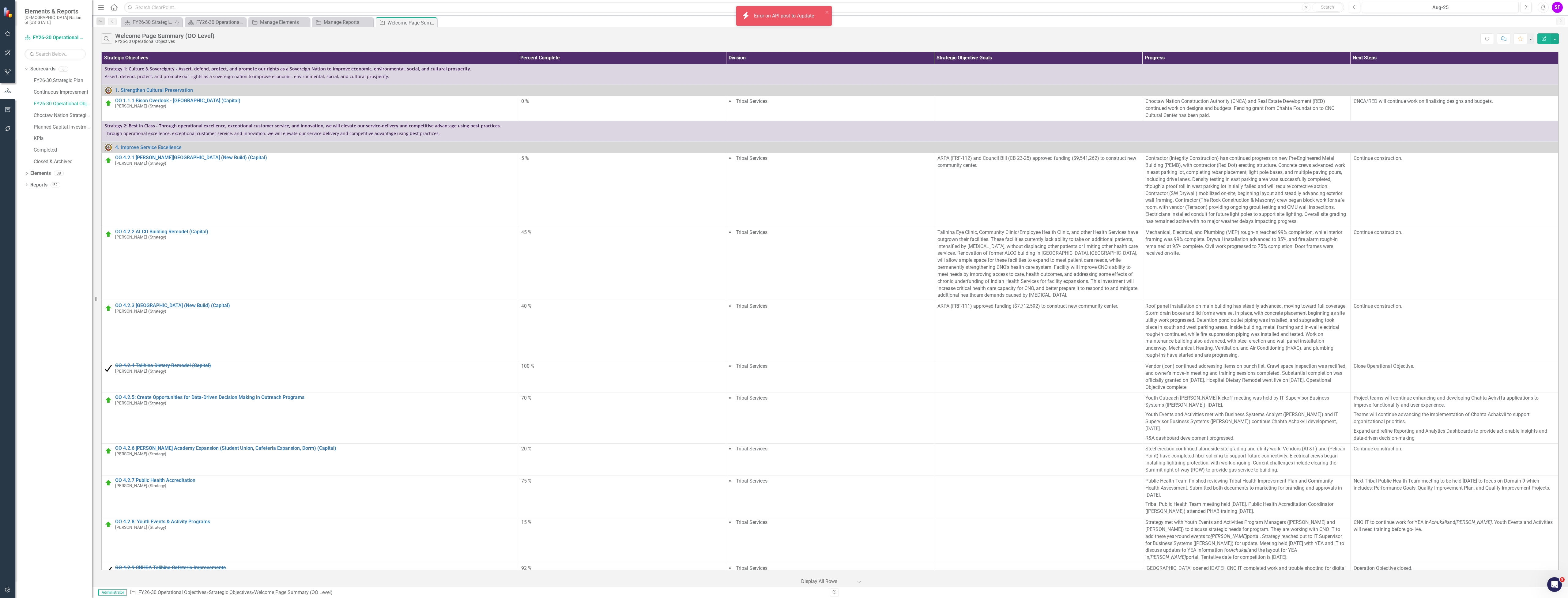
scroll to position [0, 0]
click at [585, 116] on td "0 %" at bounding box center [622, 108] width 208 height 25
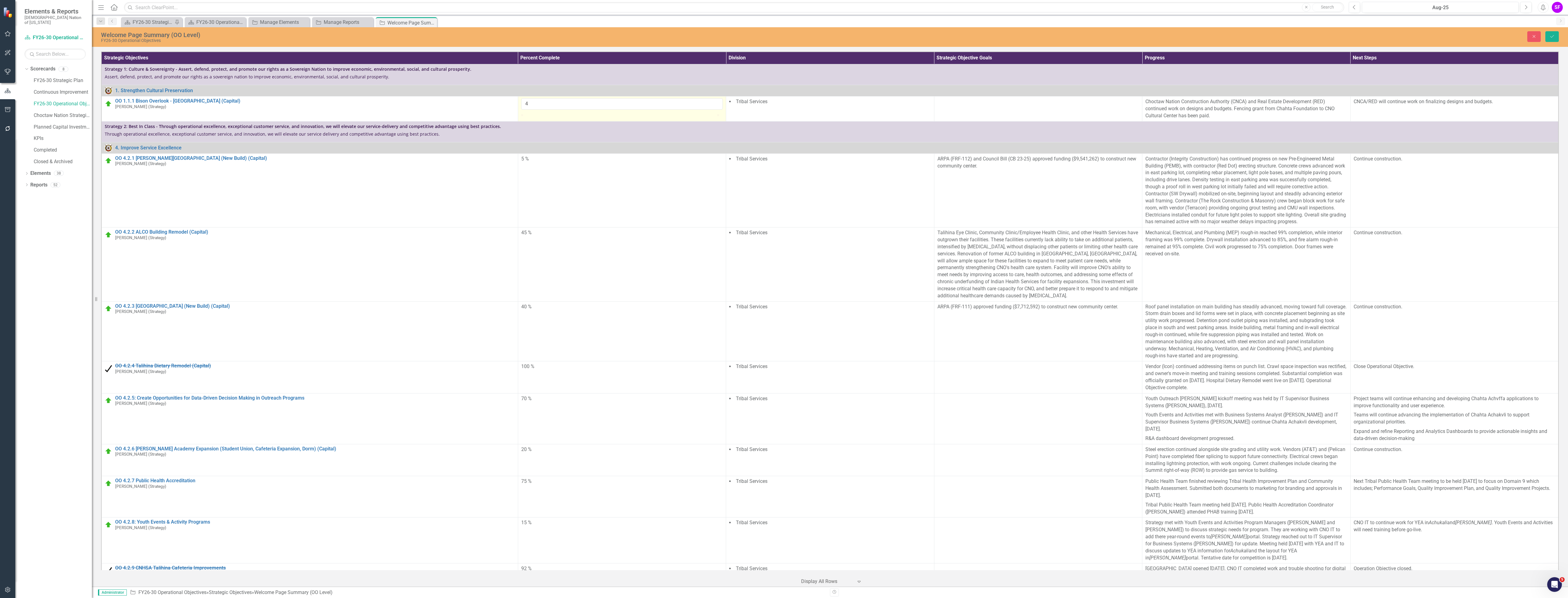
type input "5"
drag, startPoint x: 523, startPoint y: 120, endPoint x: 533, endPoint y: 119, distance: 10.0
click at [531, 114] on div at bounding box center [531, 114] width 0 height 0
click at [1549, 38] on button "Save" at bounding box center [1552, 37] width 13 height 11
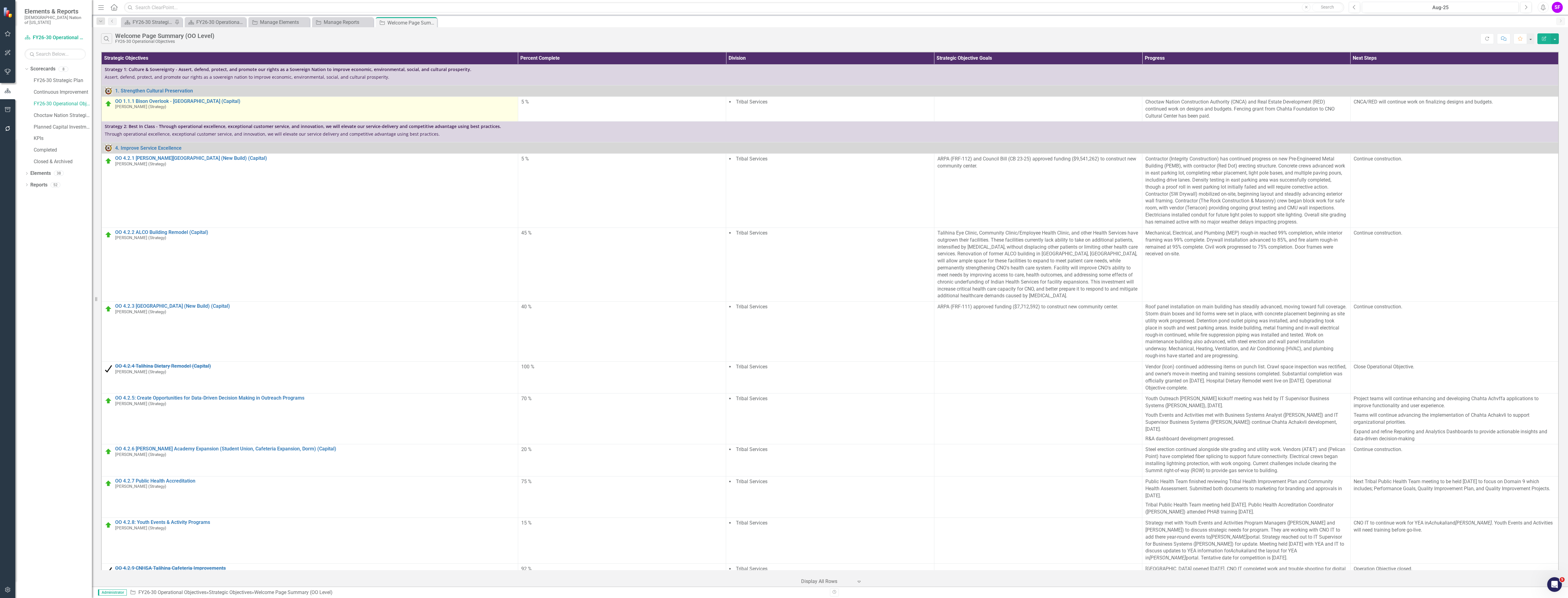
click at [110, 105] on img at bounding box center [108, 104] width 7 height 7
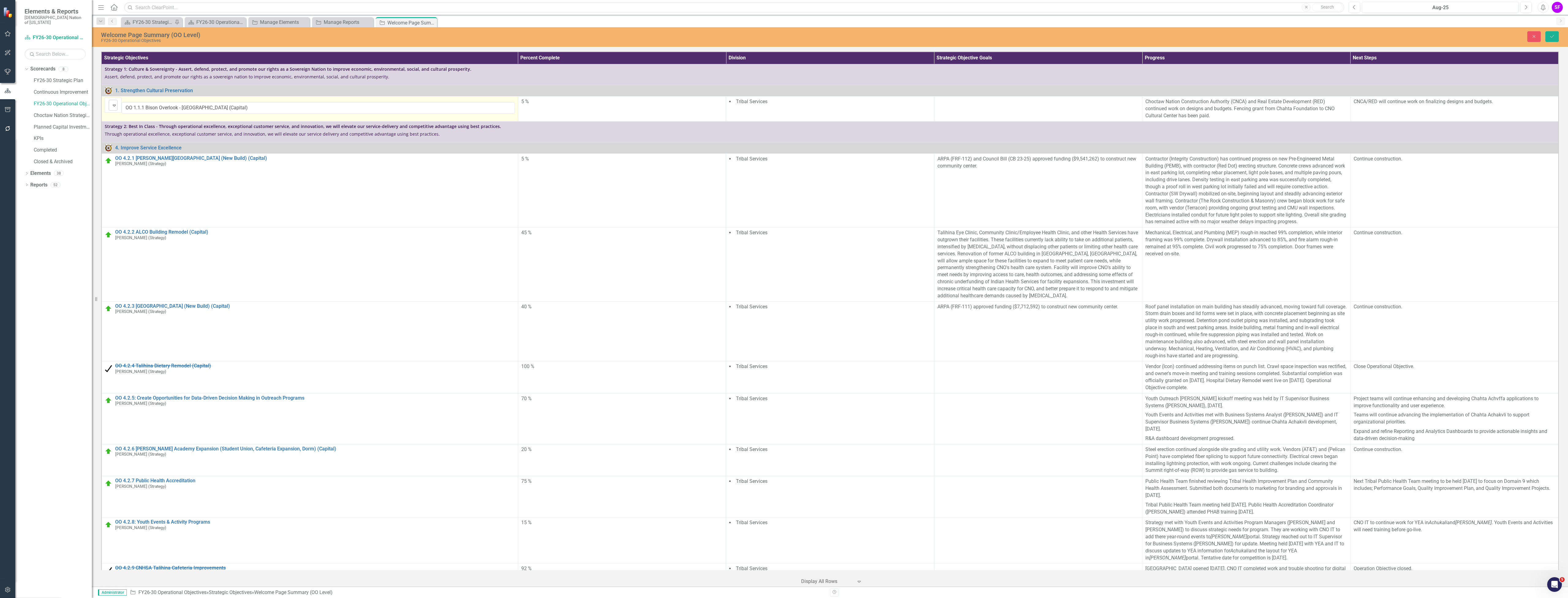
click at [111, 105] on img at bounding box center [114, 105] width 7 height 7
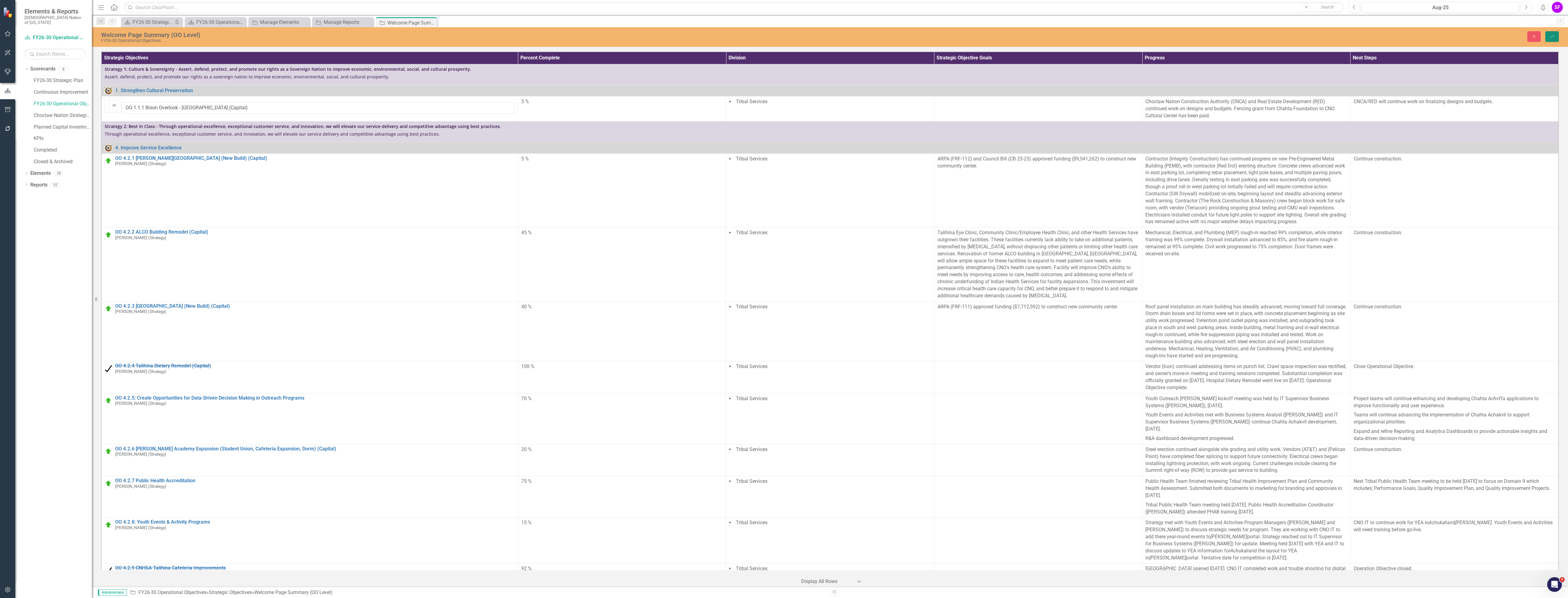
click at [1558, 36] on button "Save" at bounding box center [1552, 37] width 13 height 11
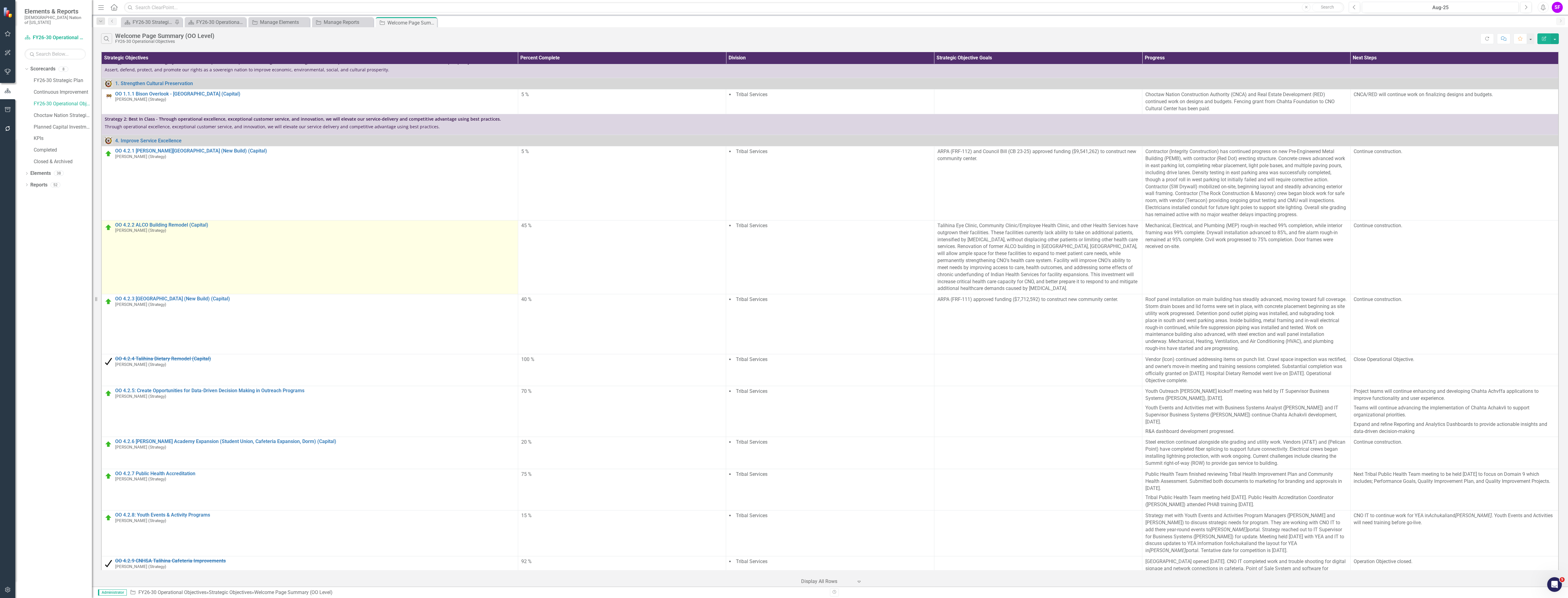
scroll to position [0, 0]
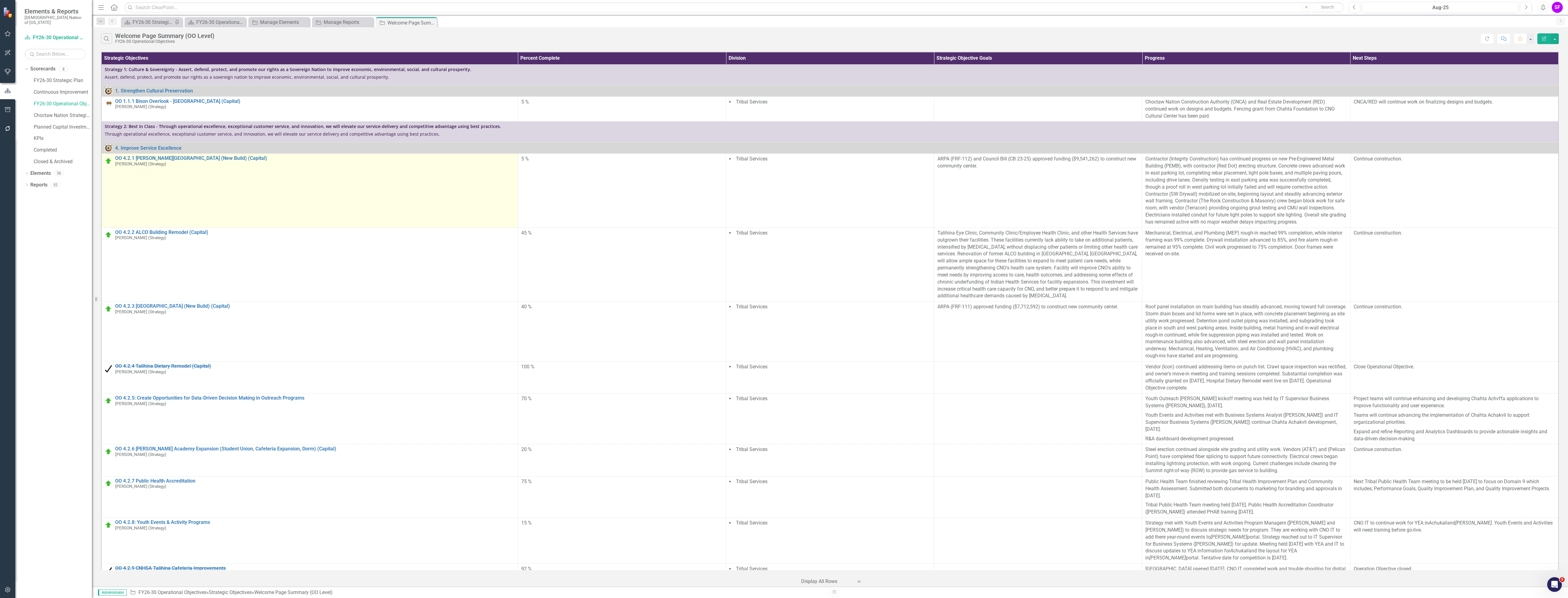
click at [106, 163] on img at bounding box center [108, 161] width 7 height 7
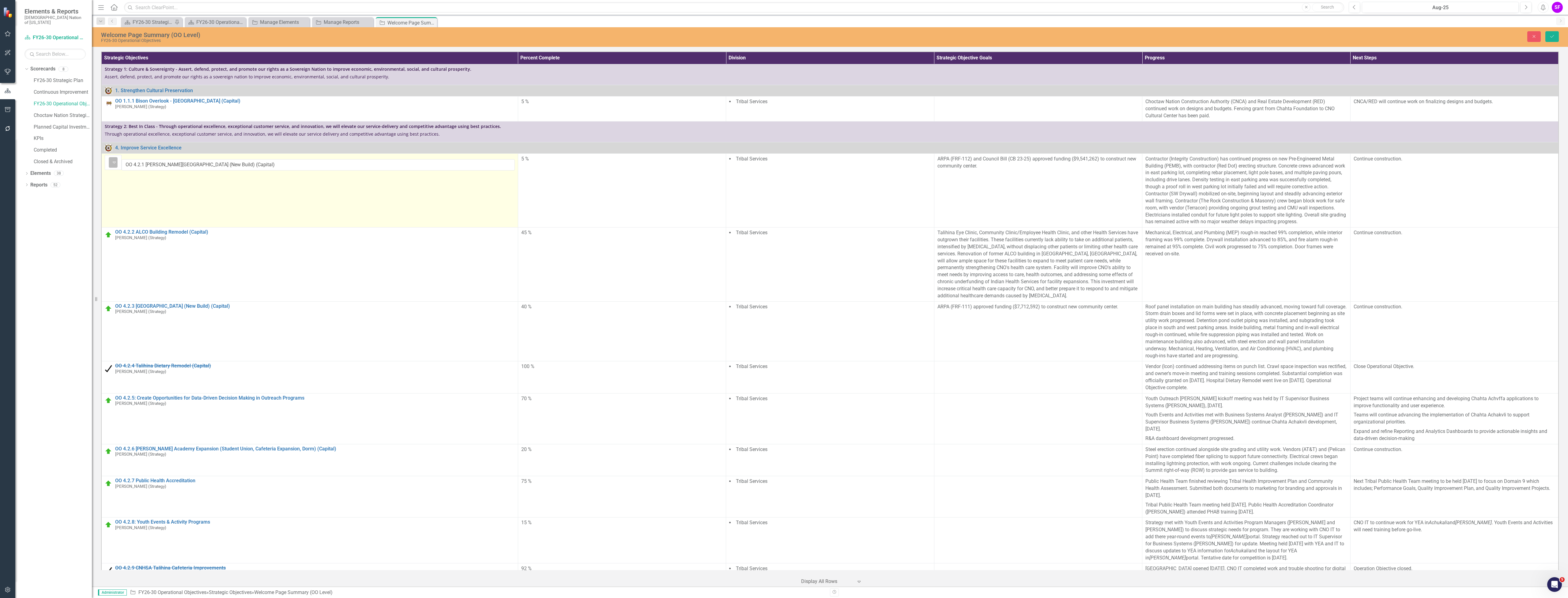
click at [111, 162] on img at bounding box center [114, 162] width 7 height 7
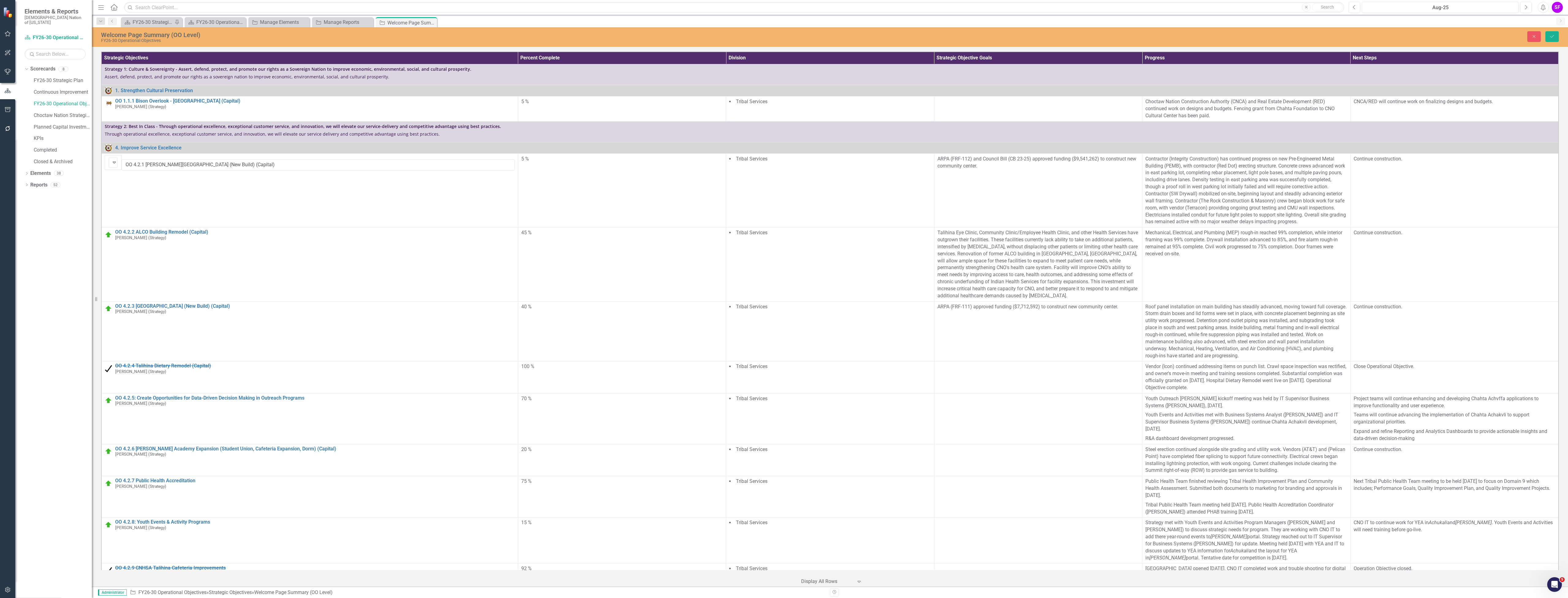
scroll to position [21, 0]
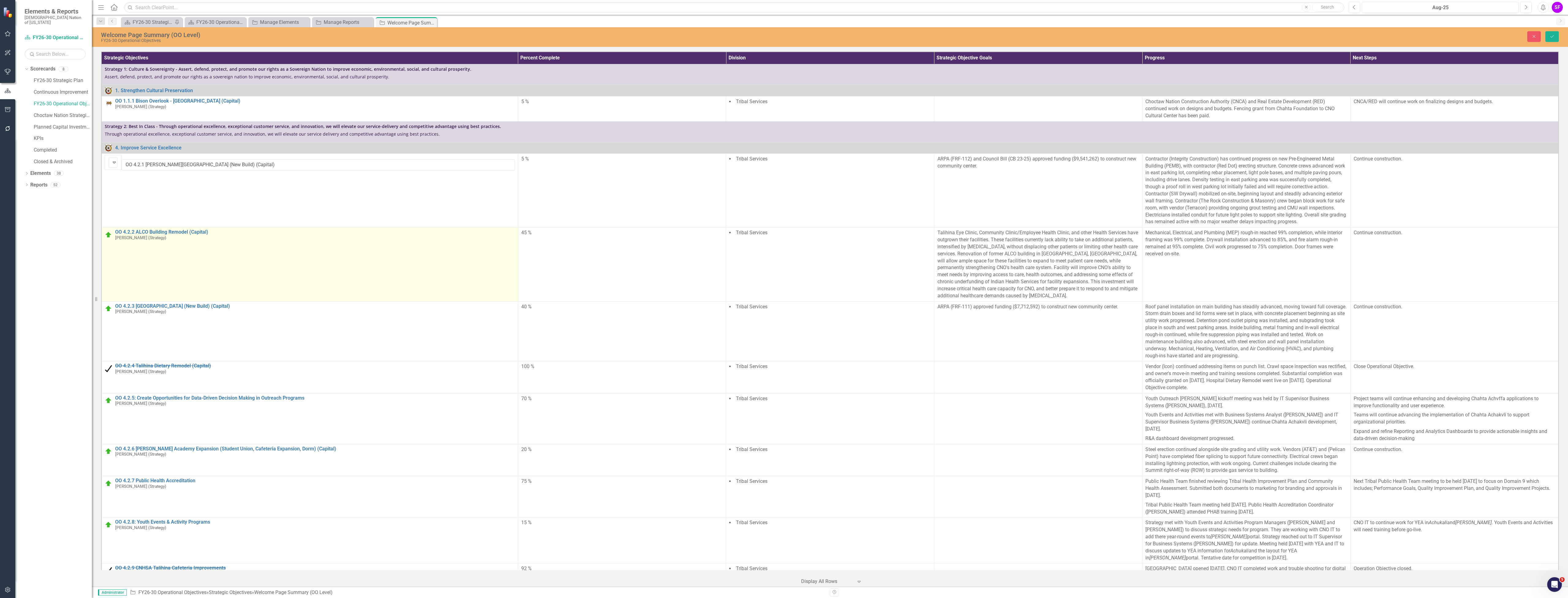
click at [109, 237] on img at bounding box center [108, 235] width 7 height 7
click at [111, 237] on img at bounding box center [114, 236] width 7 height 7
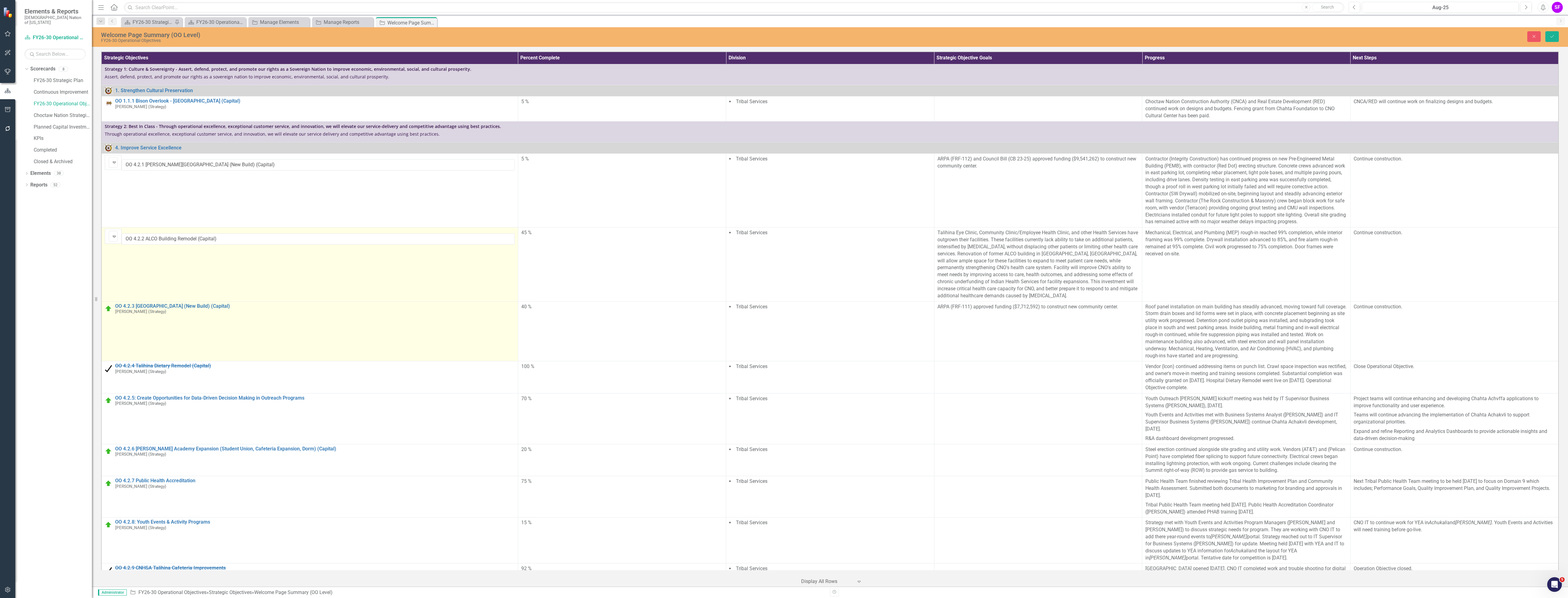
click at [103, 311] on td "OO 4.2.3 Poteau Community Center (New Build) (Capital) Joshua Lehew (Strategy) …" at bounding box center [310, 331] width 416 height 60
click at [111, 310] on img at bounding box center [114, 310] width 7 height 7
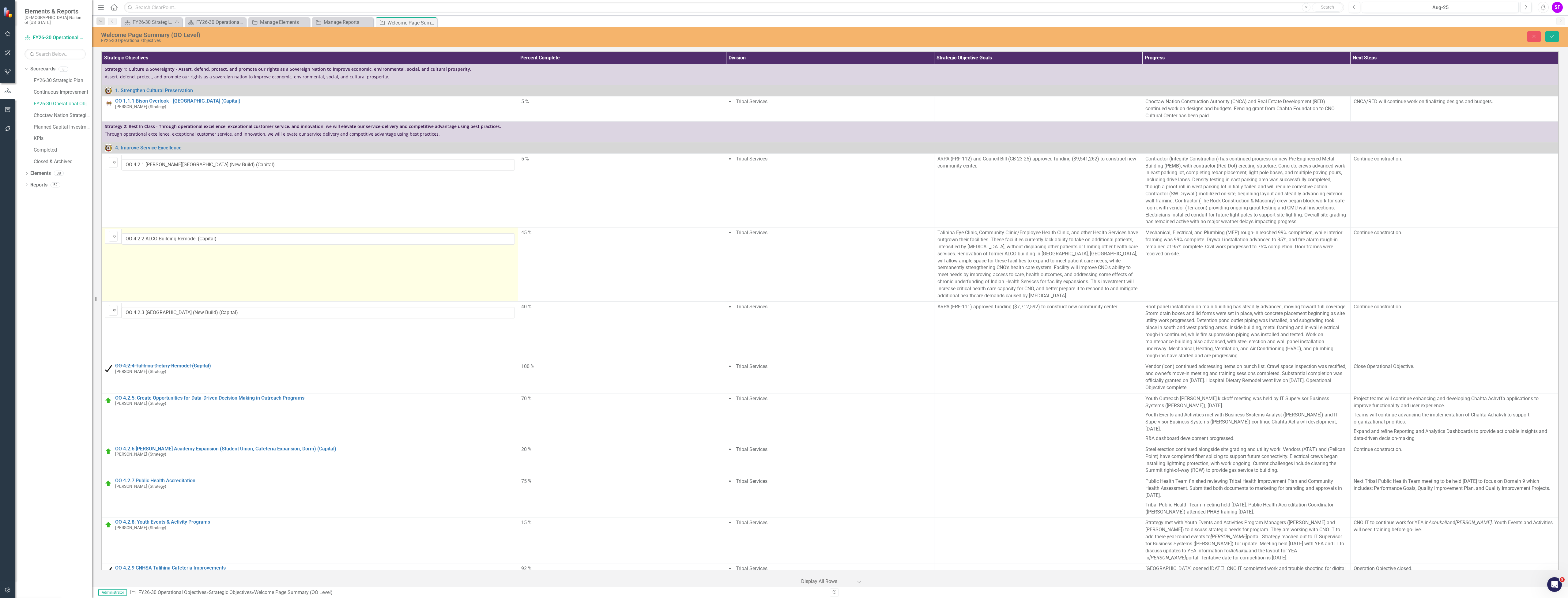
click at [1556, 34] on button "Save" at bounding box center [1552, 37] width 13 height 11
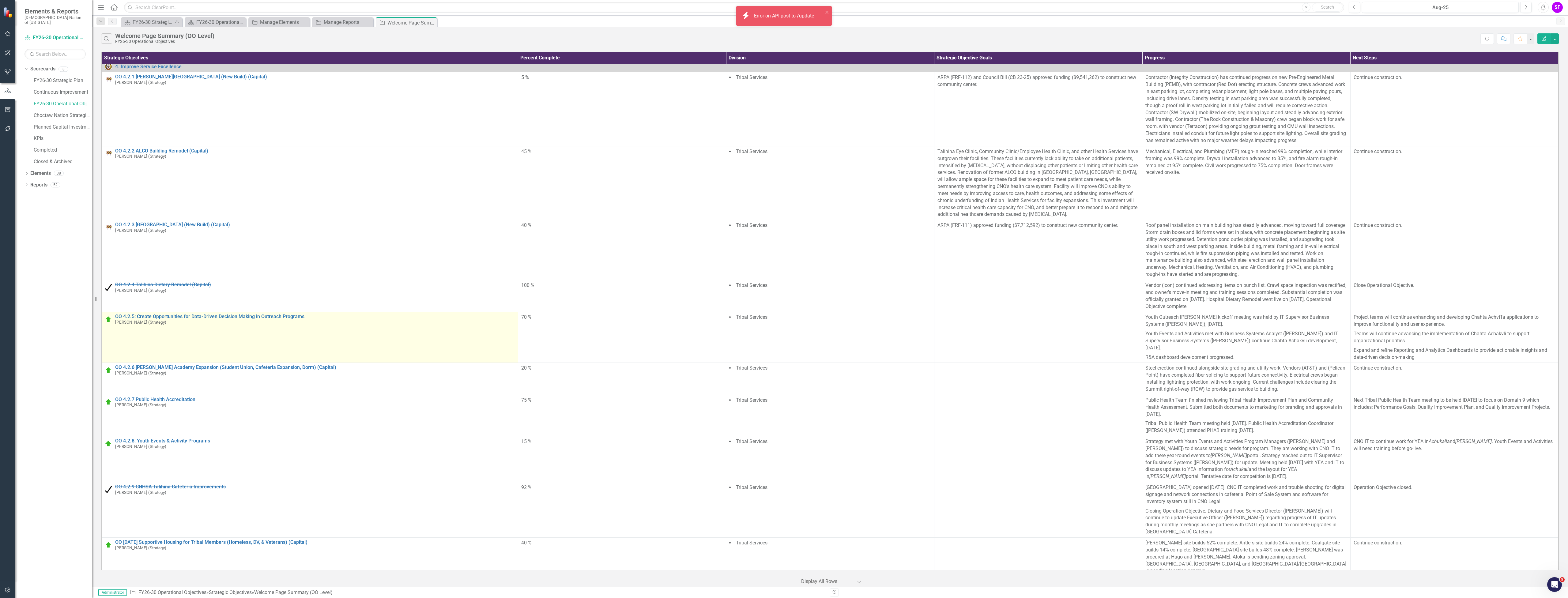
scroll to position [122, 0]
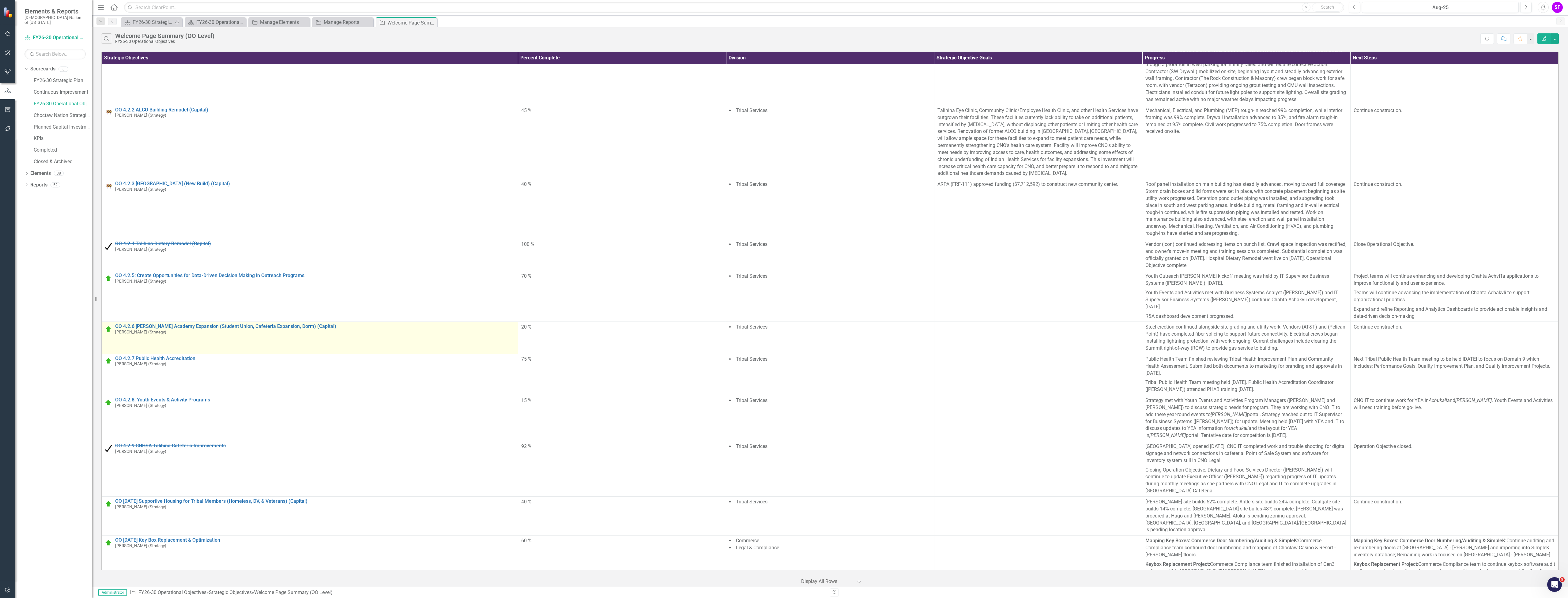
click at [110, 331] on img at bounding box center [108, 329] width 7 height 7
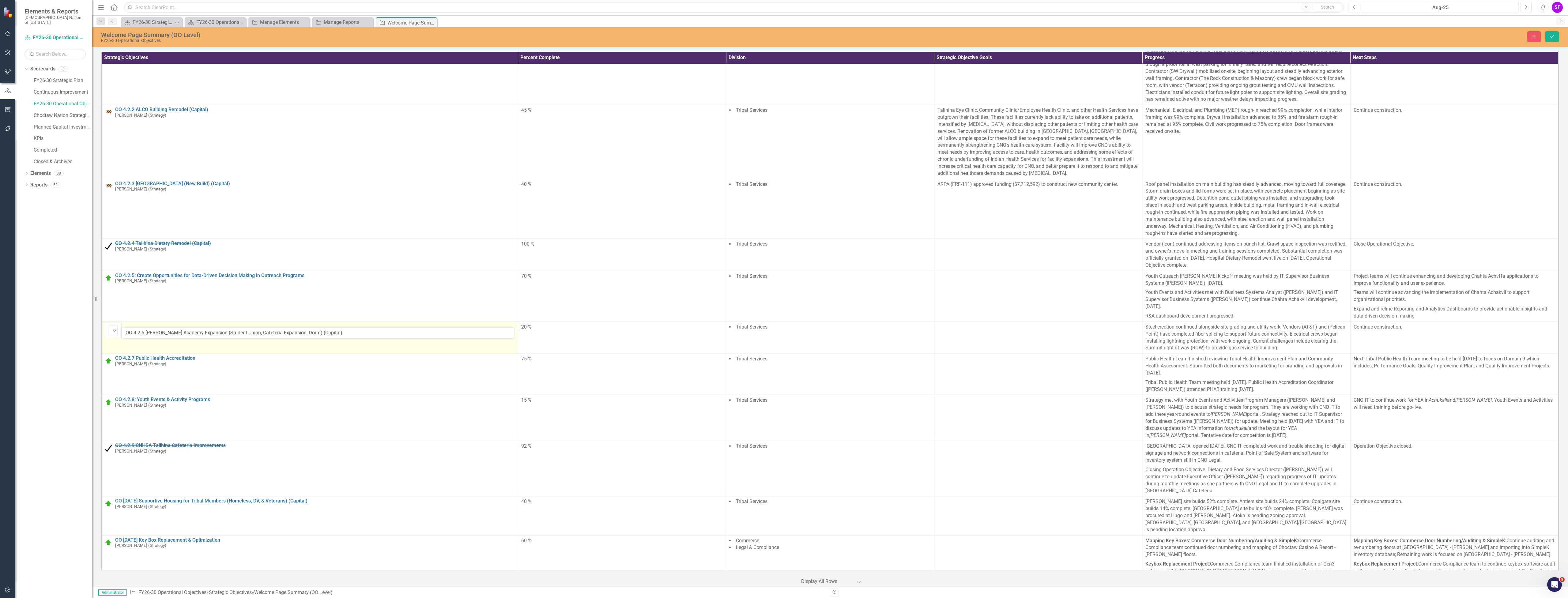
click at [111, 331] on img at bounding box center [114, 330] width 7 height 7
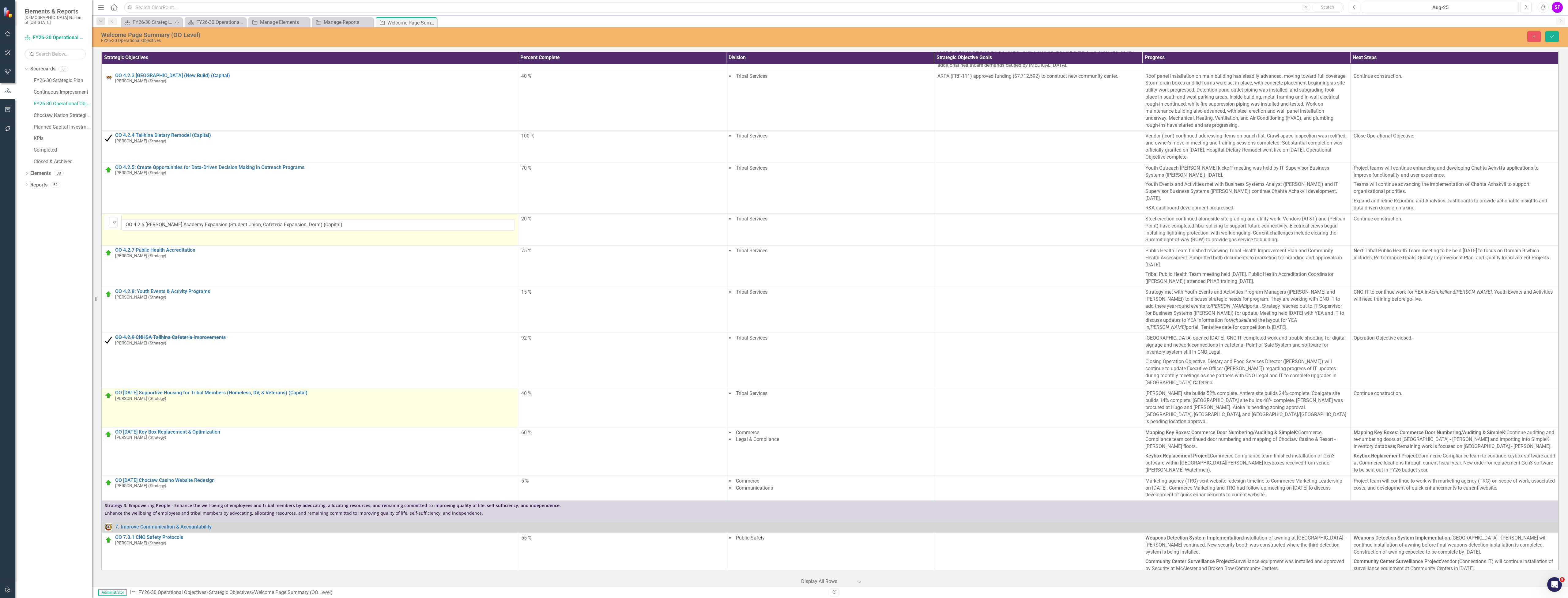
scroll to position [245, 0]
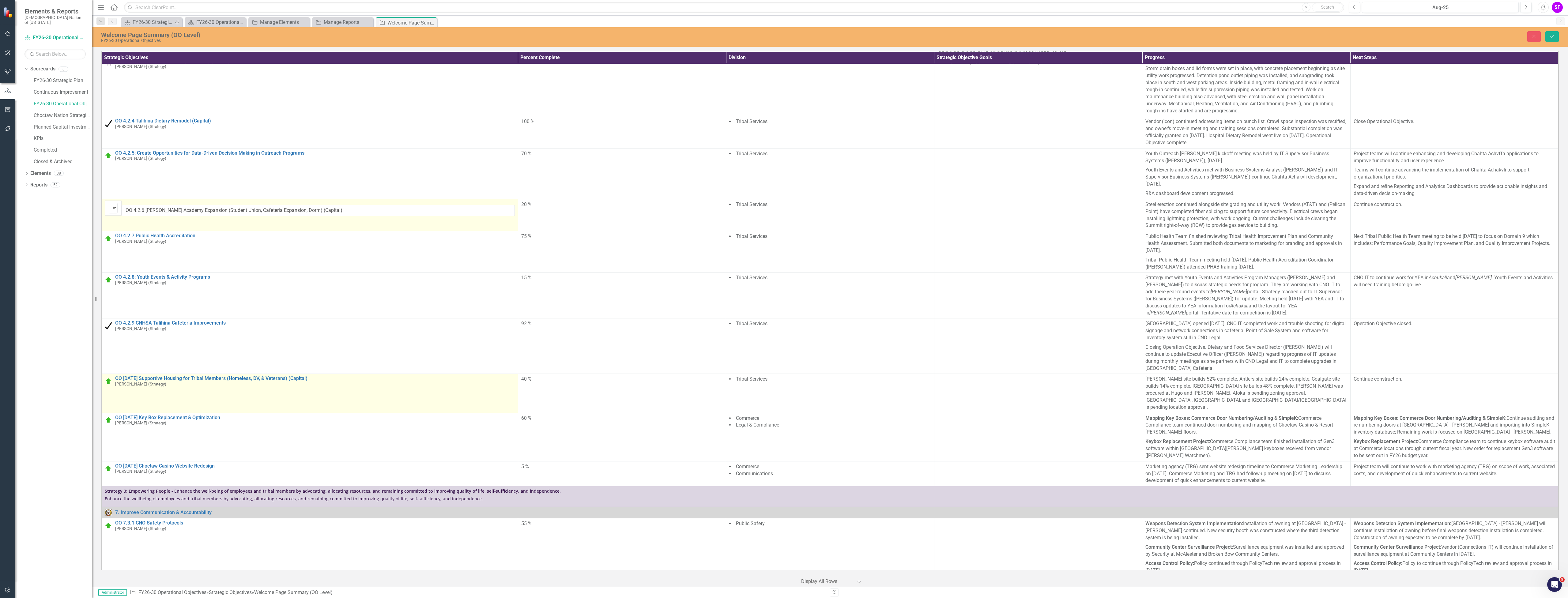
click at [108, 381] on img at bounding box center [108, 381] width 7 height 7
click at [111, 381] on img at bounding box center [114, 383] width 7 height 7
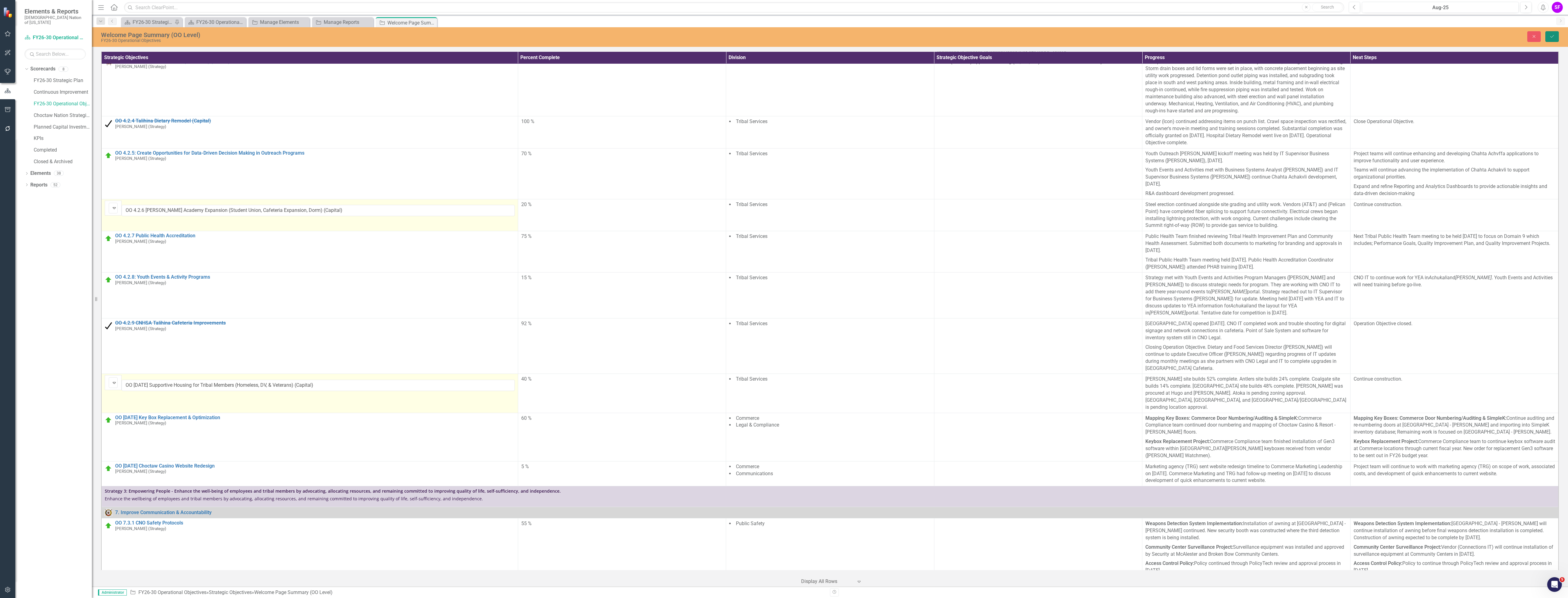
click at [1555, 38] on button "Save" at bounding box center [1552, 37] width 13 height 11
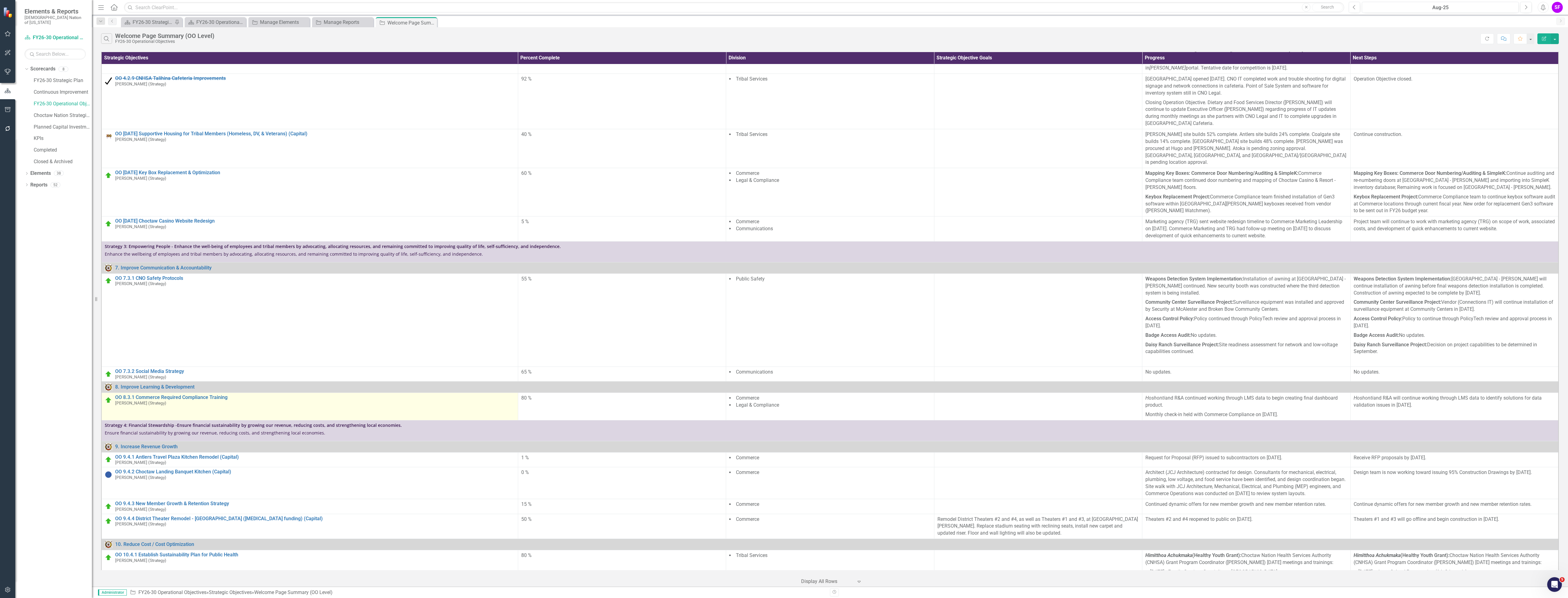
scroll to position [530, 0]
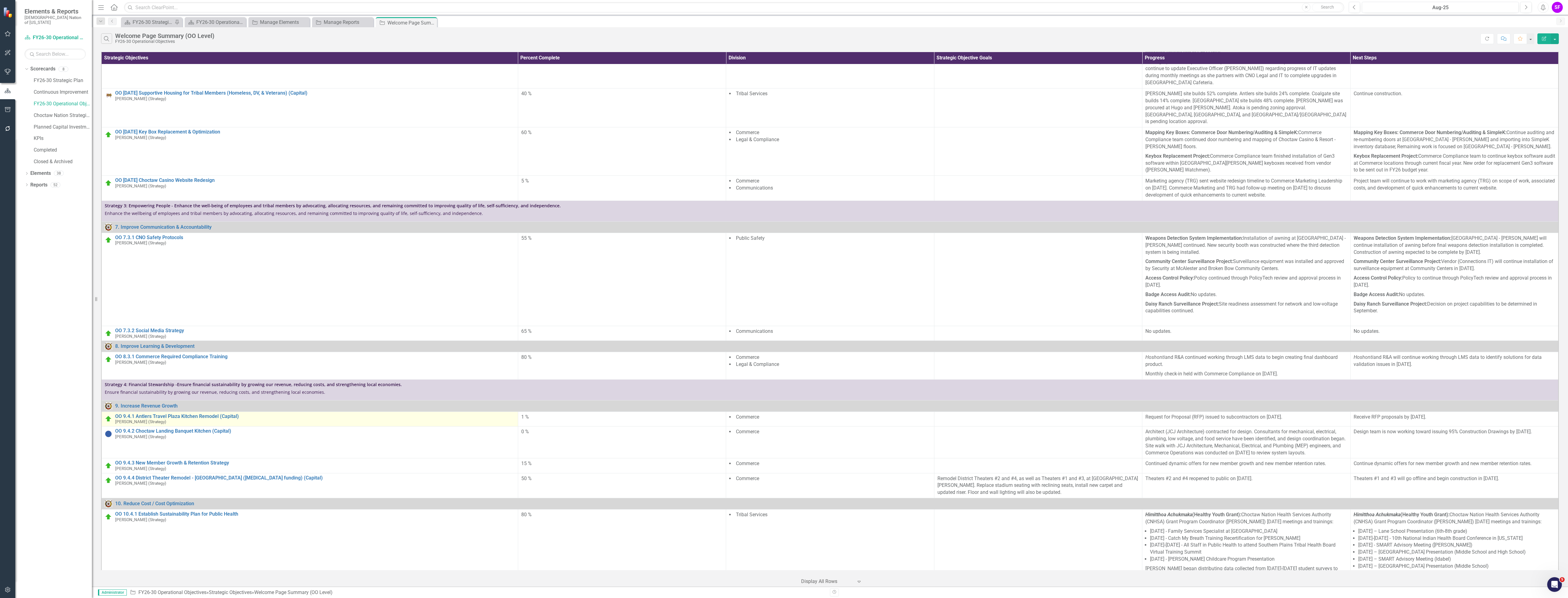
click at [105, 415] on img at bounding box center [108, 419] width 7 height 7
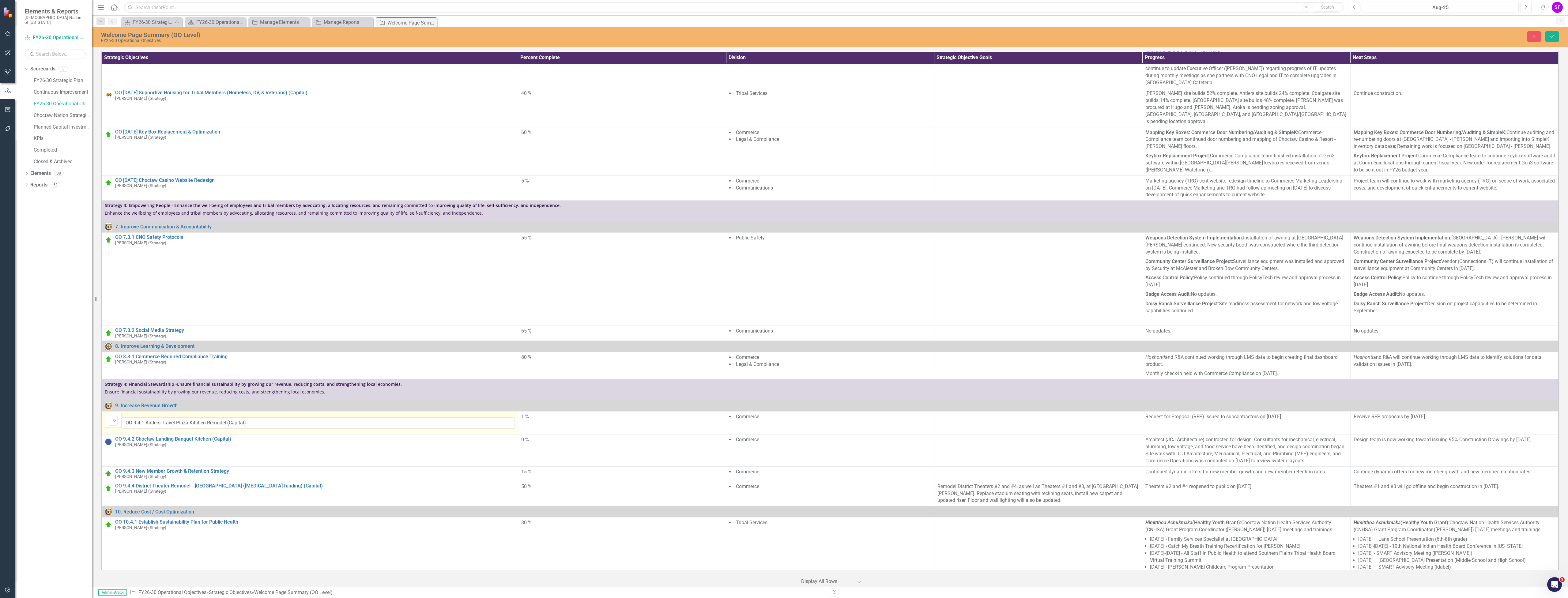
click at [109, 415] on div "On Target Expand" at bounding box center [113, 420] width 9 height 11
click at [1550, 35] on icon "Save" at bounding box center [1552, 36] width 5 height 4
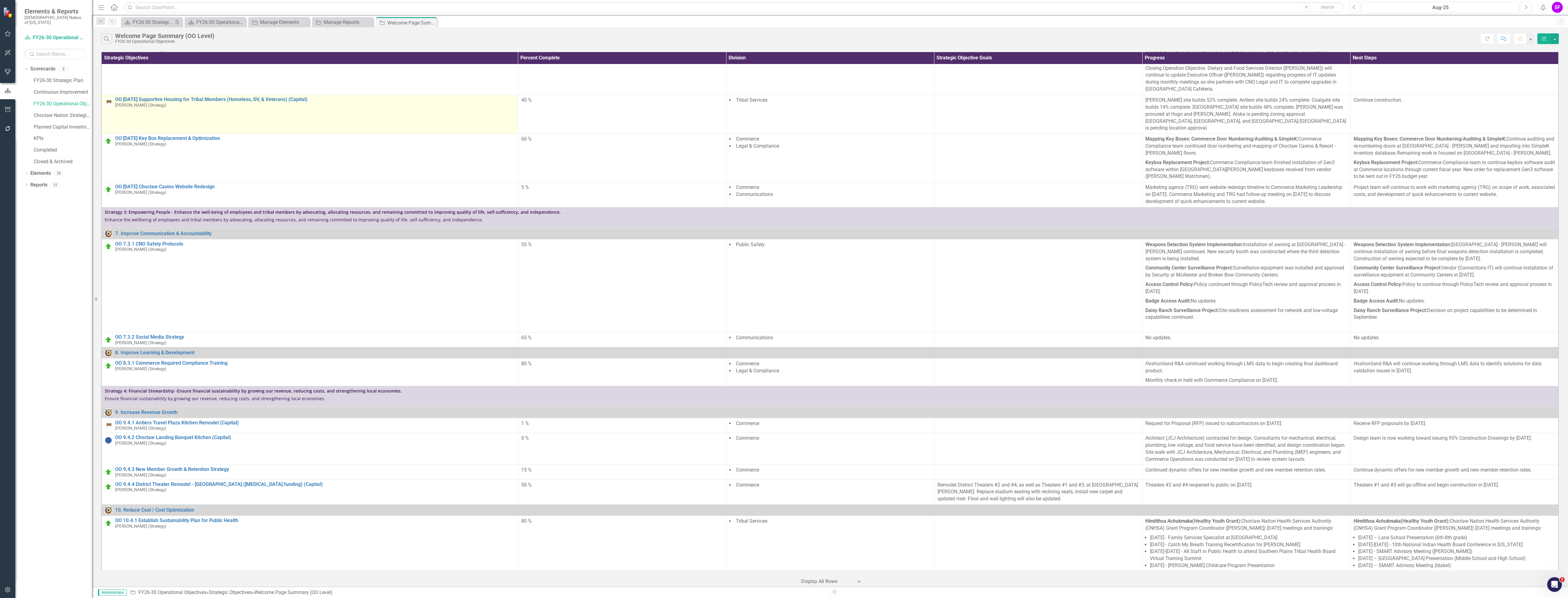
scroll to position [530, 0]
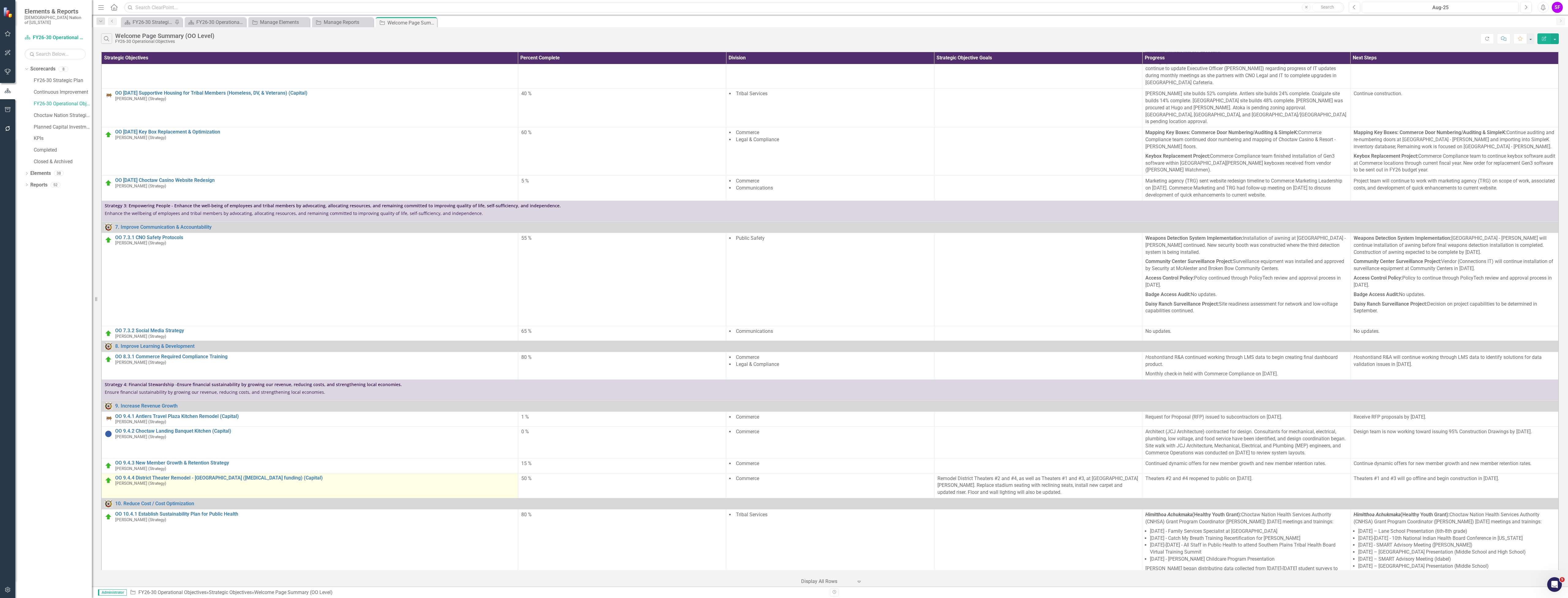
click at [111, 484] on img at bounding box center [108, 480] width 7 height 7
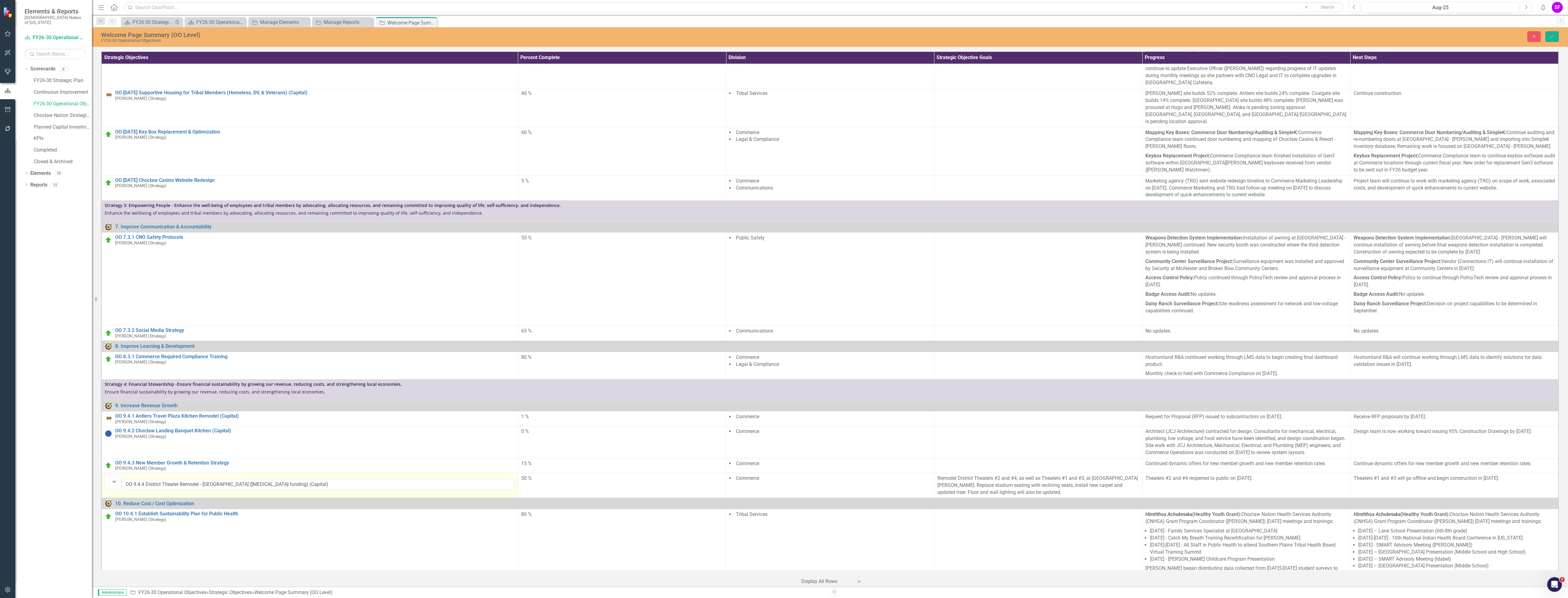
click at [111, 484] on img at bounding box center [114, 481] width 7 height 7
click at [1556, 32] on button "Save" at bounding box center [1552, 37] width 13 height 11
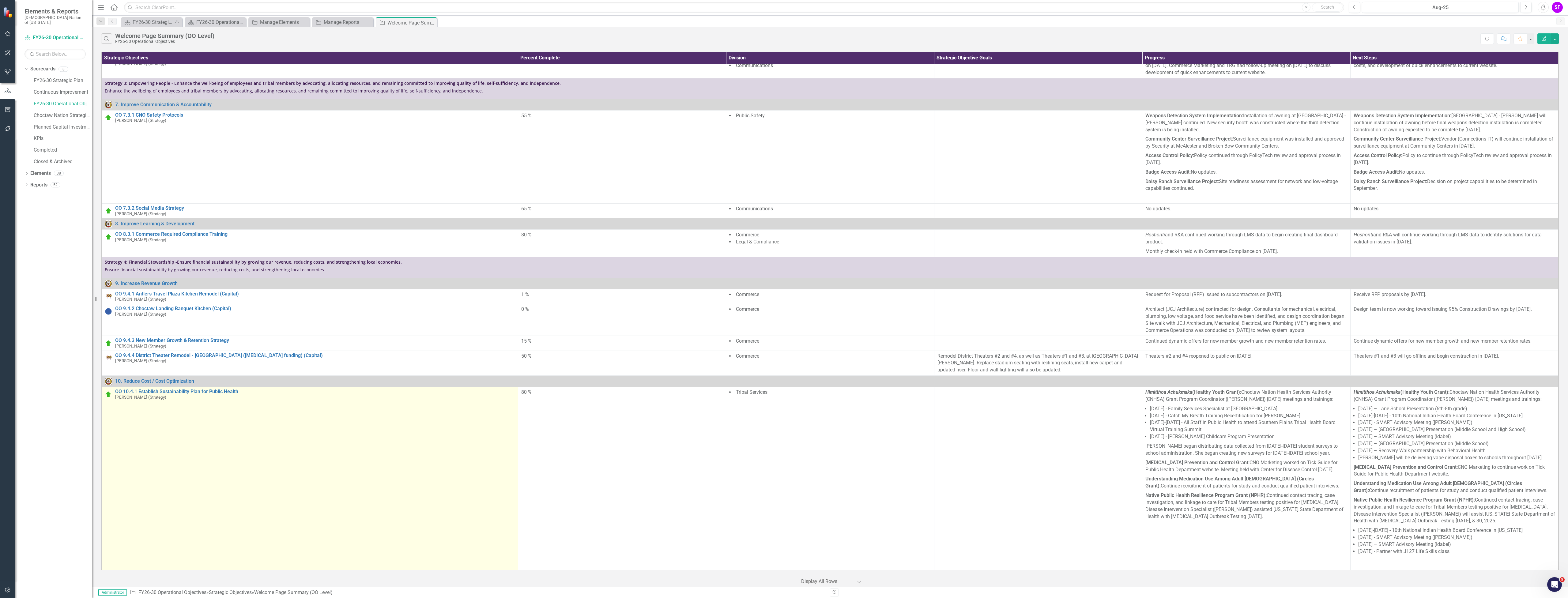
scroll to position [670, 0]
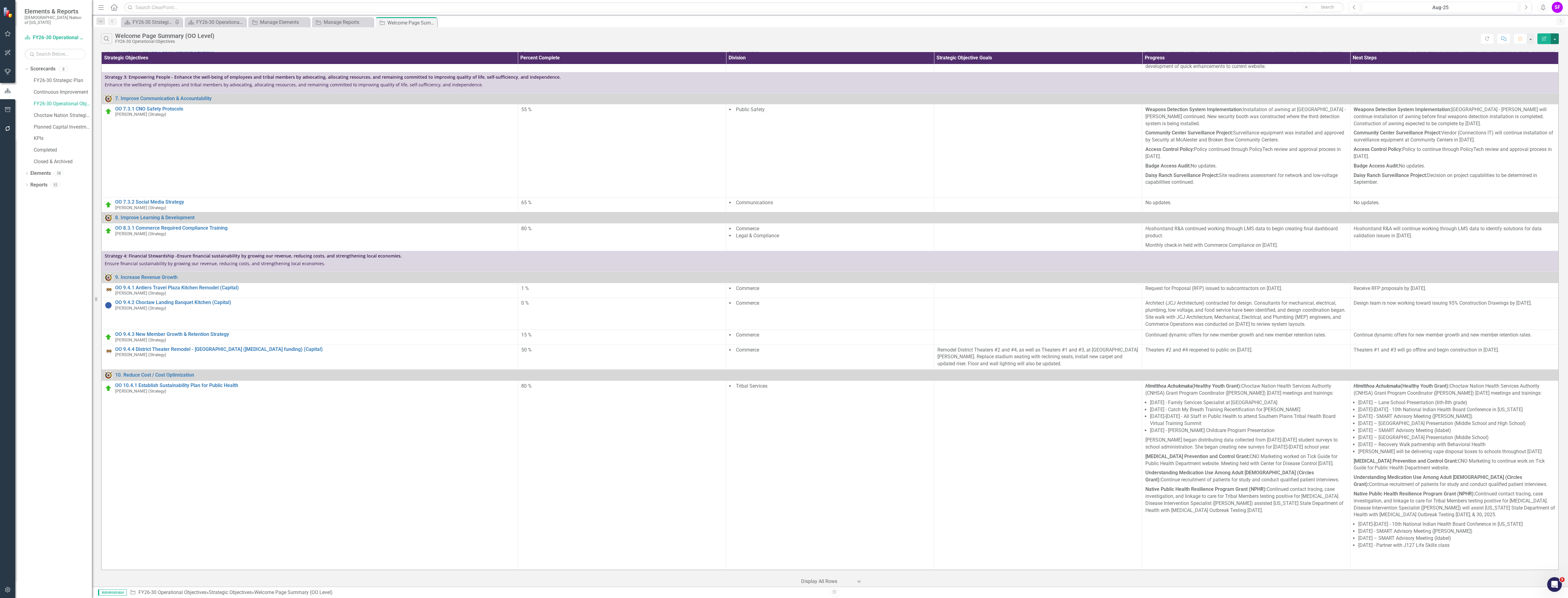
click at [1551, 38] on button "button" at bounding box center [1555, 39] width 8 height 11
click at [1550, 46] on link "Edit Report Edit Report" at bounding box center [1534, 50] width 48 height 12
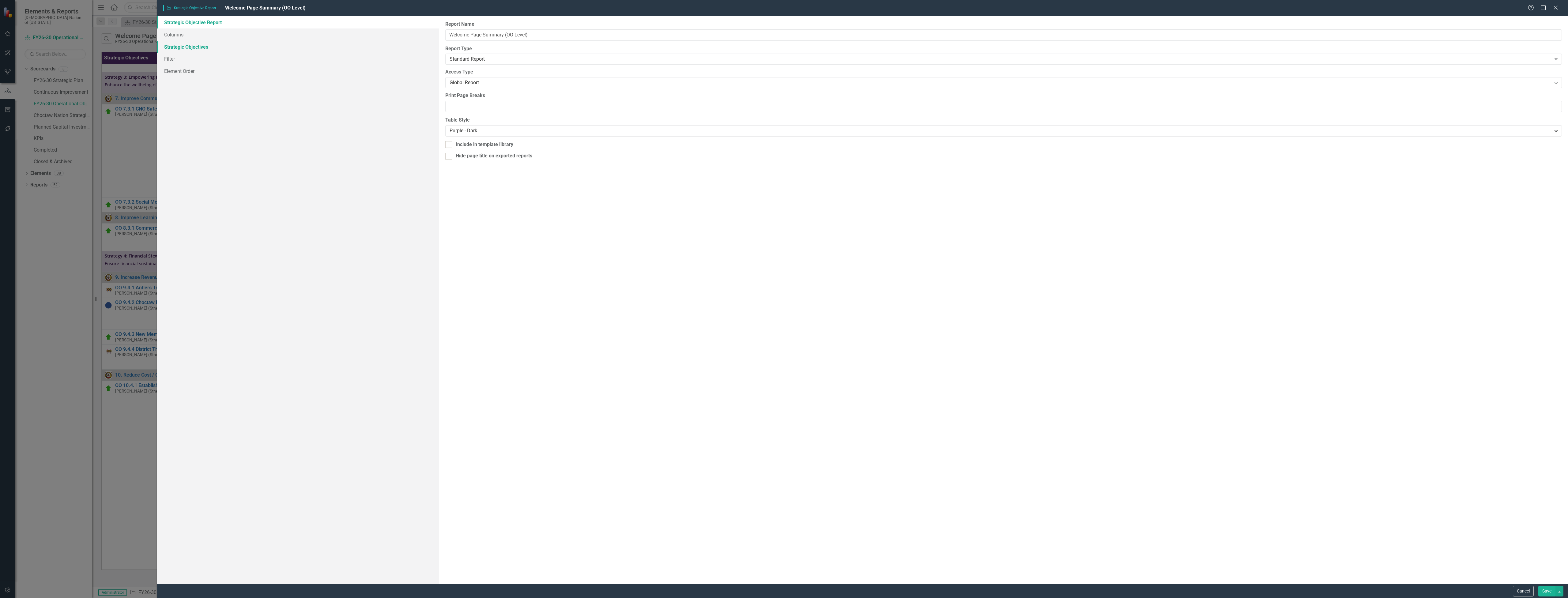
click at [177, 42] on link "Strategic Objectives" at bounding box center [298, 47] width 282 height 12
click at [180, 32] on link "Columns" at bounding box center [298, 35] width 282 height 12
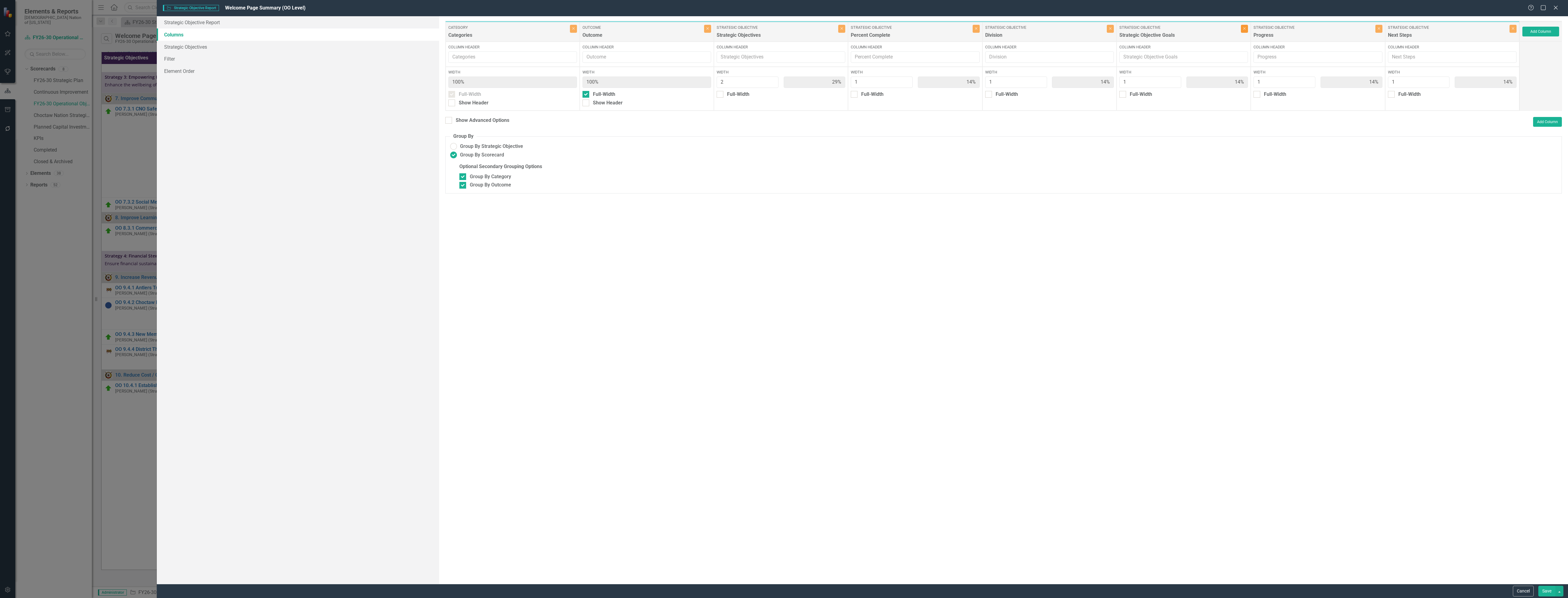
click at [1245, 30] on icon "Close" at bounding box center [1244, 29] width 3 height 4
type input "33%"
type input "17%"
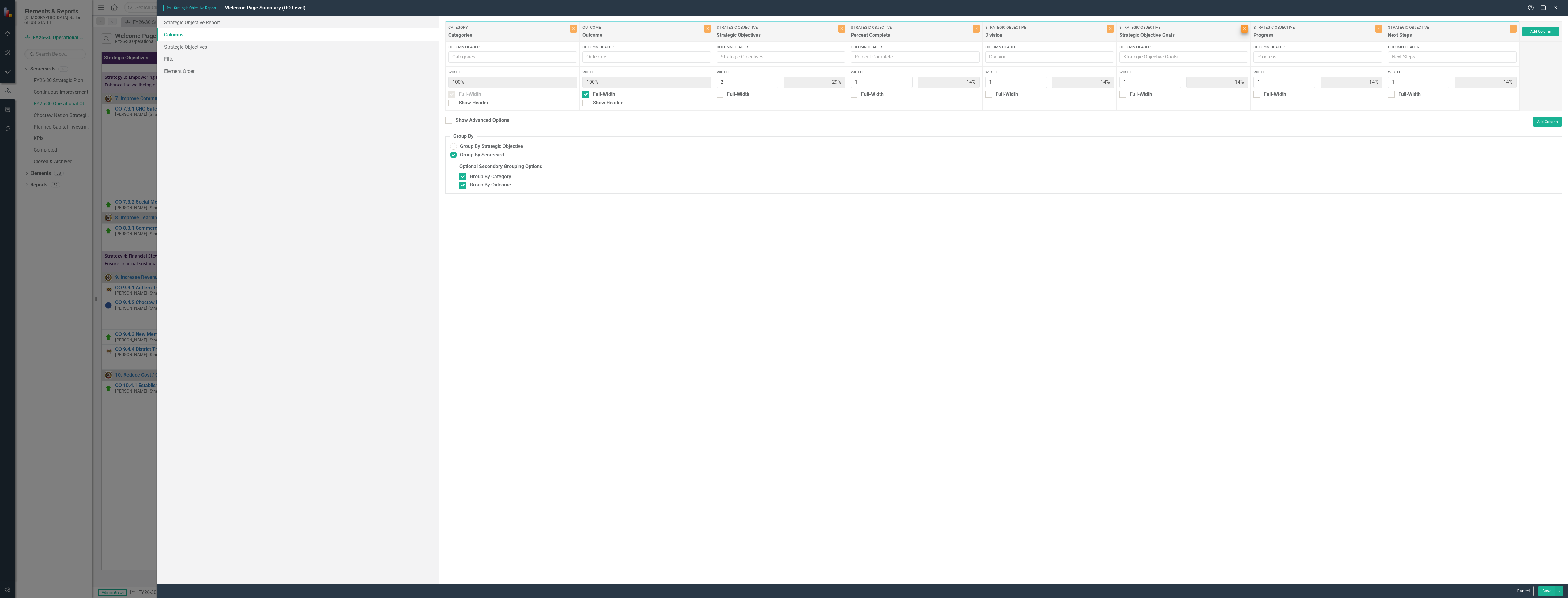
type input "17%"
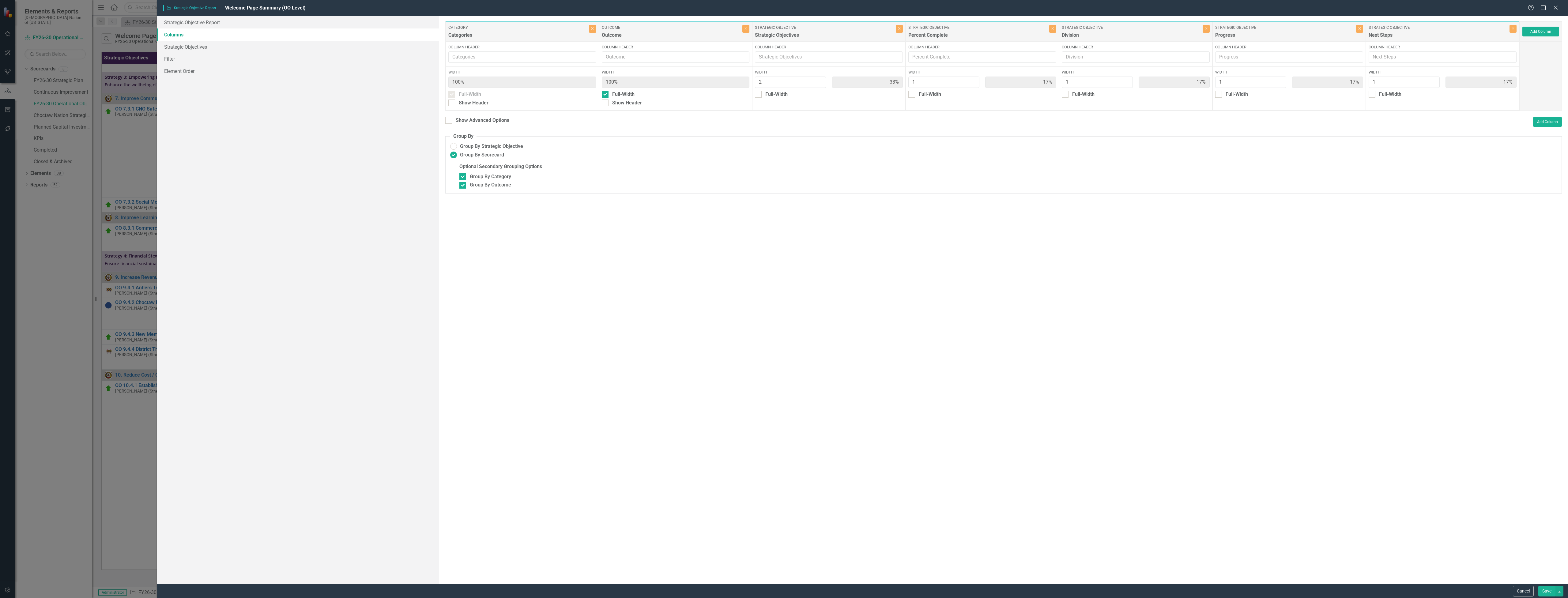
click at [1547, 594] on button "Save" at bounding box center [1547, 591] width 17 height 11
radio input "false"
checkbox input "false"
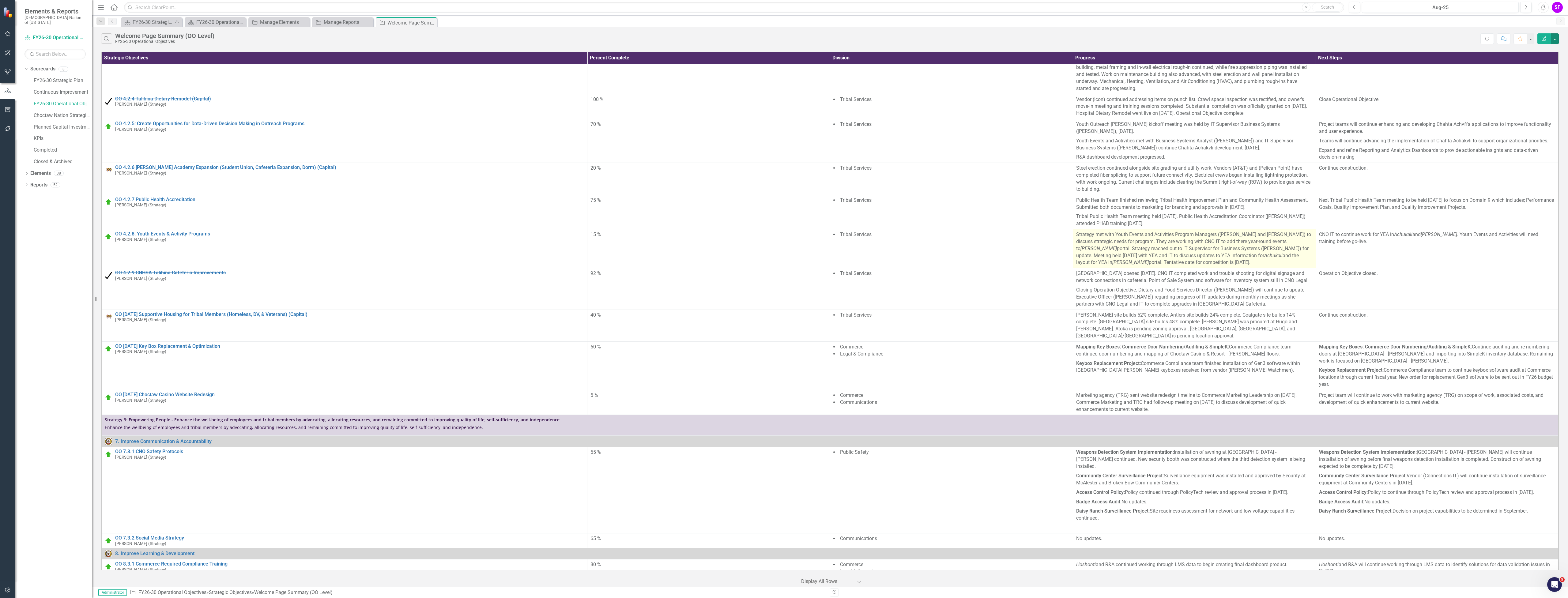
scroll to position [57, 0]
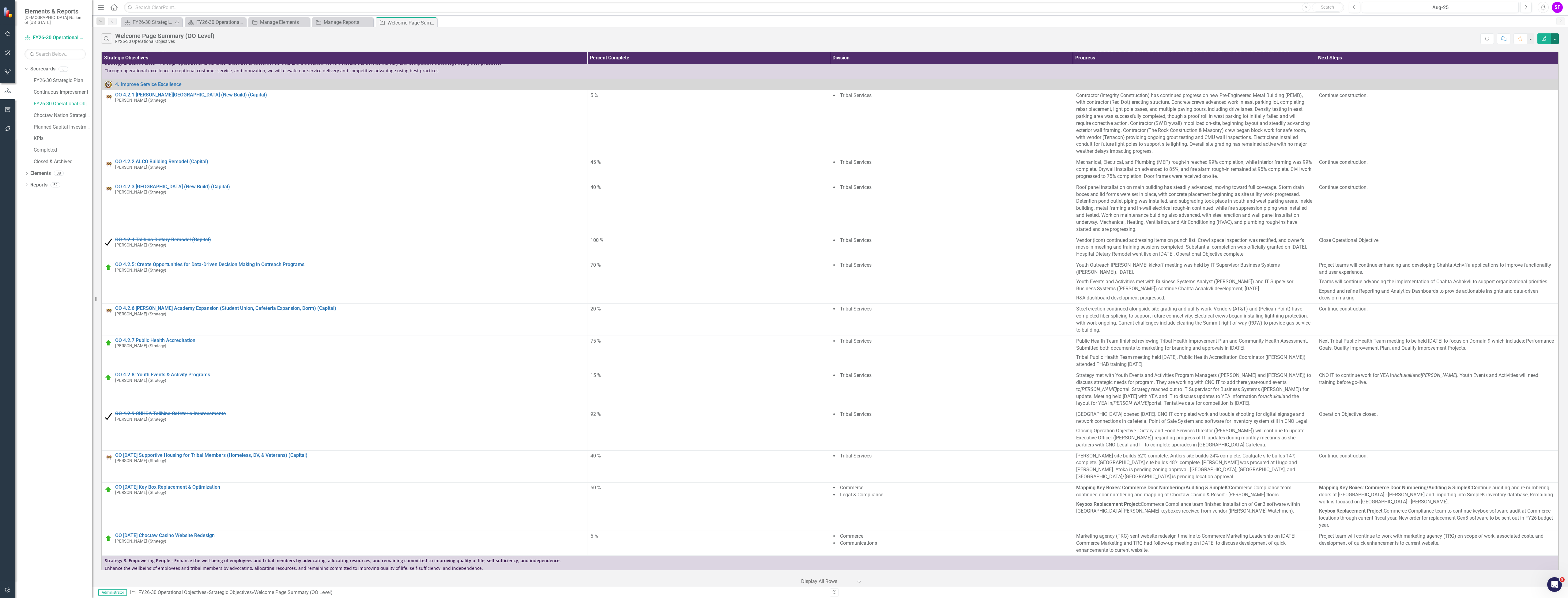
click at [1556, 40] on button "button" at bounding box center [1555, 39] width 8 height 11
click at [1547, 47] on link "Edit Report Edit Report" at bounding box center [1534, 50] width 48 height 12
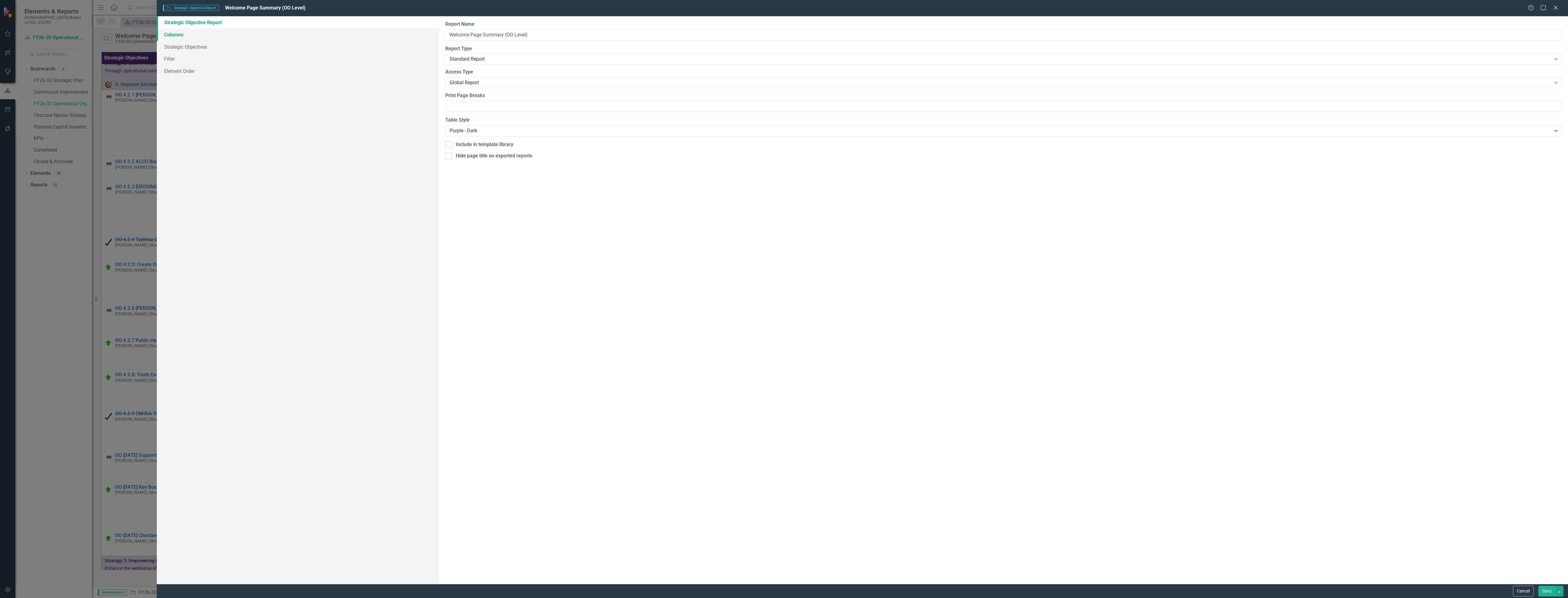
click at [170, 32] on link "Columns" at bounding box center [298, 35] width 282 height 12
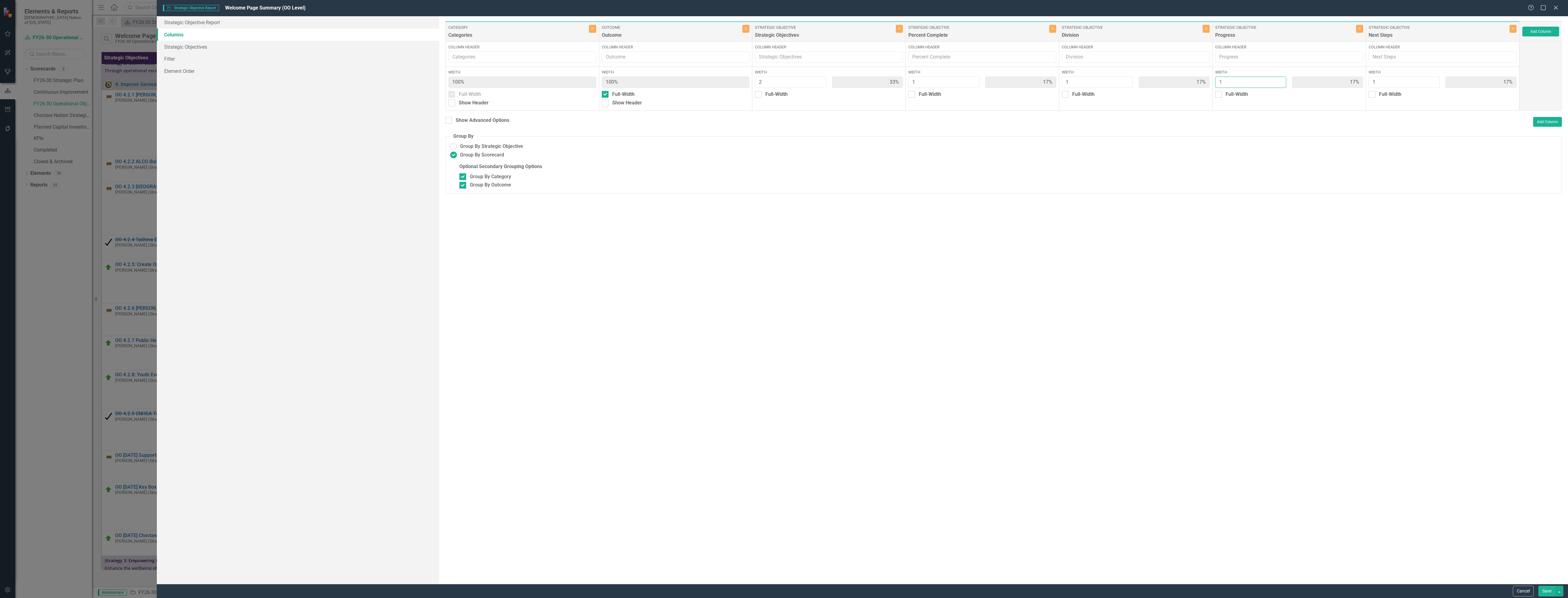
type input "2"
type input "29%"
type input "14%"
type input "29%"
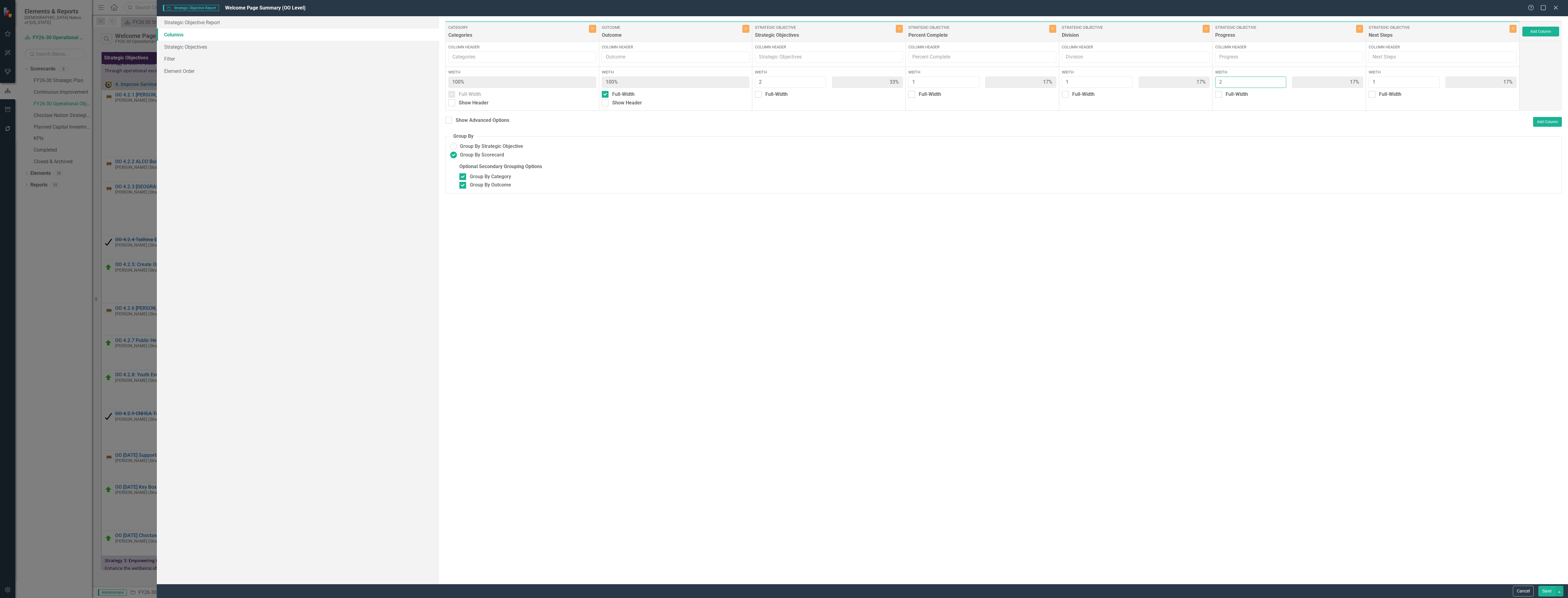
type input "14%"
type input "2"
click at [1279, 80] on input "2" at bounding box center [1250, 82] width 71 height 12
type input "2"
type input "25%"
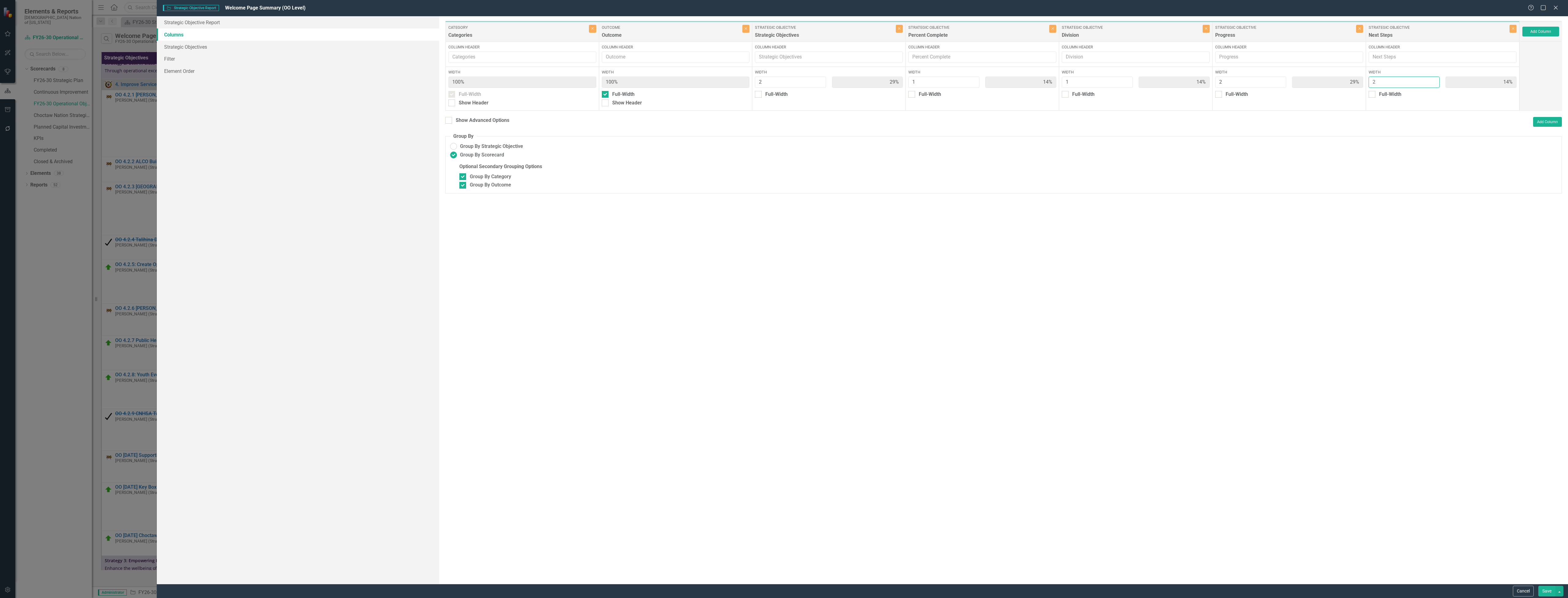
type input "13%"
type input "25%"
type input "2"
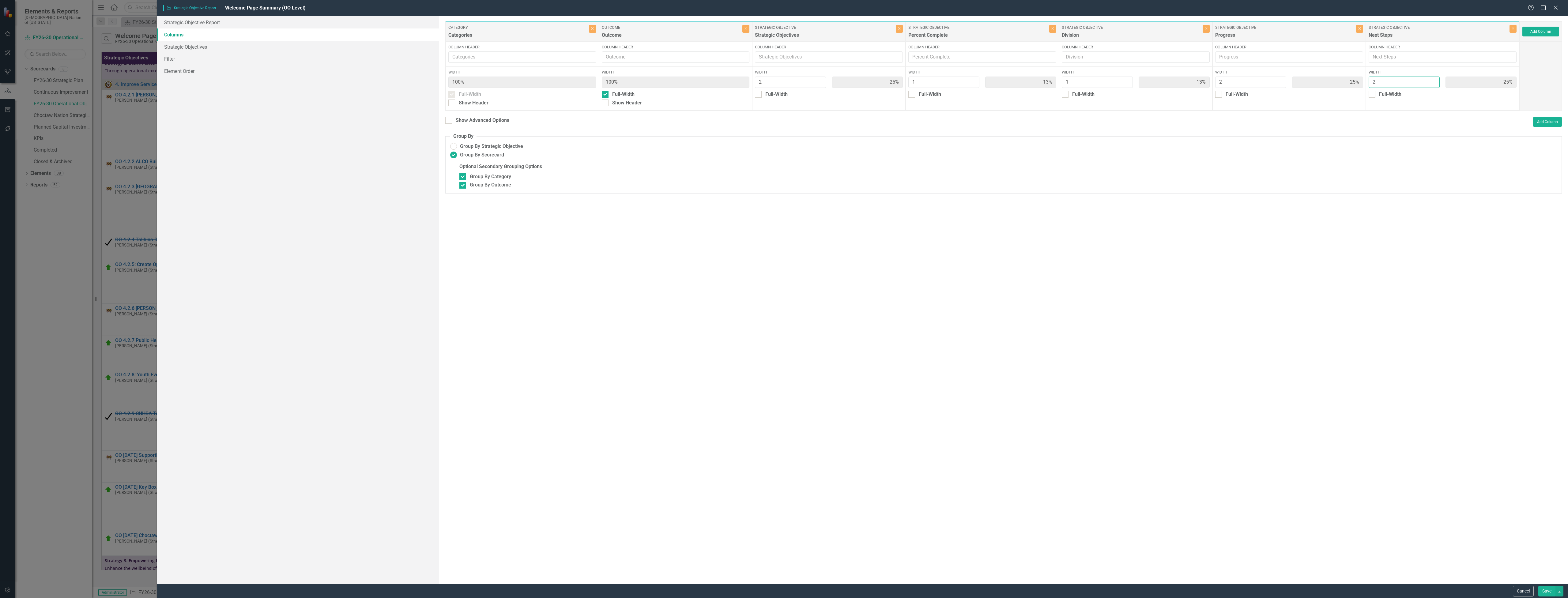
click at [1431, 82] on input "2" at bounding box center [1404, 82] width 71 height 12
click at [1544, 590] on button "Save" at bounding box center [1547, 591] width 17 height 11
radio input "false"
checkbox input "false"
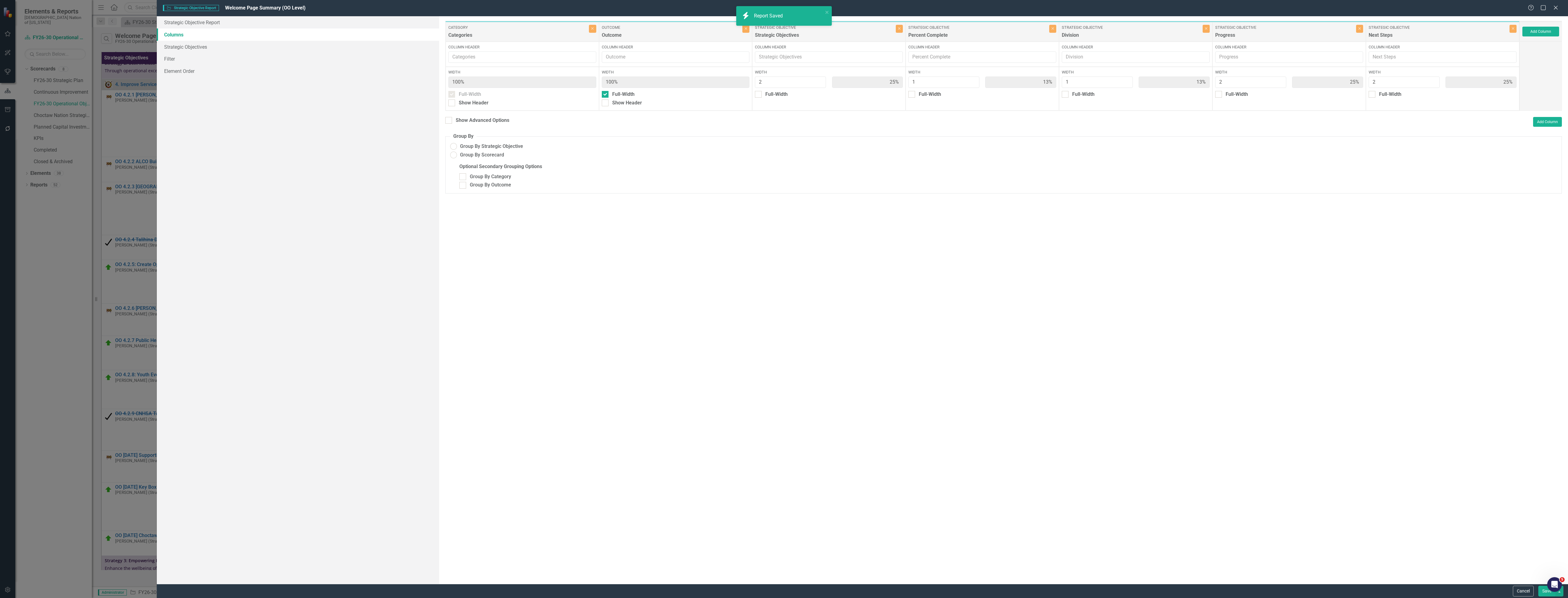
radio input "true"
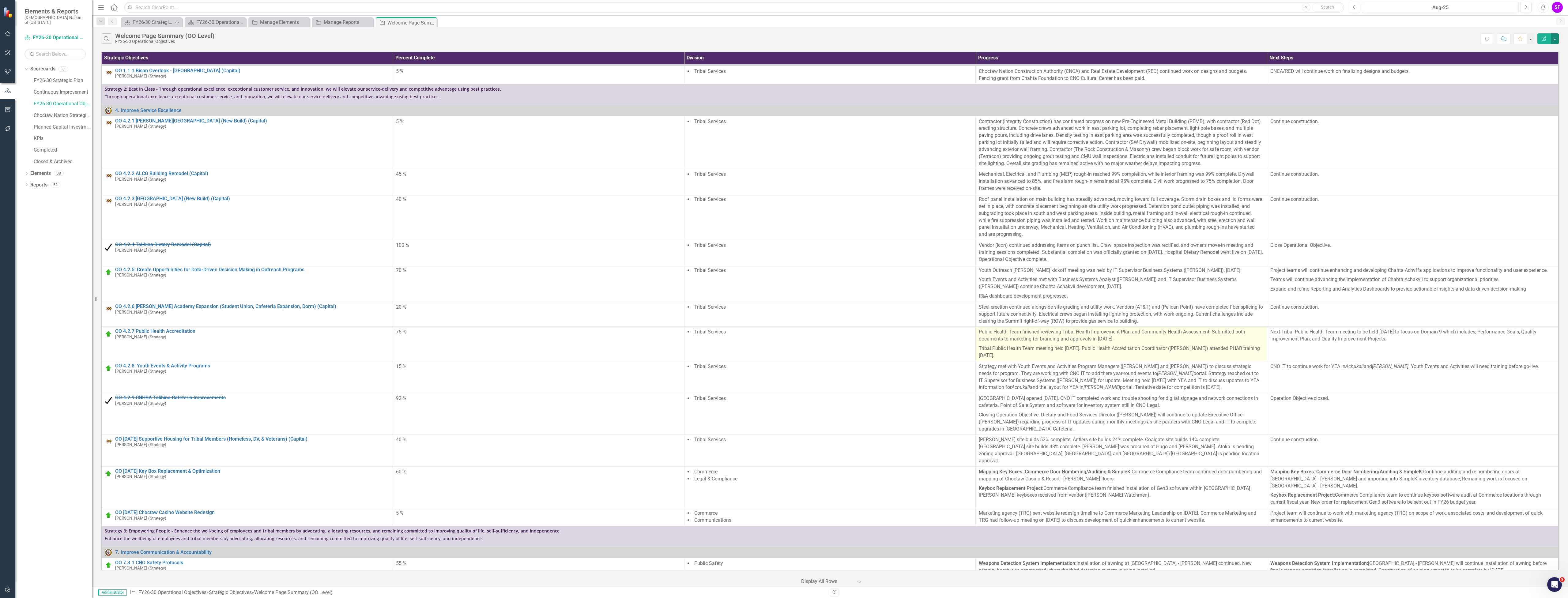
scroll to position [0, 0]
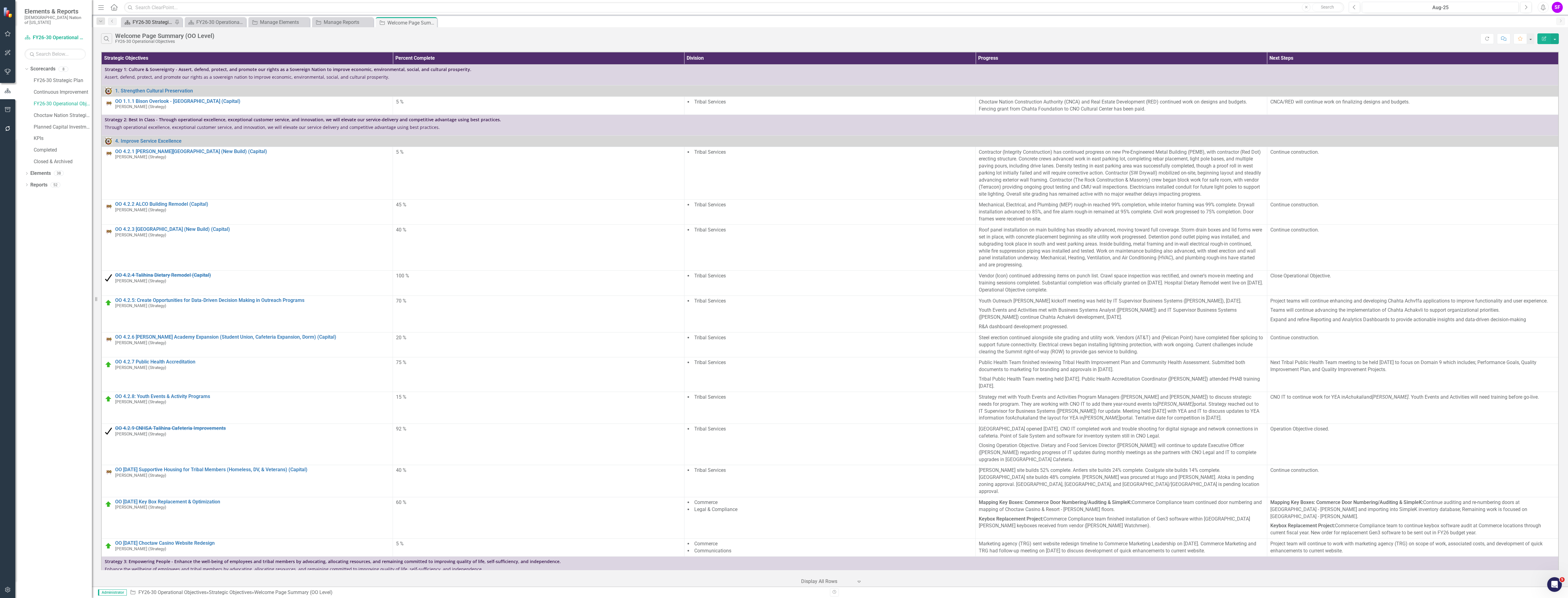
click at [150, 18] on div "FY26-30 Strategic Plan" at bounding box center [153, 22] width 40 height 8
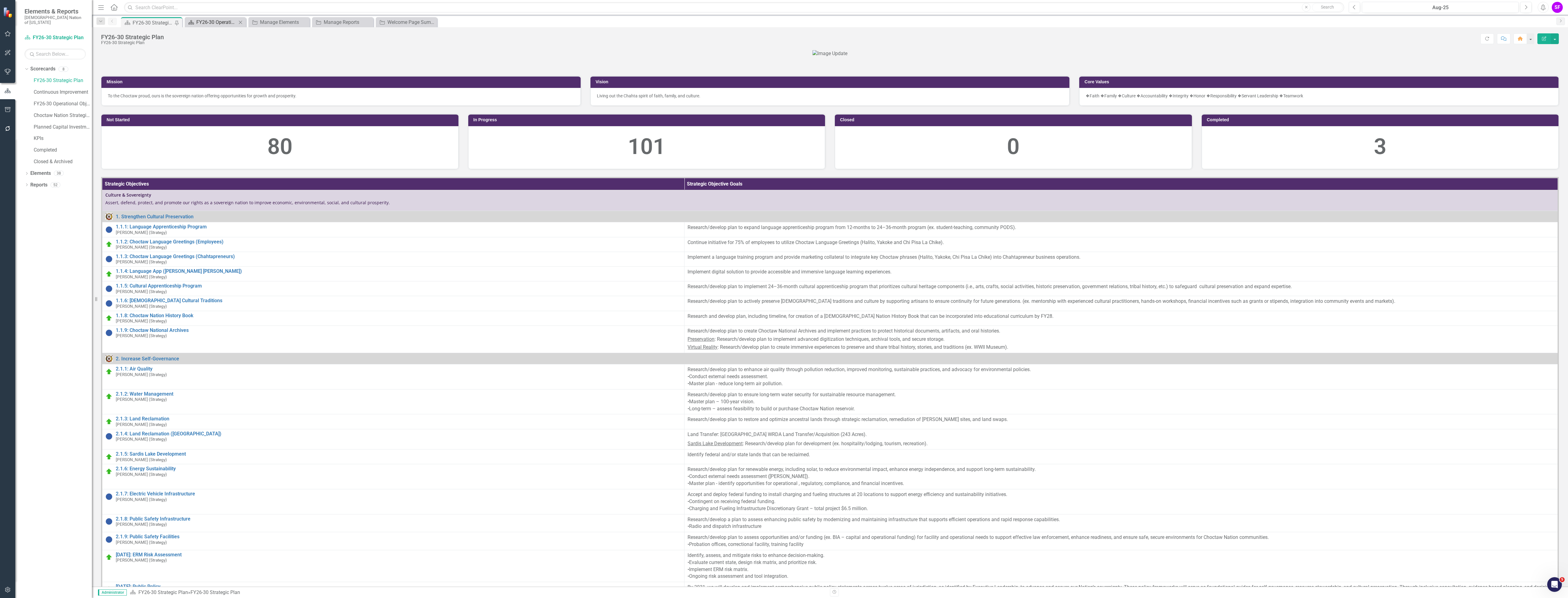
click at [215, 22] on div "FY26-30 Operational Plan" at bounding box center [217, 22] width 40 height 8
click at [32, 66] on link "Scorecards" at bounding box center [43, 69] width 25 height 7
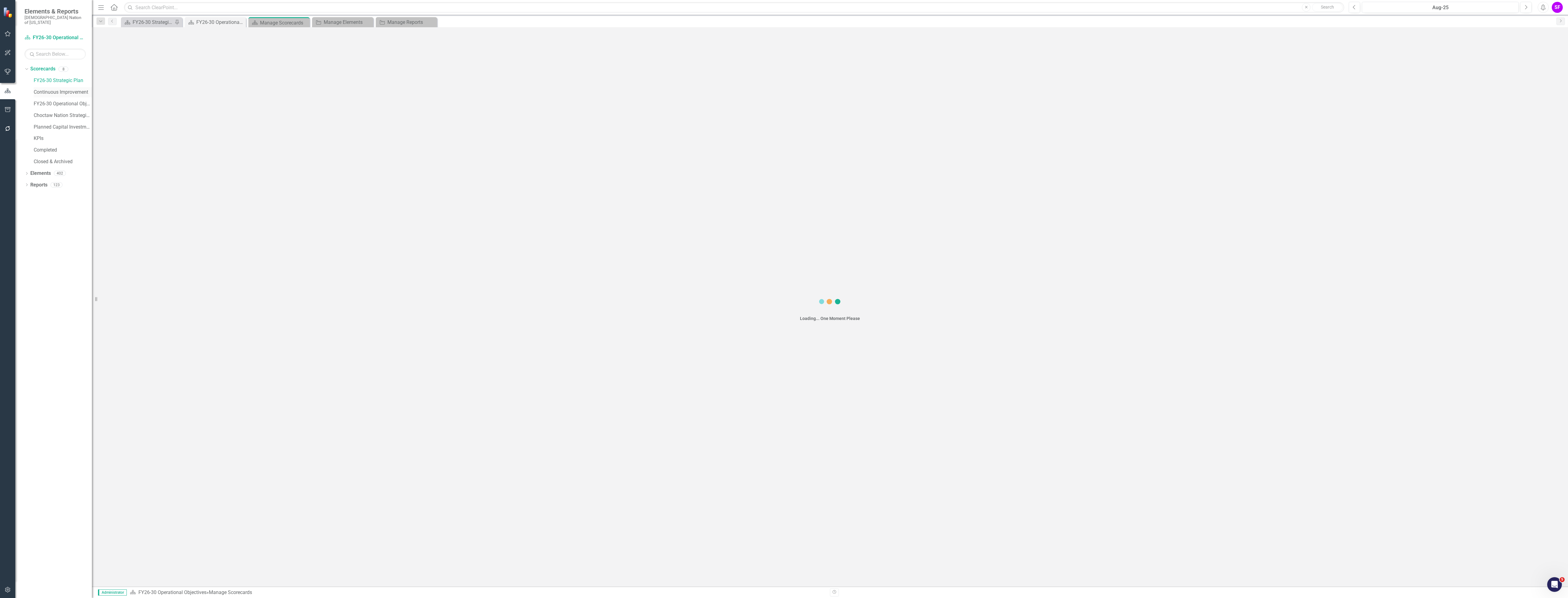
click at [62, 89] on link "Continuous Improvement" at bounding box center [63, 92] width 58 height 7
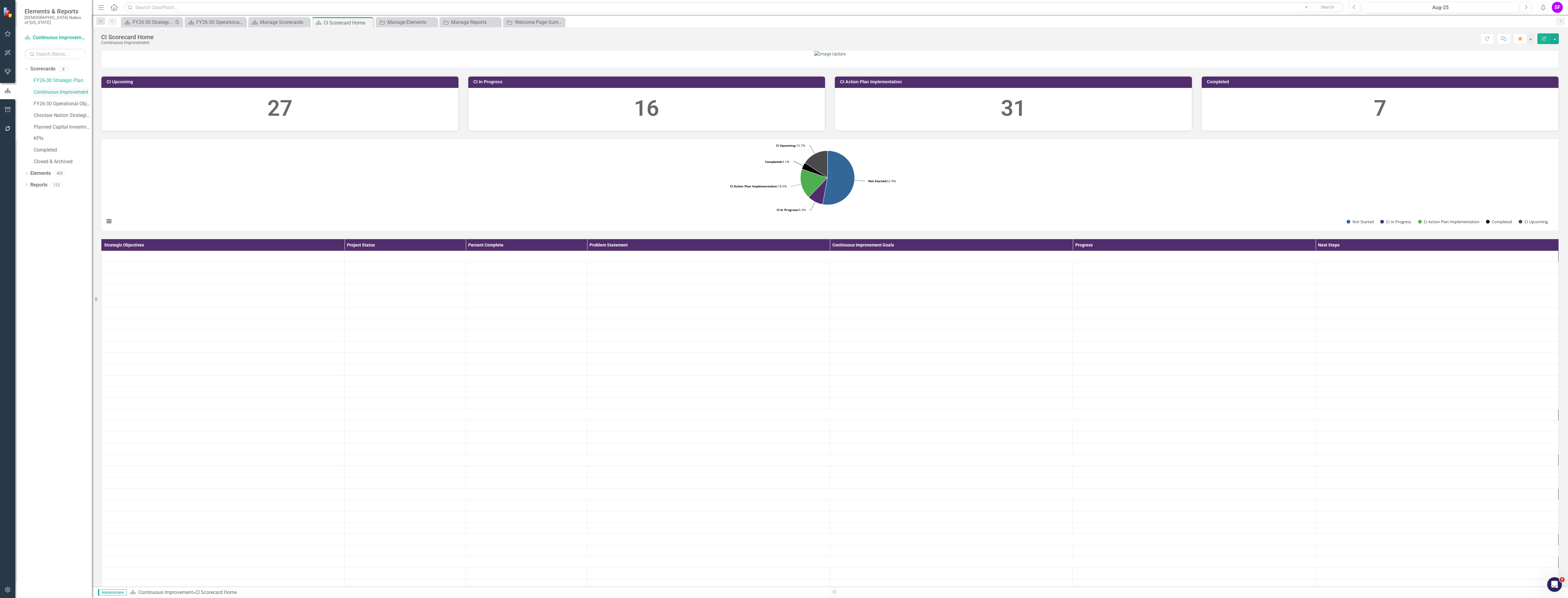
click at [75, 89] on link "Continuous Improvement" at bounding box center [63, 92] width 58 height 7
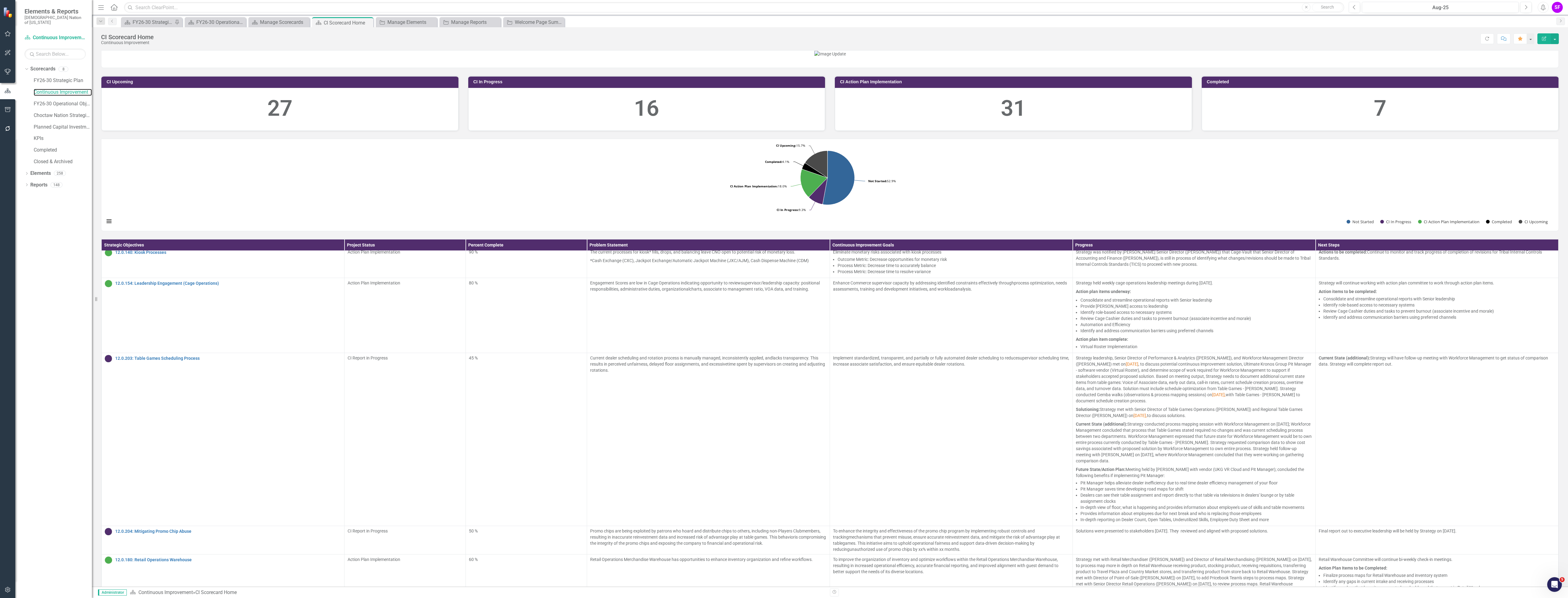
scroll to position [490, 0]
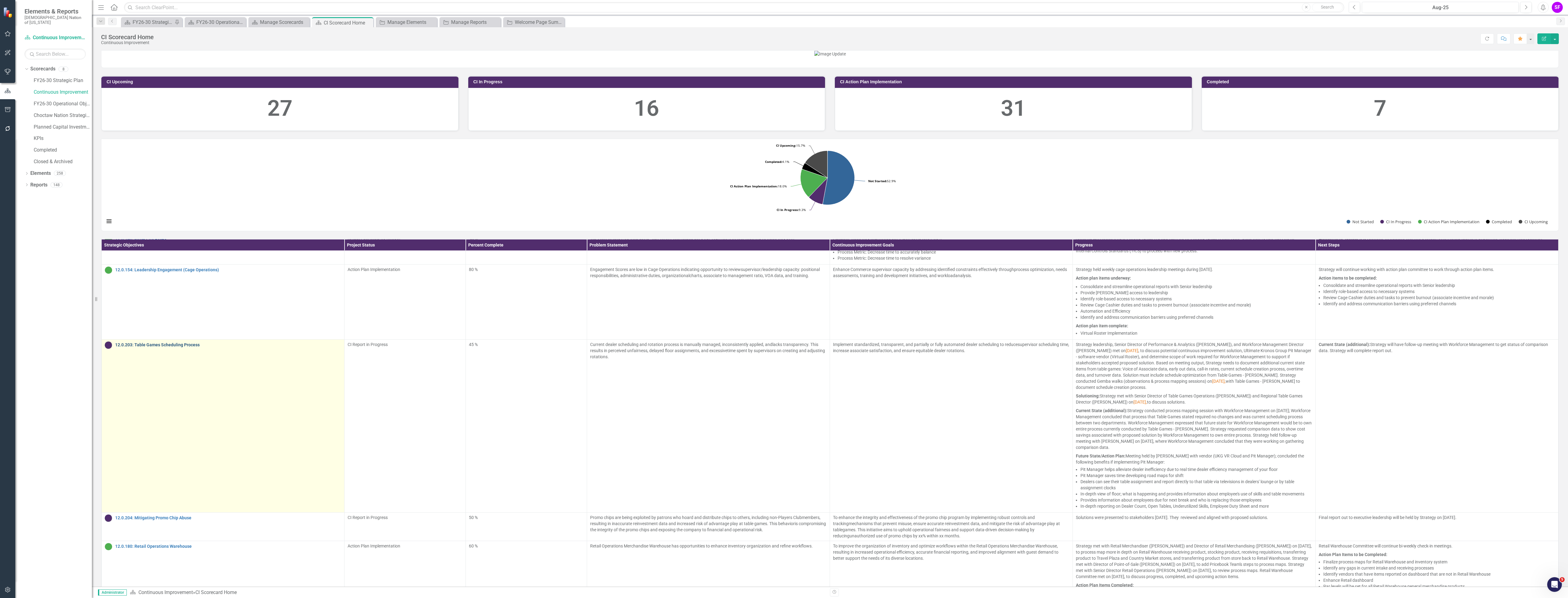
click at [173, 347] on link "12.0.203: Table Games Scheduling Process" at bounding box center [228, 345] width 226 height 5
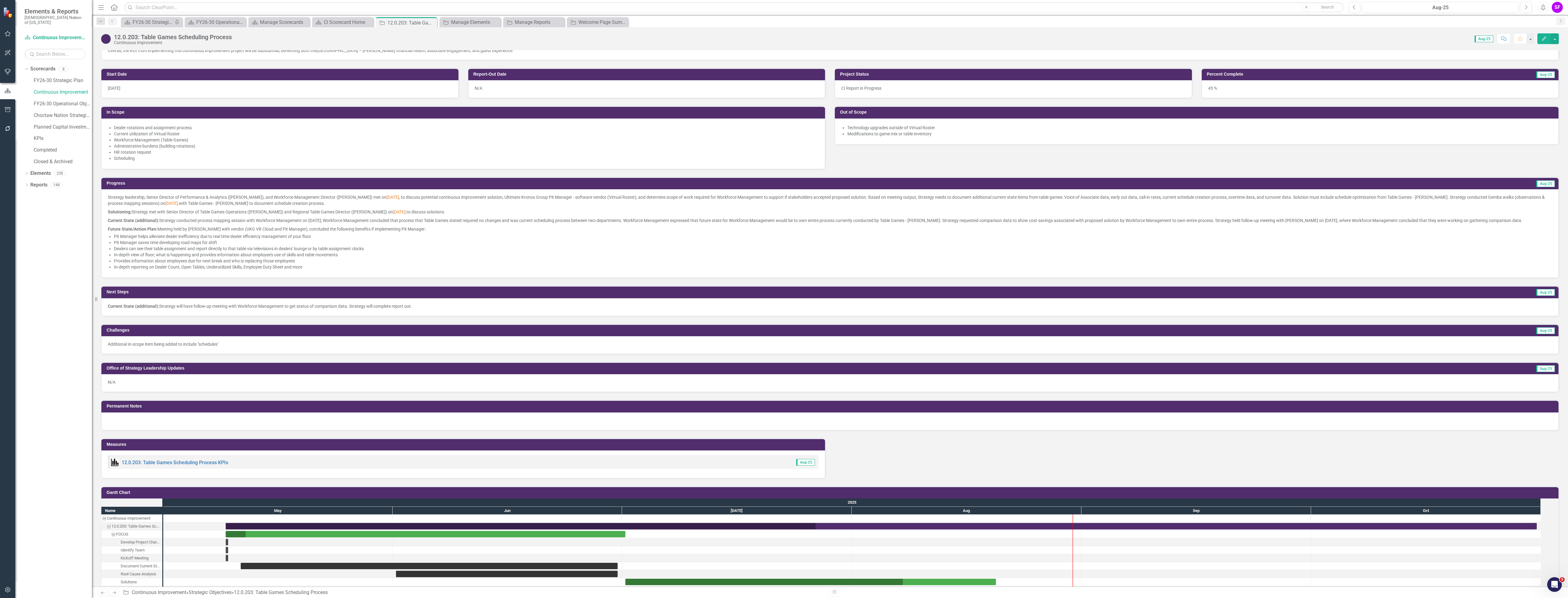
scroll to position [245, 0]
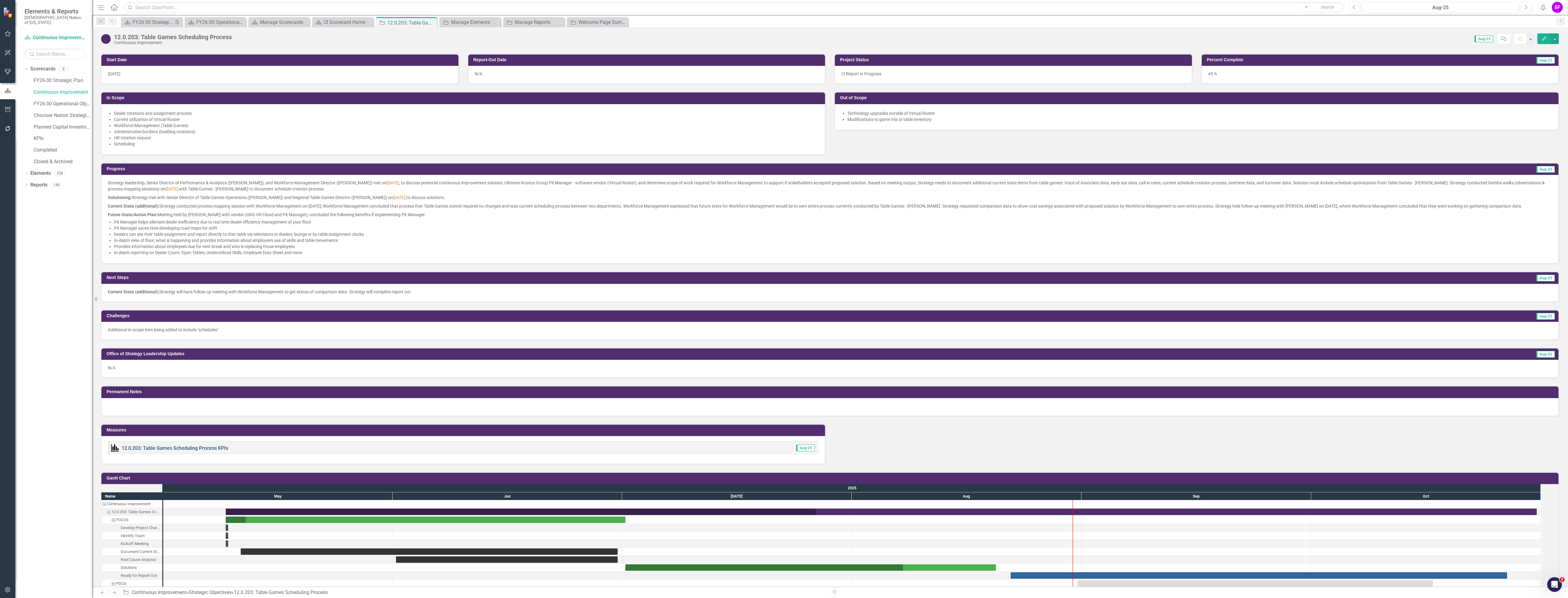
click at [180, 451] on link "12.0.203: Table Games Scheduling Process KPIs" at bounding box center [175, 448] width 107 height 6
